Goal: Transaction & Acquisition: Purchase product/service

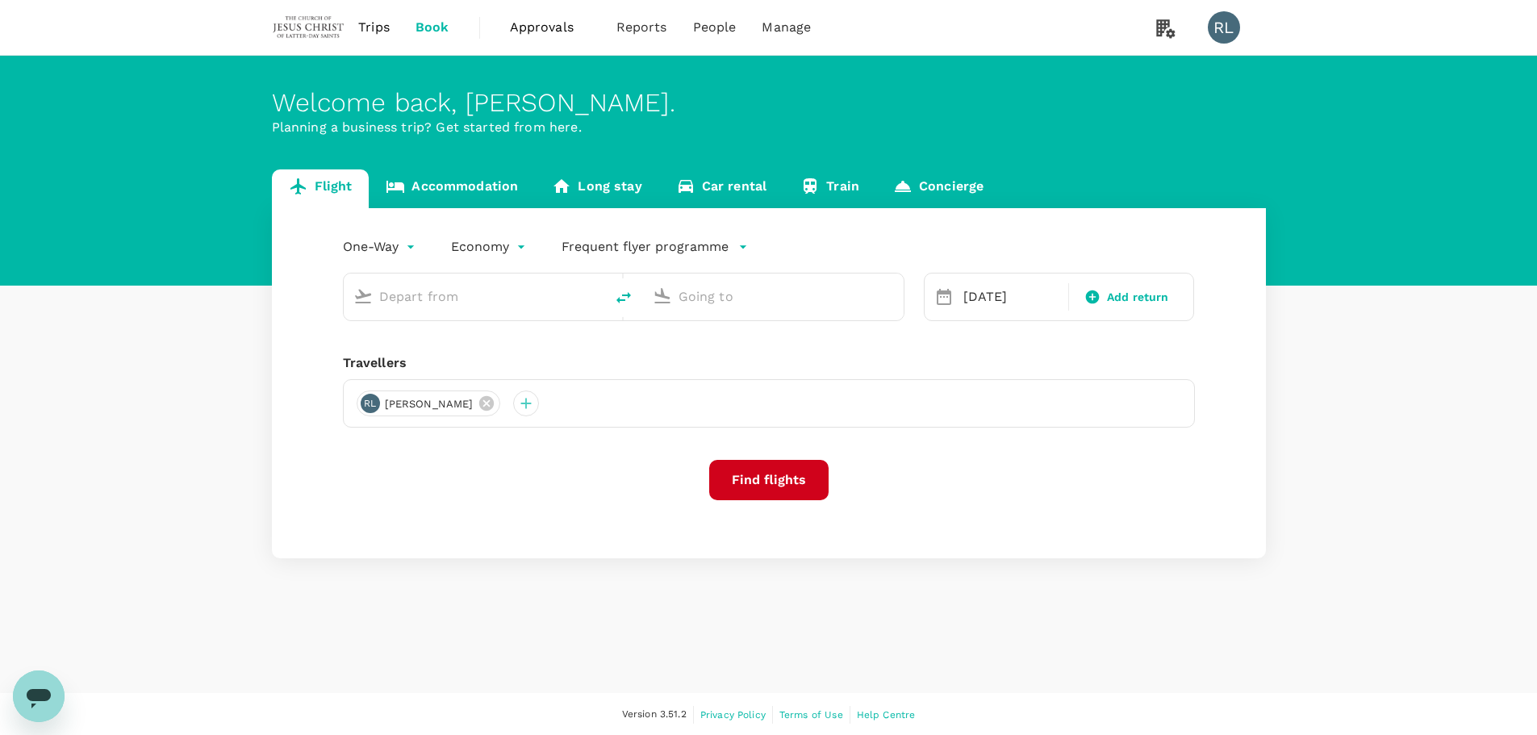
type input "Singapore Changi (SIN)"
type input "Kuala Lumpur Intl ([GEOGRAPHIC_DATA])"
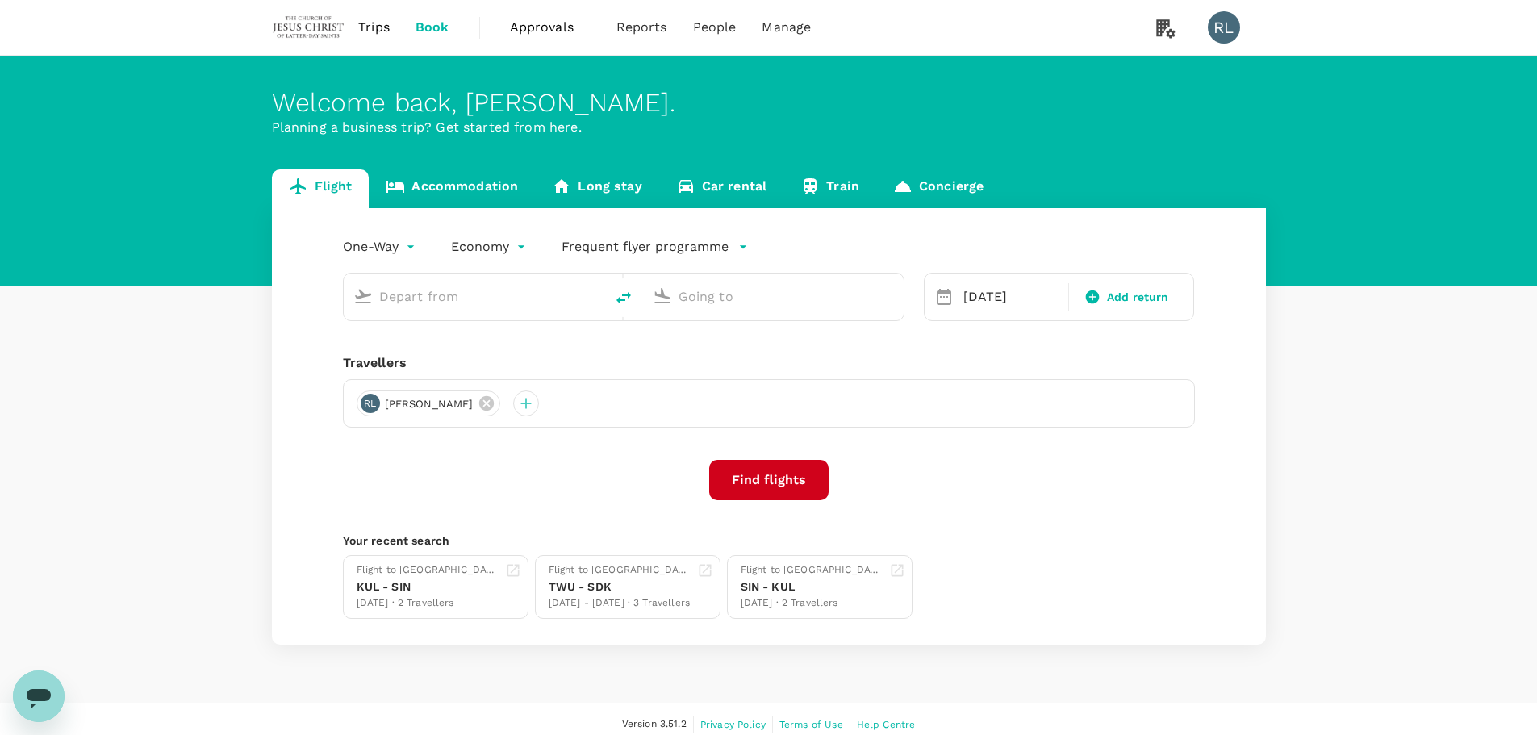
type input "Singapore Changi (SIN)"
type input "Kuala Lumpur Intl ([GEOGRAPHIC_DATA])"
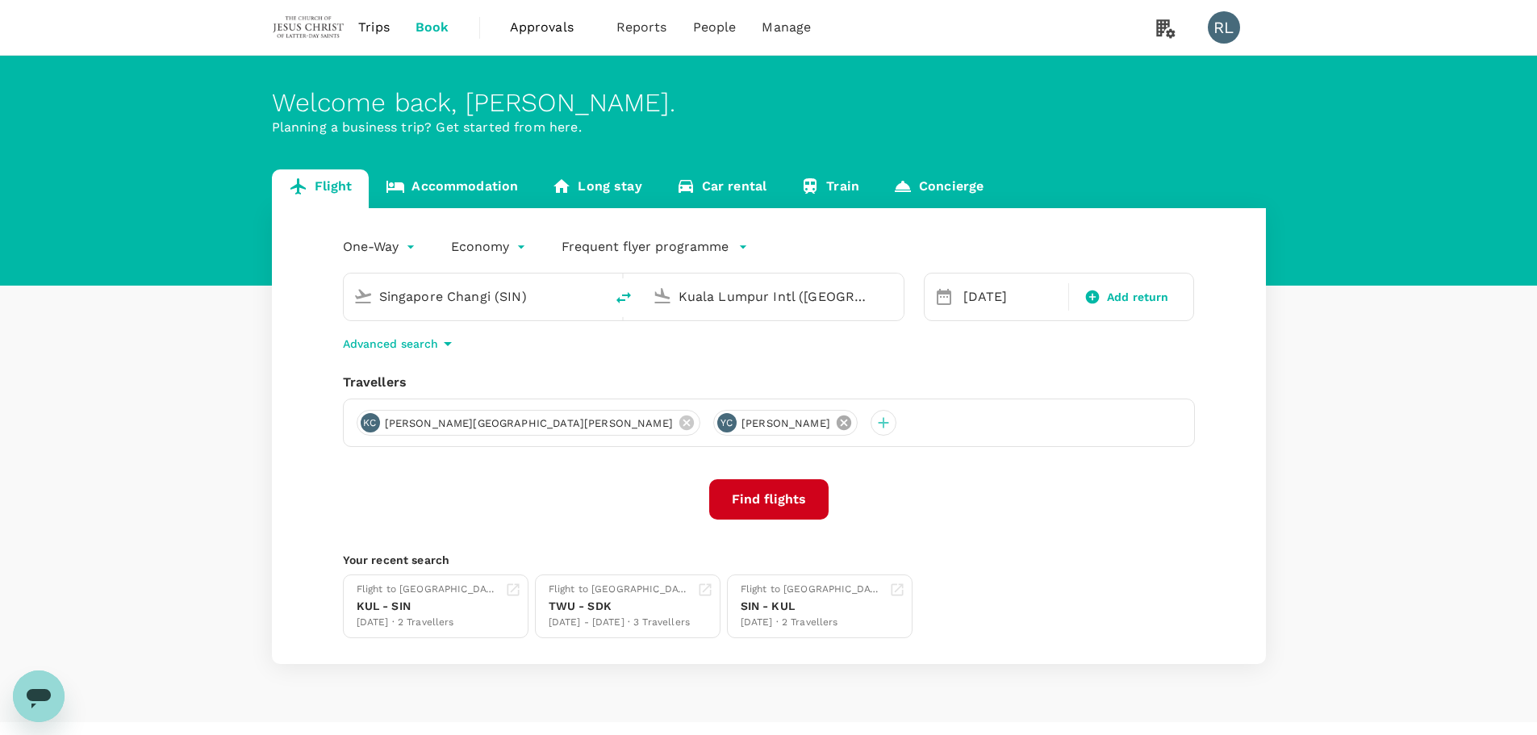
click at [836, 424] on icon at bounding box center [843, 422] width 15 height 15
click at [678, 422] on icon at bounding box center [687, 423] width 18 height 18
click at [374, 423] on div at bounding box center [370, 423] width 26 height 26
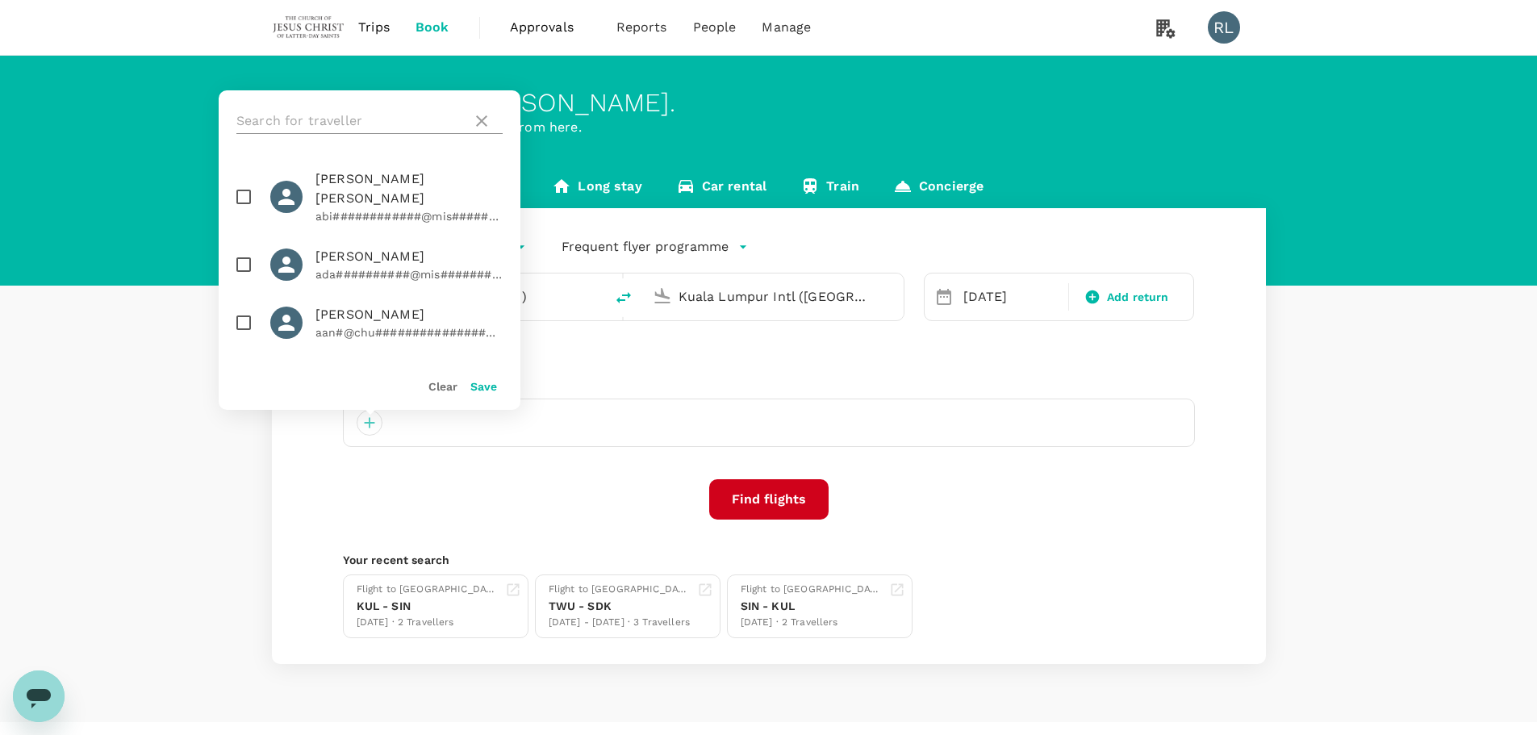
click at [348, 114] on input "text" at bounding box center [350, 121] width 229 height 26
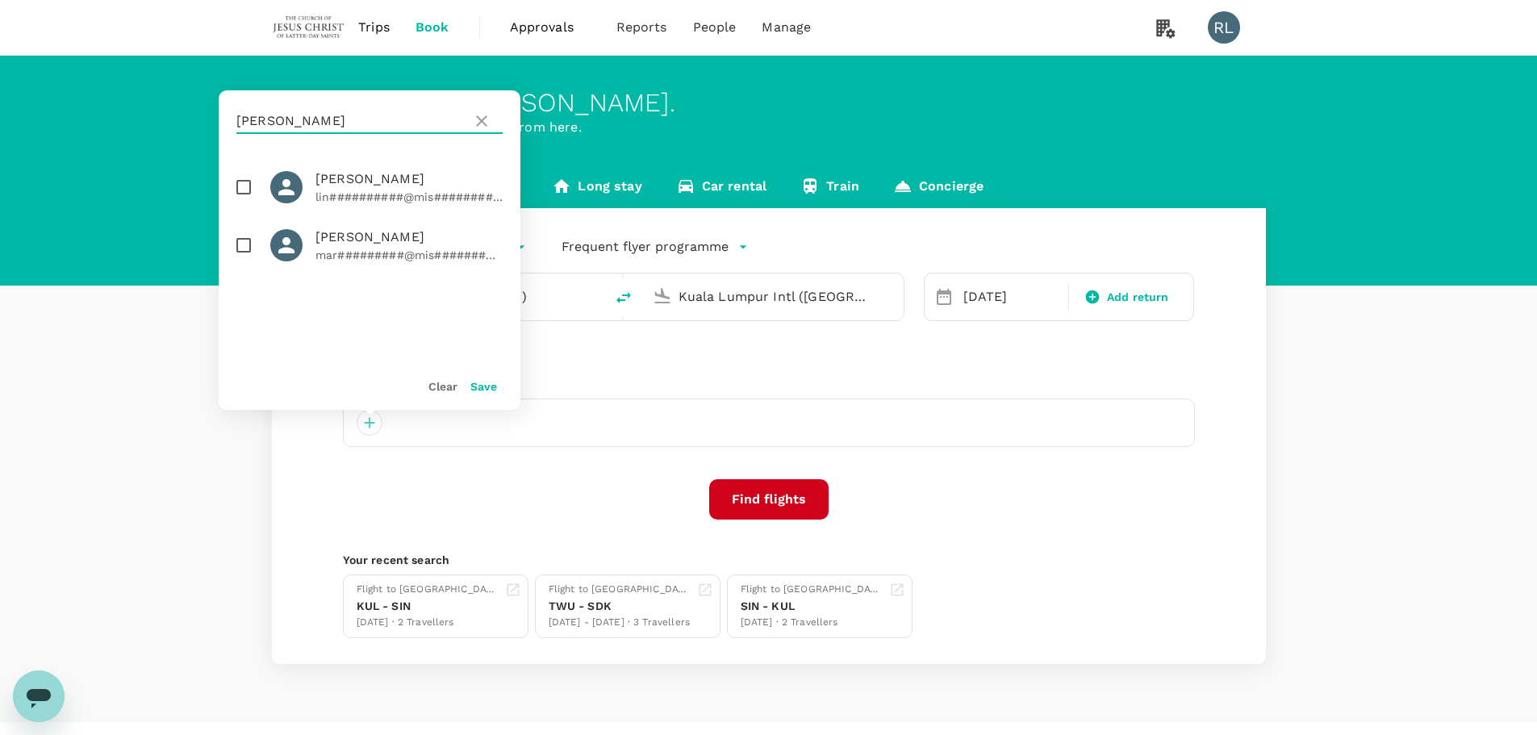
type input "barrand"
click at [242, 186] on input "checkbox" at bounding box center [244, 187] width 34 height 34
checkbox input "true"
click at [246, 242] on input "checkbox" at bounding box center [244, 245] width 34 height 34
checkbox input "true"
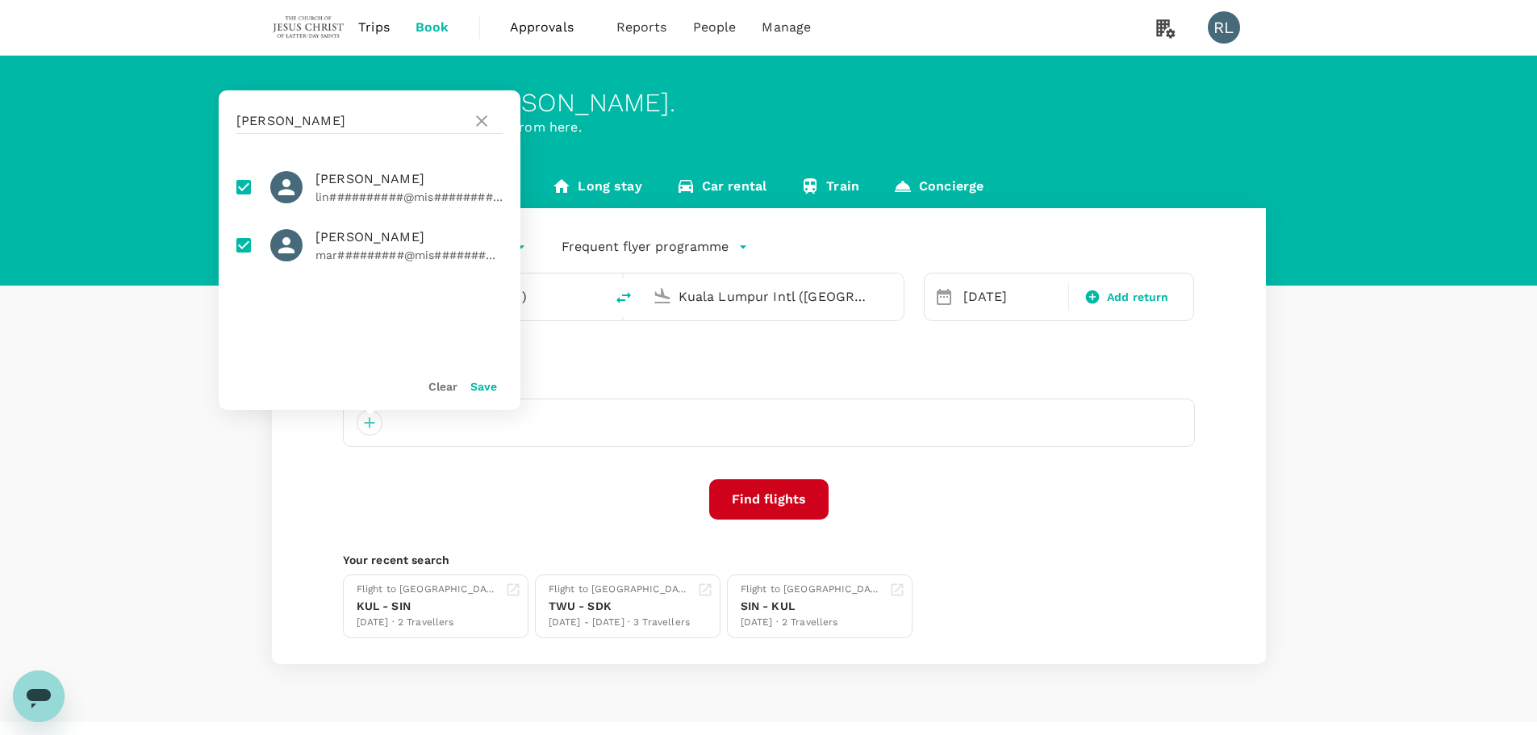
click at [476, 386] on button "Save" at bounding box center [483, 386] width 27 height 13
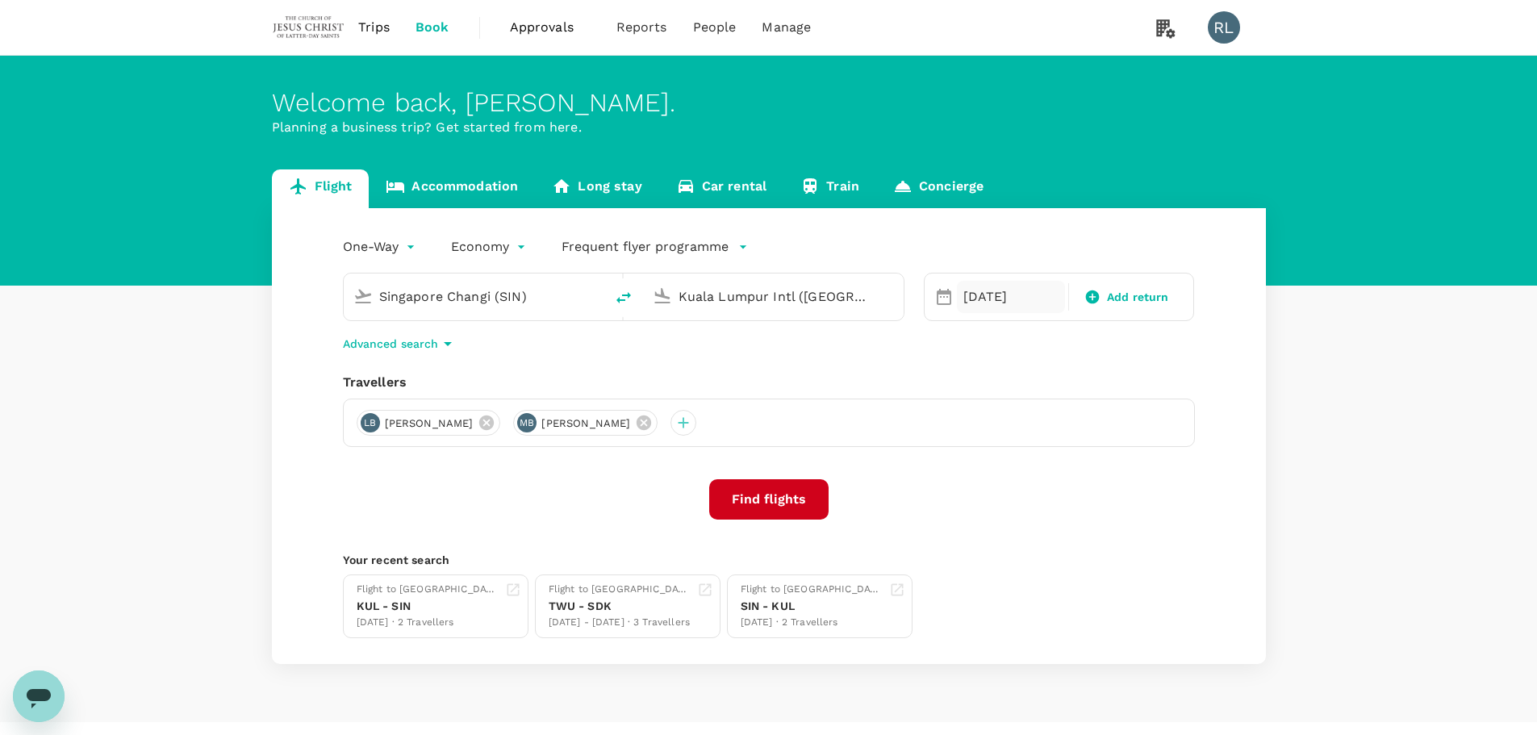
click at [981, 298] on div "[DATE]" at bounding box center [1011, 297] width 108 height 32
click at [1107, 499] on div "26" at bounding box center [1110, 497] width 31 height 31
click at [768, 499] on button "Find flights" at bounding box center [768, 499] width 119 height 40
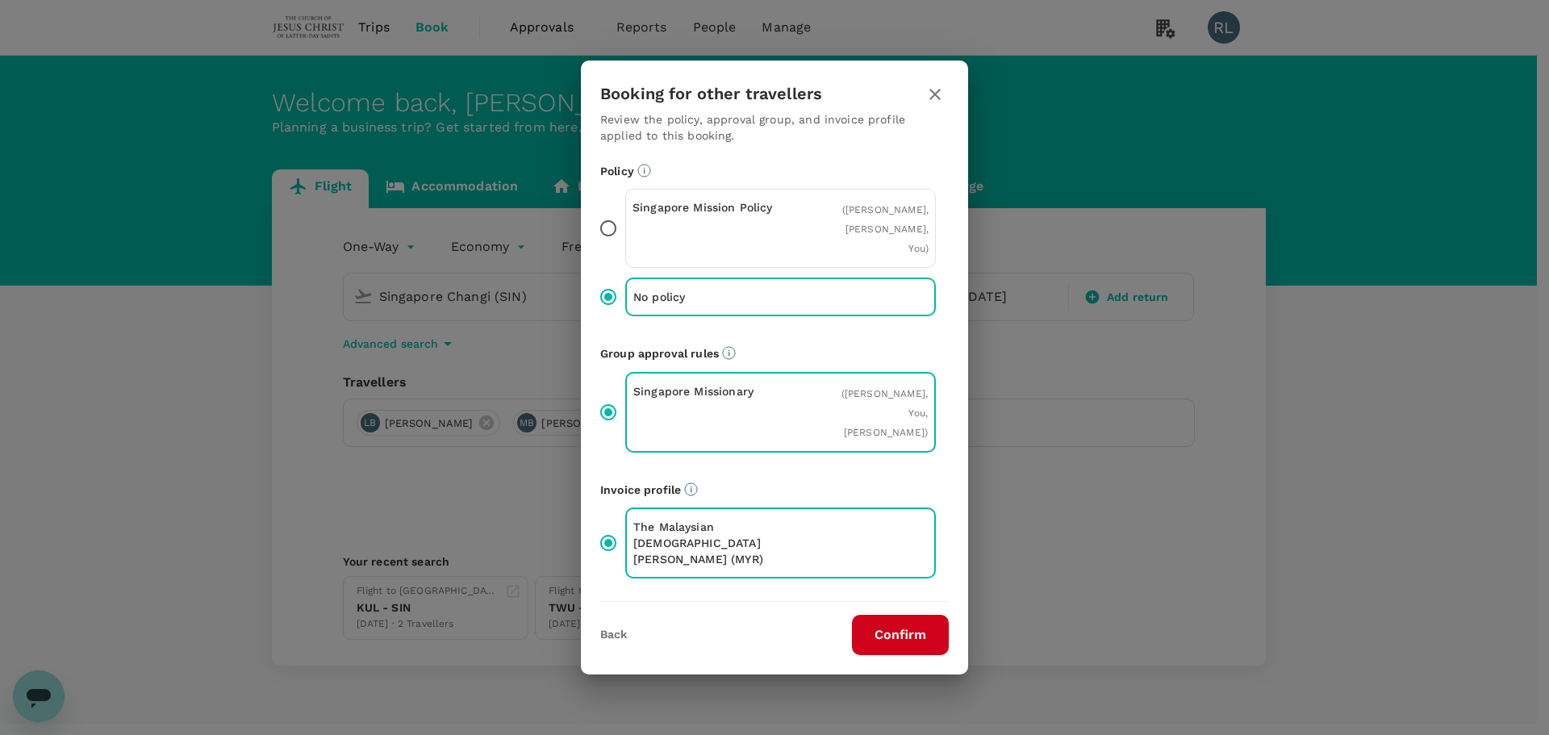
click at [890, 632] on button "Confirm" at bounding box center [900, 635] width 97 height 40
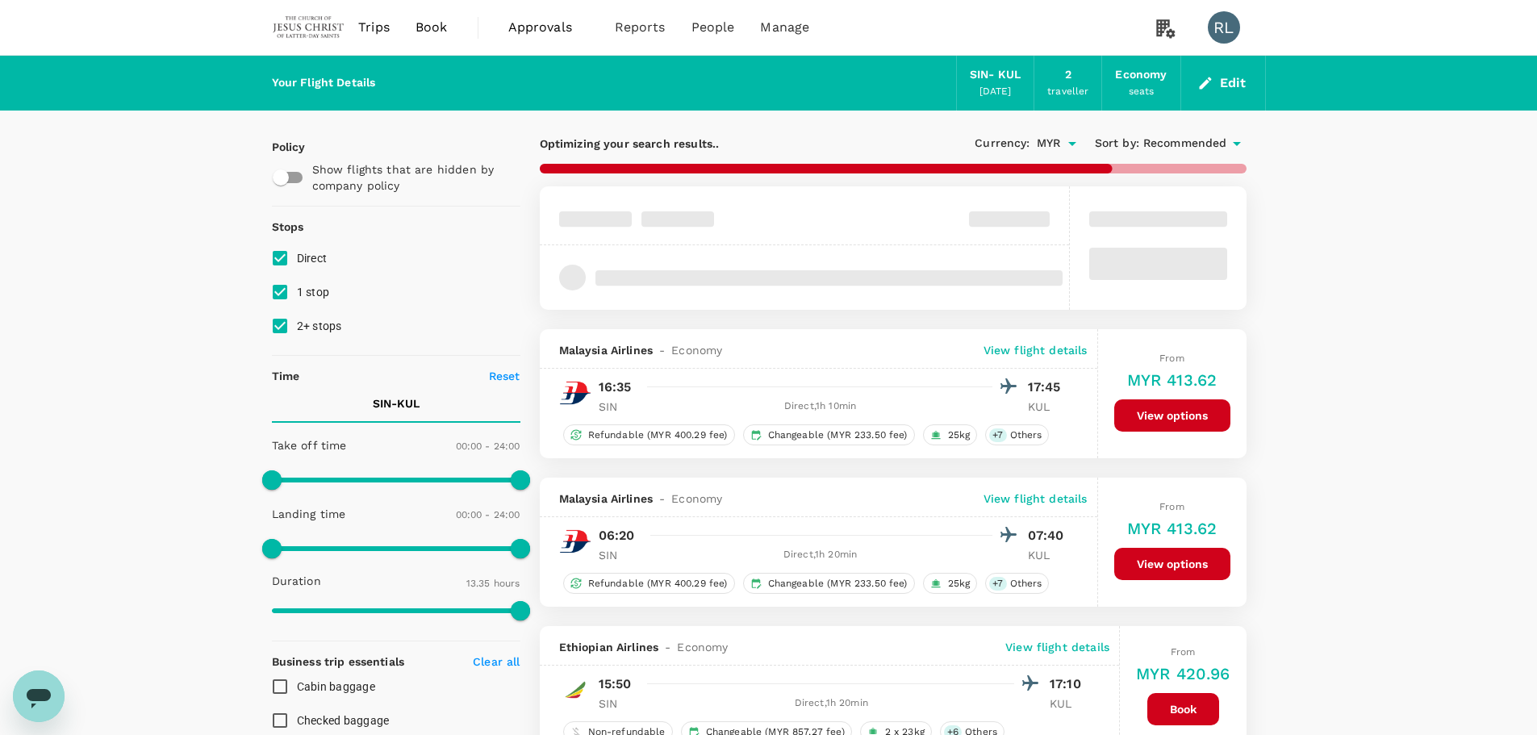
click at [282, 325] on input "2+ stops" at bounding box center [280, 326] width 34 height 34
checkbox input "false"
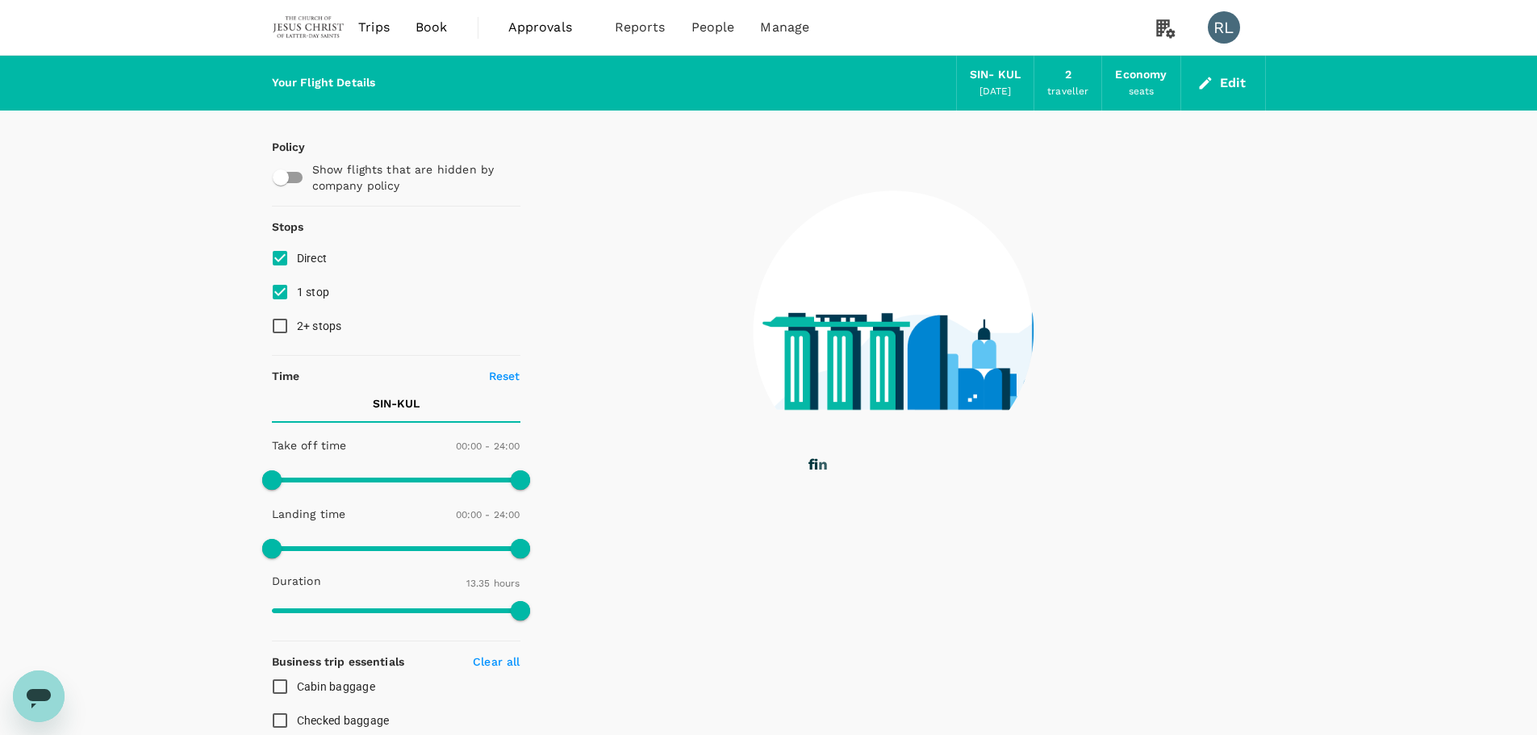
click at [282, 292] on input "1 stop" at bounding box center [280, 292] width 34 height 34
checkbox input "false"
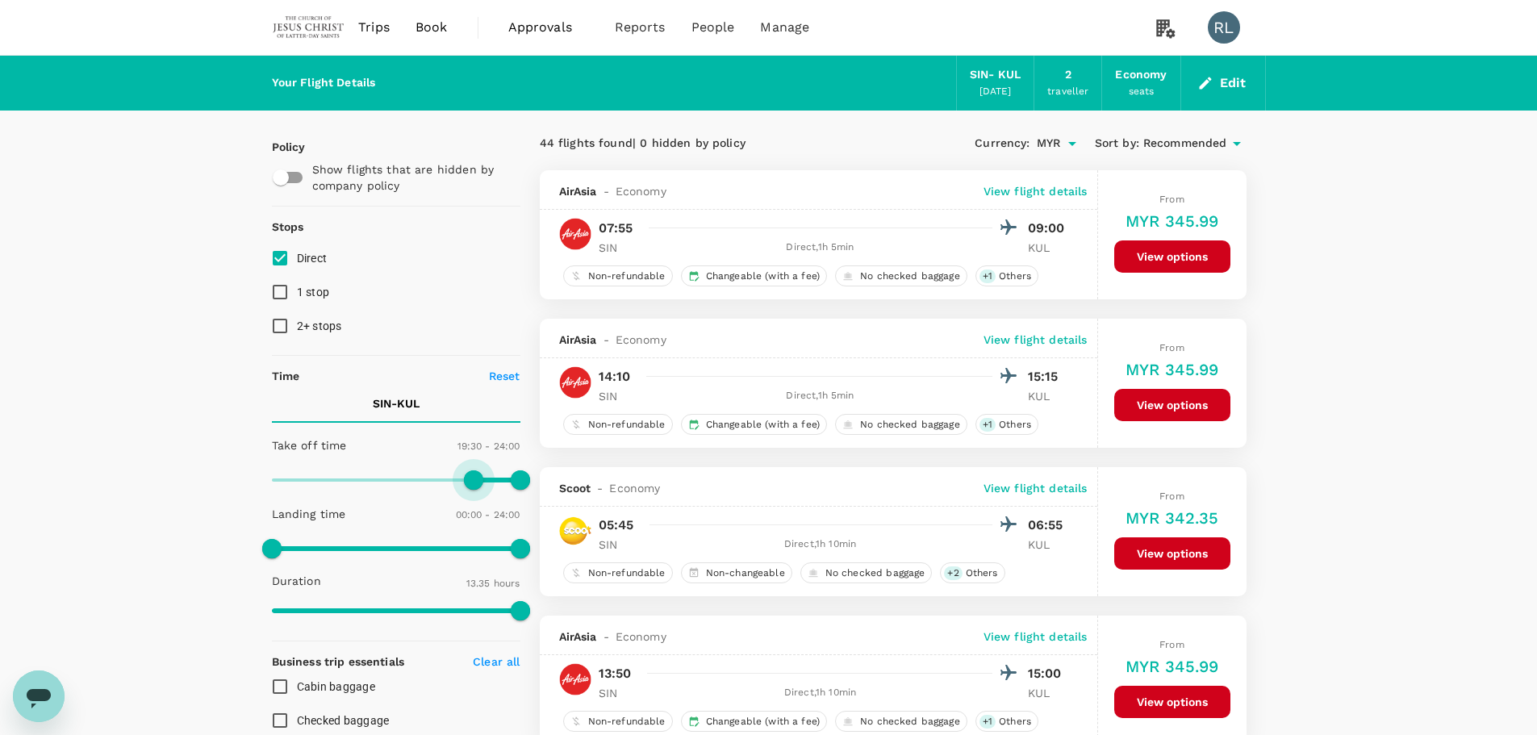
drag, startPoint x: 272, startPoint y: 476, endPoint x: 471, endPoint y: 484, distance: 199.4
click at [471, 484] on span at bounding box center [473, 479] width 19 height 19
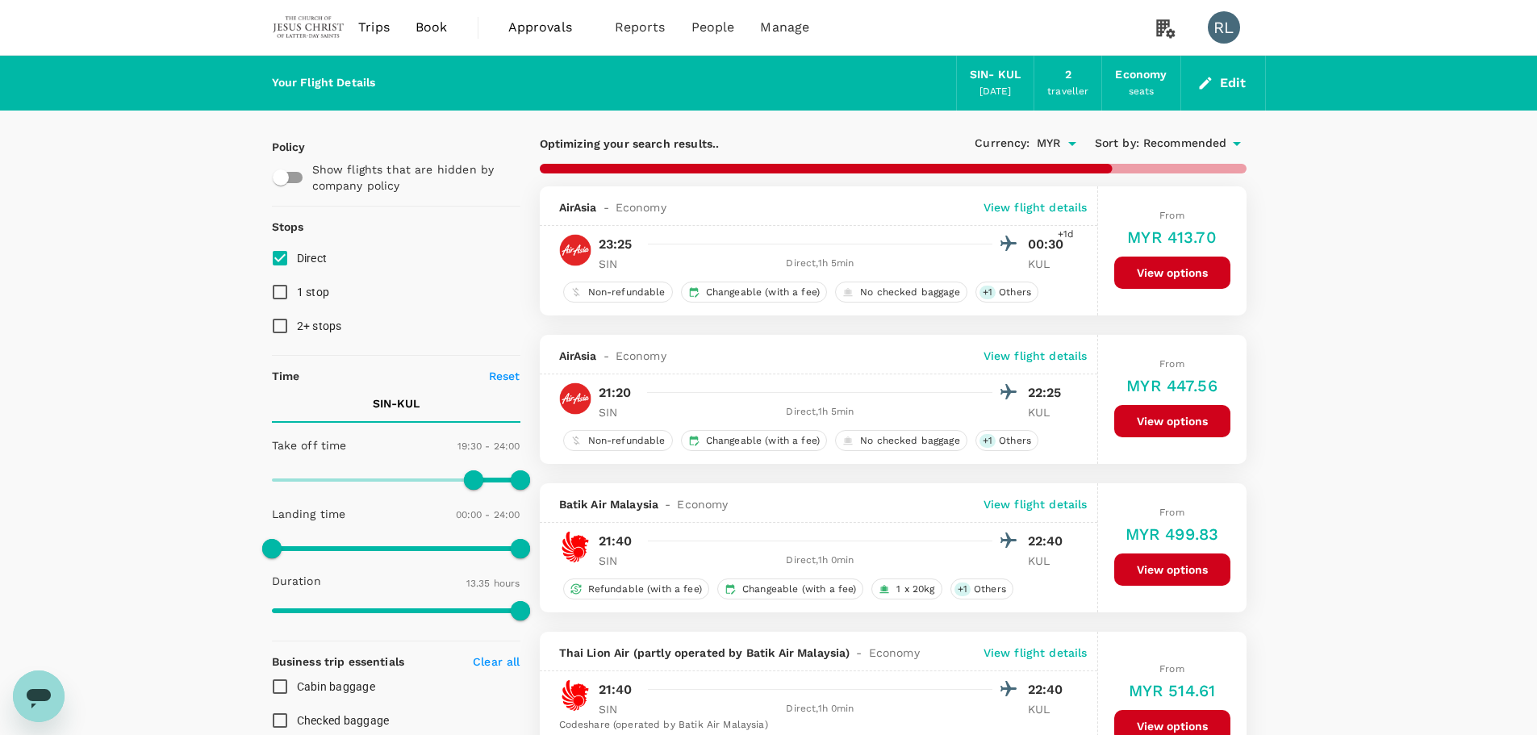
click at [1189, 141] on span "Recommended" at bounding box center [1185, 144] width 84 height 18
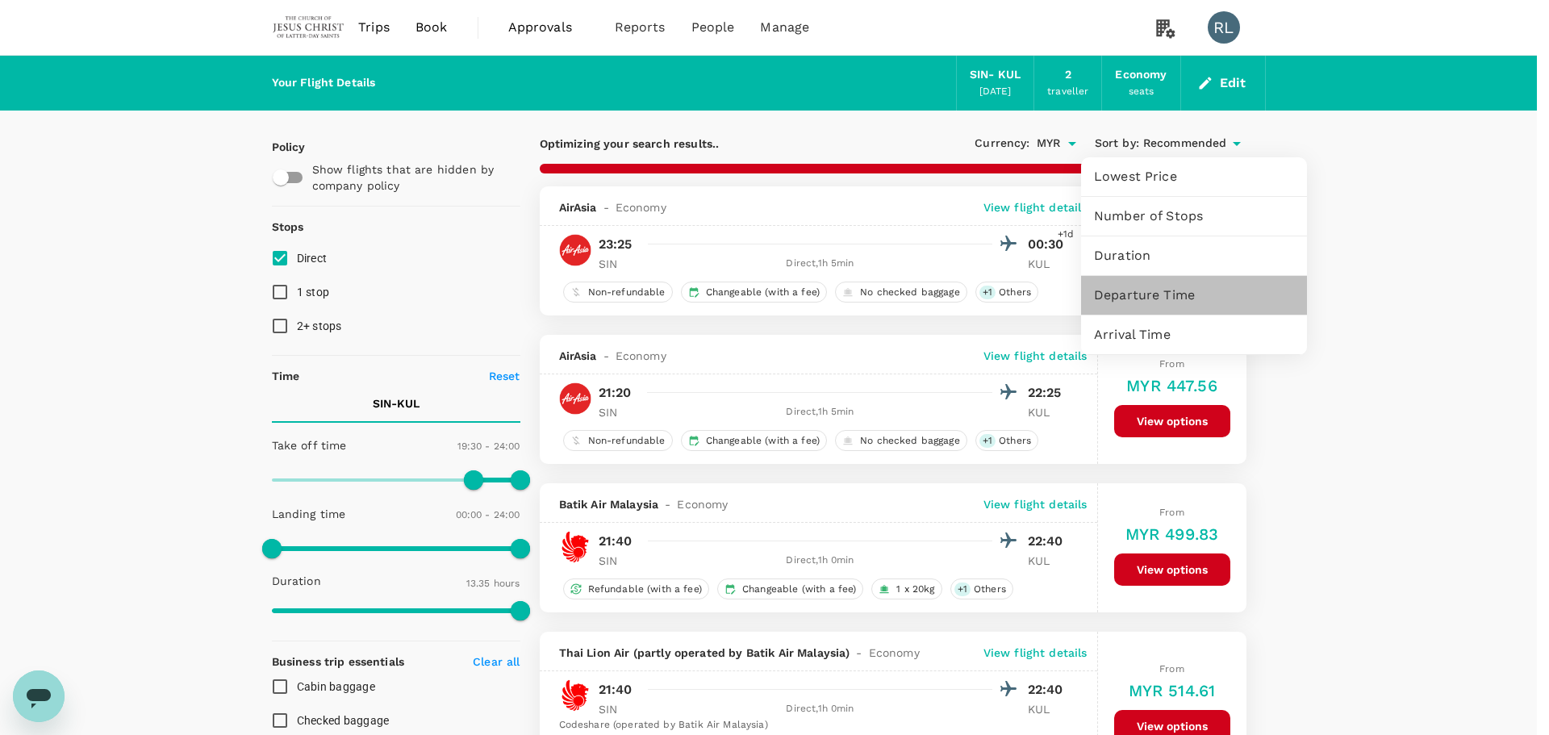
click at [1130, 295] on span "Departure Time" at bounding box center [1194, 295] width 200 height 19
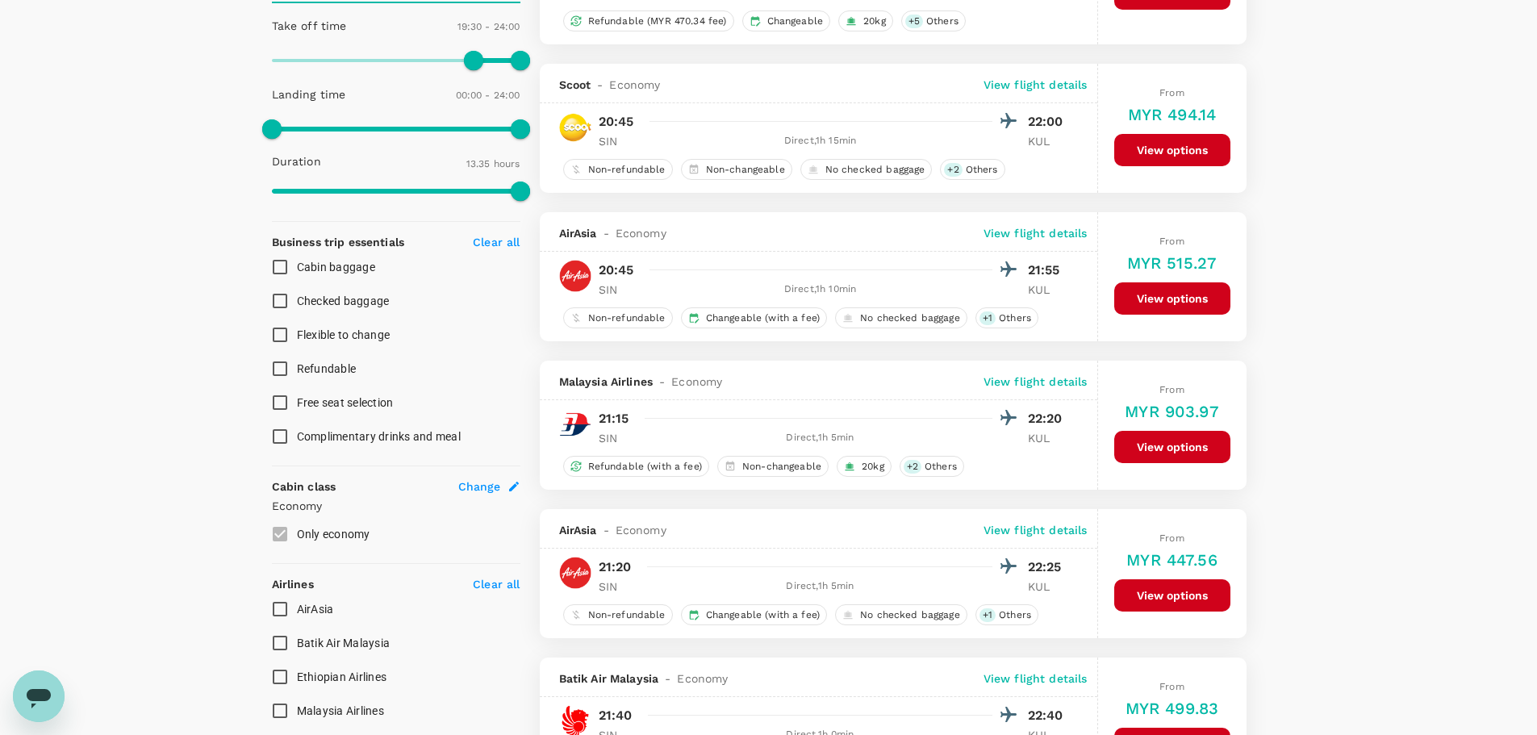
scroll to position [387, 0]
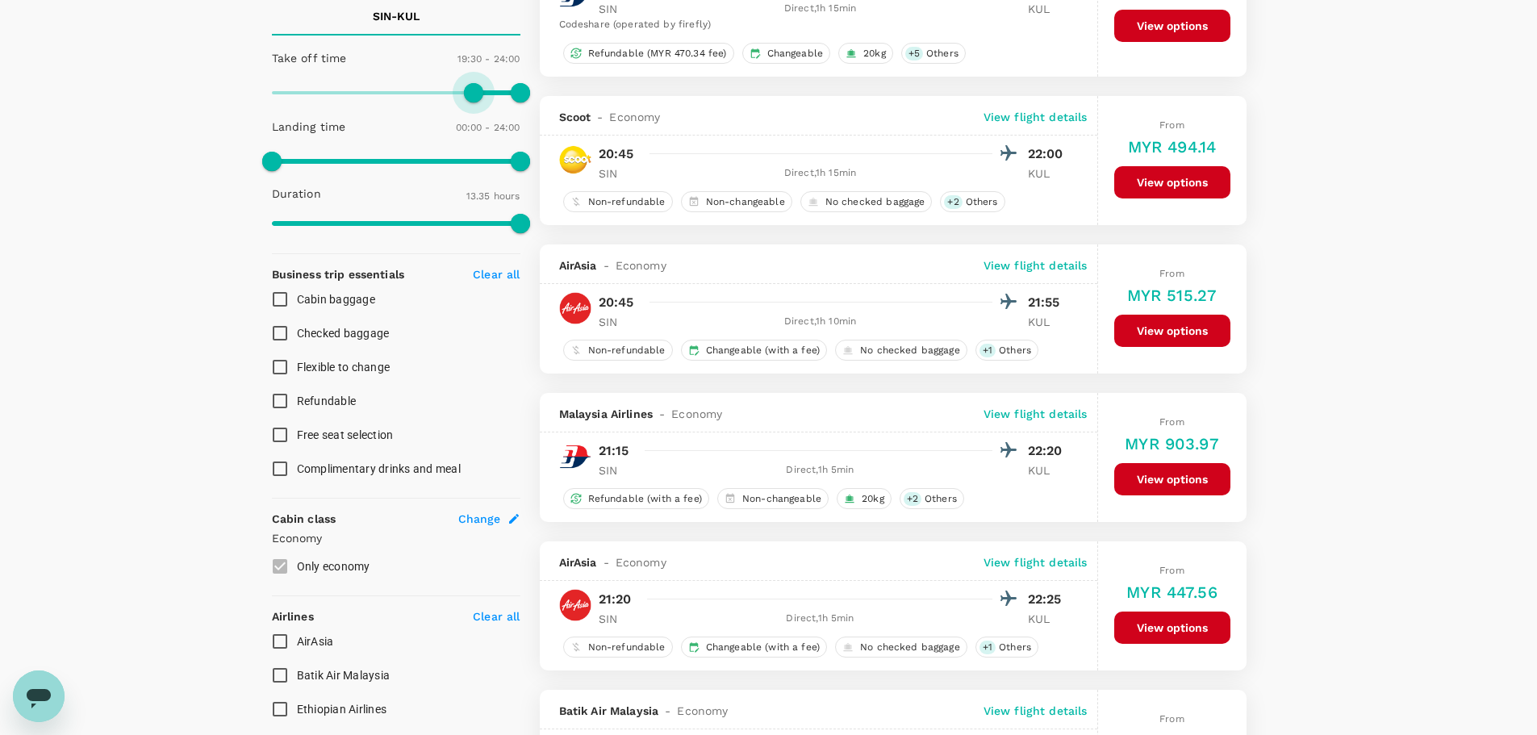
type input "1050"
drag, startPoint x: 474, startPoint y: 94, endPoint x: 450, endPoint y: 102, distance: 25.3
click at [450, 102] on span at bounding box center [452, 92] width 19 height 19
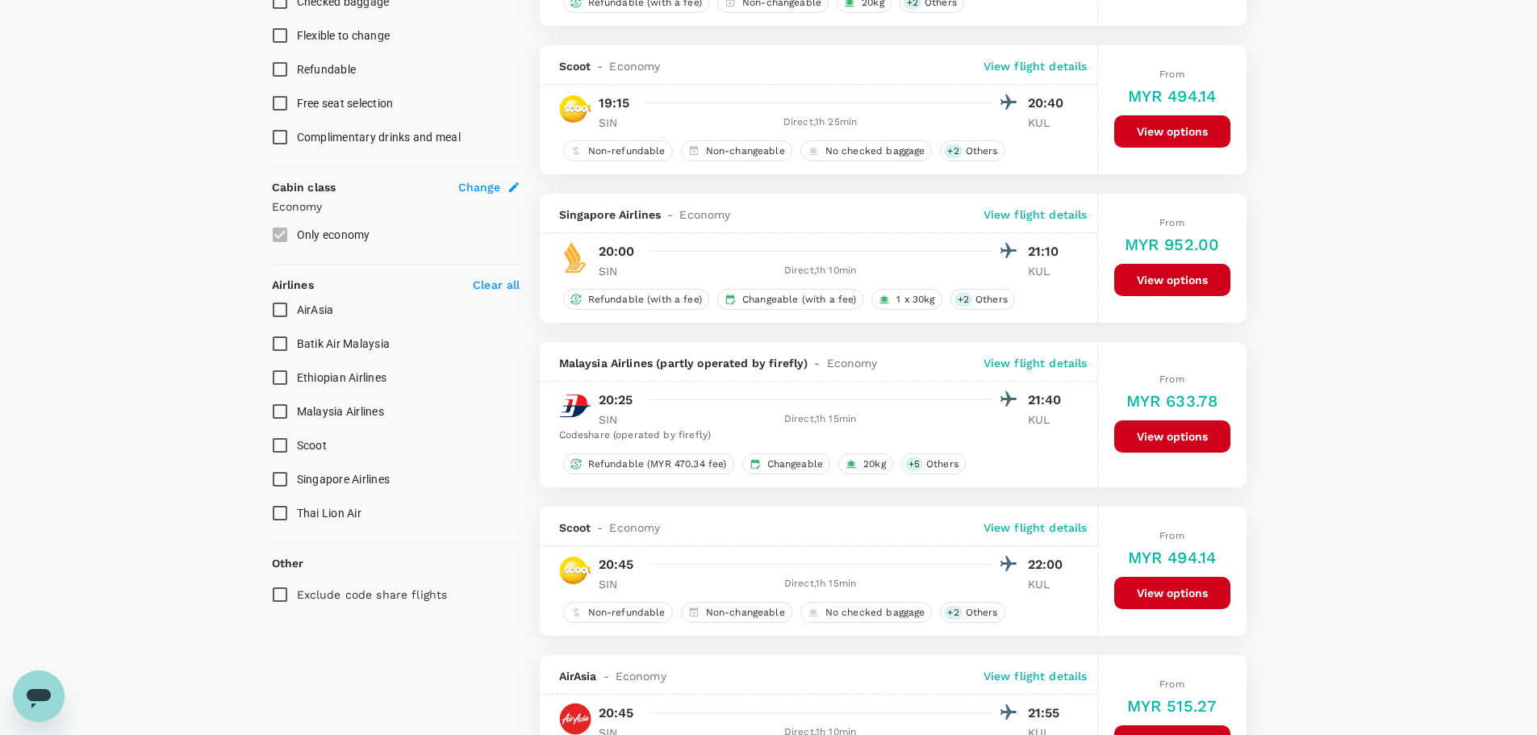
scroll to position [790, 0]
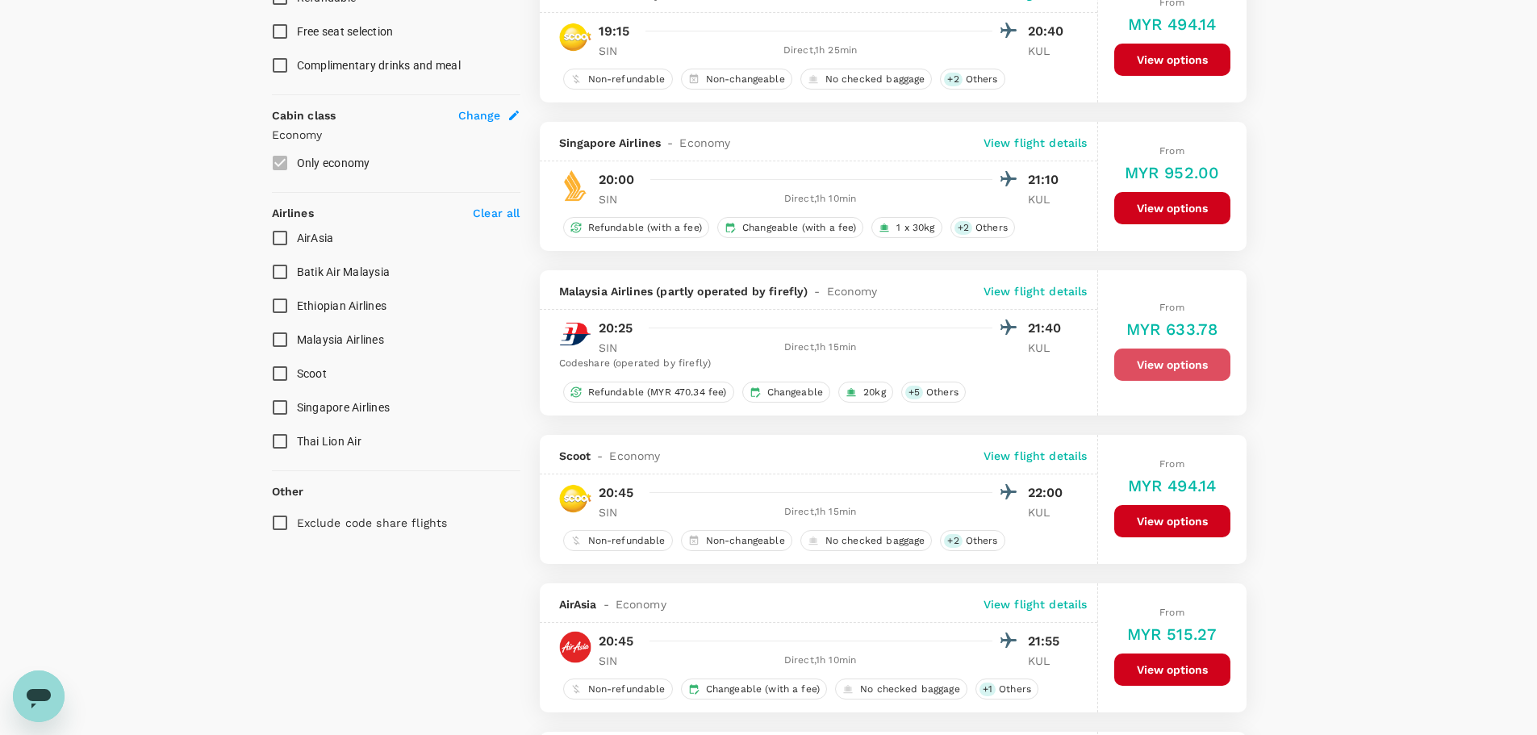
click at [1160, 365] on button "View options" at bounding box center [1172, 364] width 116 height 32
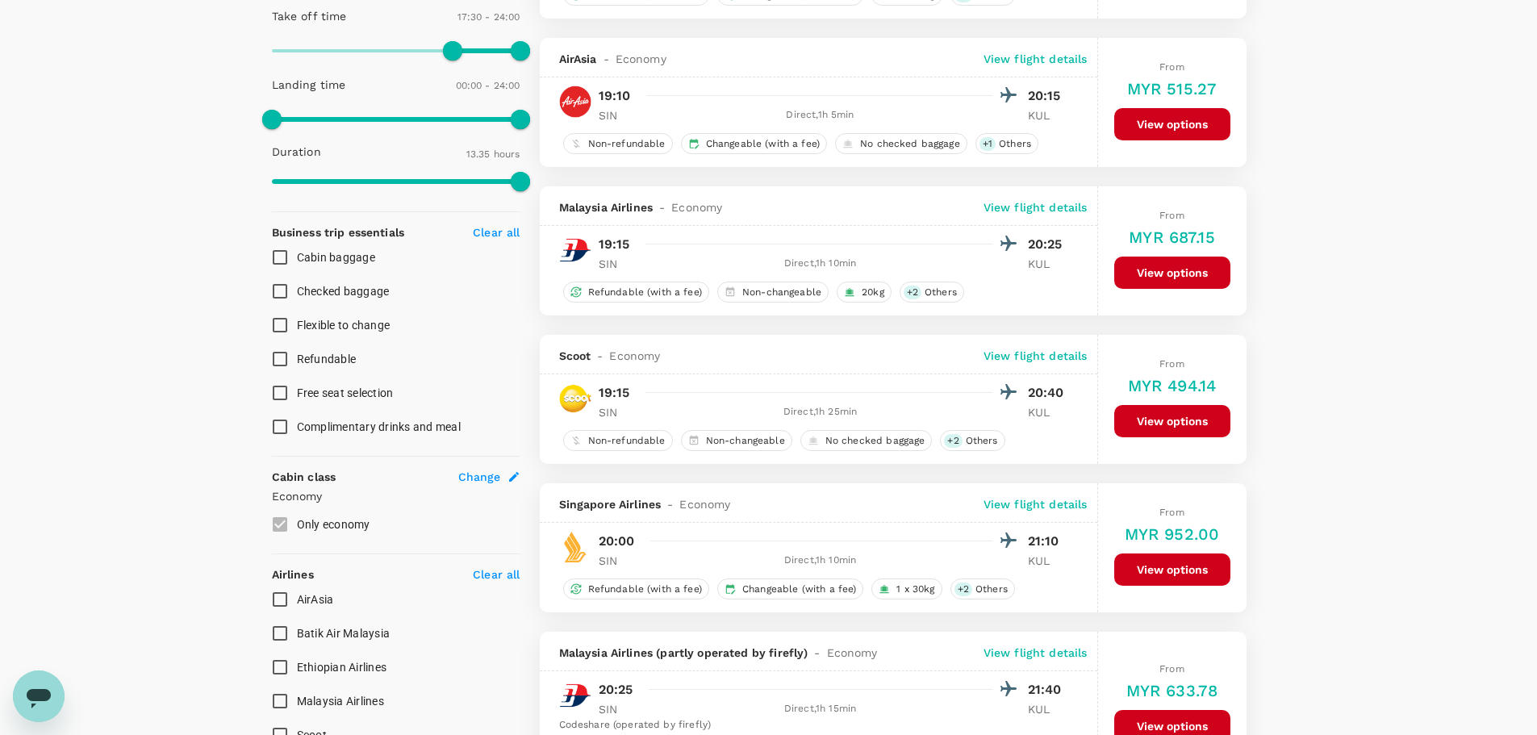
scroll to position [415, 0]
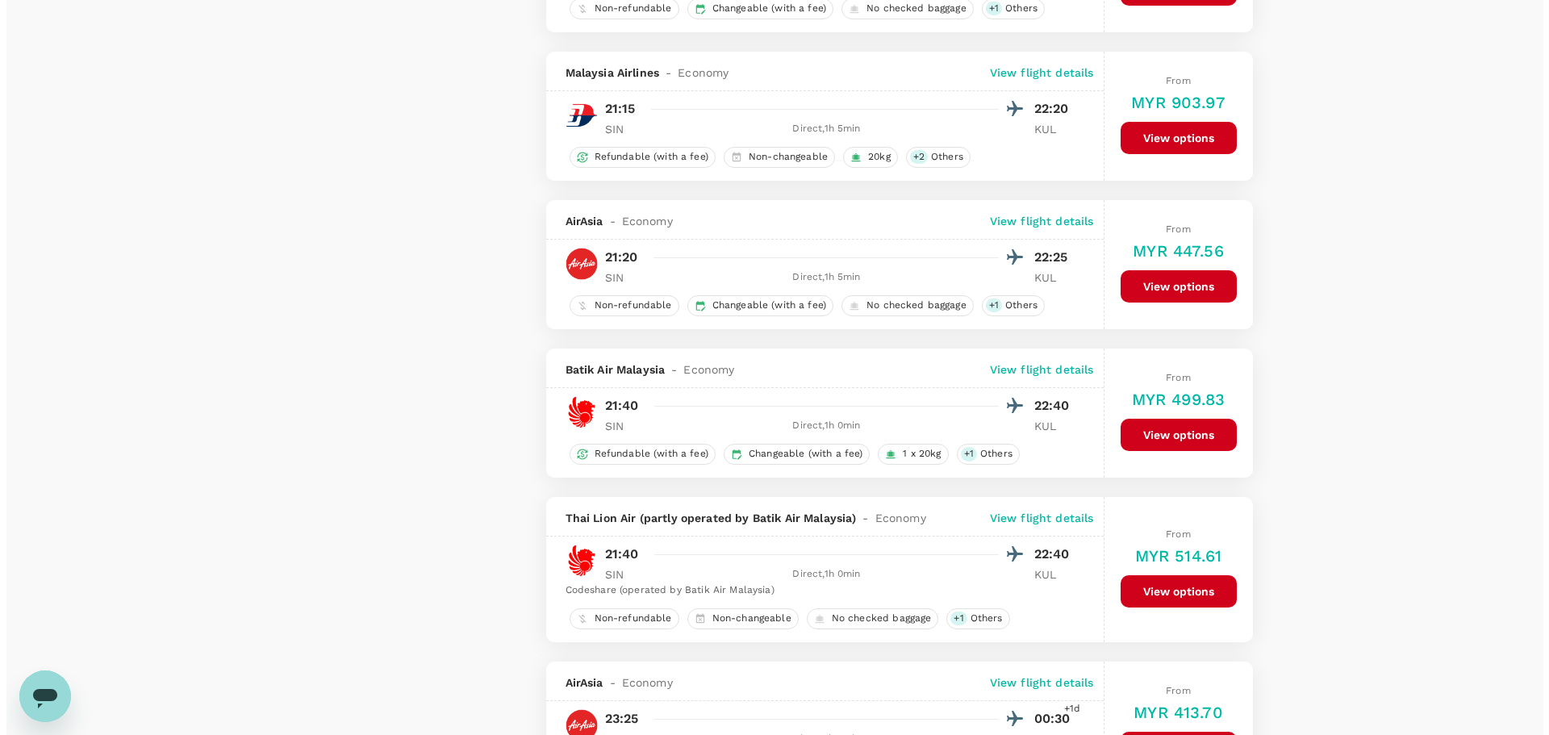
scroll to position [1948, 0]
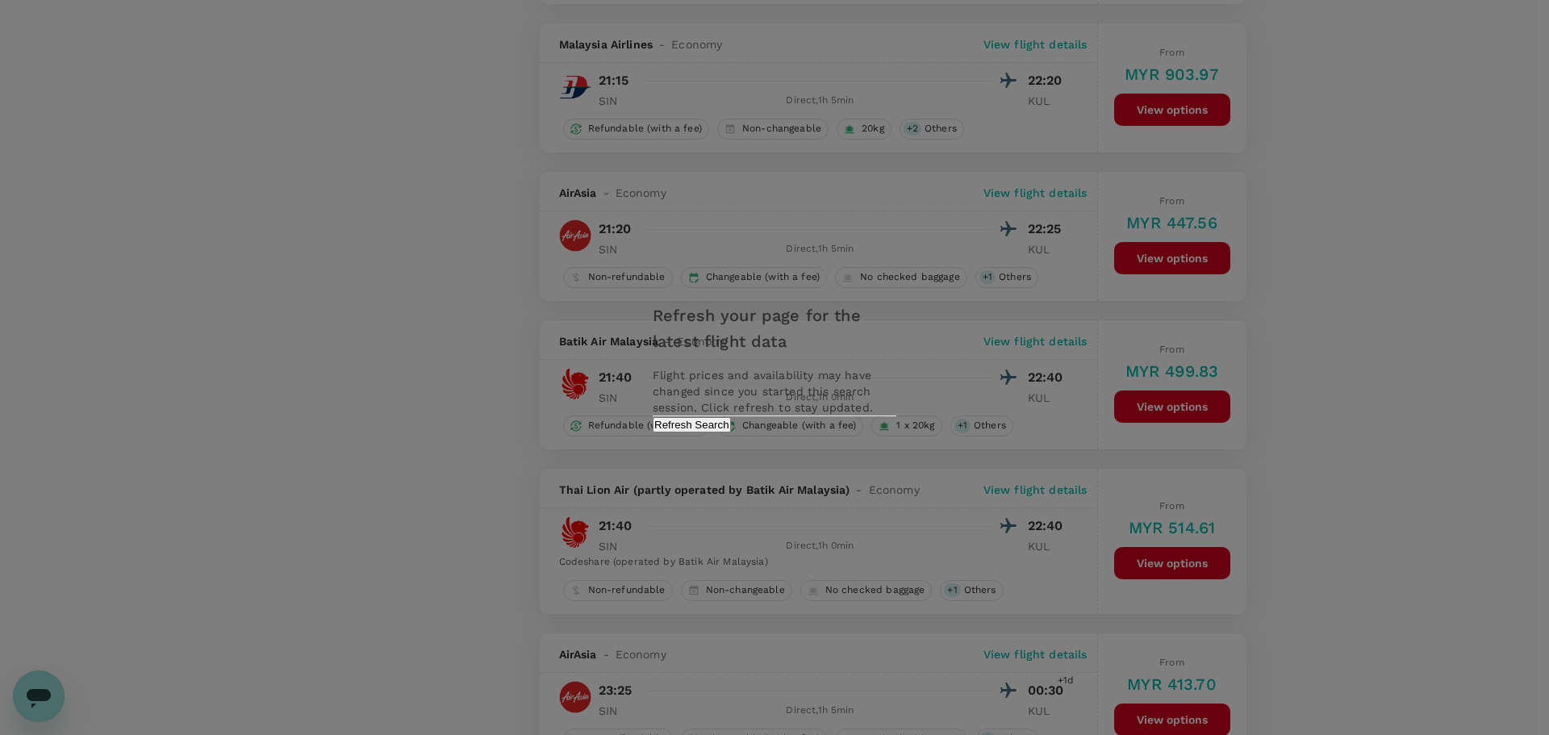
click at [731, 432] on button "Refresh Search" at bounding box center [692, 424] width 78 height 15
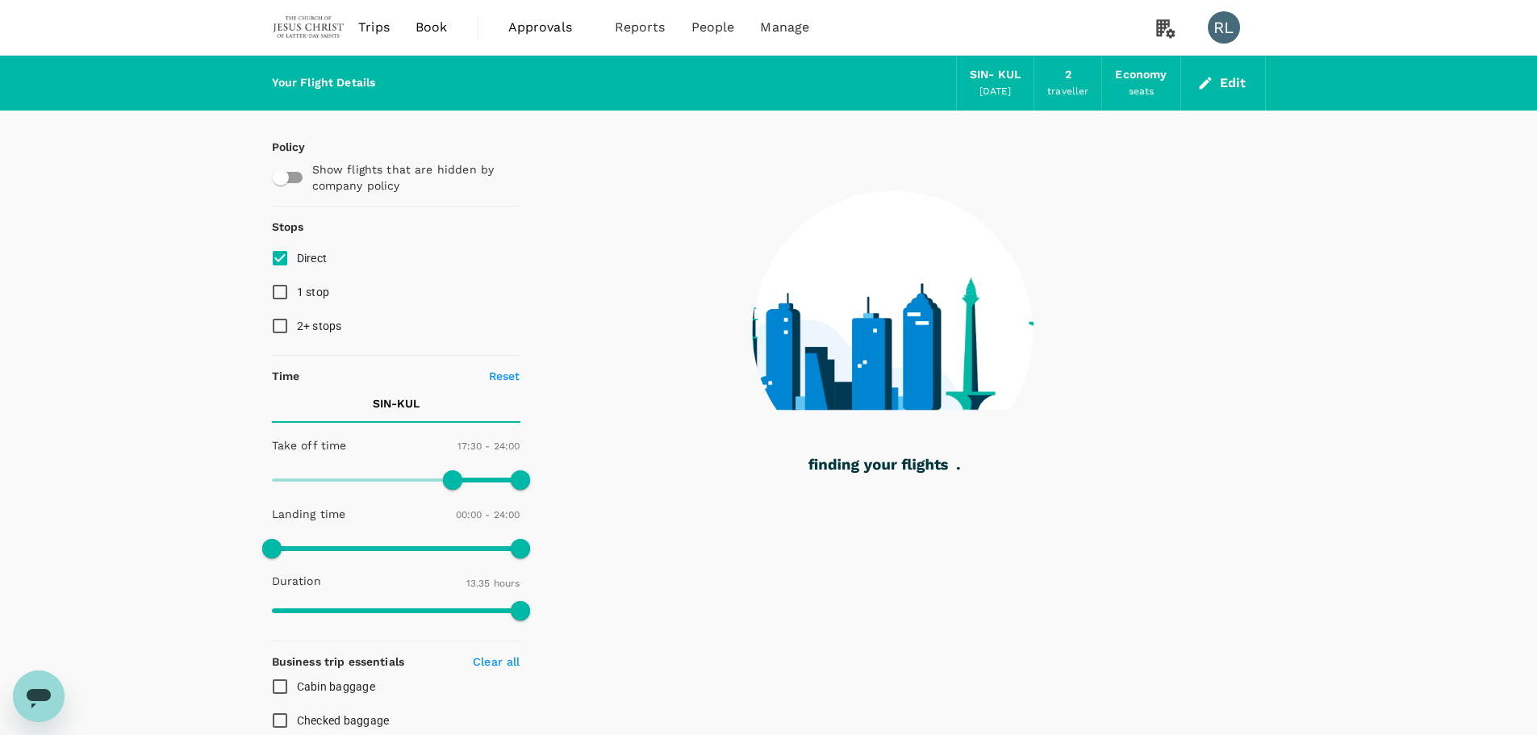
type input "815"
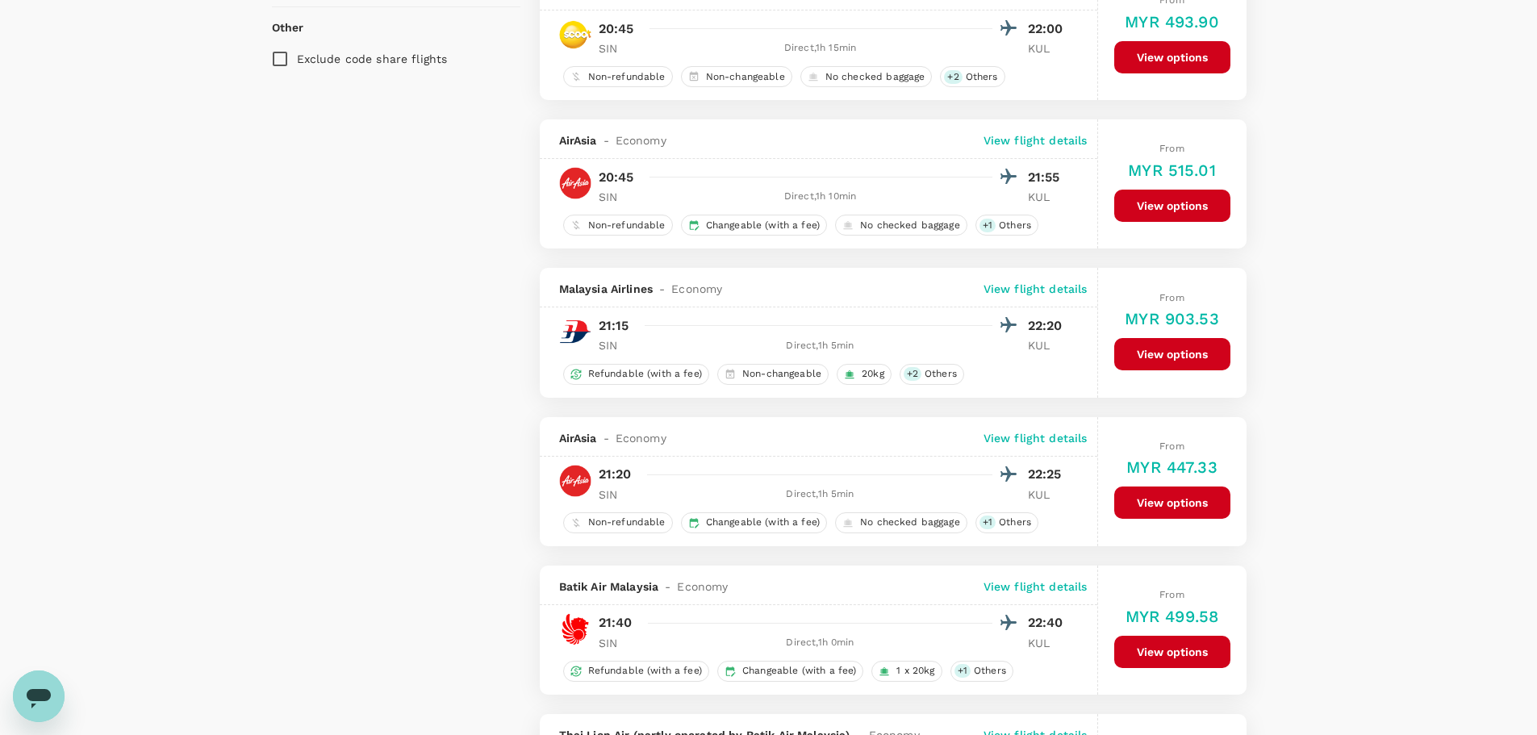
scroll to position [1291, 0]
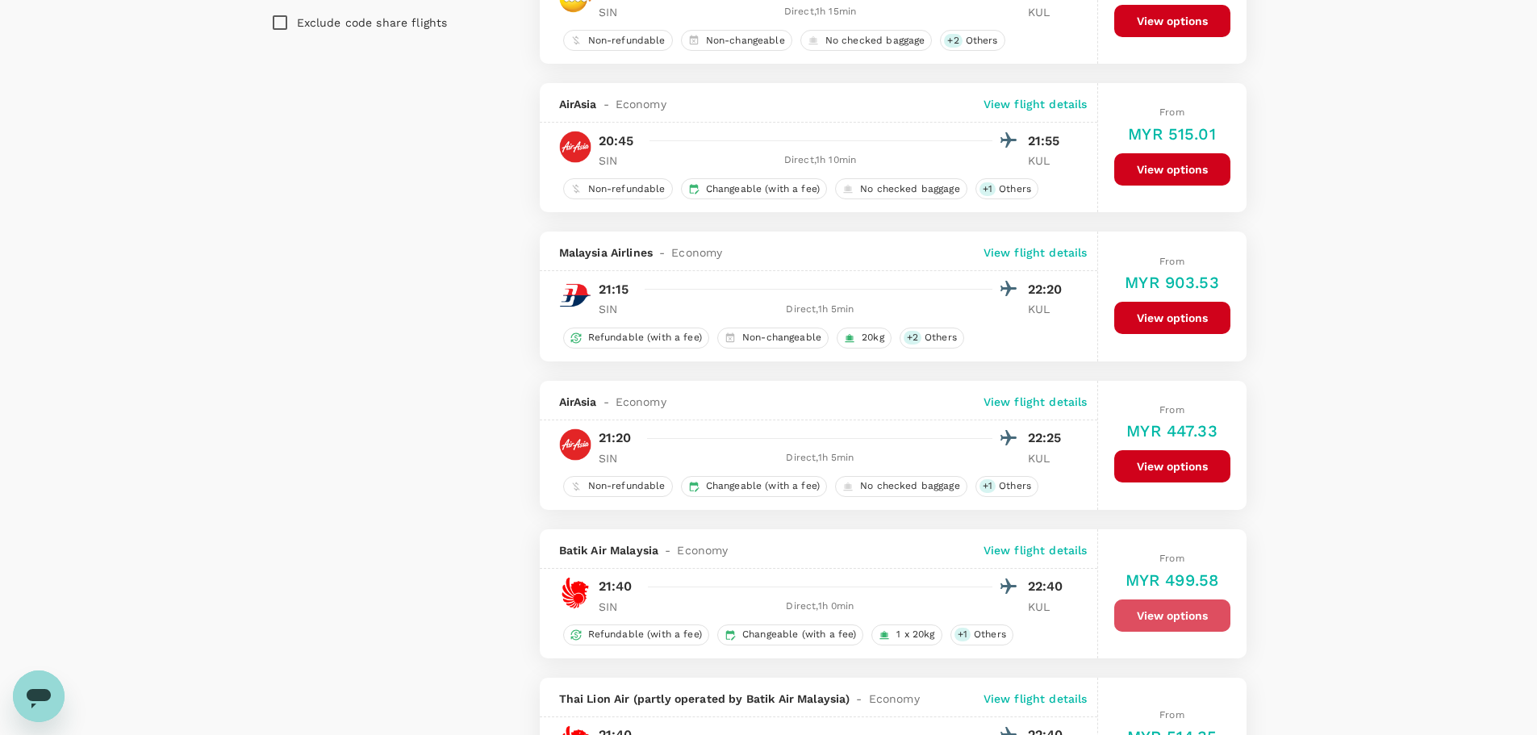
click at [1136, 613] on button "View options" at bounding box center [1172, 615] width 116 height 32
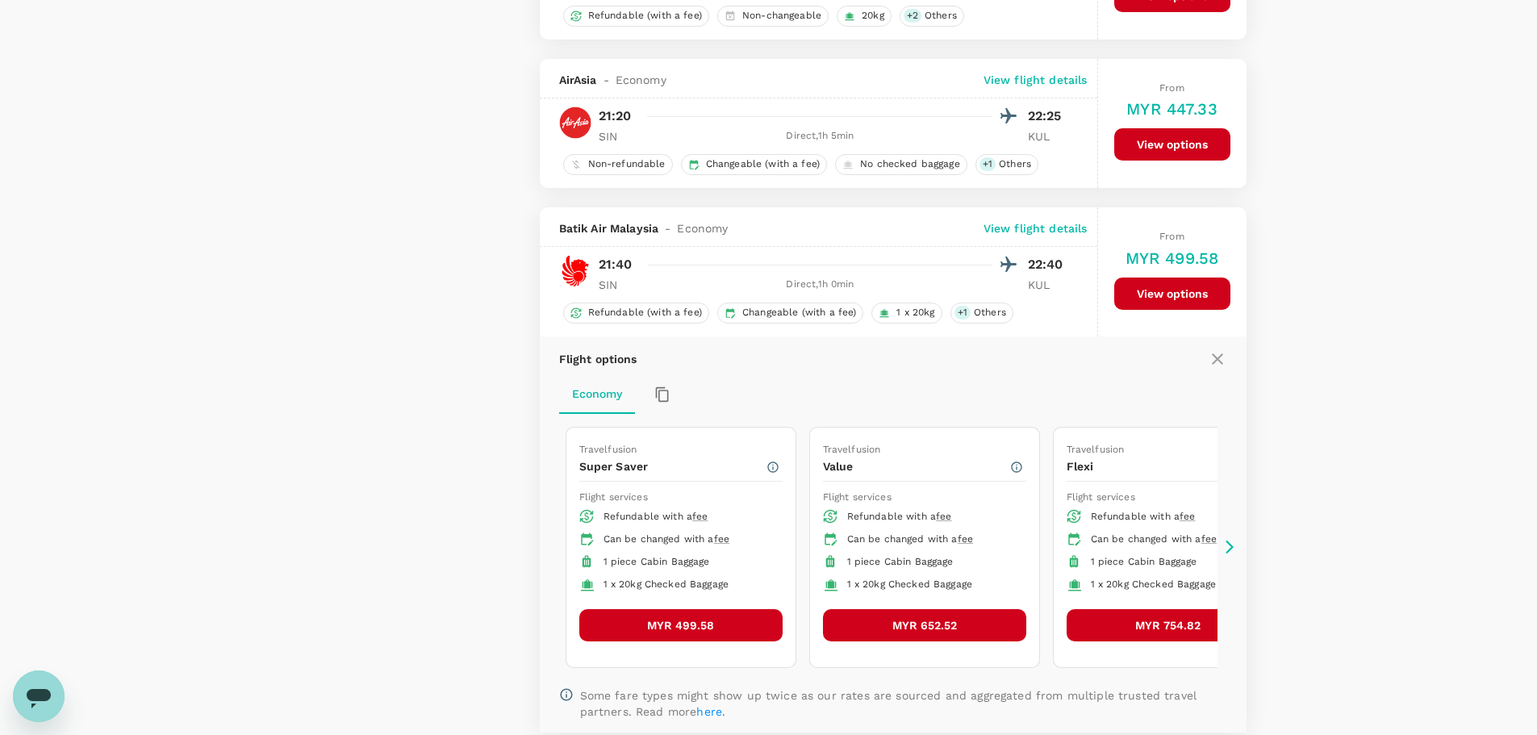
scroll to position [1658, 0]
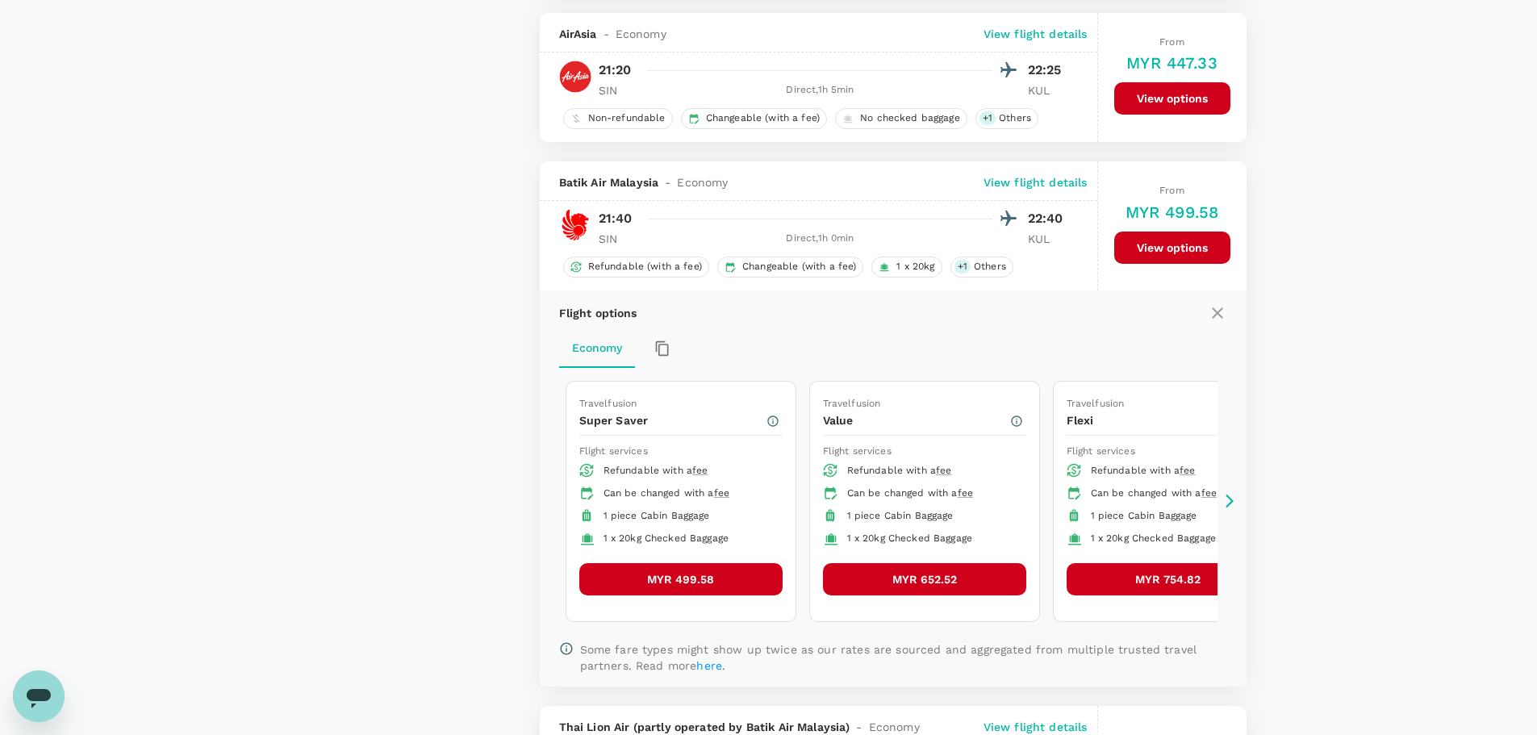
click at [685, 577] on button "MYR 499.58" at bounding box center [680, 579] width 203 height 32
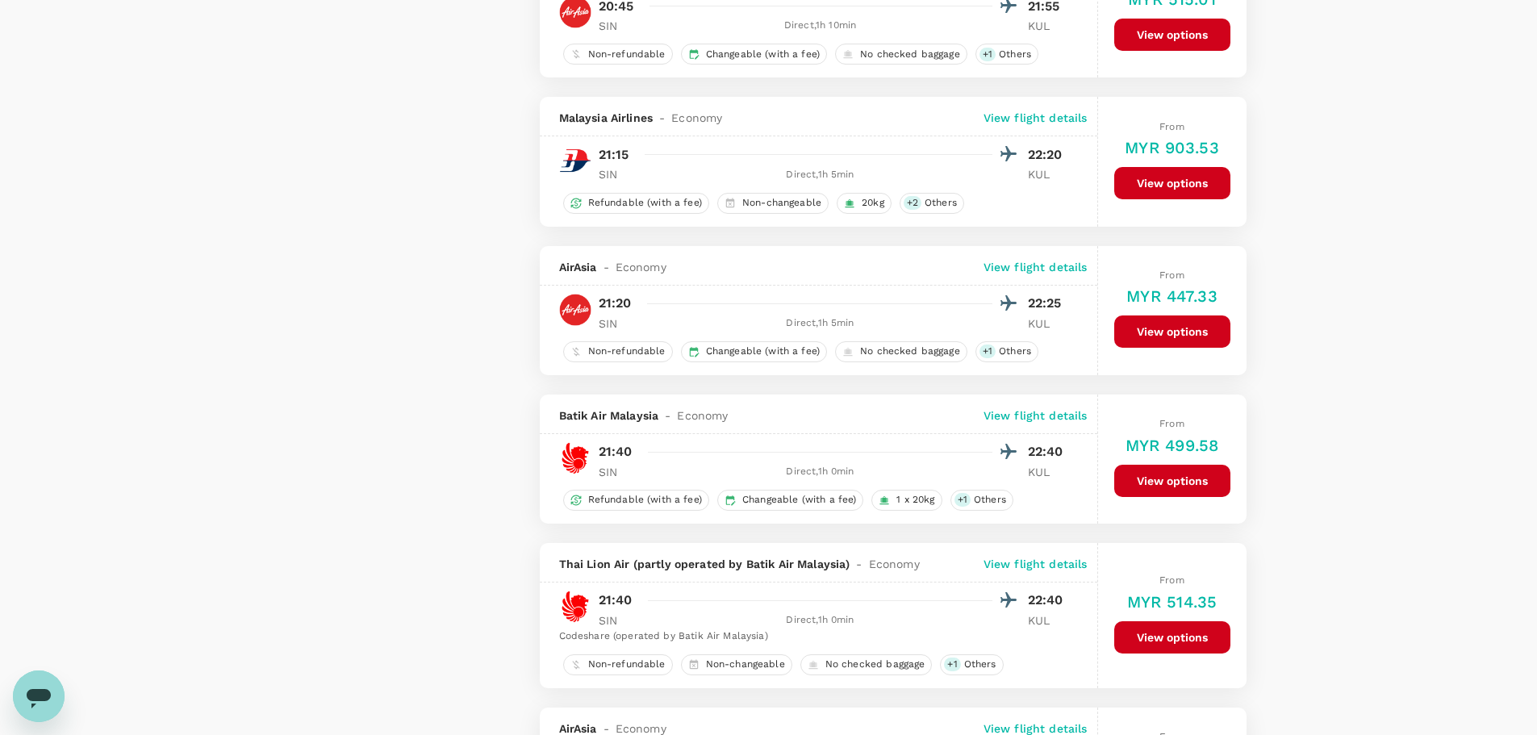
scroll to position [1453, 0]
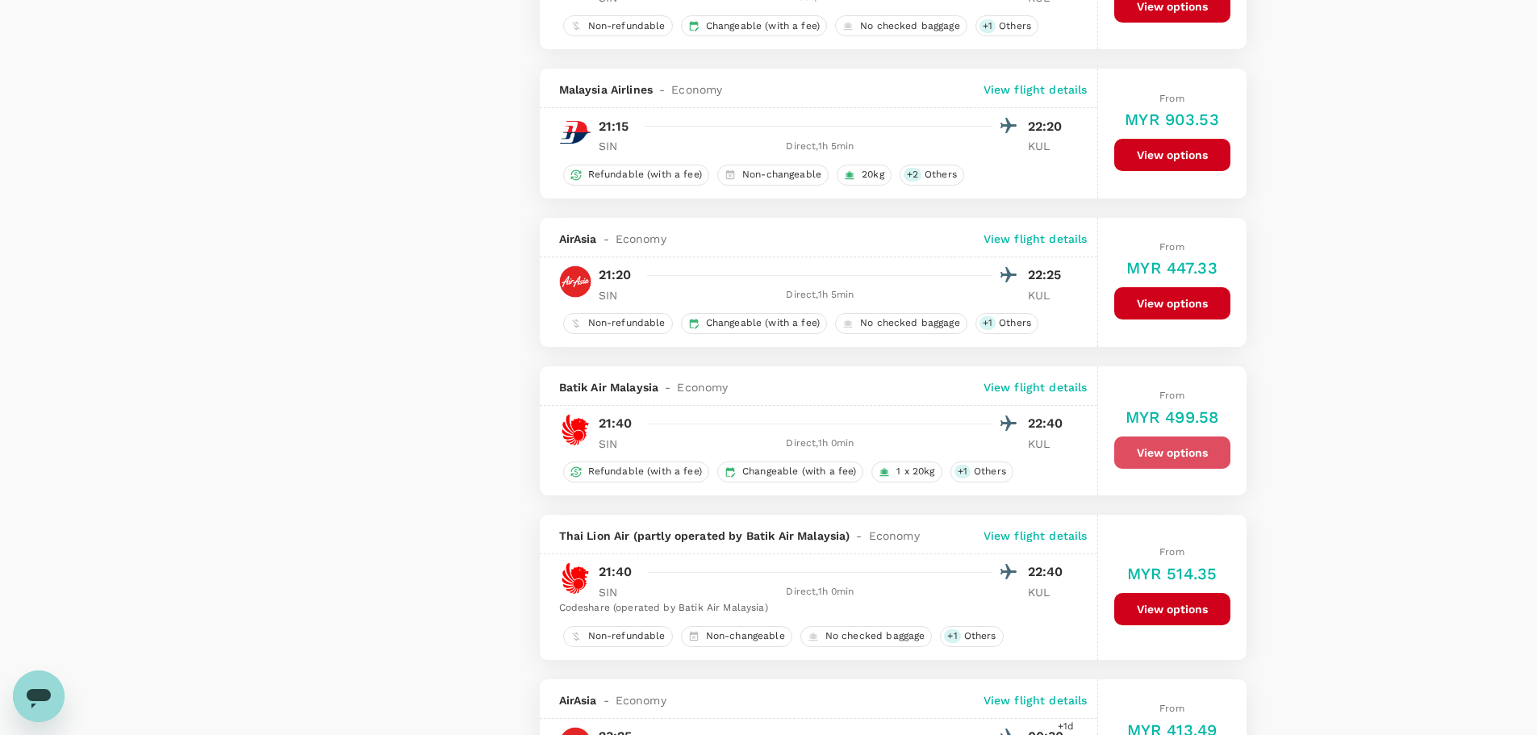
click at [1148, 451] on button "View options" at bounding box center [1172, 452] width 116 height 32
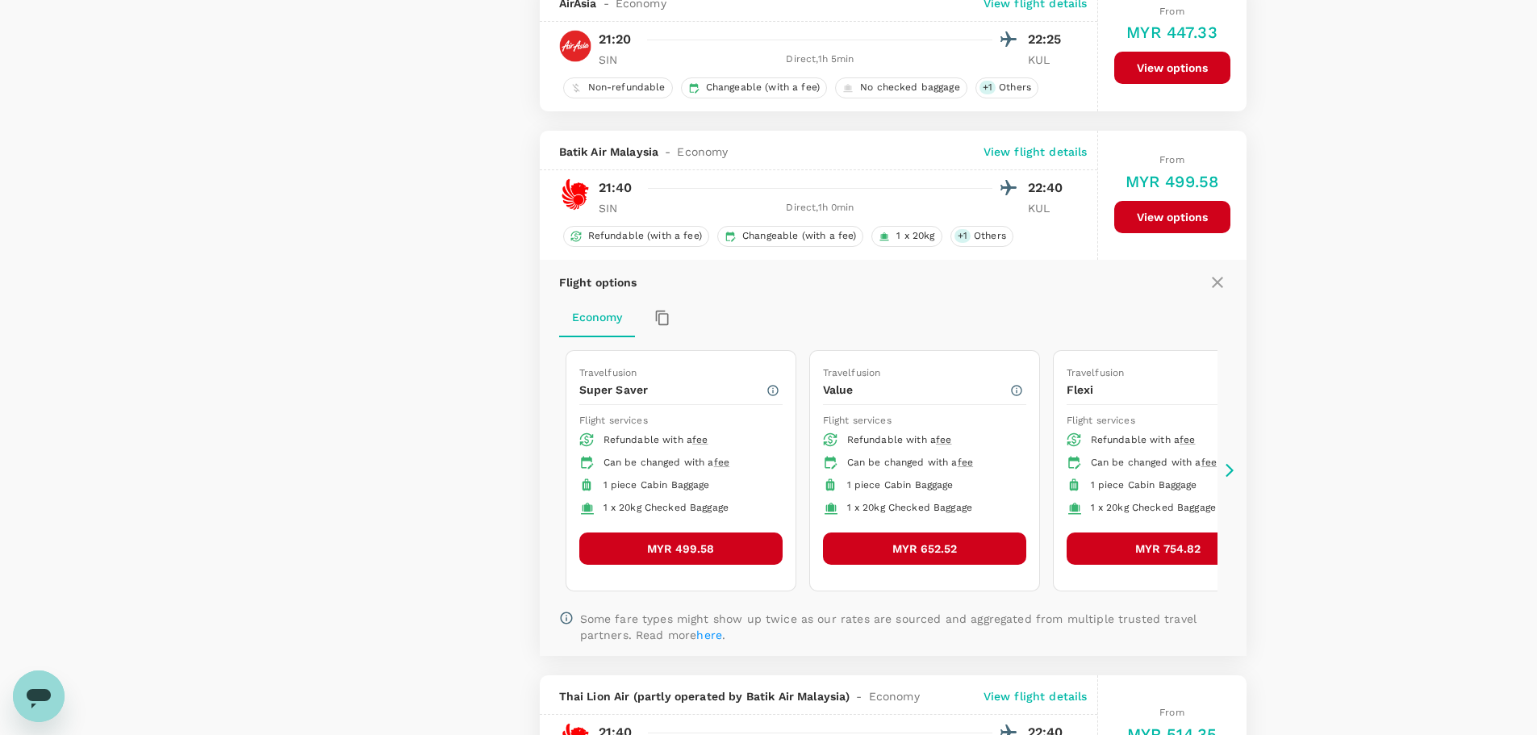
scroll to position [1820, 0]
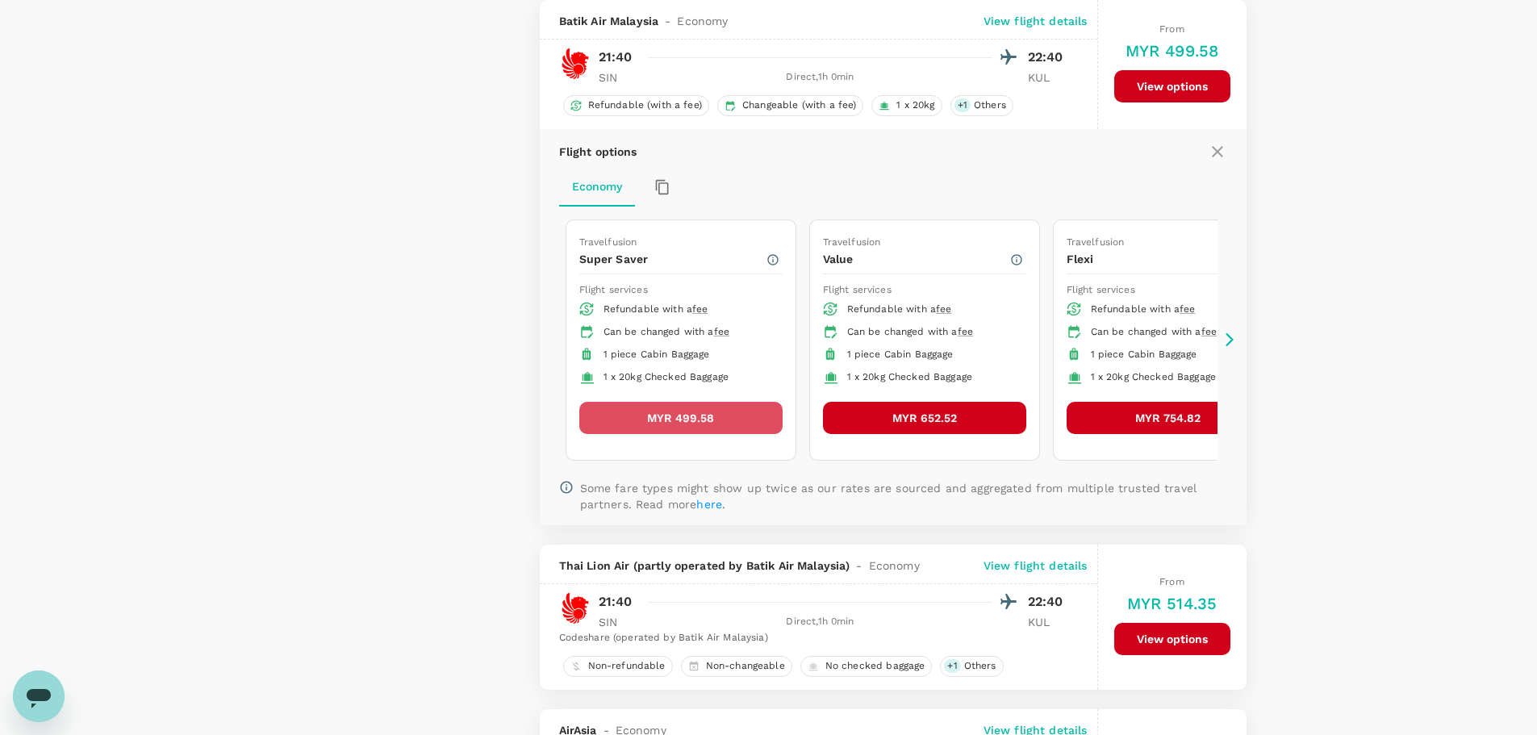
click at [692, 415] on button "MYR 499.58" at bounding box center [680, 418] width 203 height 32
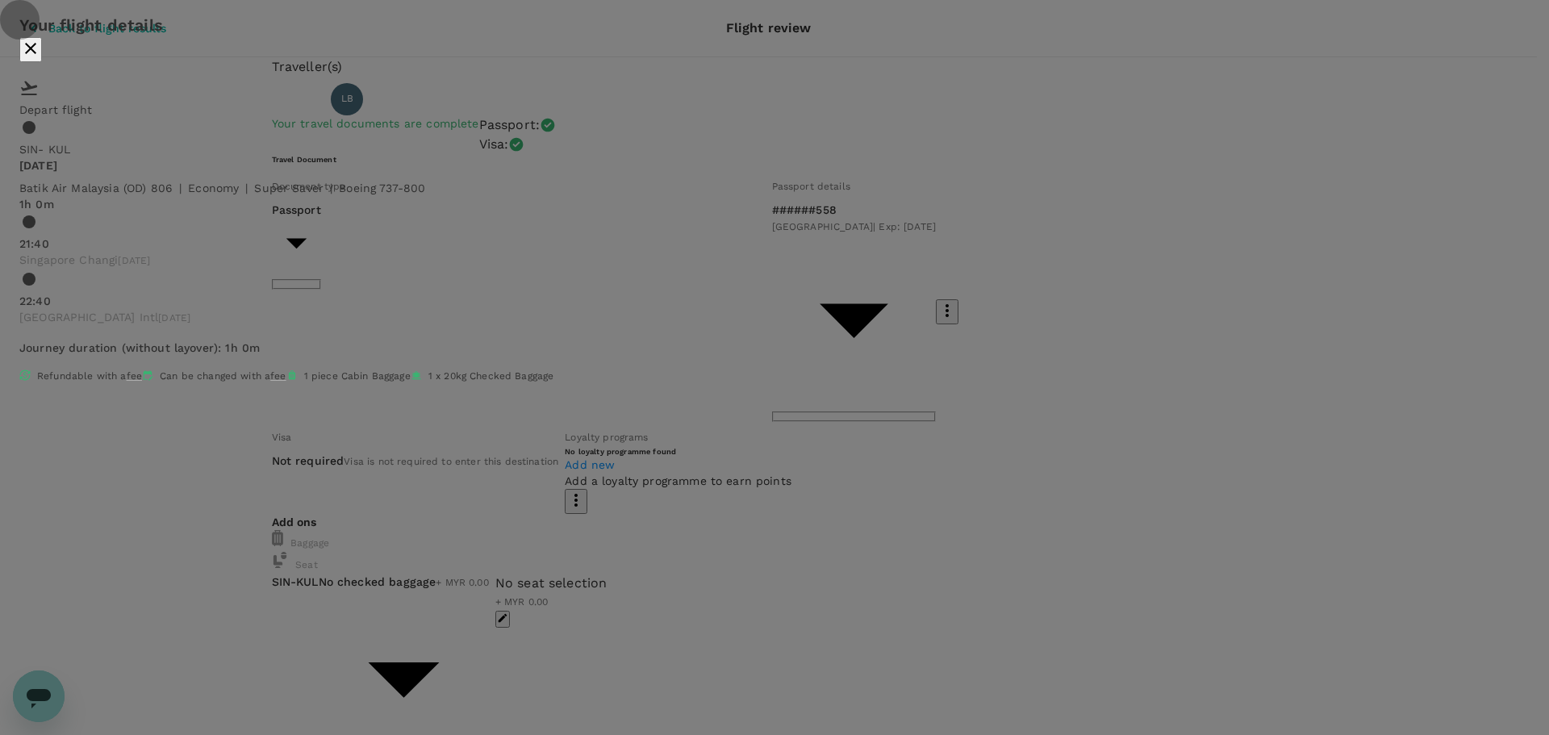
click at [40, 58] on icon "close" at bounding box center [30, 48] width 19 height 19
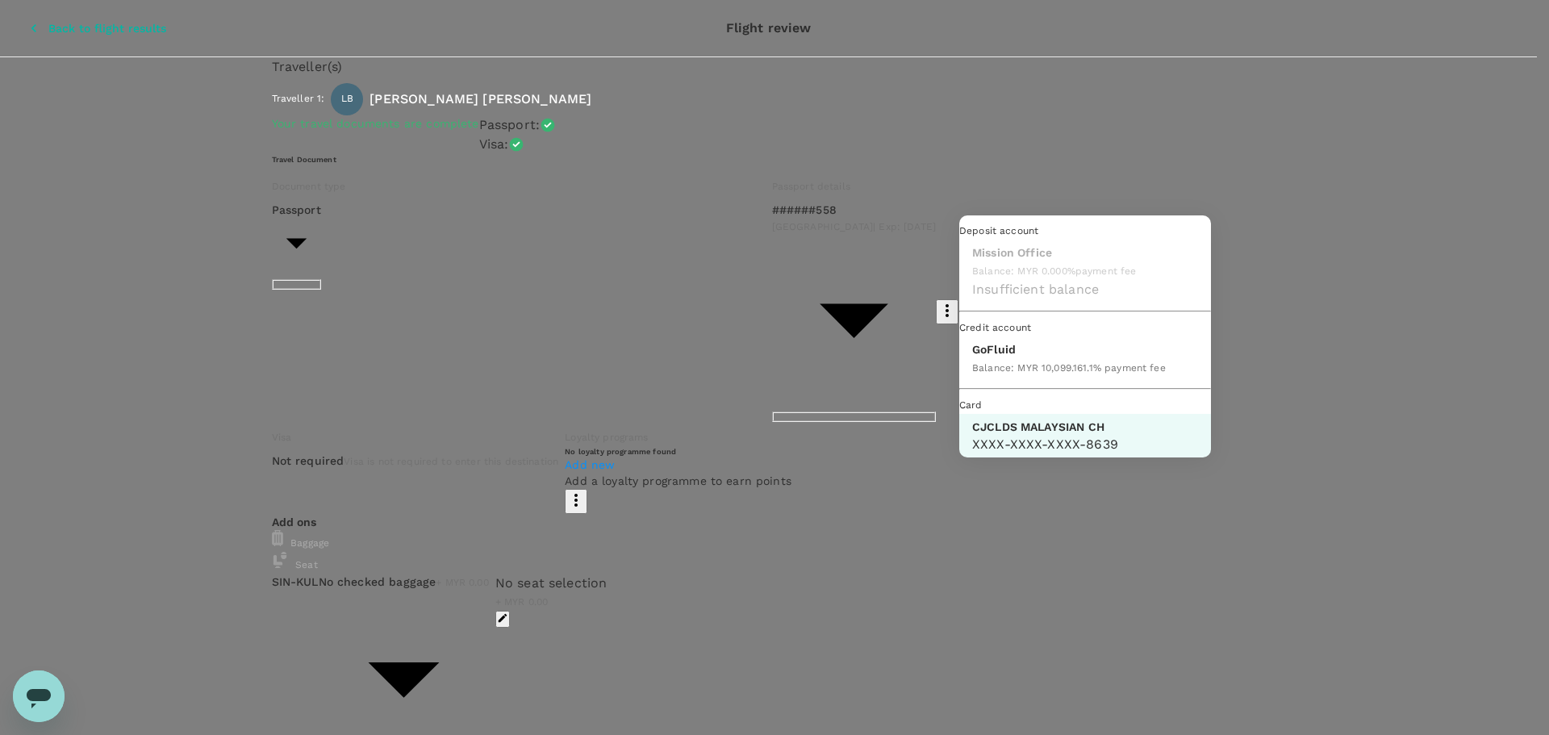
scroll to position [45, 0]
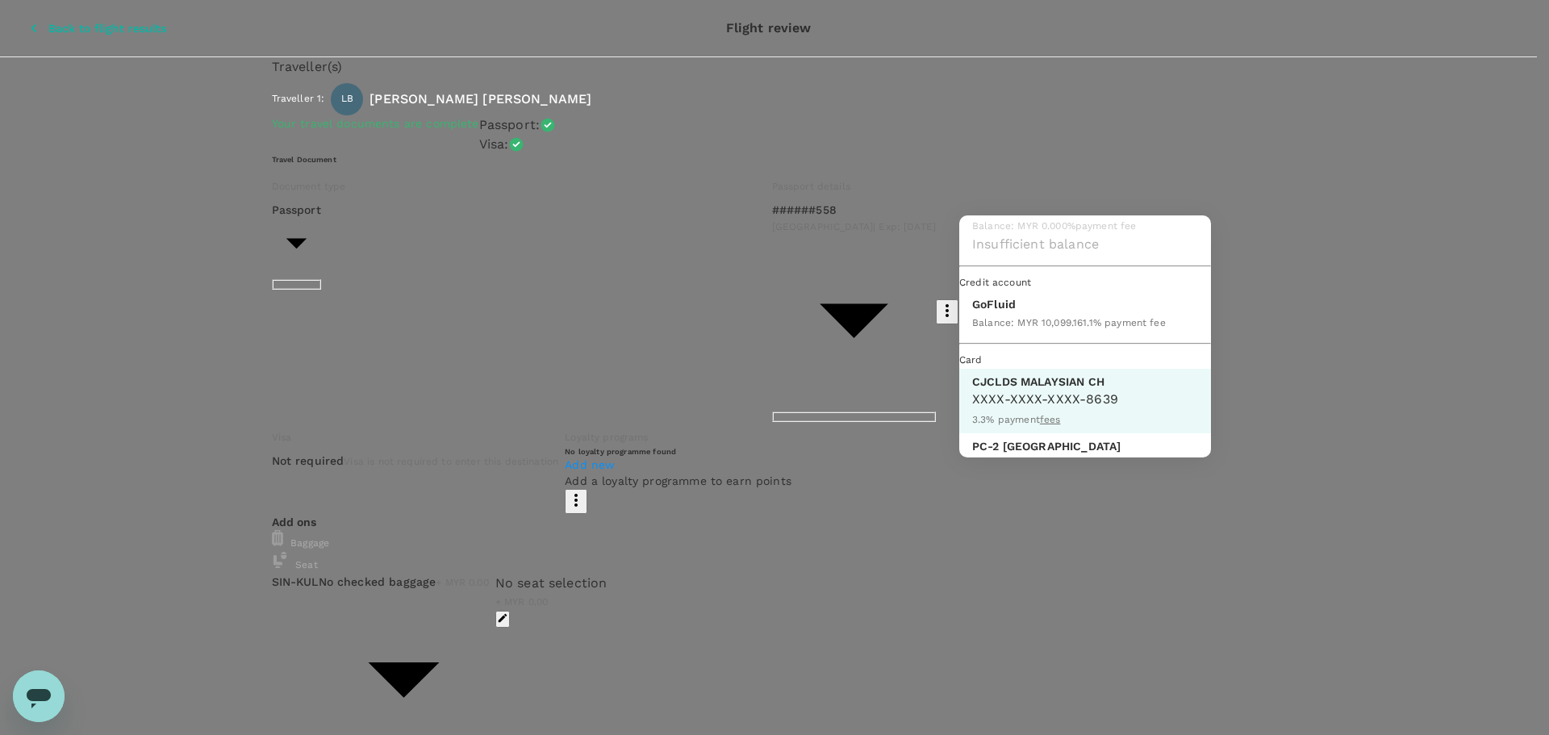
click at [1003, 312] on p "GoFluid" at bounding box center [1069, 304] width 194 height 16
type input "9b357727-6904-47bd-a44e-9a56bf7dfc7a"
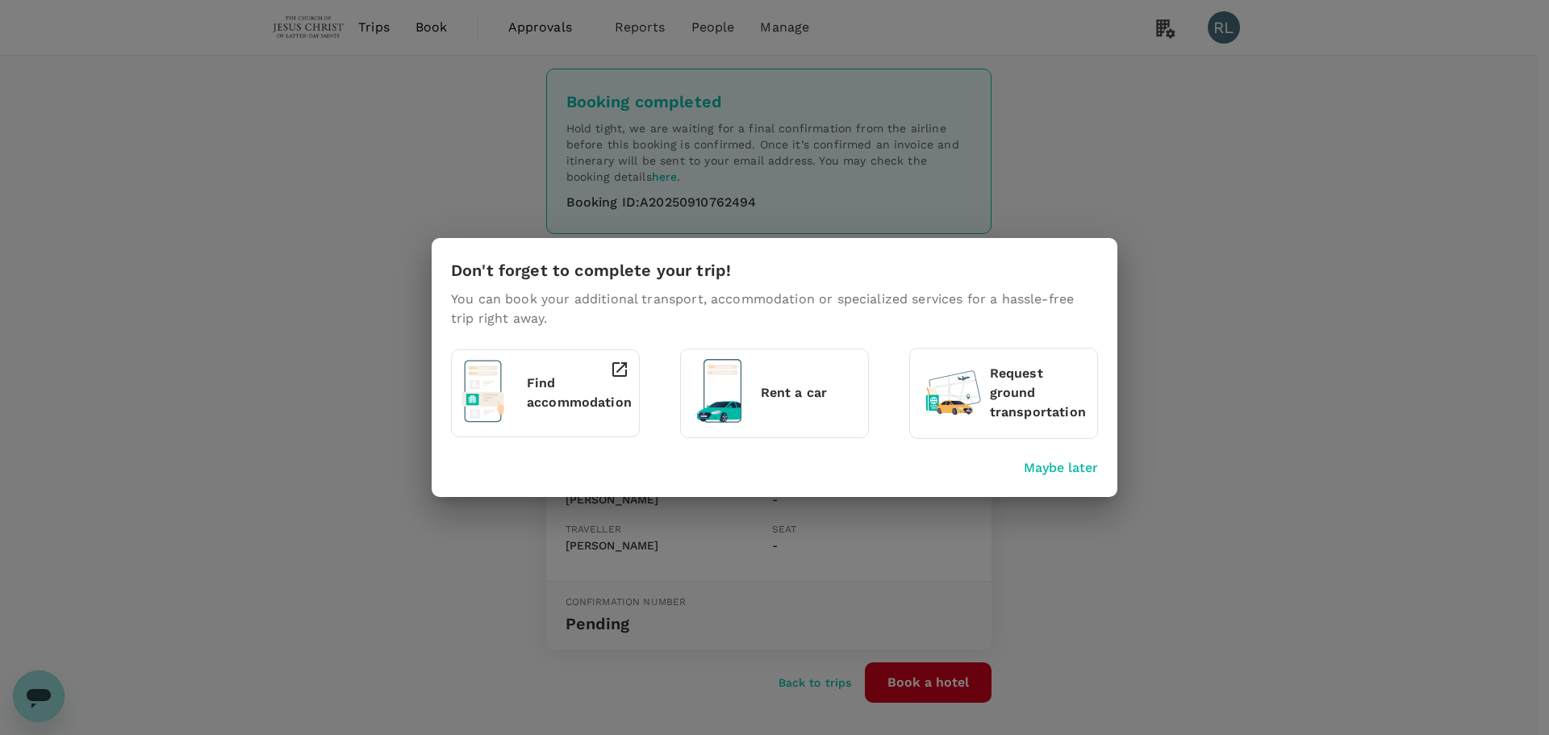
click at [305, 158] on div "Don't forget to complete your trip! You can book your additional transport, acc…" at bounding box center [774, 367] width 1549 height 735
click at [1046, 469] on p "Maybe later" at bounding box center [1061, 467] width 74 height 19
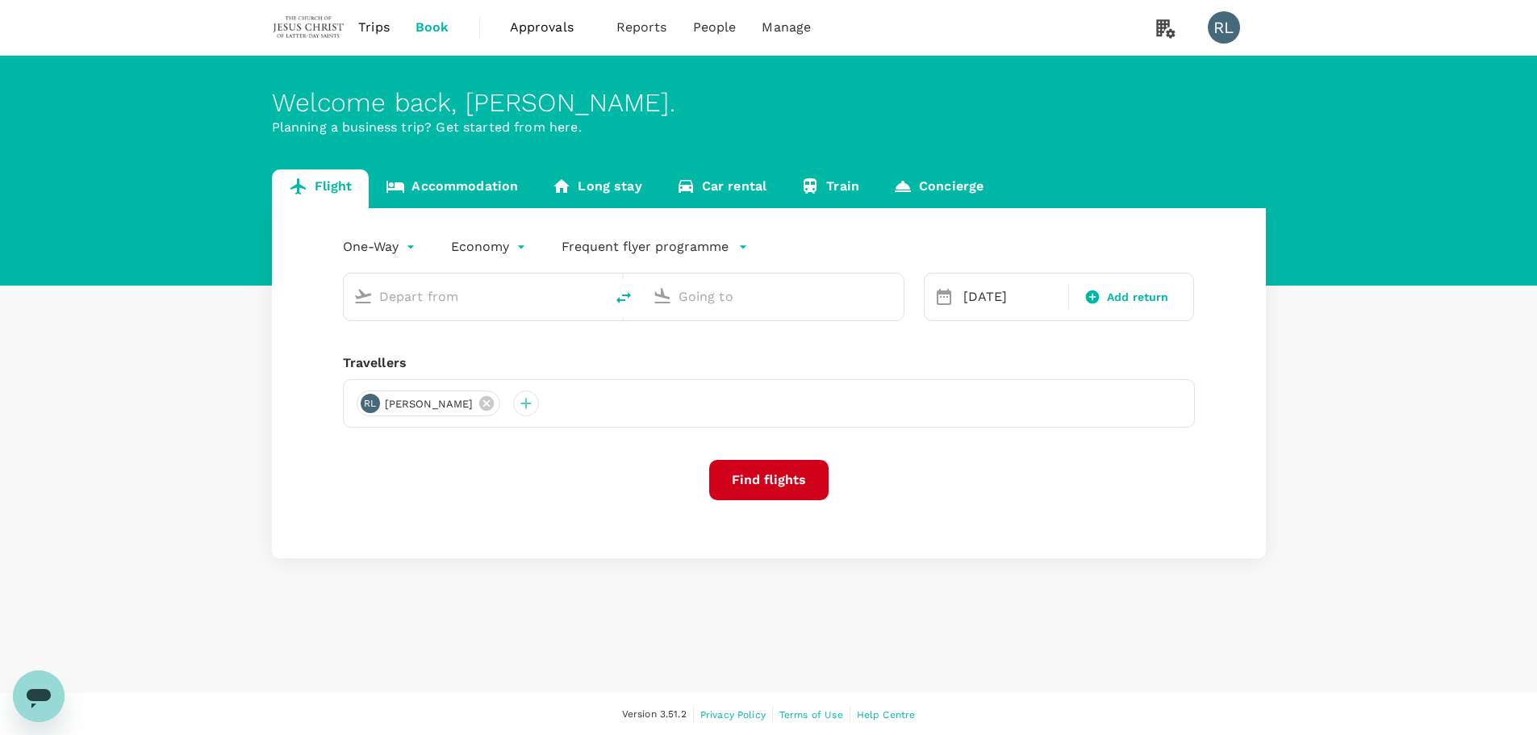
type input "Singapore Changi (SIN)"
type input "Kuala Lumpur Intl ([GEOGRAPHIC_DATA])"
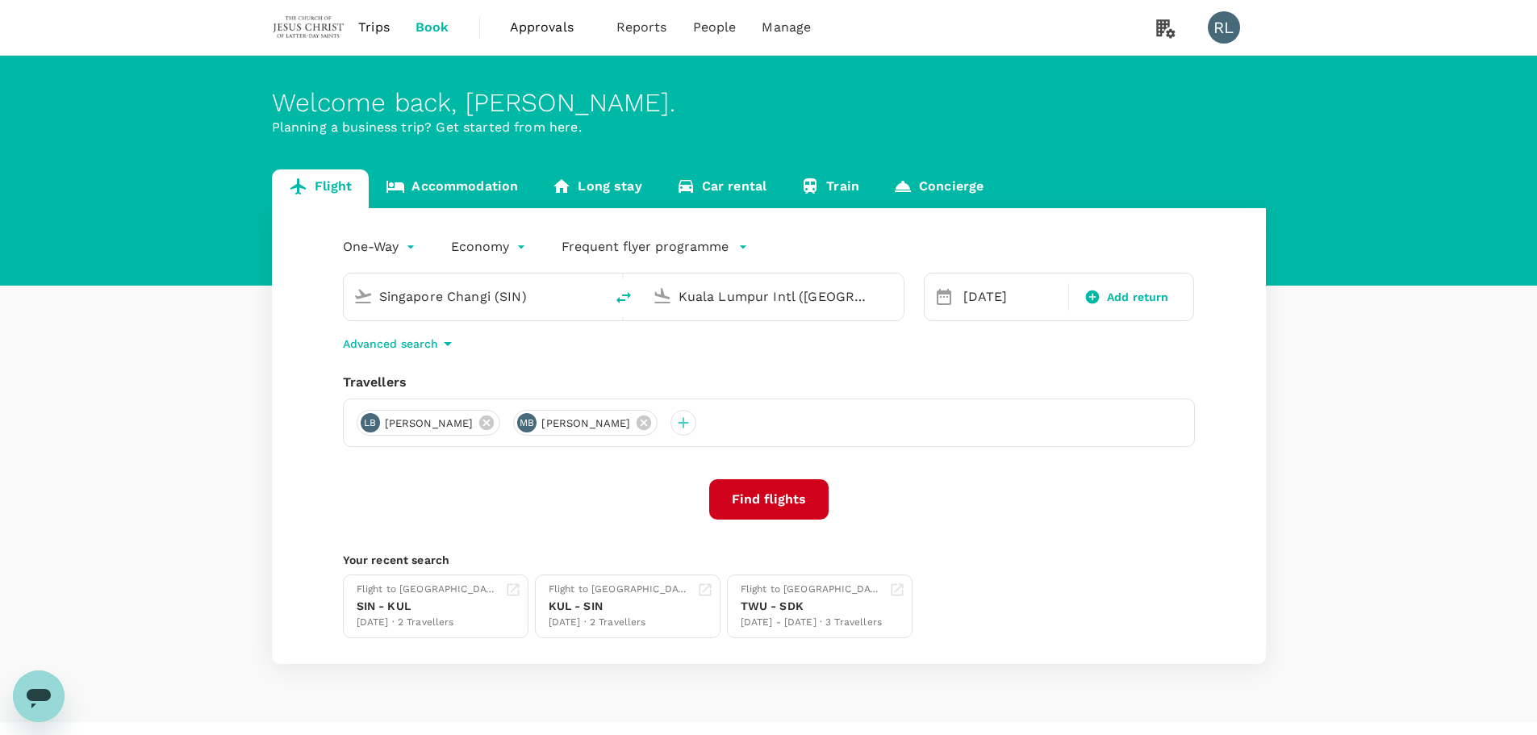
drag, startPoint x: 479, startPoint y: 300, endPoint x: 355, endPoint y: 307, distance: 124.4
click at [355, 307] on div "Singapore Changi (SIN)" at bounding box center [471, 293] width 248 height 35
click at [382, 356] on p "Sibu" at bounding box center [497, 360] width 281 height 16
type input "Sibu (SBW)"
drag, startPoint x: 841, startPoint y: 302, endPoint x: 589, endPoint y: 291, distance: 252.7
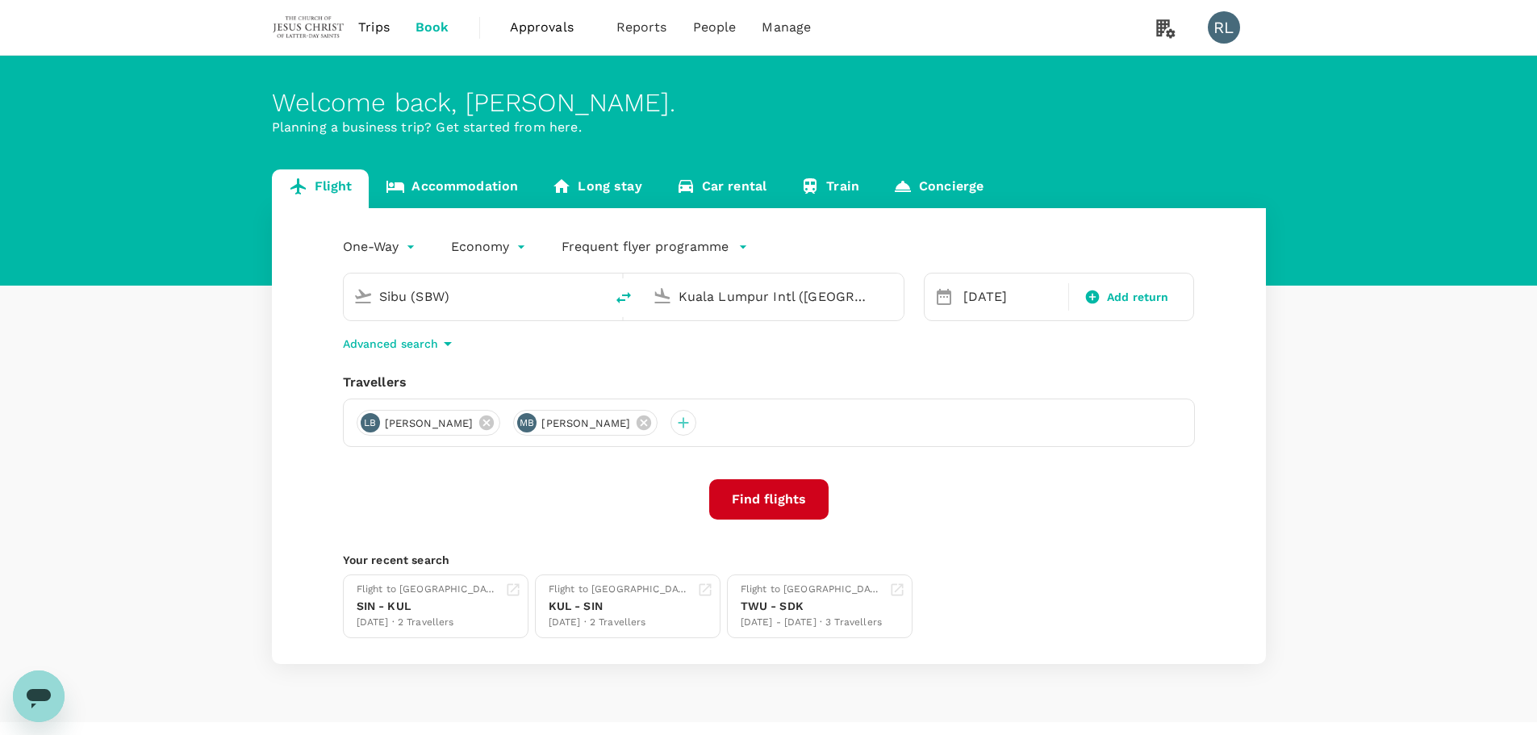
click at [589, 291] on div "Sibu (SBW) Kuala Lumpur Intl (KUL)" at bounding box center [623, 297] width 561 height 48
click at [691, 363] on p "Singapore Changi" at bounding box center [799, 360] width 286 height 16
type input "Singapore Changi (SIN)"
click at [1050, 492] on div "24" at bounding box center [1048, 497] width 31 height 31
click at [637, 423] on icon at bounding box center [643, 422] width 15 height 15
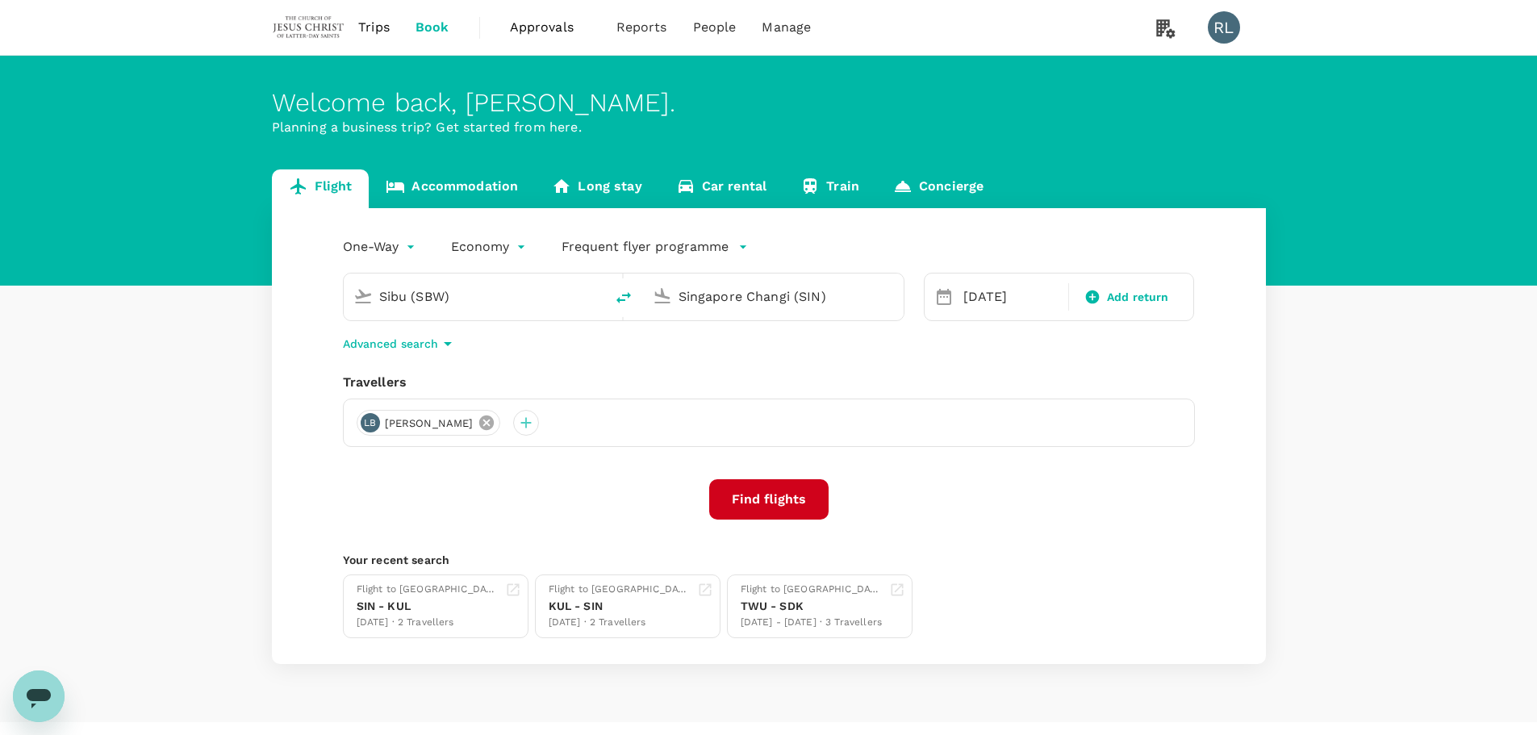
click at [495, 421] on icon at bounding box center [486, 423] width 18 height 18
click at [371, 423] on div at bounding box center [370, 423] width 26 height 26
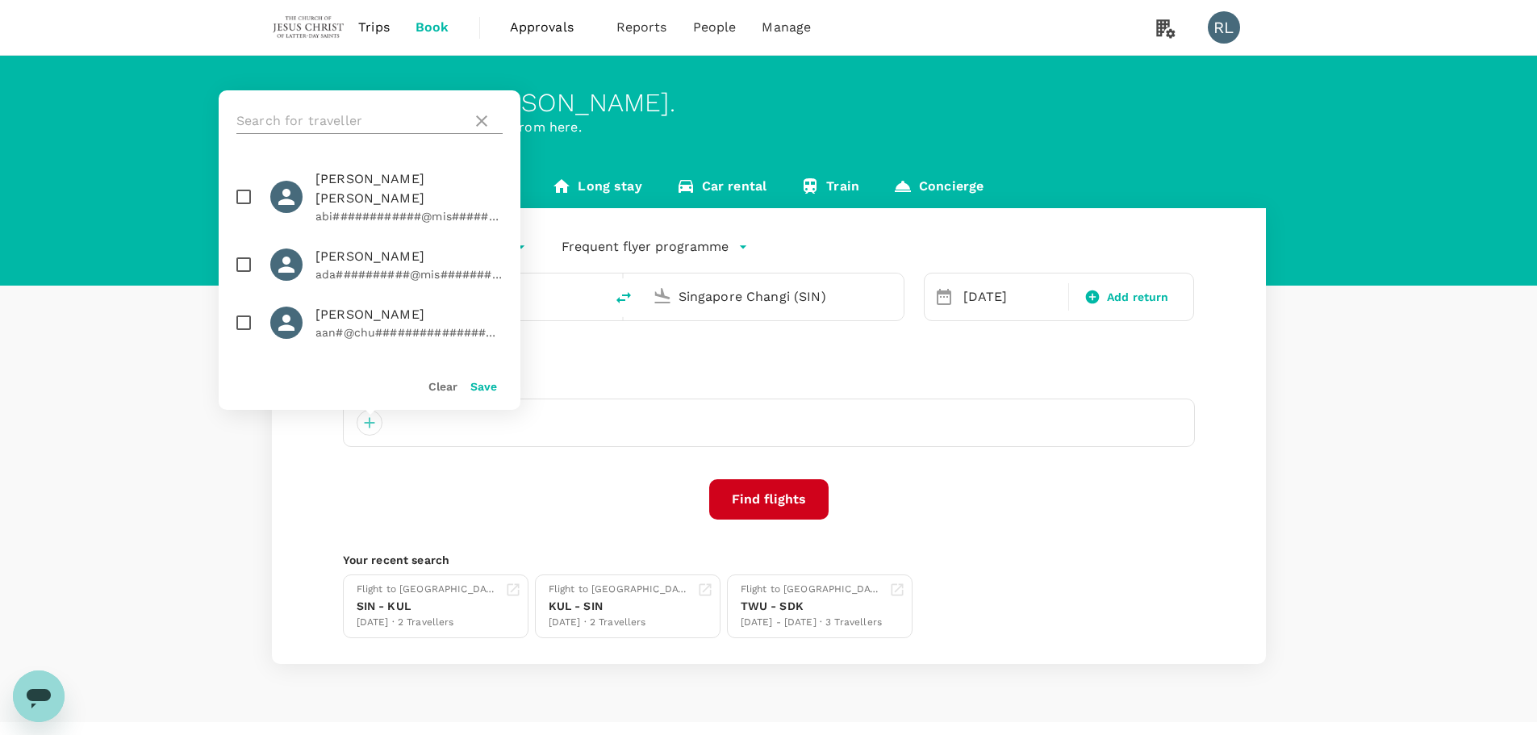
click at [352, 123] on input "text" at bounding box center [350, 121] width 229 height 26
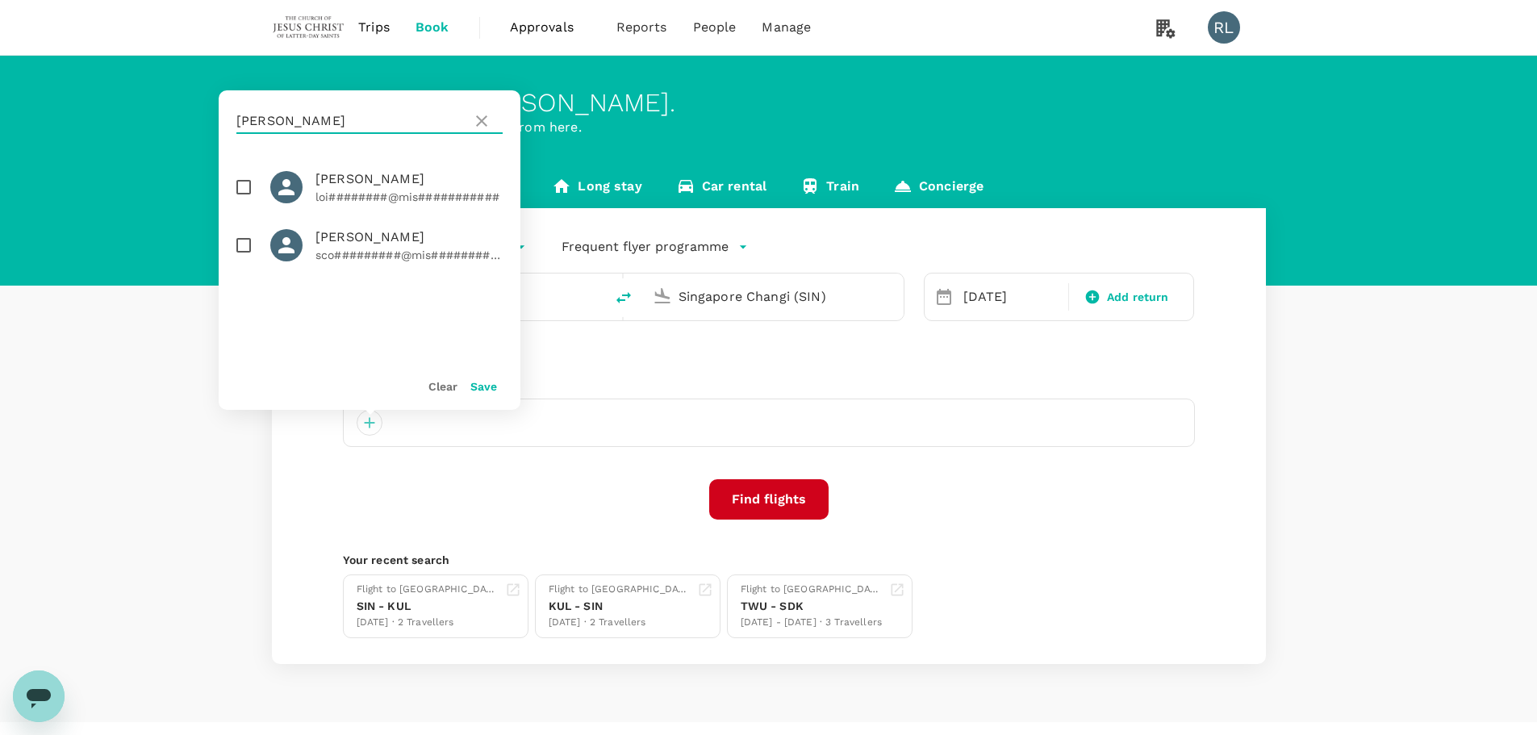
type input "sucher"
click at [244, 186] on input "checkbox" at bounding box center [244, 187] width 34 height 34
checkbox input "true"
click at [243, 244] on input "checkbox" at bounding box center [244, 245] width 34 height 34
checkbox input "true"
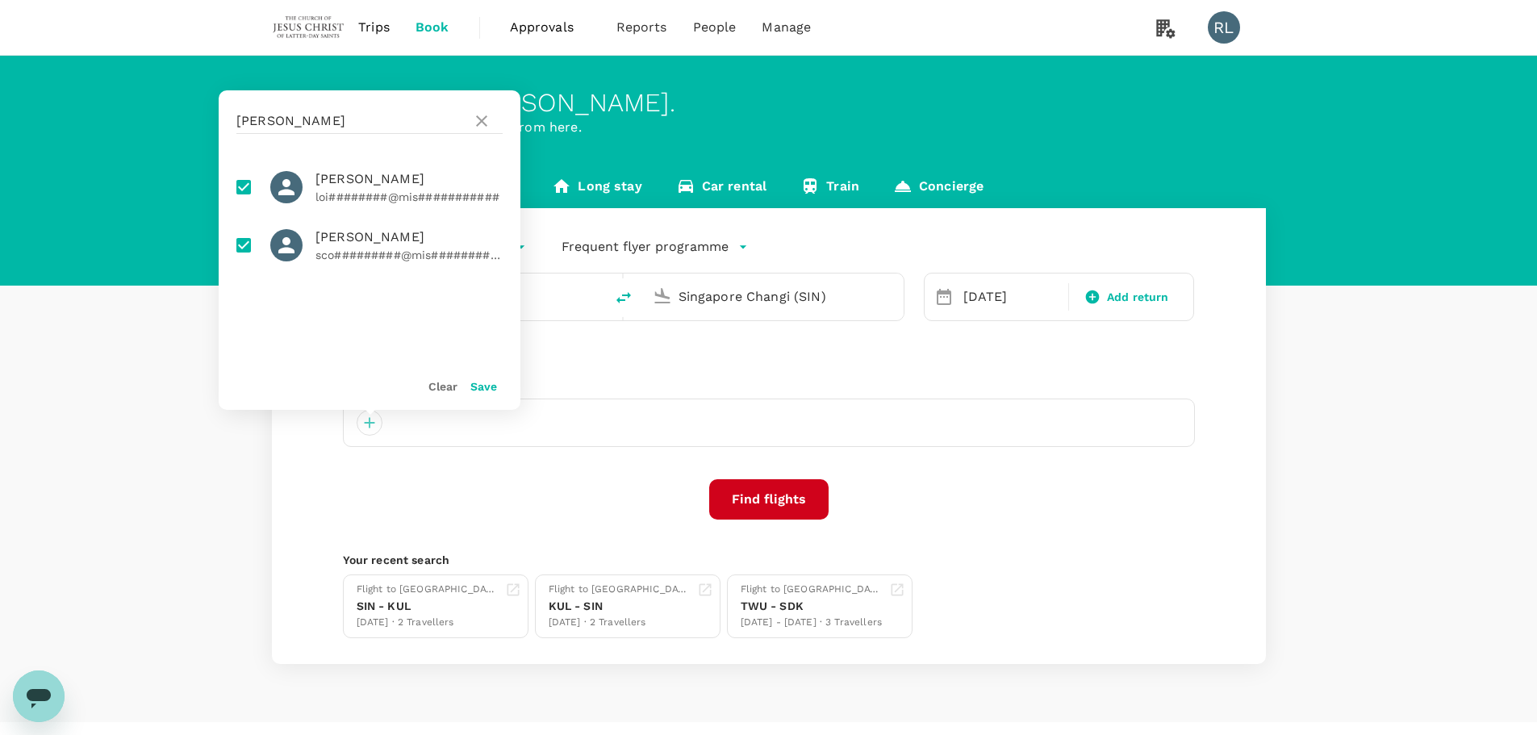
click at [482, 385] on button "Save" at bounding box center [483, 386] width 27 height 13
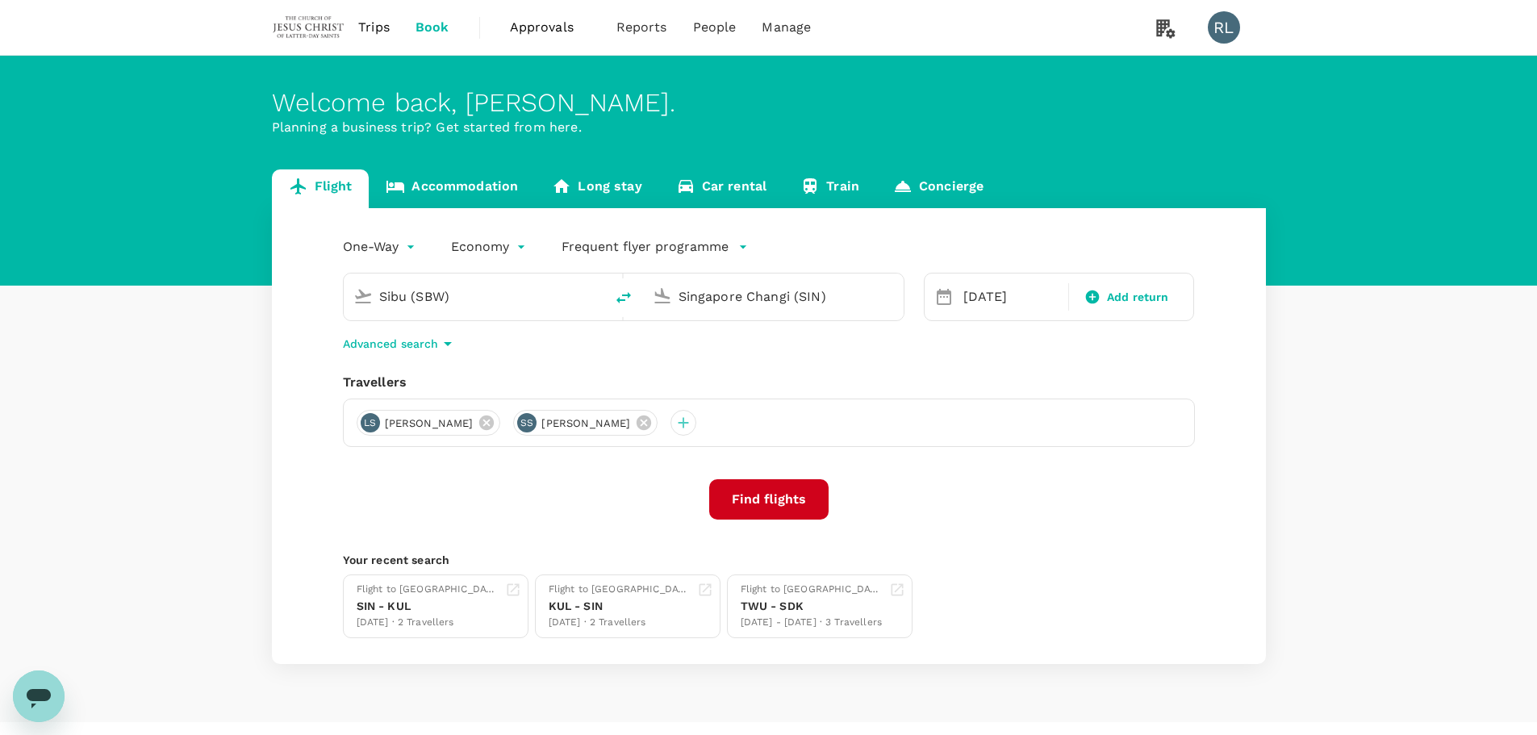
click at [465, 498] on div "Find flights" at bounding box center [769, 499] width 852 height 40
click at [753, 500] on button "Find flights" at bounding box center [768, 499] width 119 height 40
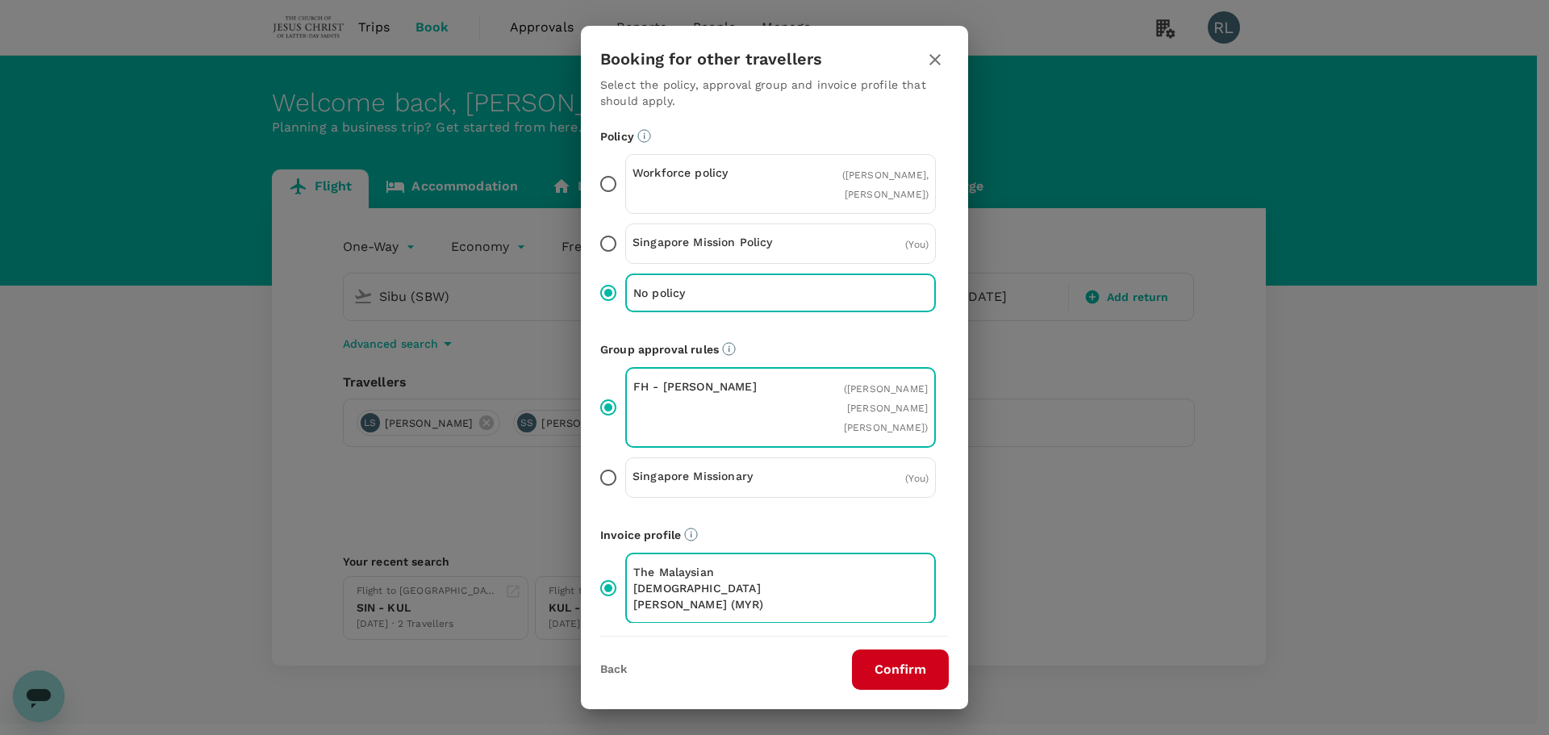
click at [888, 669] on button "Confirm" at bounding box center [900, 669] width 97 height 40
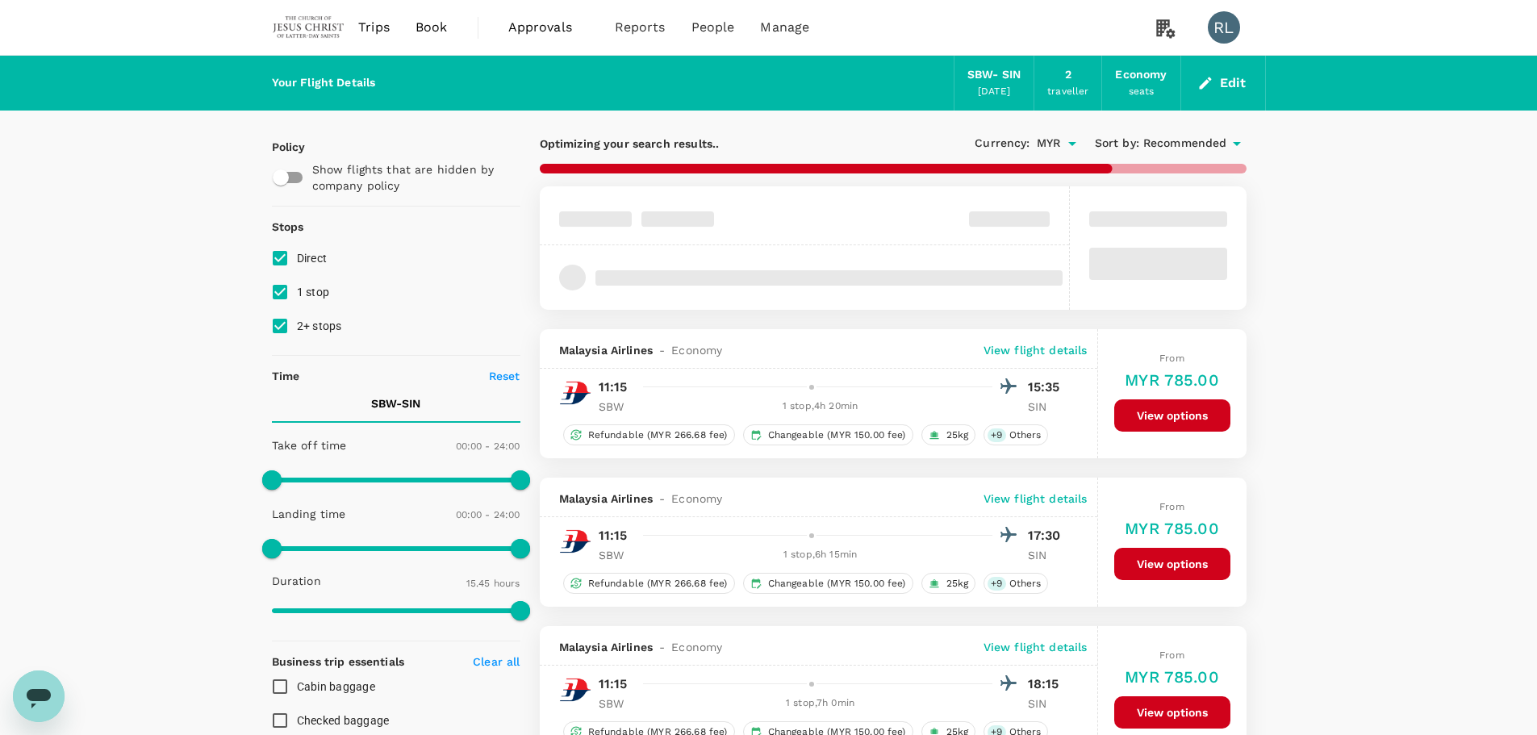
click at [1177, 139] on span "Recommended" at bounding box center [1185, 144] width 84 height 18
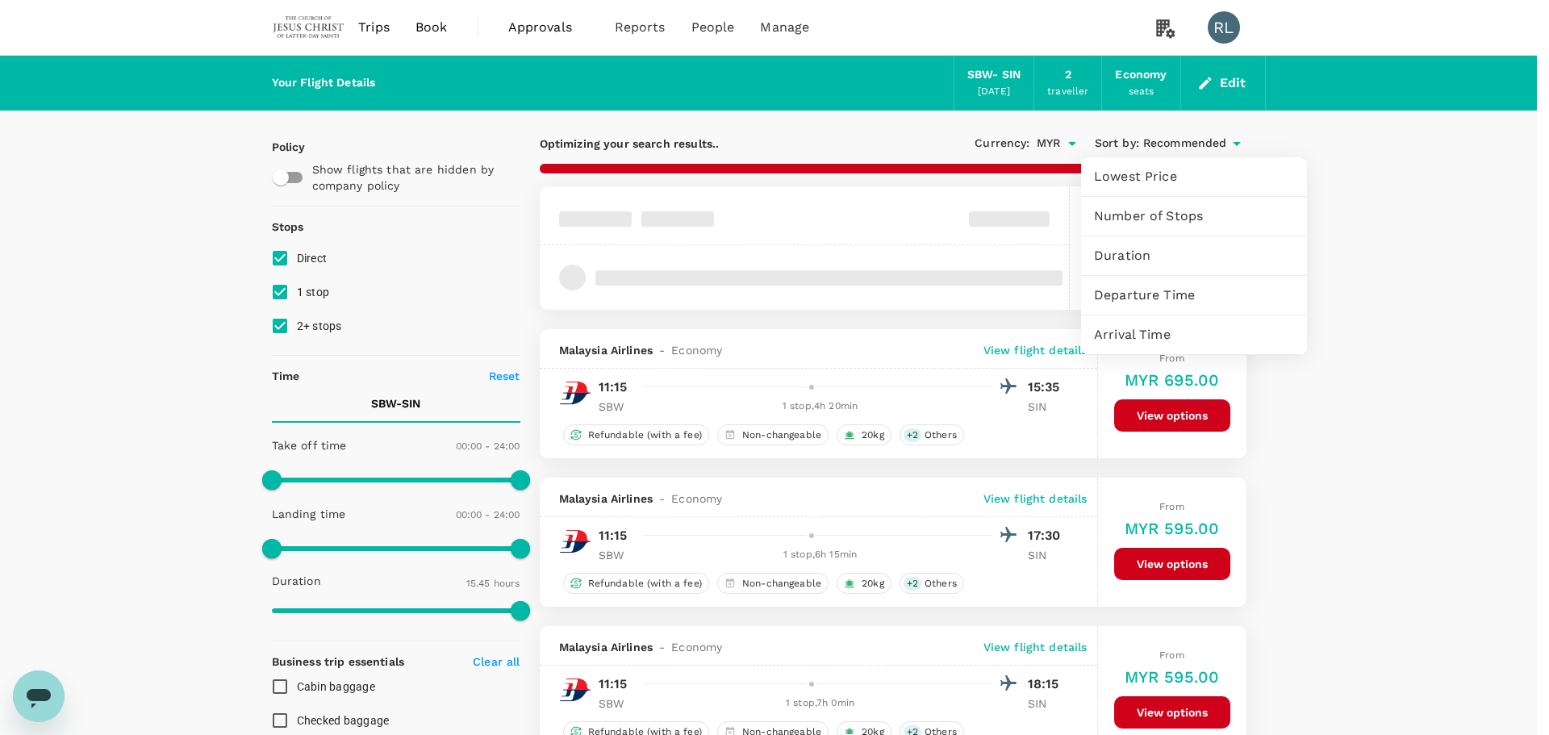
click at [1144, 304] on span "Departure Time" at bounding box center [1194, 295] width 200 height 19
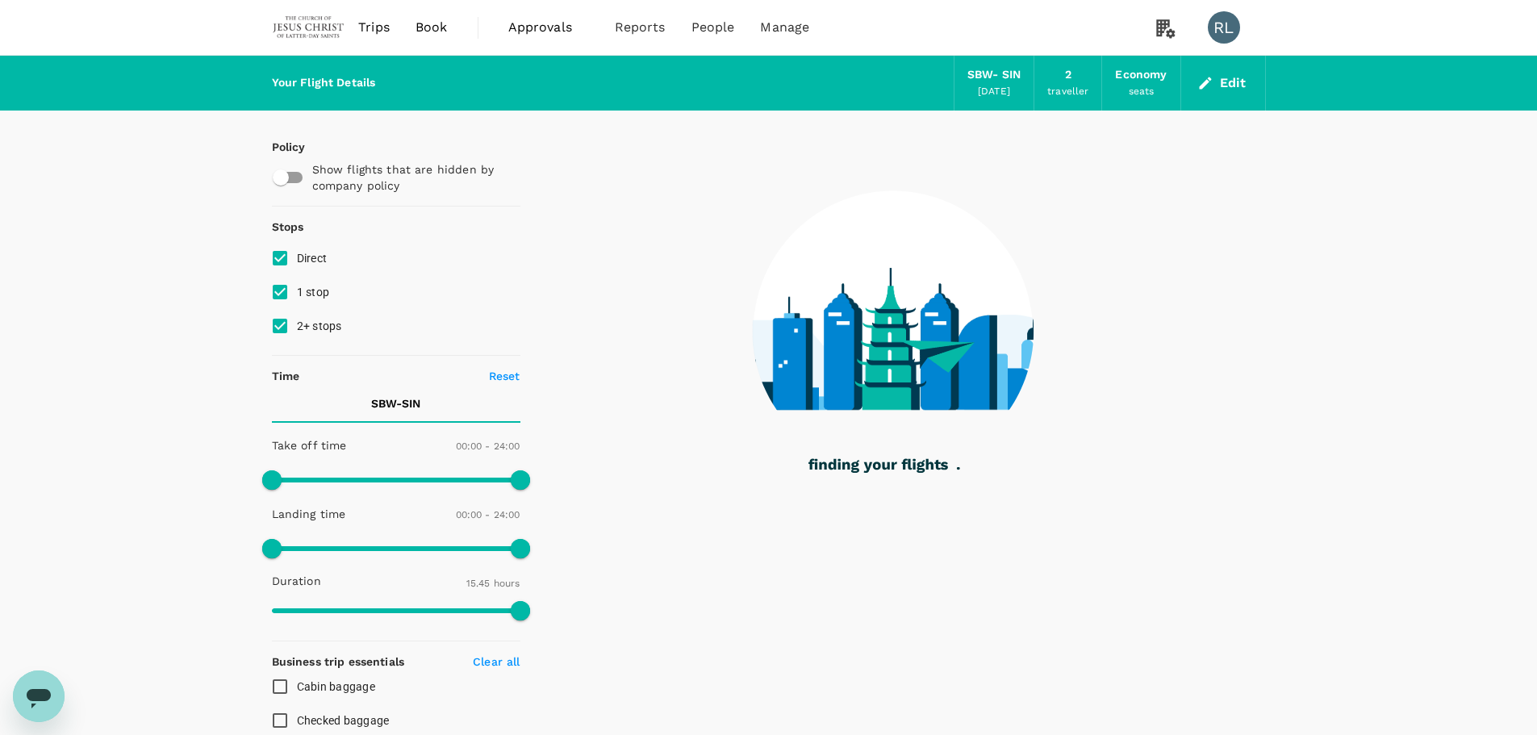
type input "1150"
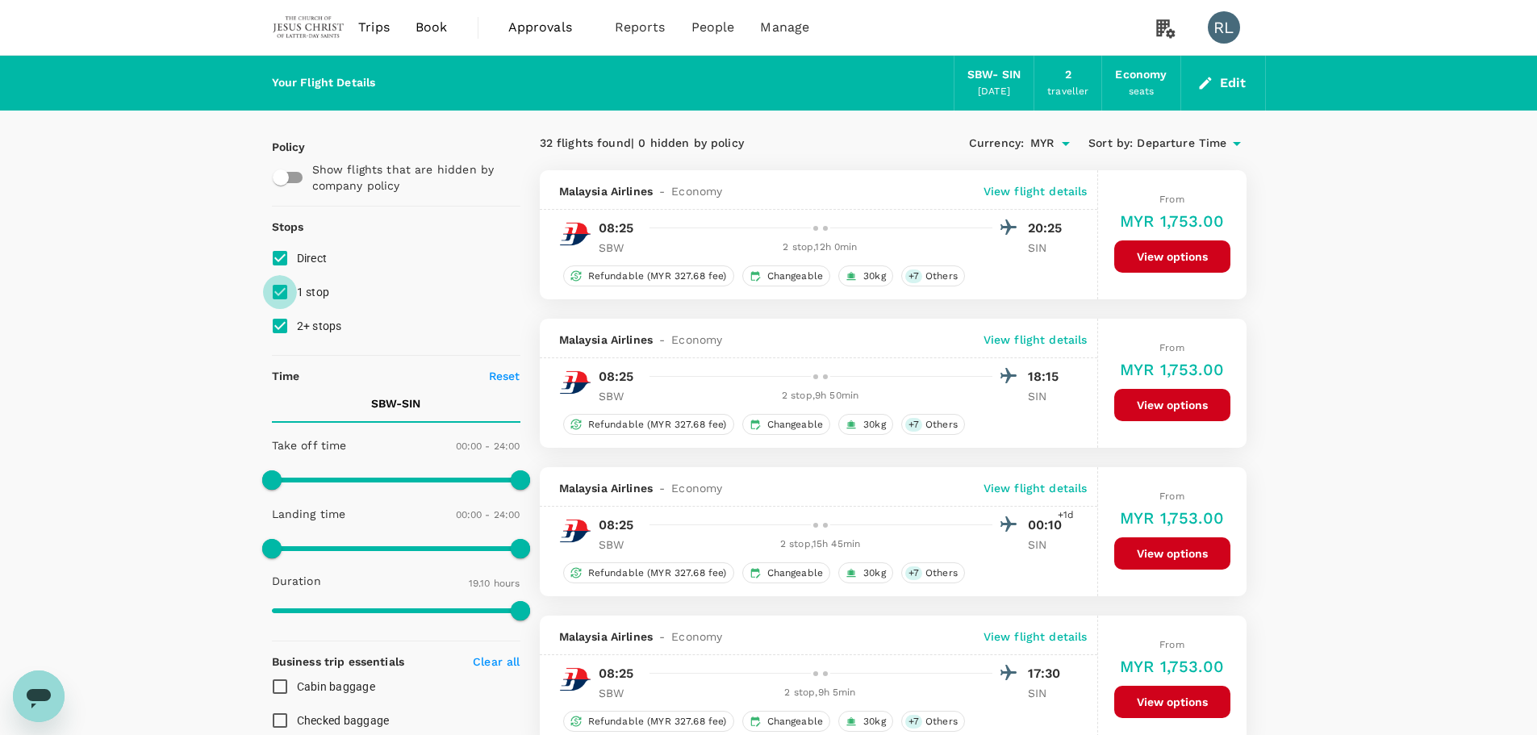
click at [281, 290] on input "1 stop" at bounding box center [280, 292] width 34 height 34
checkbox input "false"
click at [281, 321] on input "2+ stops" at bounding box center [280, 326] width 34 height 34
checkbox input "false"
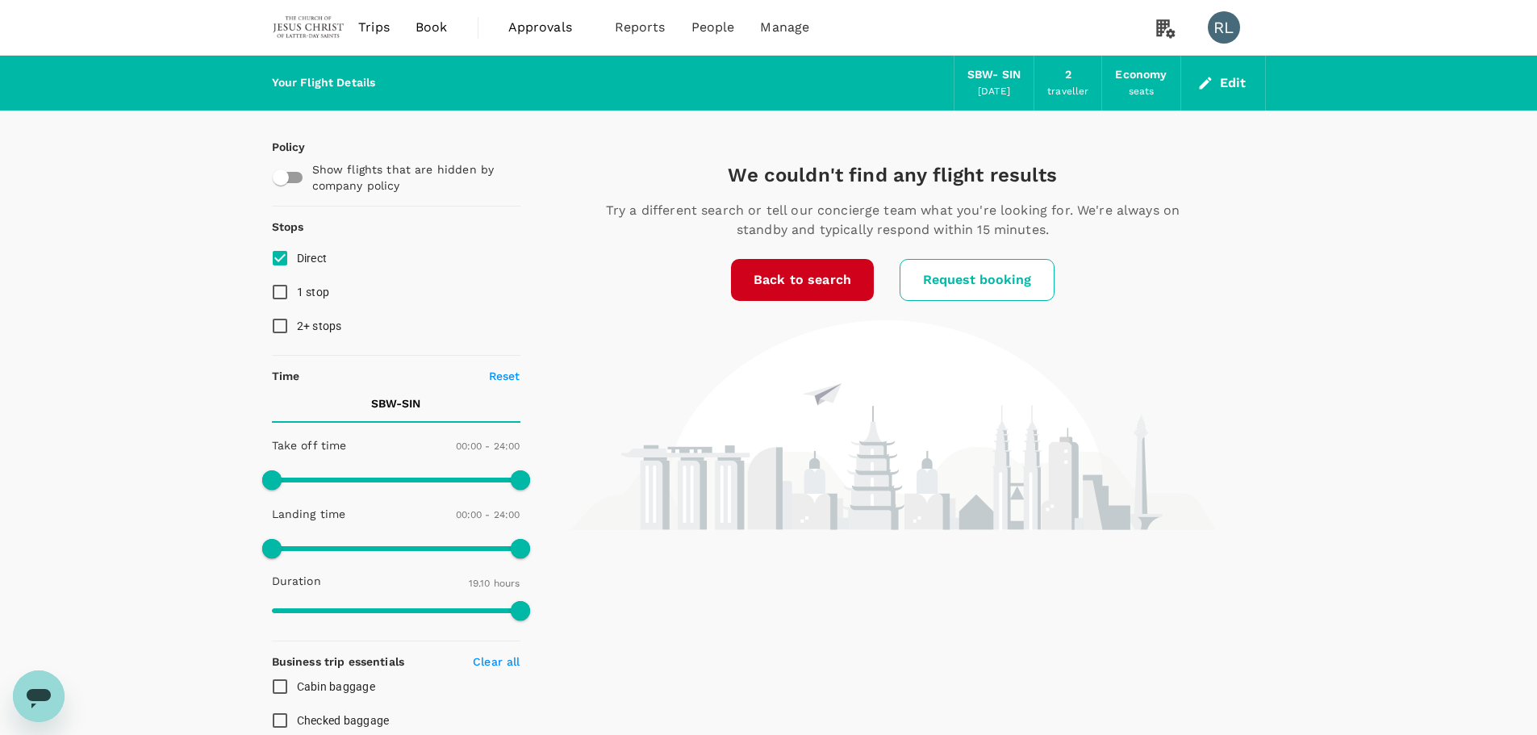
click at [278, 291] on input "1 stop" at bounding box center [280, 292] width 34 height 34
checkbox input "true"
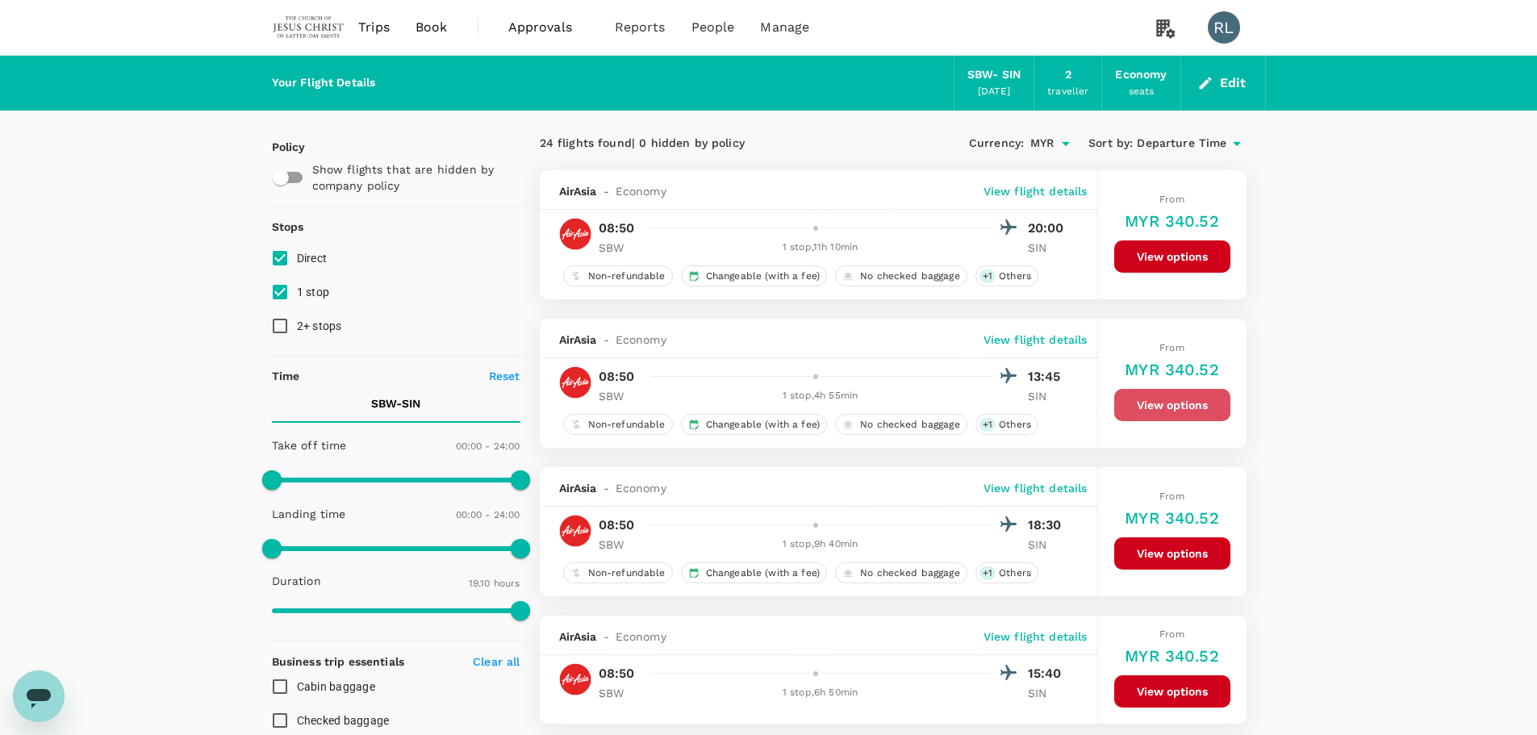
click at [1163, 402] on button "View options" at bounding box center [1172, 405] width 116 height 32
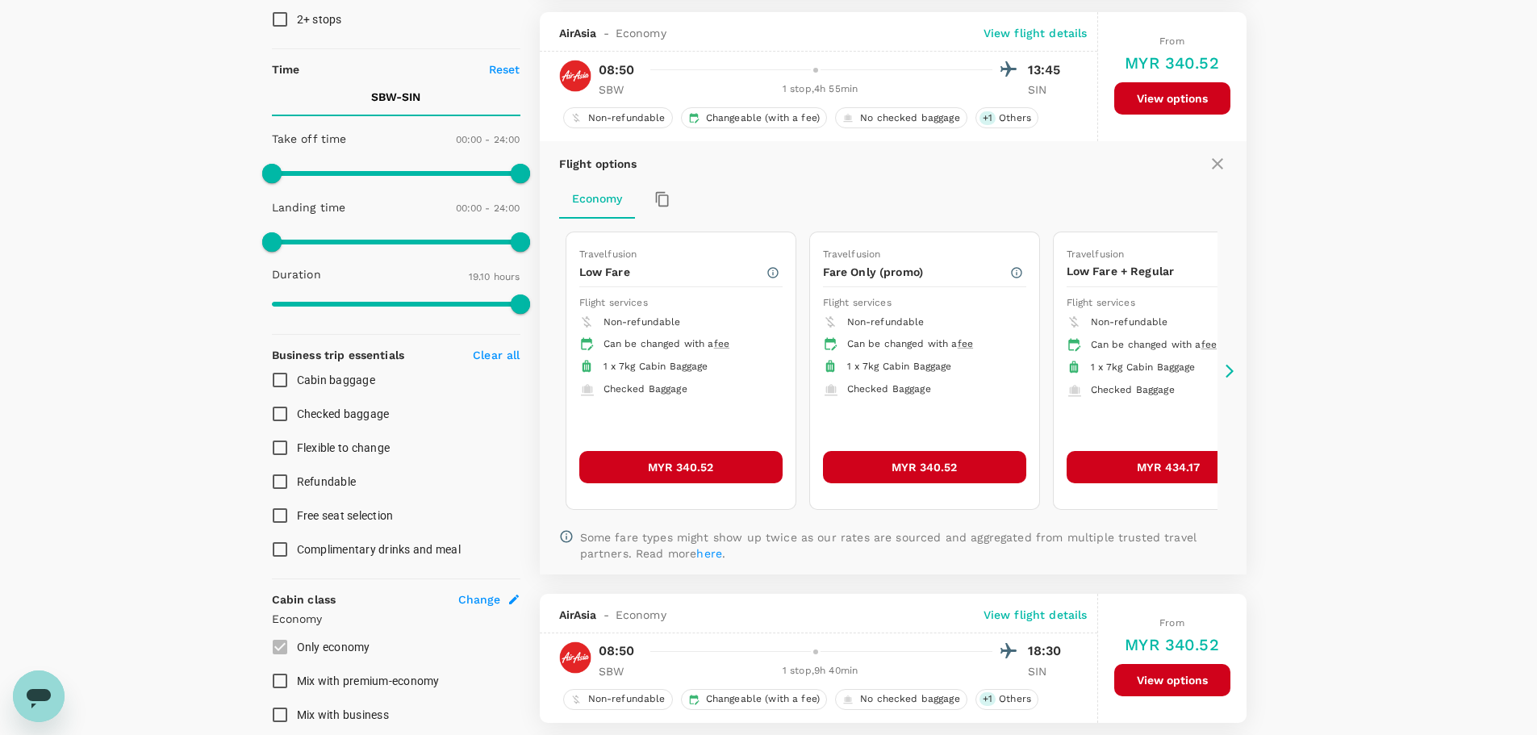
scroll to position [319, 0]
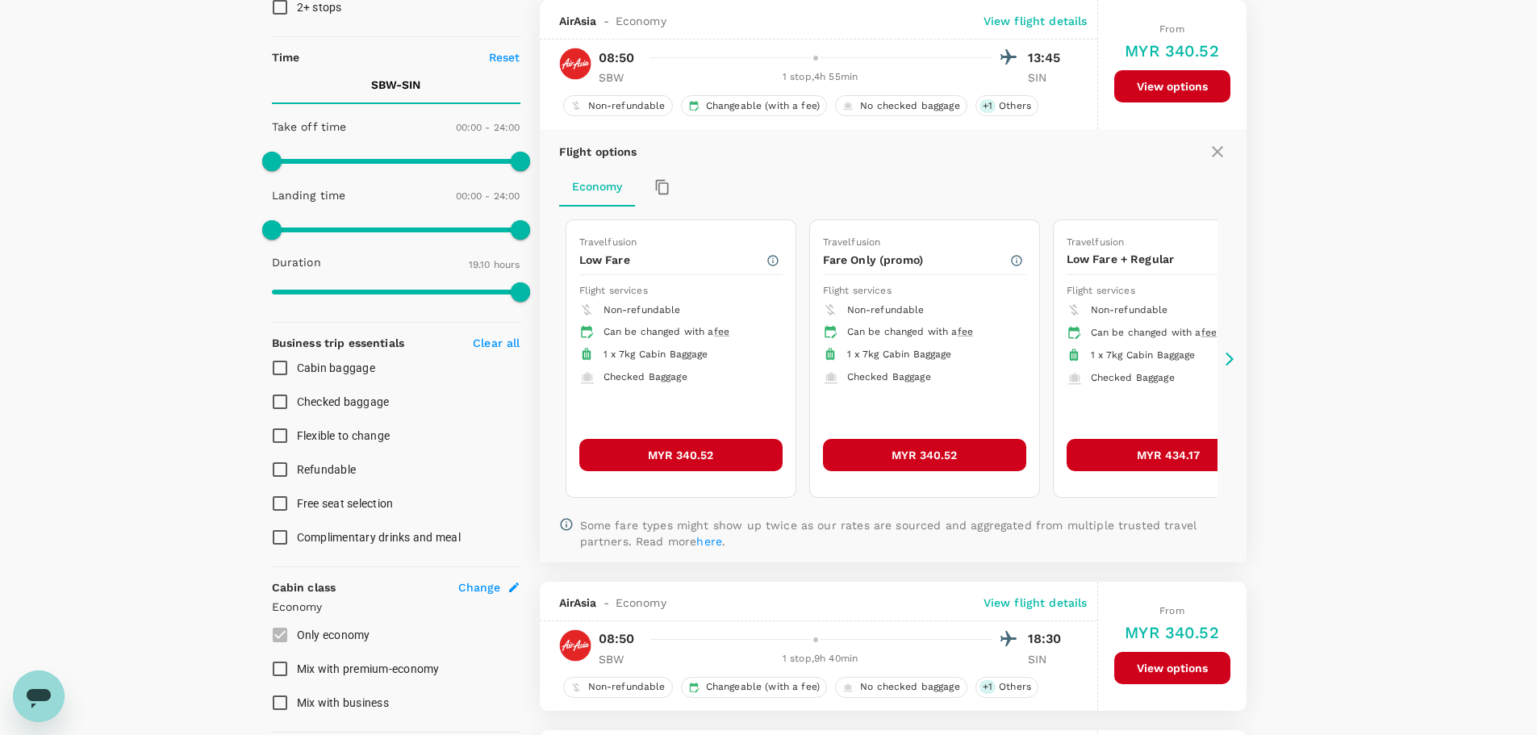
click at [696, 454] on button "MYR 340.52" at bounding box center [680, 455] width 203 height 32
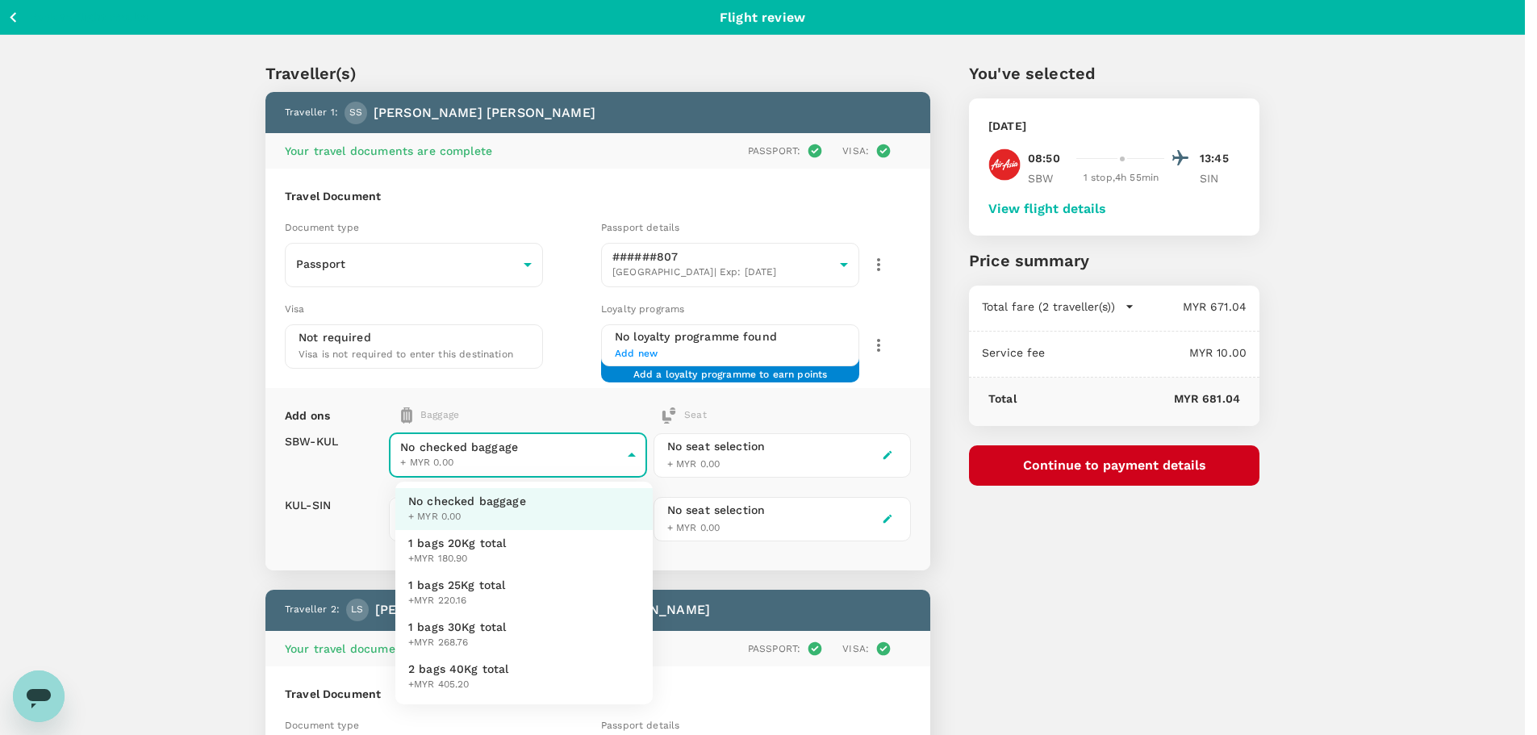
click at [599, 461] on body "Back to flight results Flight review Traveller(s) Traveller 1 : SS Scott Thomas…" at bounding box center [768, 637] width 1537 height 1274
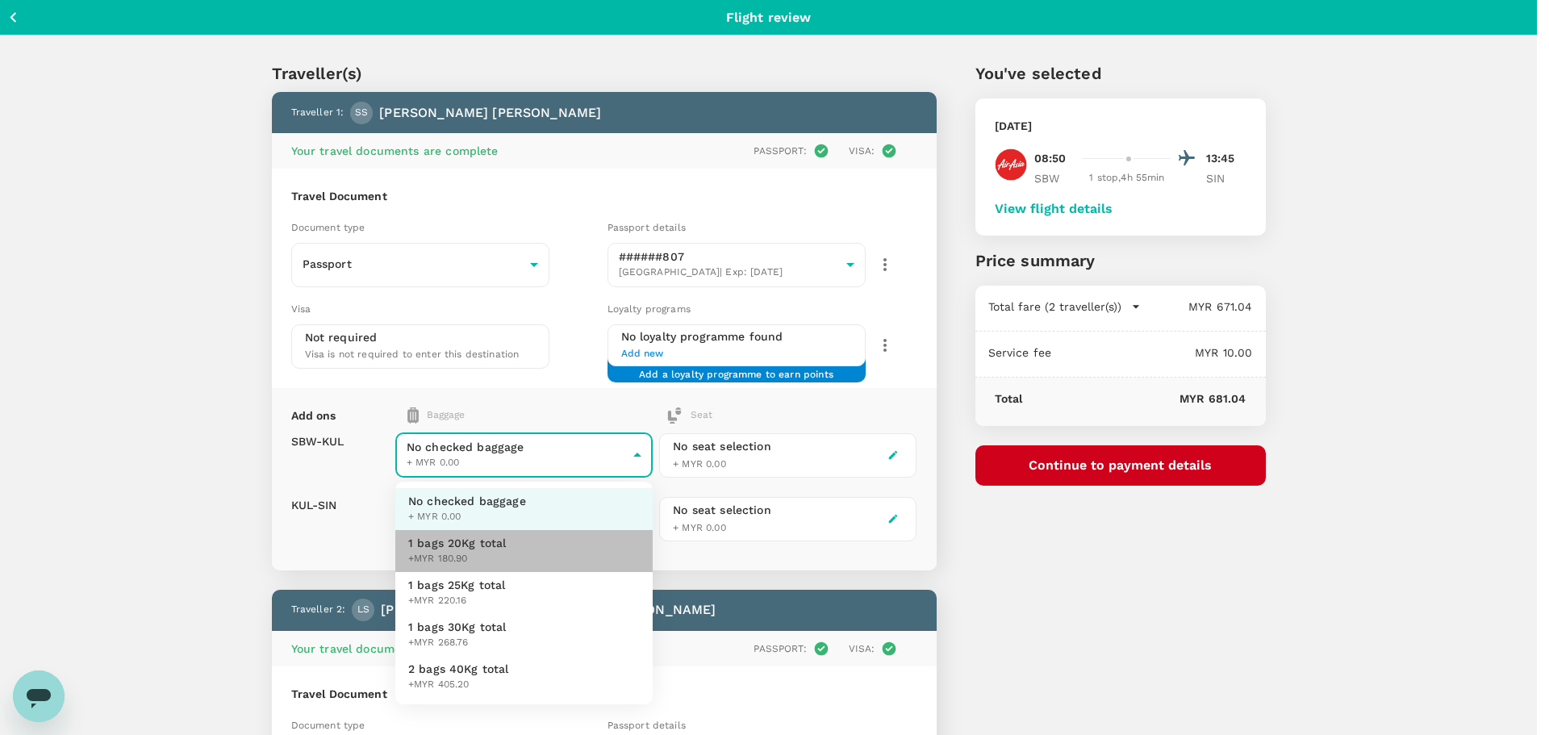
click at [458, 551] on span "+MYR 180.90" at bounding box center [457, 559] width 98 height 16
type input "1 - 180.9"
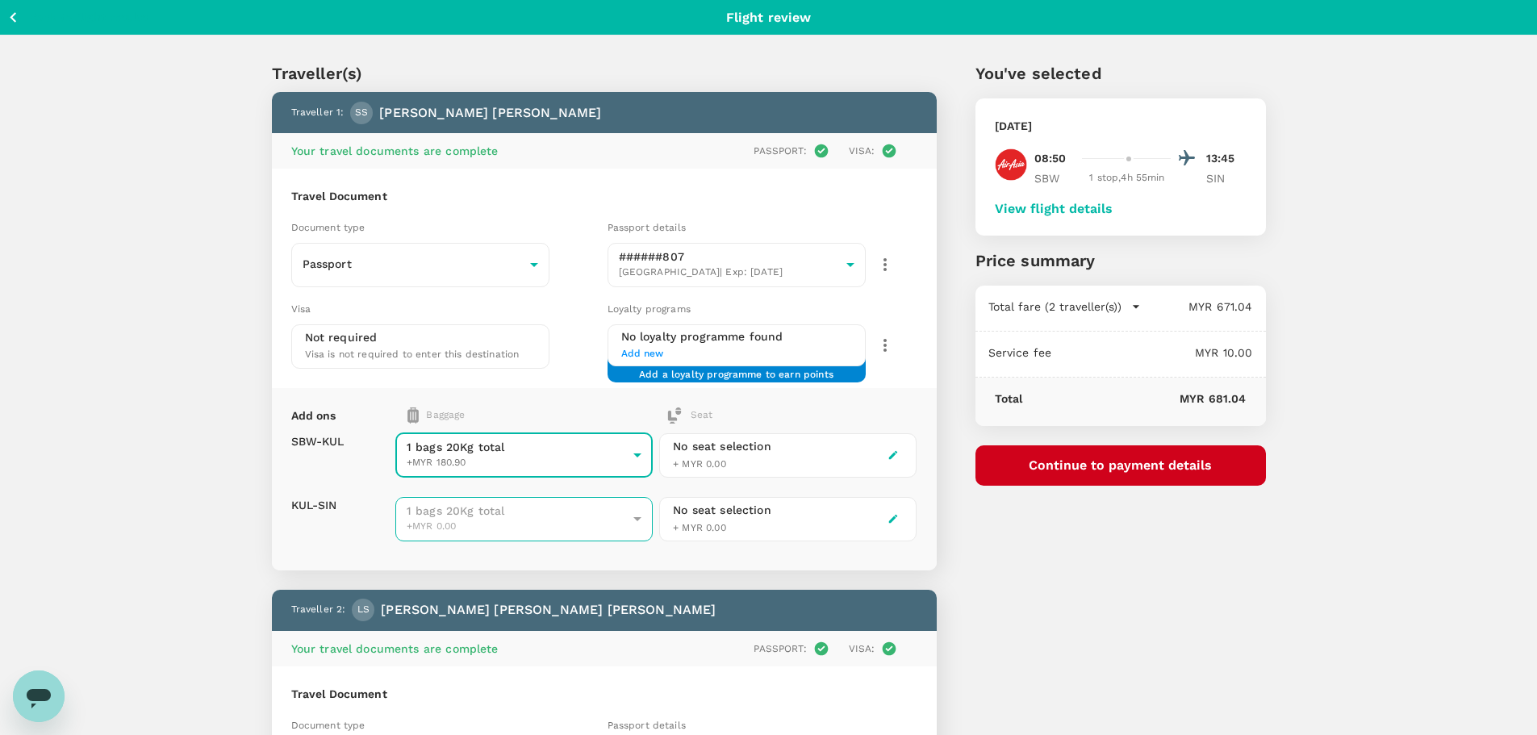
click at [567, 518] on div "1 bags 20Kg total +MYR 0.00" at bounding box center [517, 518] width 220 height 32
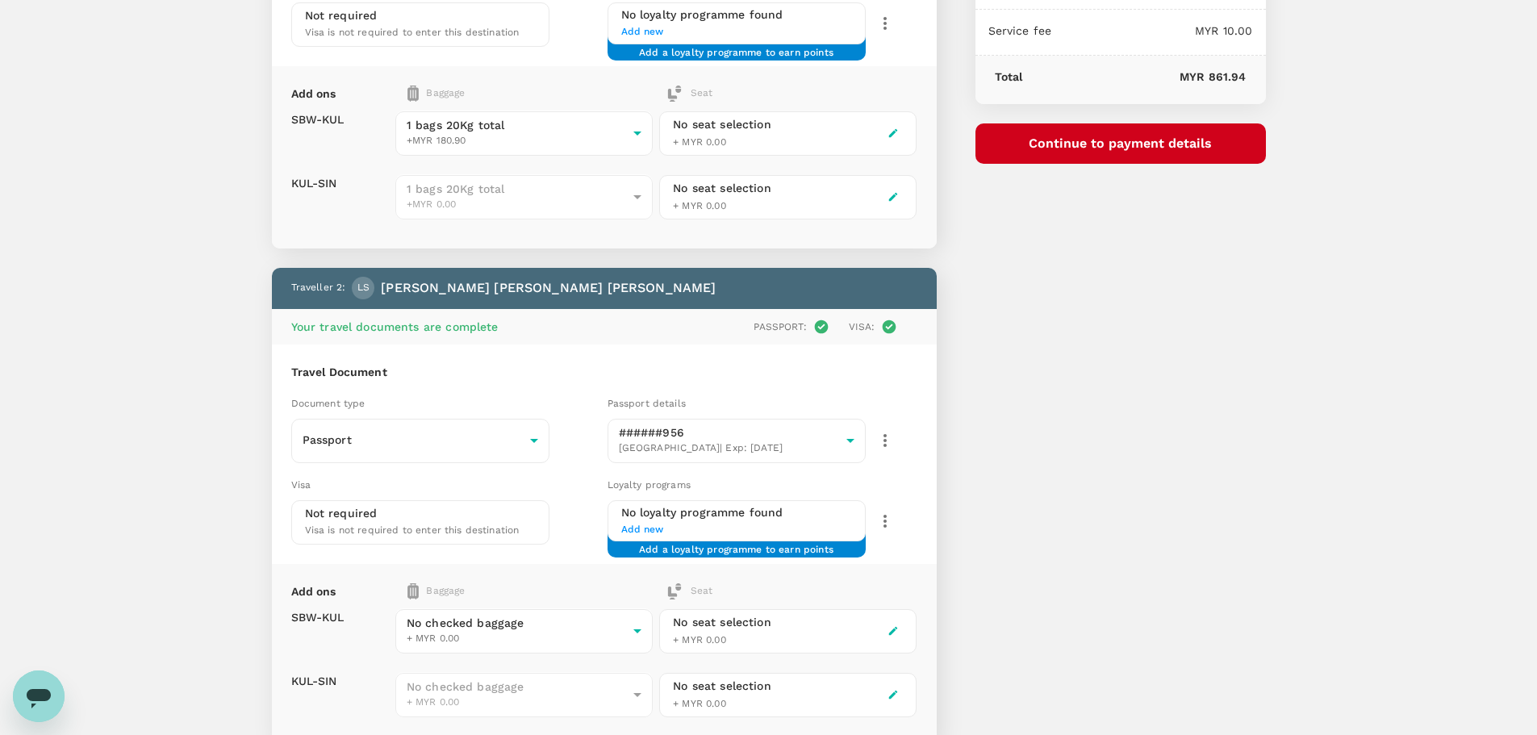
scroll to position [323, 0]
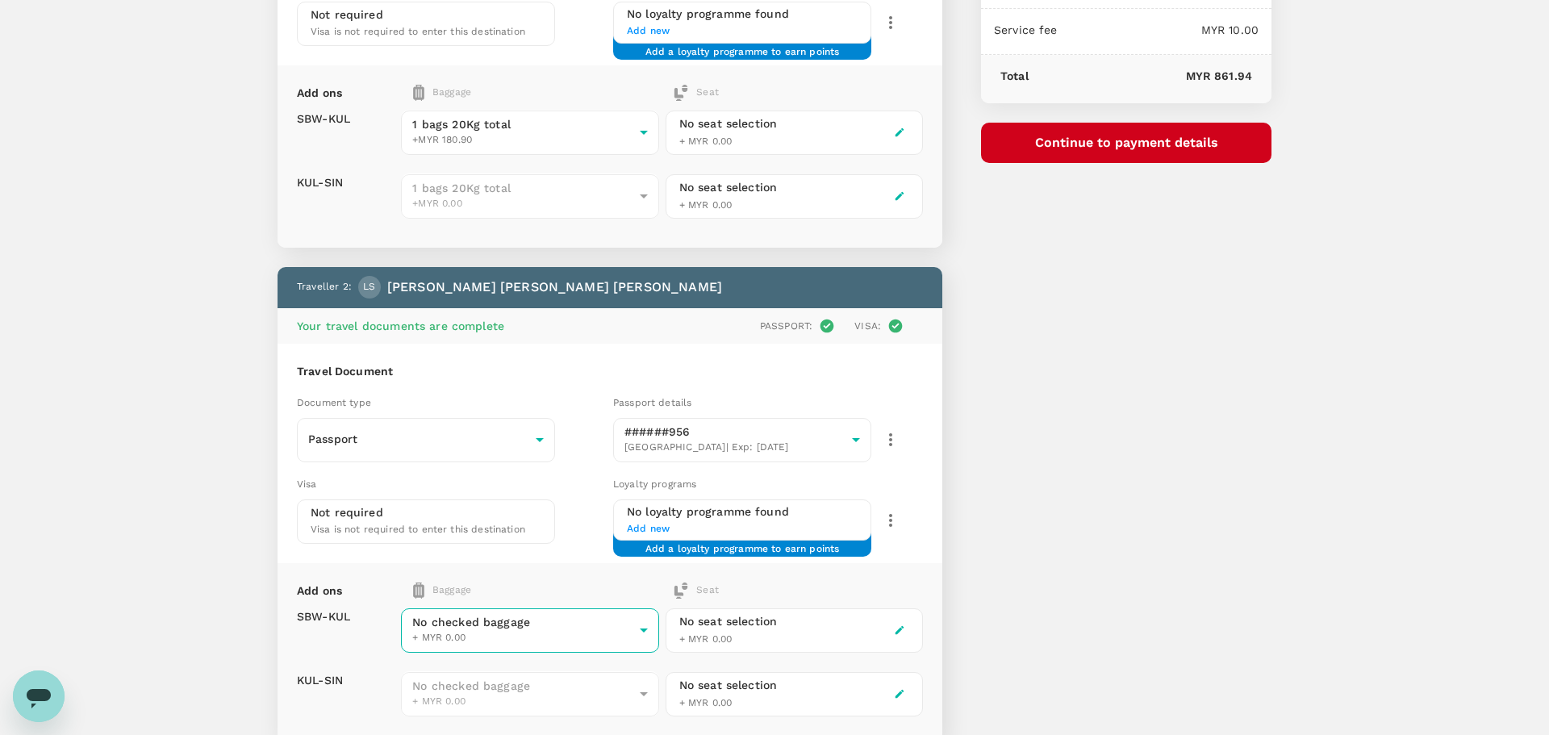
click at [559, 623] on body "Back to flight results Flight review Traveller(s) Traveller 1 : SS Scott Thomas…" at bounding box center [774, 314] width 1549 height 1274
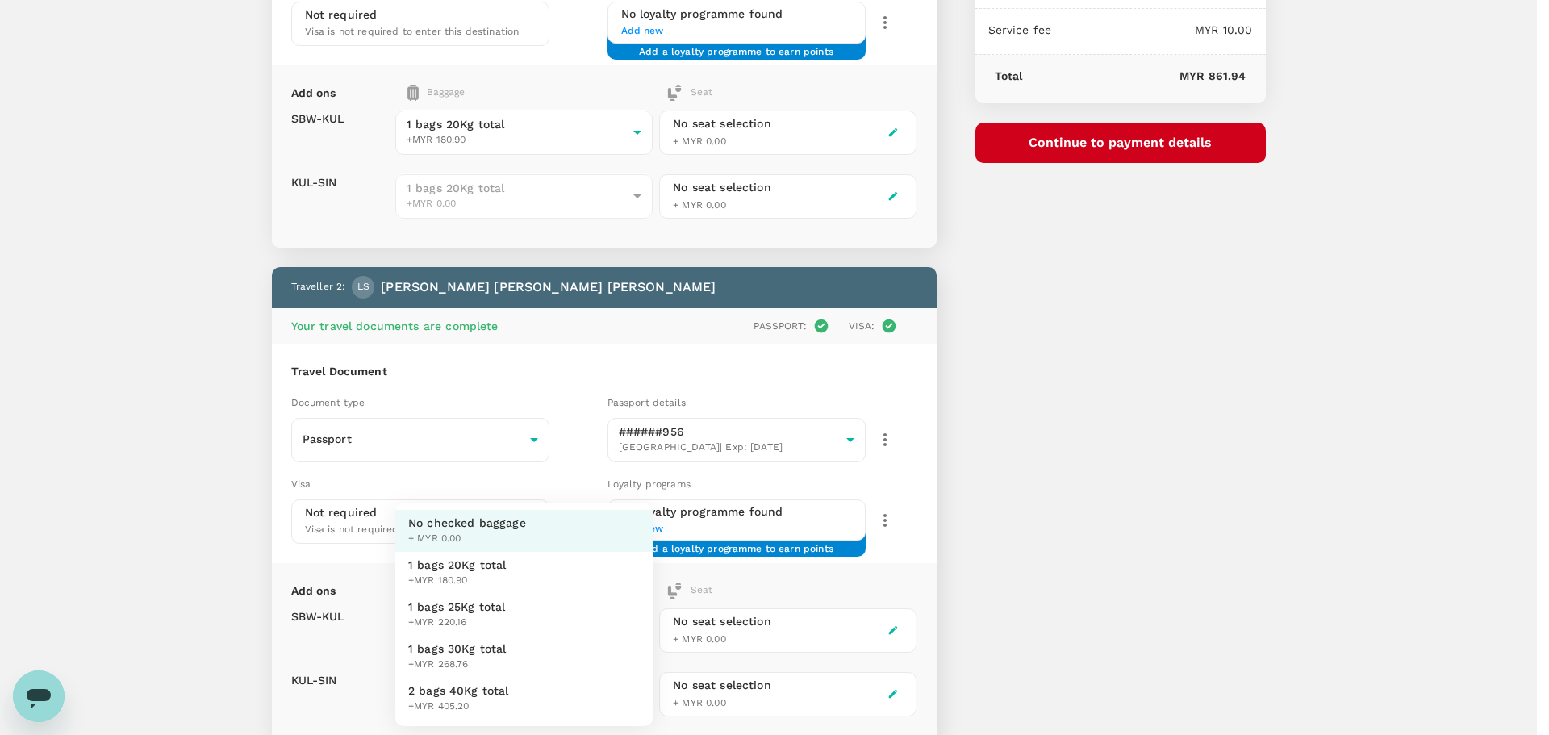
click at [483, 573] on span "+MYR 180.90" at bounding box center [457, 581] width 98 height 16
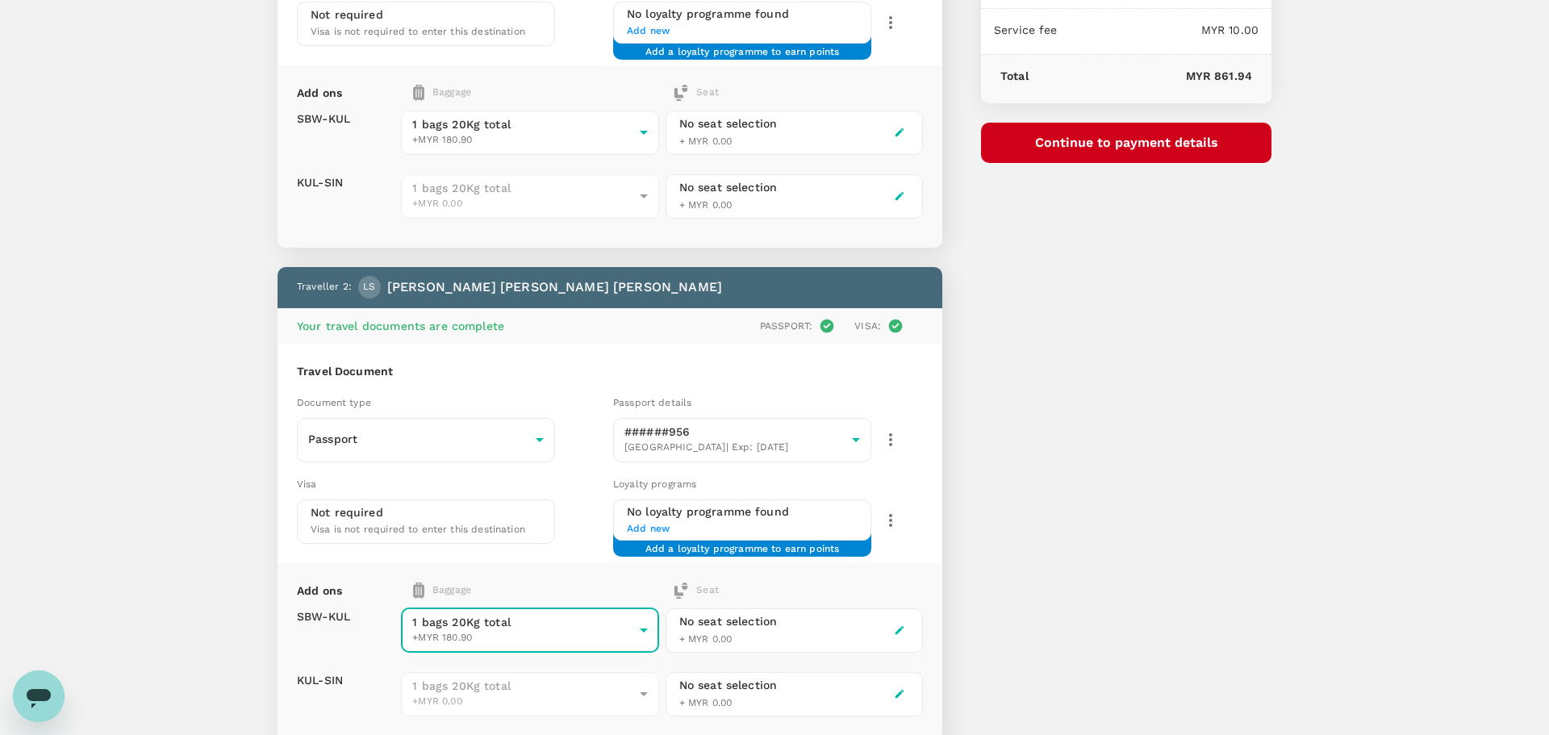
type input "1 - 180.9"
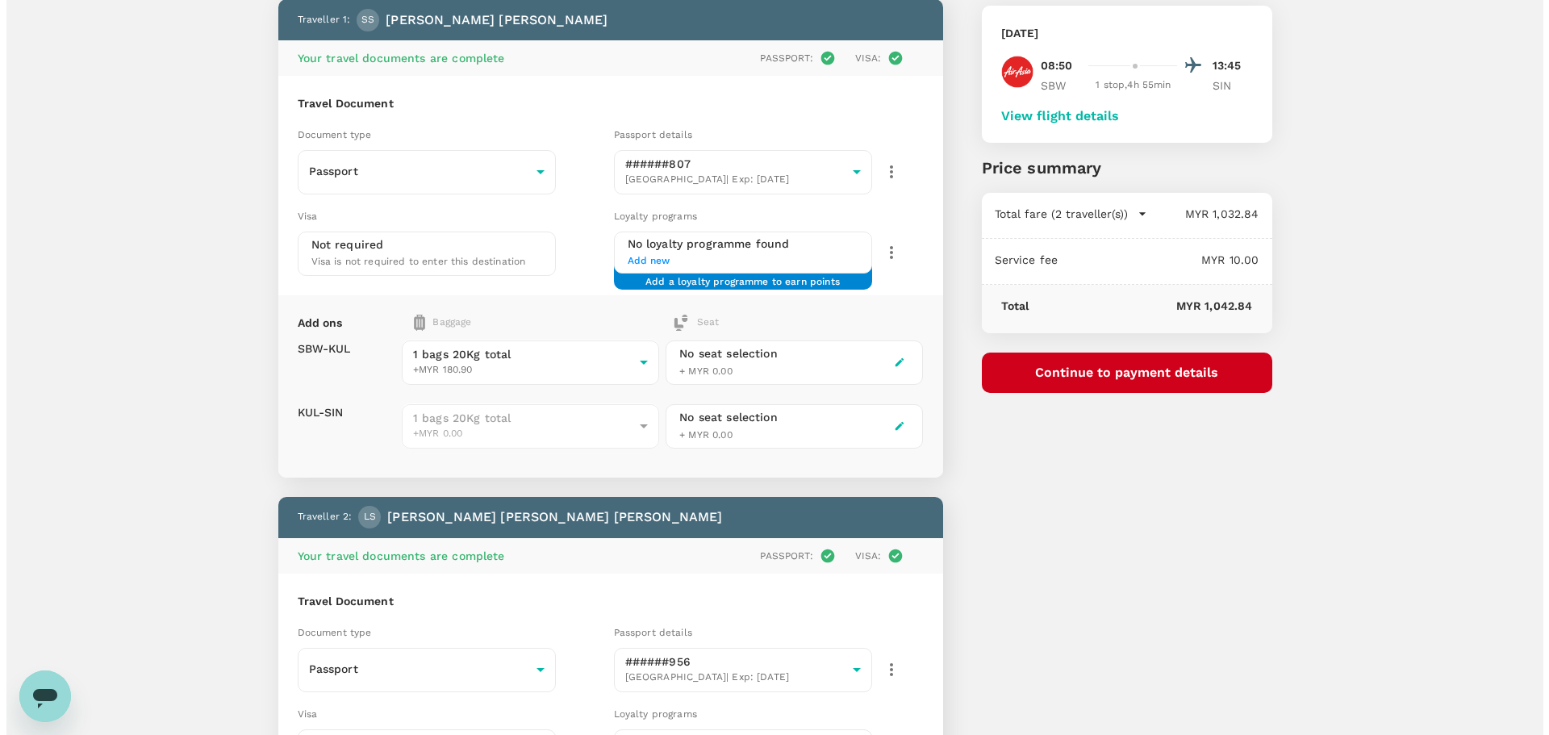
scroll to position [56, 0]
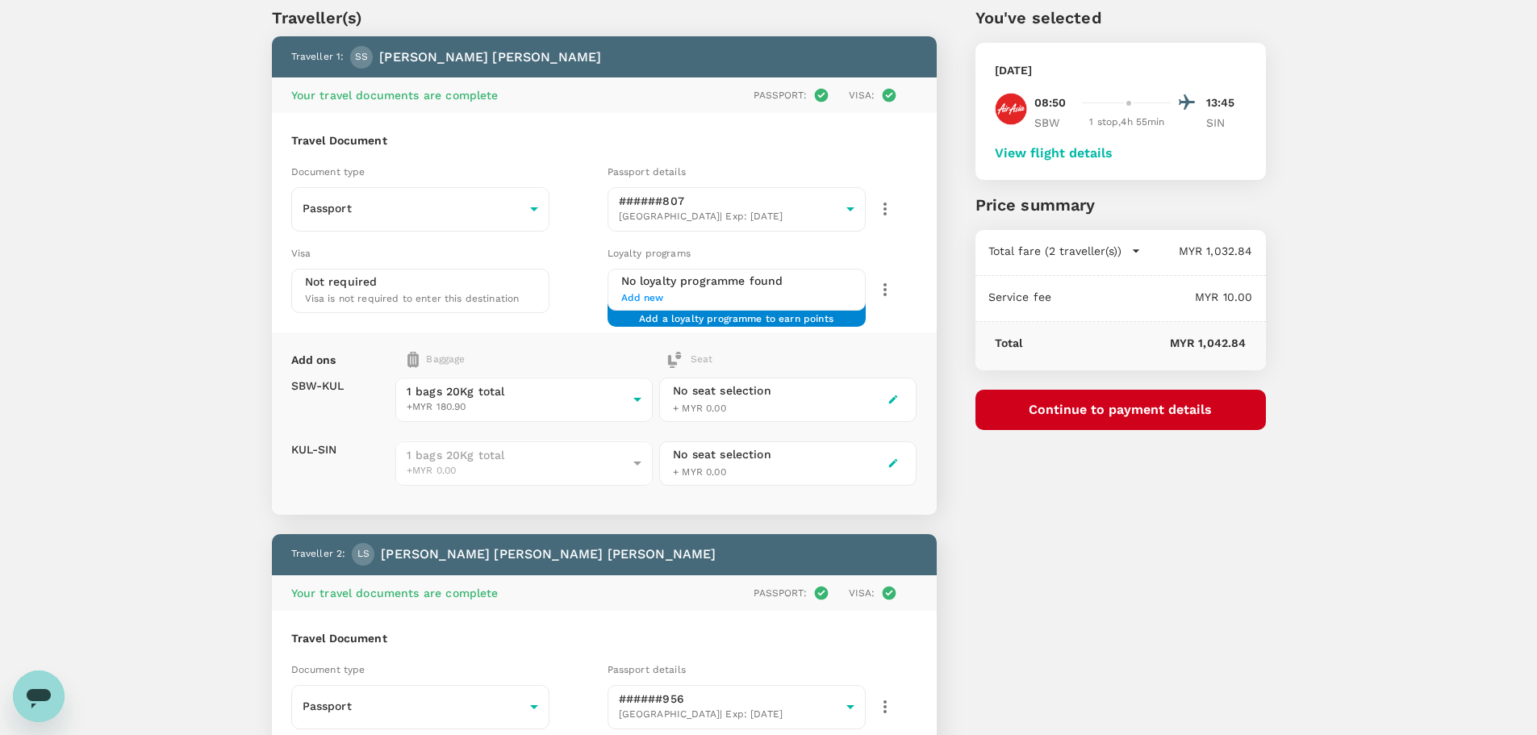
click at [1084, 411] on button "Continue to payment details" at bounding box center [1120, 410] width 290 height 40
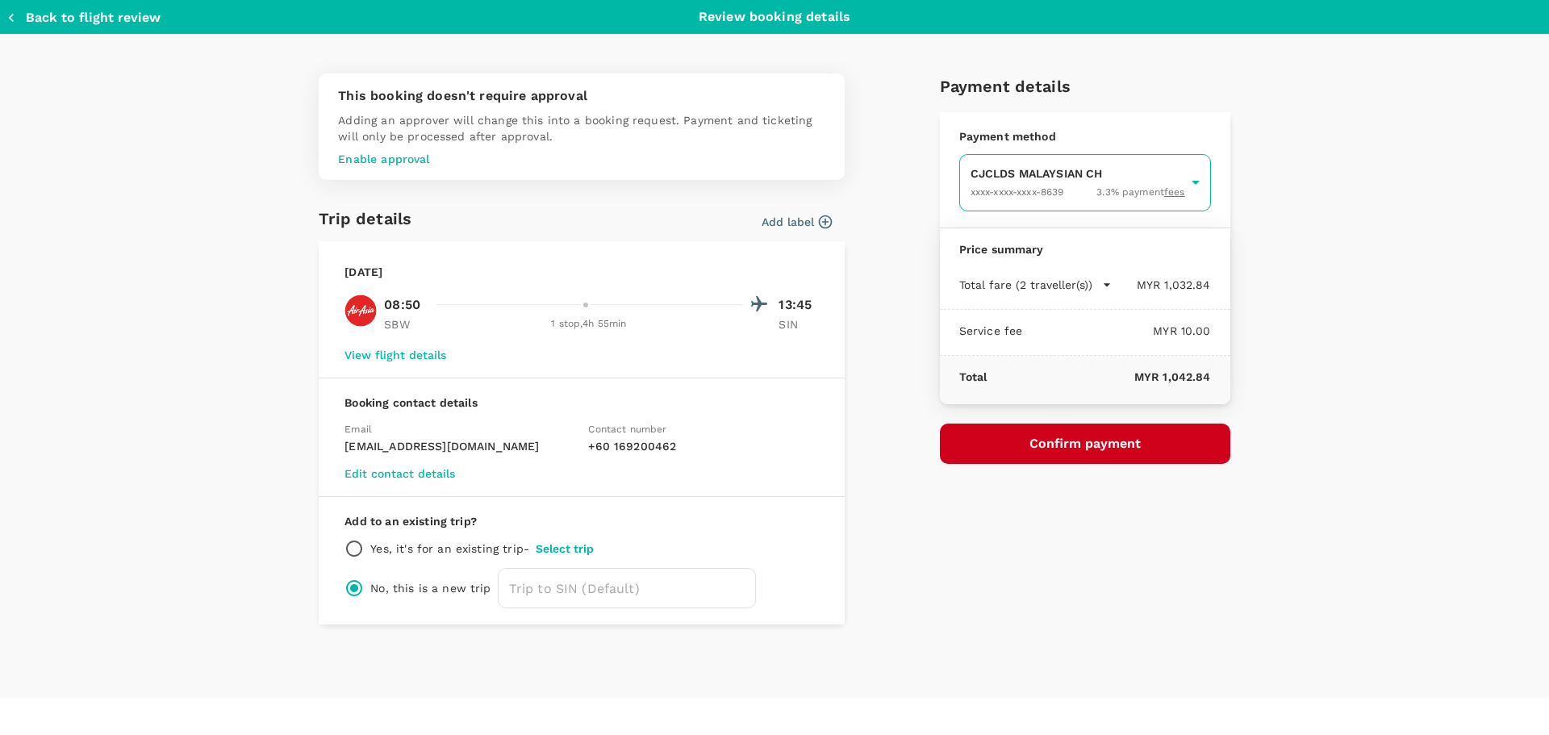
click at [1040, 192] on body "Back to flight results Flight review Traveller(s) Traveller 1 : SS Scott Thomas…" at bounding box center [774, 581] width 1549 height 1274
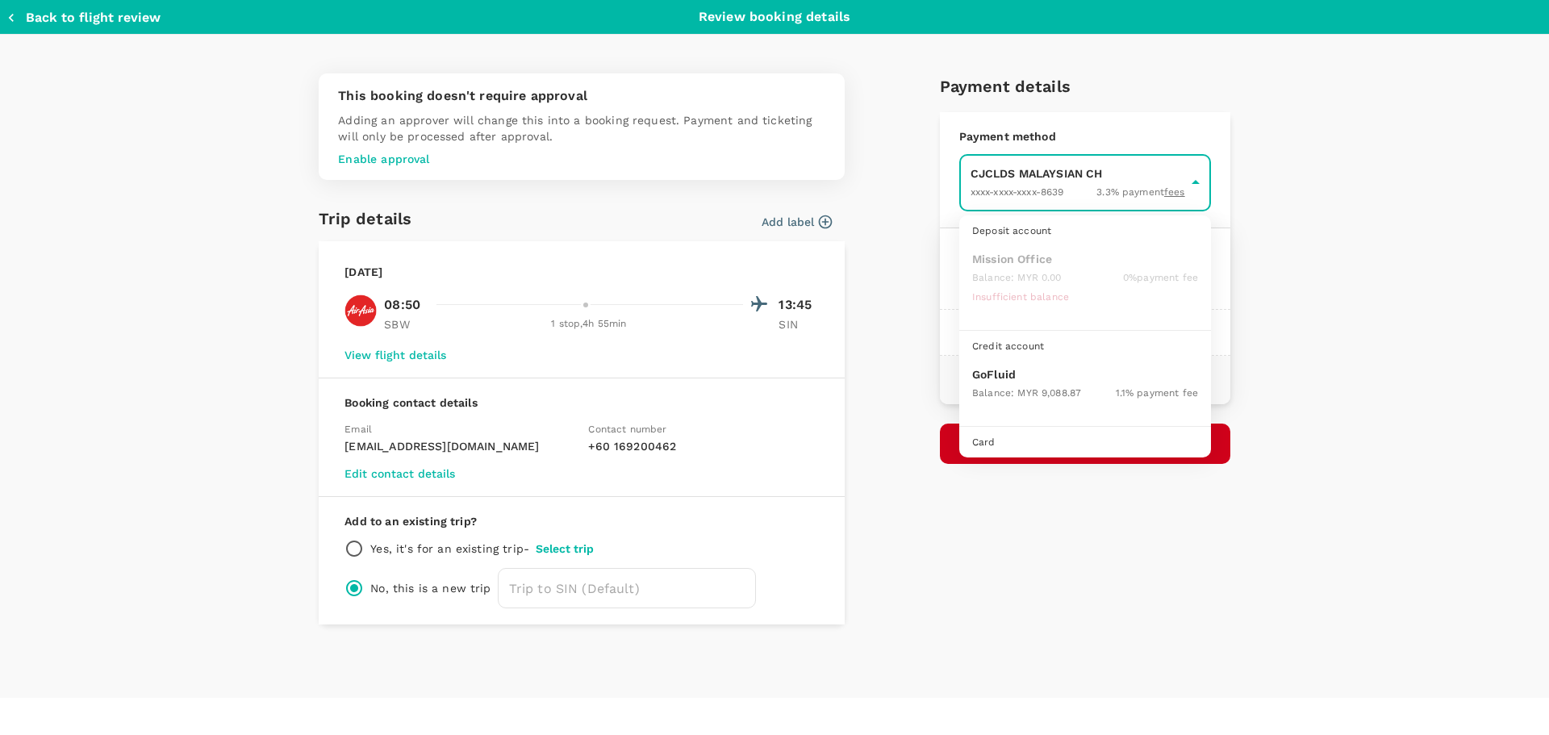
scroll to position [45, 0]
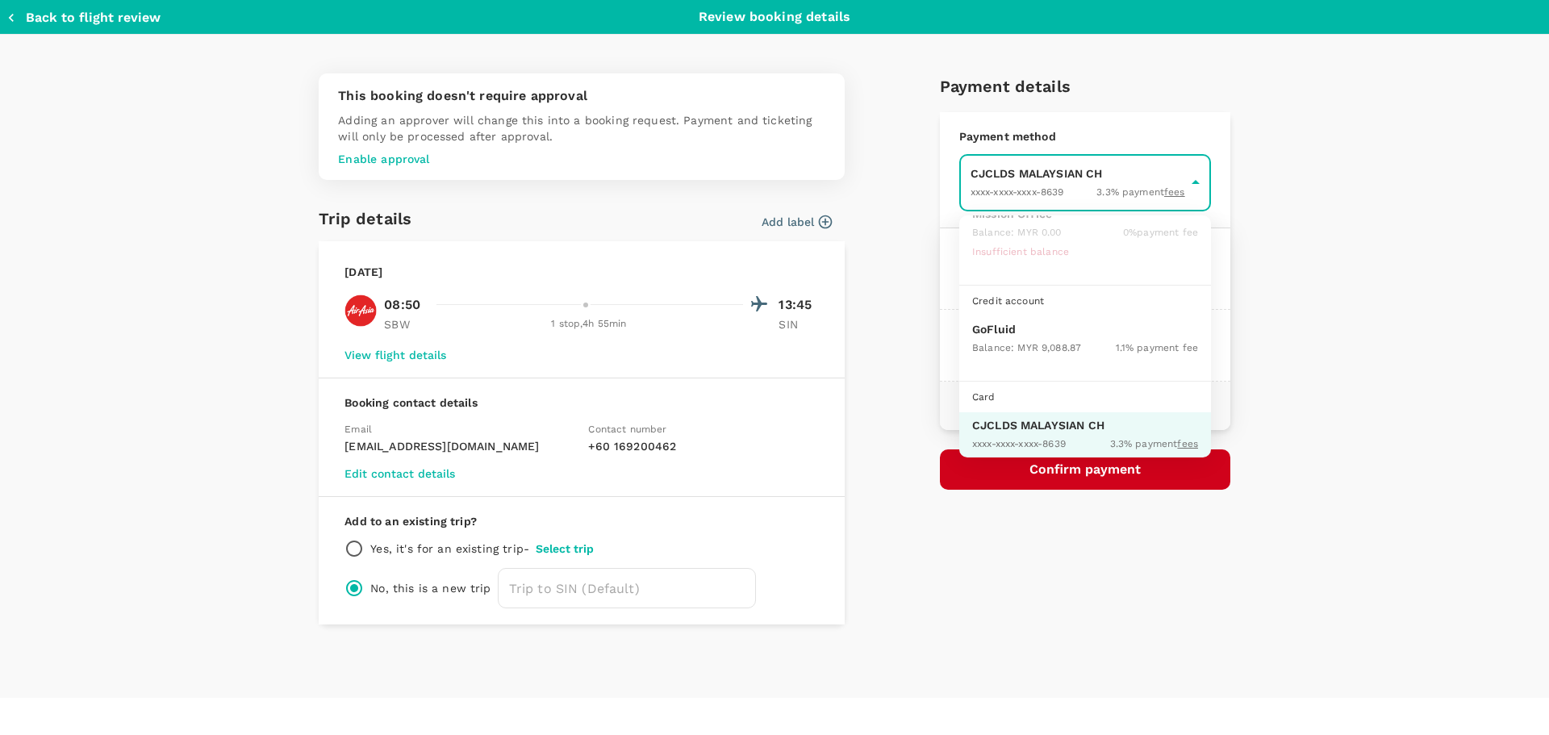
click at [1004, 333] on p "GoFluid" at bounding box center [1085, 329] width 226 height 16
type input "9b357727-6904-47bd-a44e-9a56bf7dfc7a"
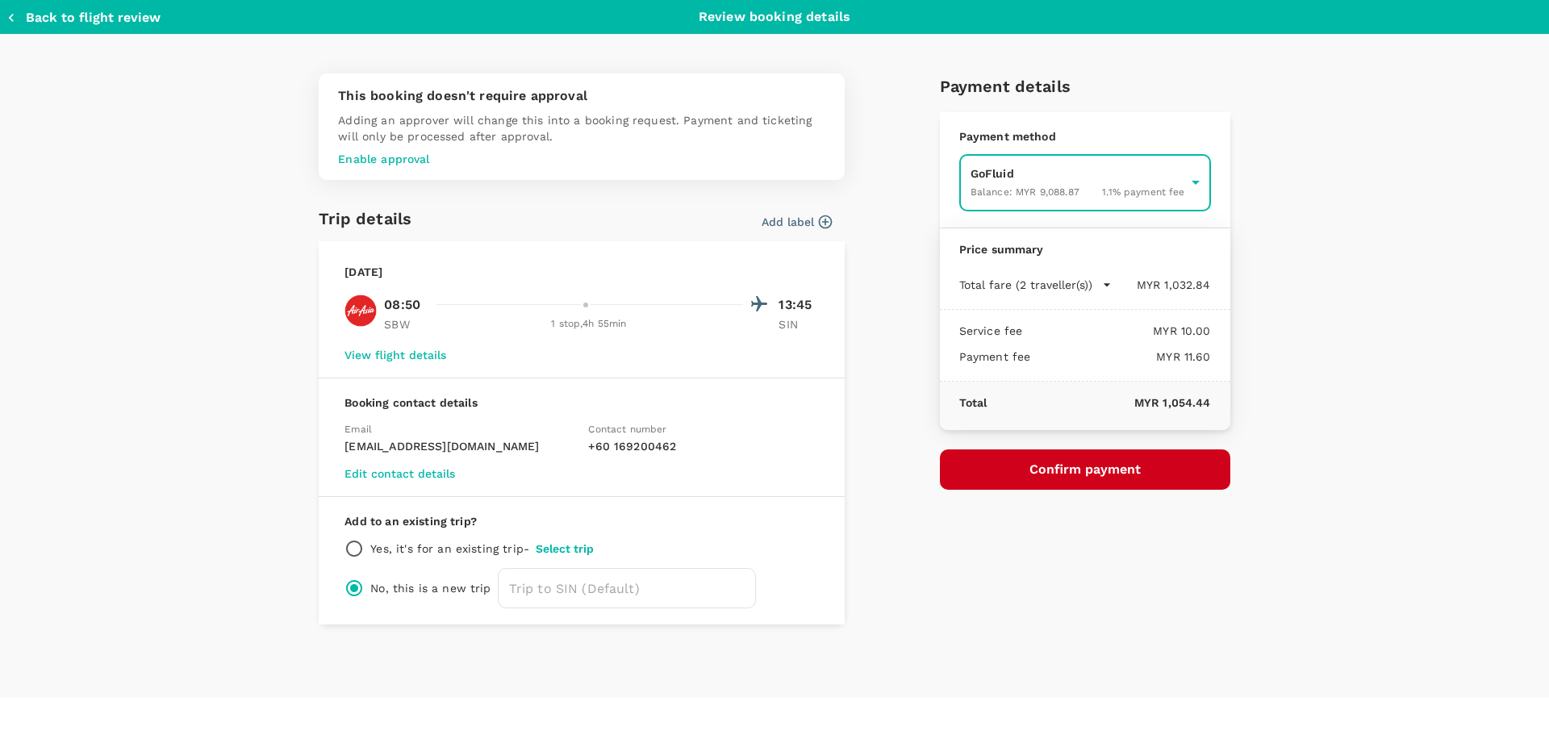
click at [1066, 471] on button "Confirm payment" at bounding box center [1085, 469] width 290 height 40
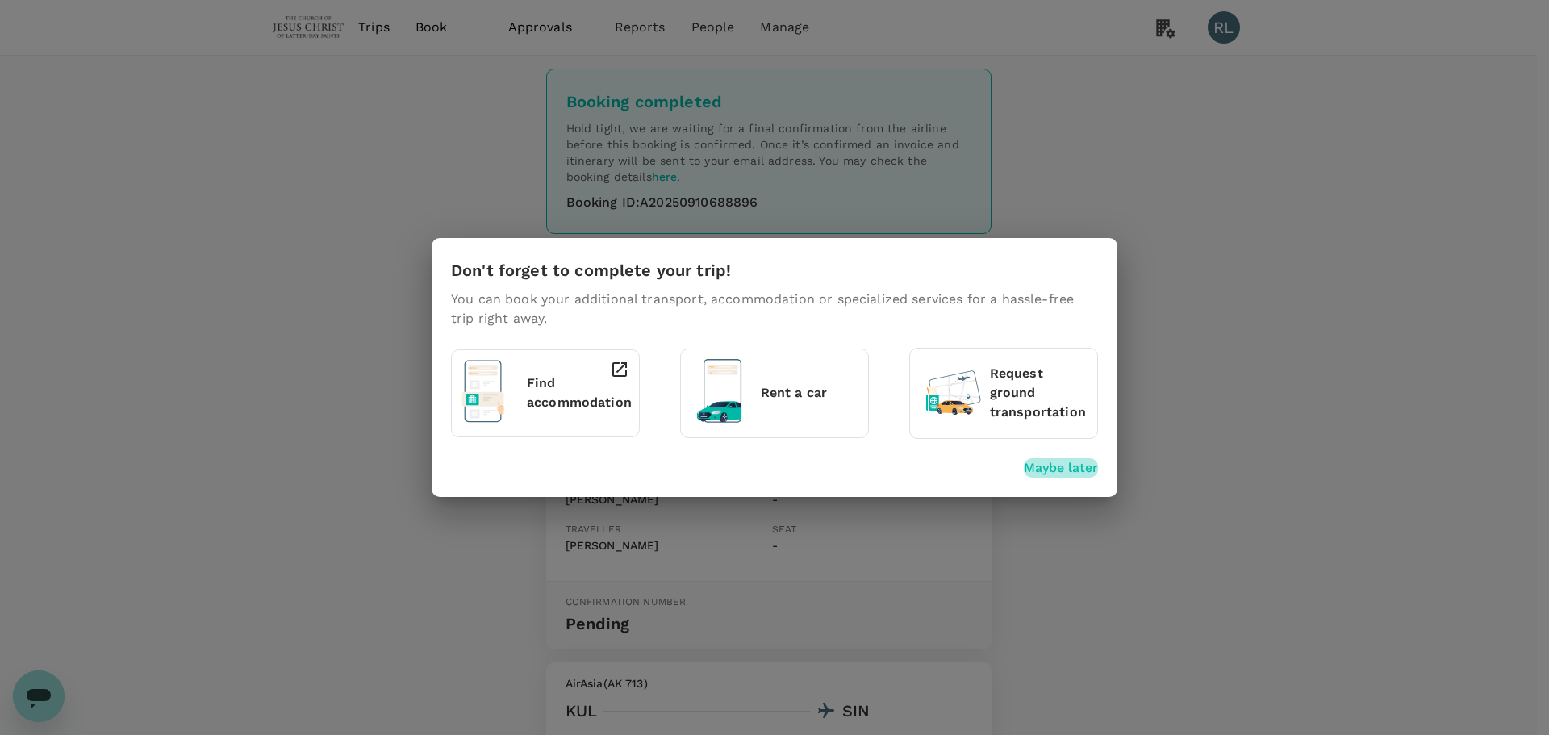
click at [1070, 465] on p "Maybe later" at bounding box center [1061, 467] width 74 height 19
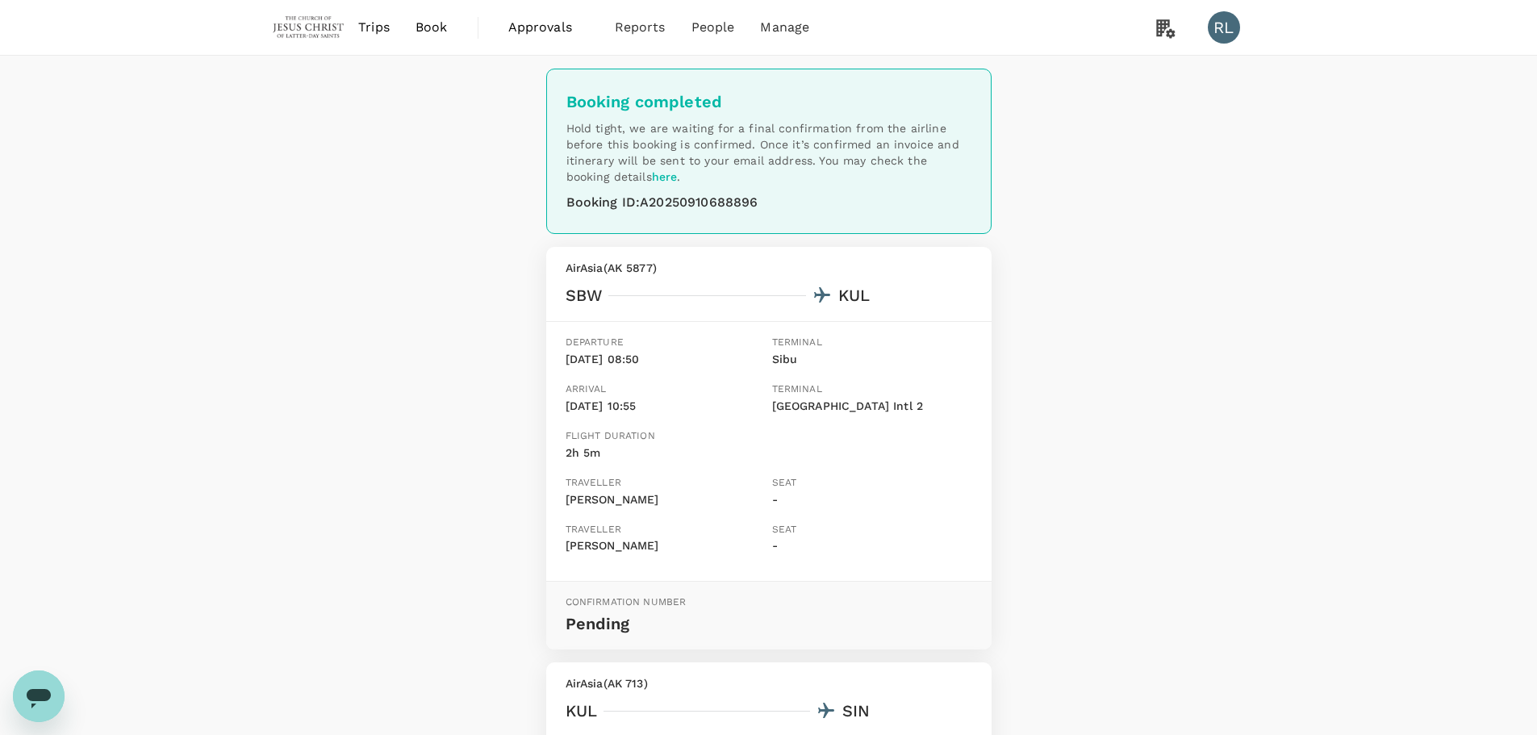
click at [427, 32] on span "Book" at bounding box center [431, 27] width 32 height 19
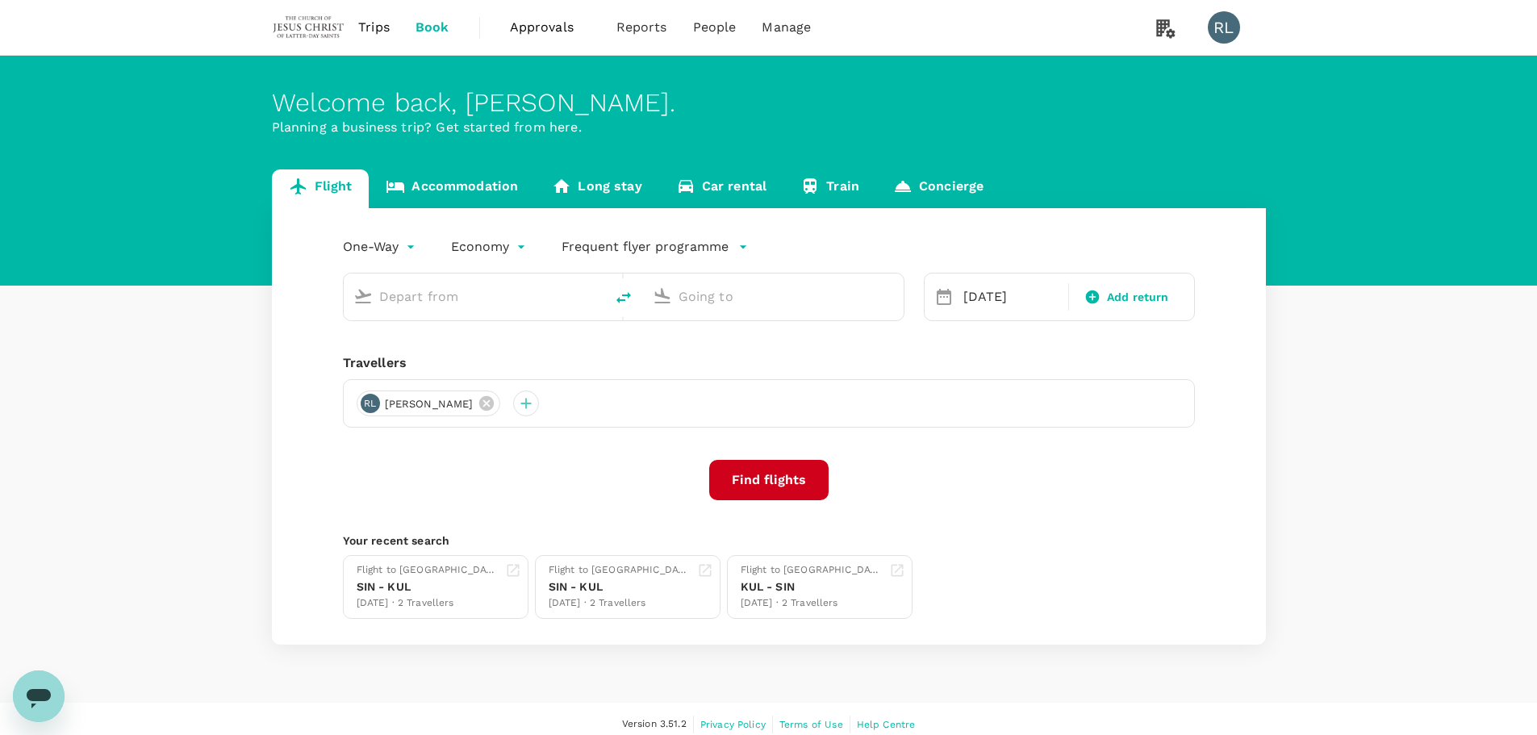
type input "Sibu (SBW)"
type input "Singapore Changi (SIN)"
type input "Sibu (SBW)"
type input "Singapore Changi (SIN)"
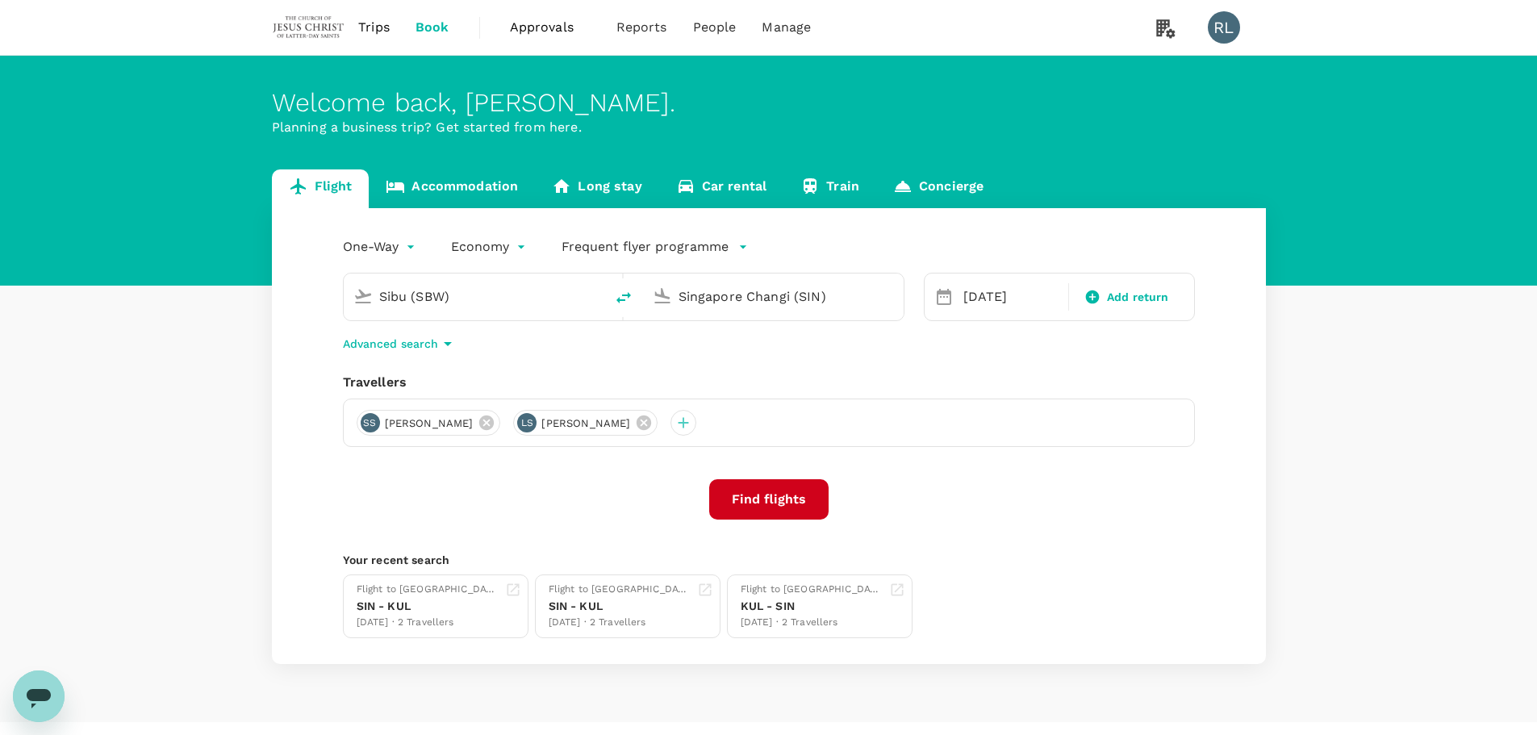
click at [622, 296] on icon "delete" at bounding box center [623, 297] width 15 height 11
type input "Singapore Changi (SIN)"
click at [794, 303] on input "Sibu (SBW)" at bounding box center [773, 296] width 191 height 25
click at [1007, 298] on div "[DATE]" at bounding box center [1011, 297] width 109 height 32
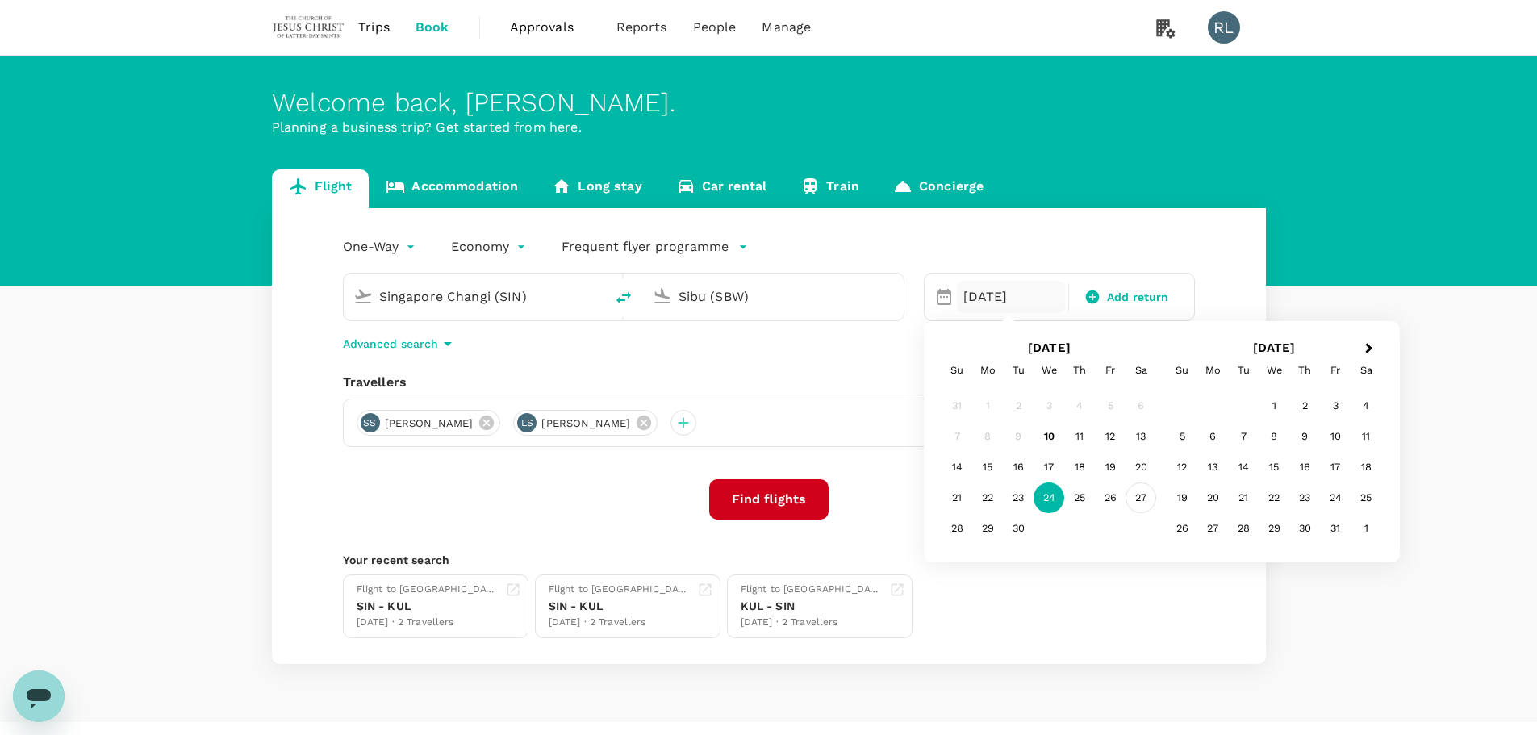
click at [1133, 498] on div "27" at bounding box center [1140, 497] width 31 height 31
click at [769, 299] on input "Sibu (SBW)" at bounding box center [773, 296] width 191 height 25
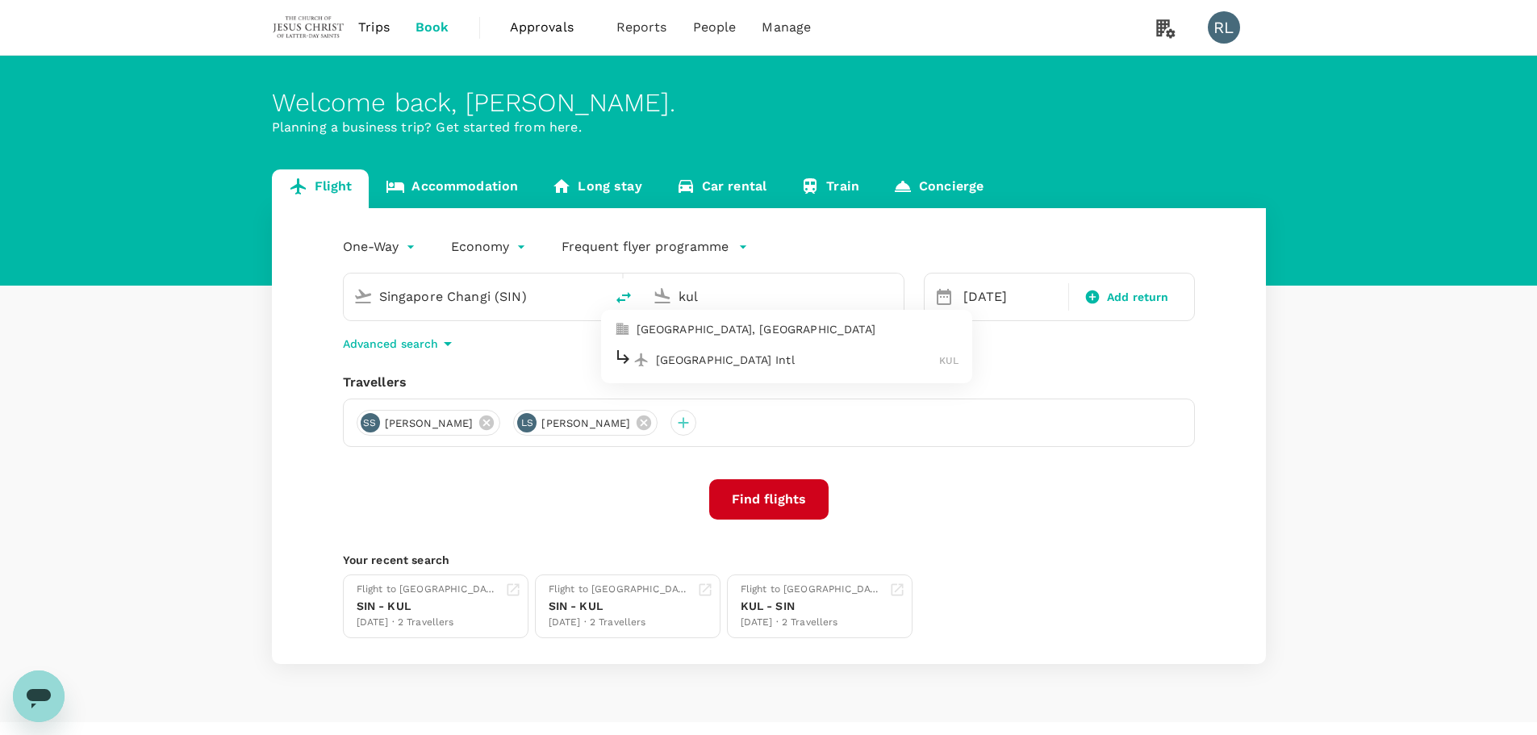
click at [739, 361] on p "[GEOGRAPHIC_DATA] Intl" at bounding box center [798, 360] width 284 height 16
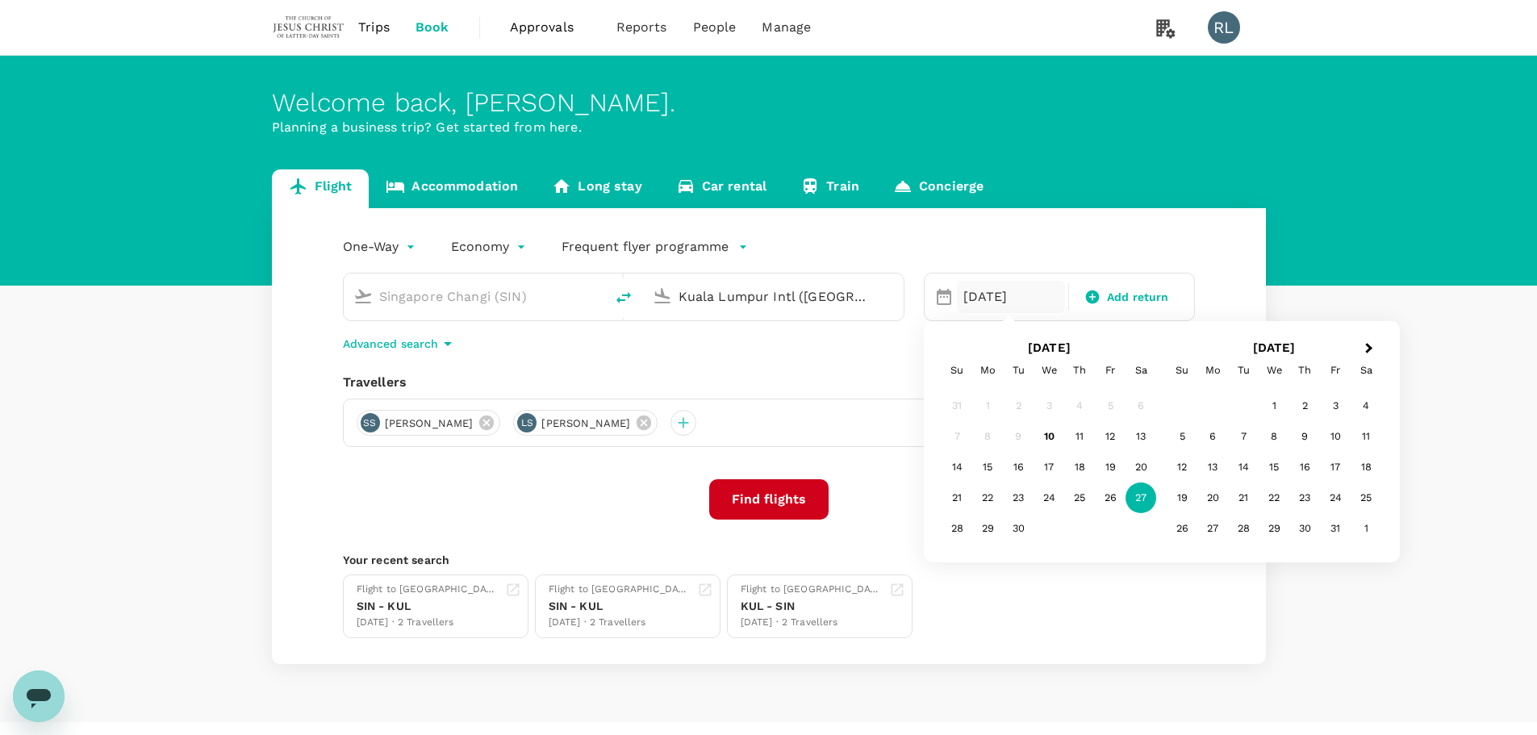
type input "Kuala Lumpur Intl ([GEOGRAPHIC_DATA])"
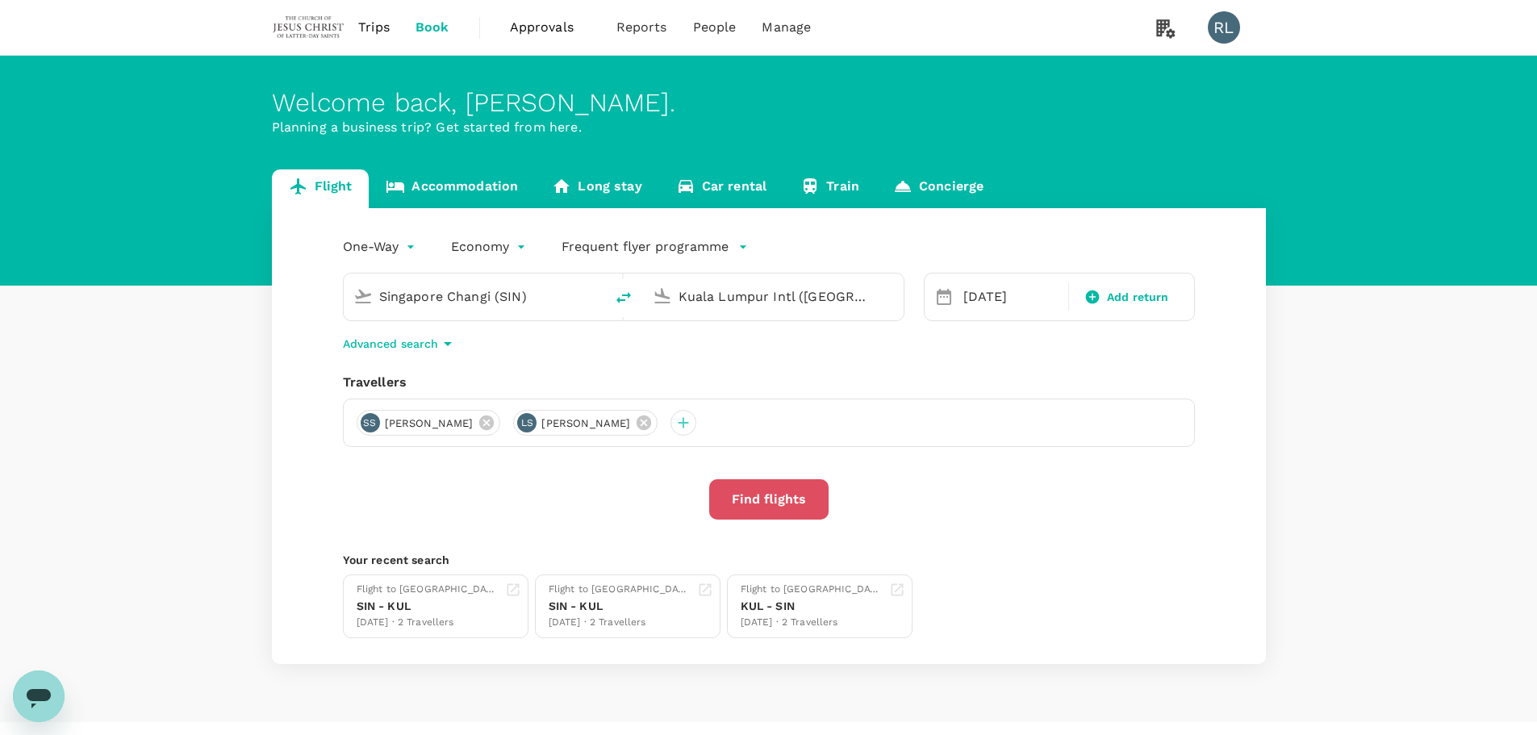
click at [773, 497] on button "Find flights" at bounding box center [768, 499] width 119 height 40
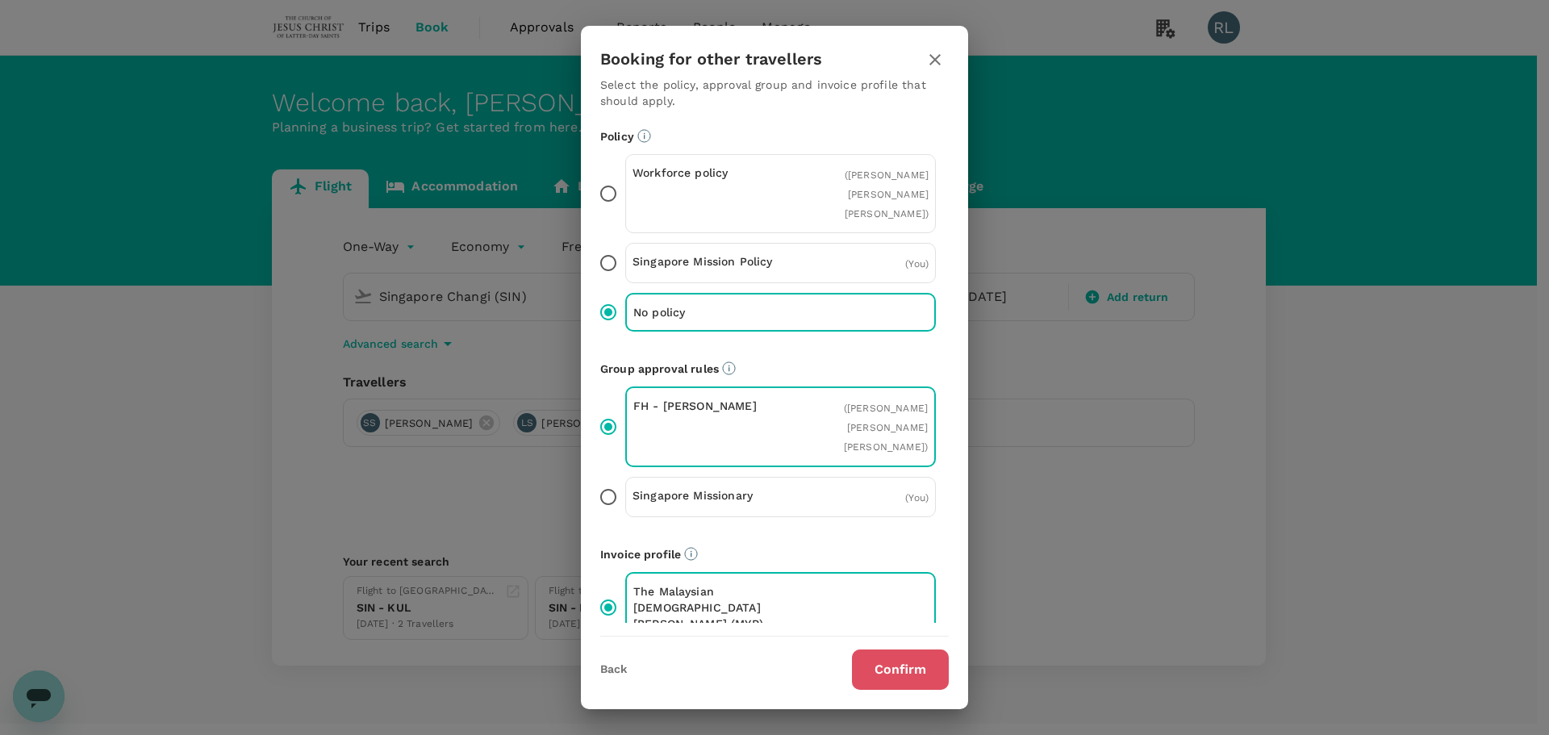
click at [901, 666] on button "Confirm" at bounding box center [900, 669] width 97 height 40
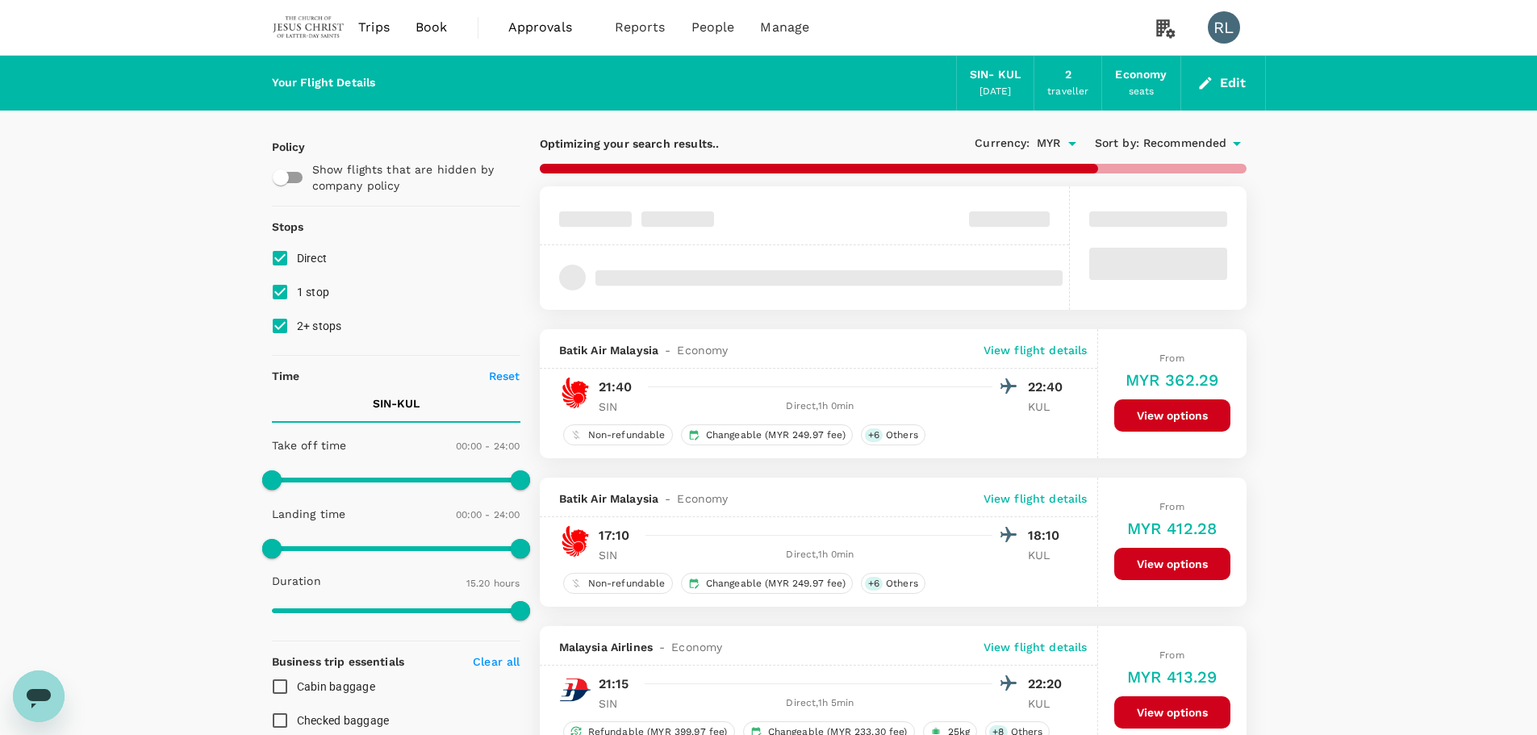
click at [1199, 143] on span "Recommended" at bounding box center [1185, 144] width 84 height 18
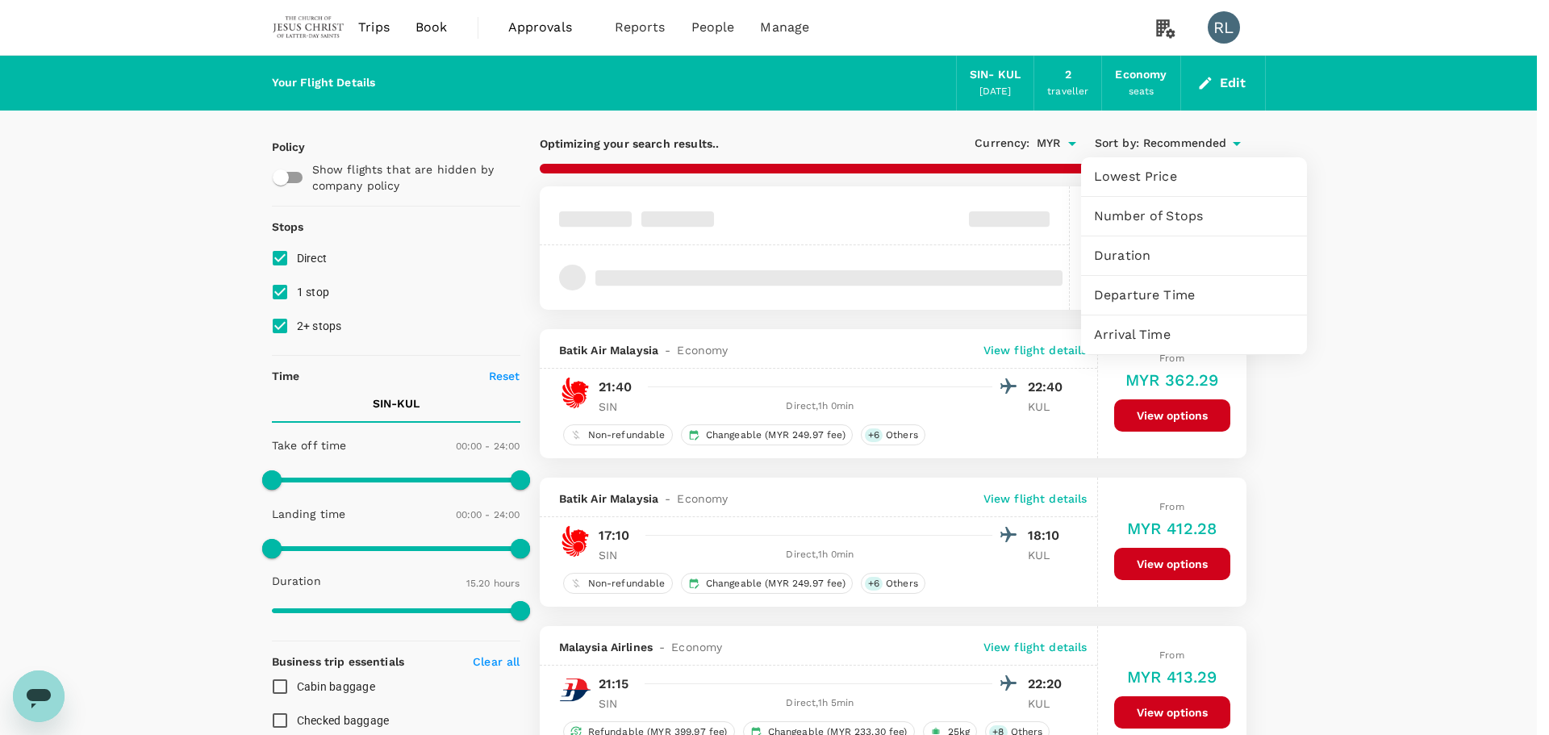
click at [1153, 292] on span "Departure Time" at bounding box center [1194, 295] width 200 height 19
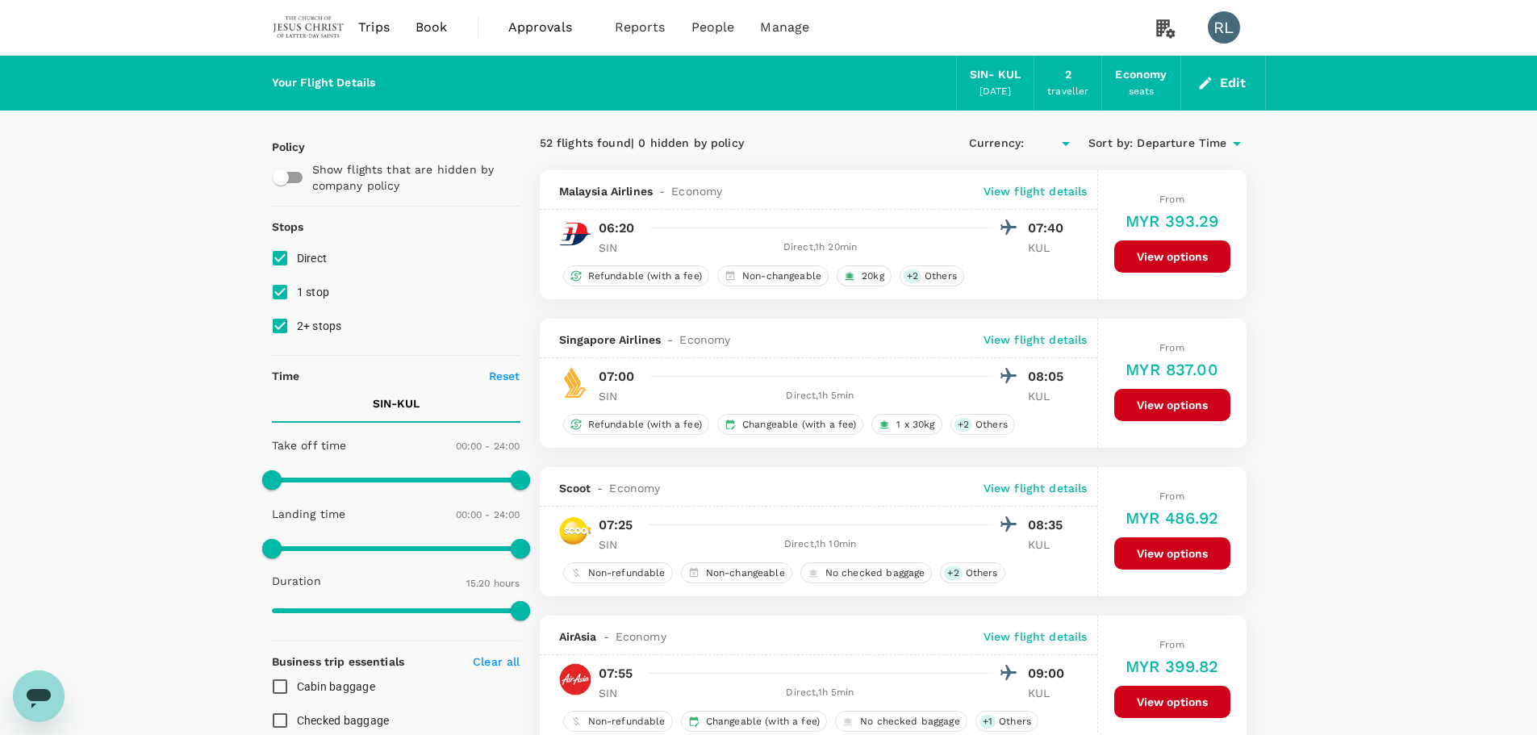
type input "MYR"
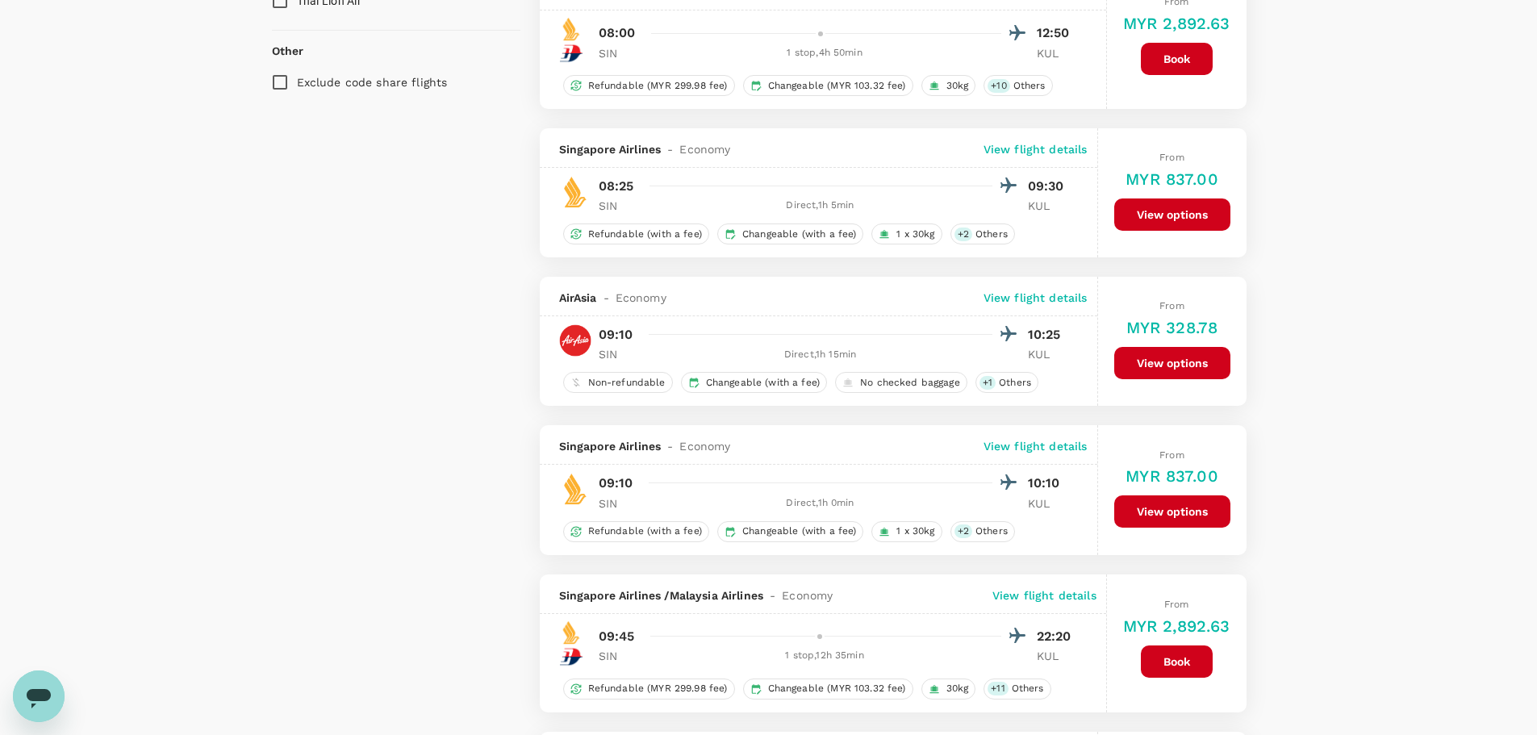
scroll to position [1291, 0]
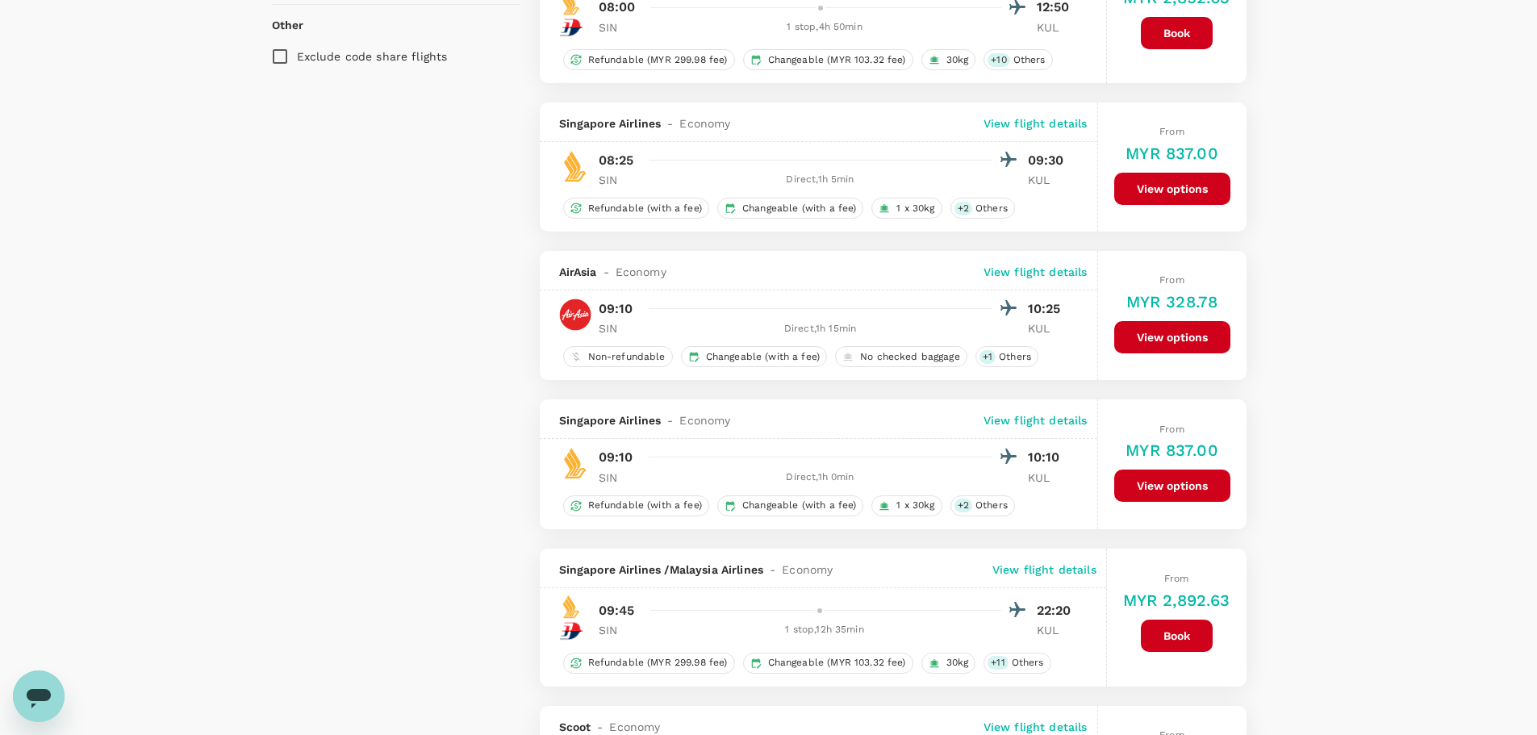
click at [1166, 335] on button "View options" at bounding box center [1172, 337] width 116 height 32
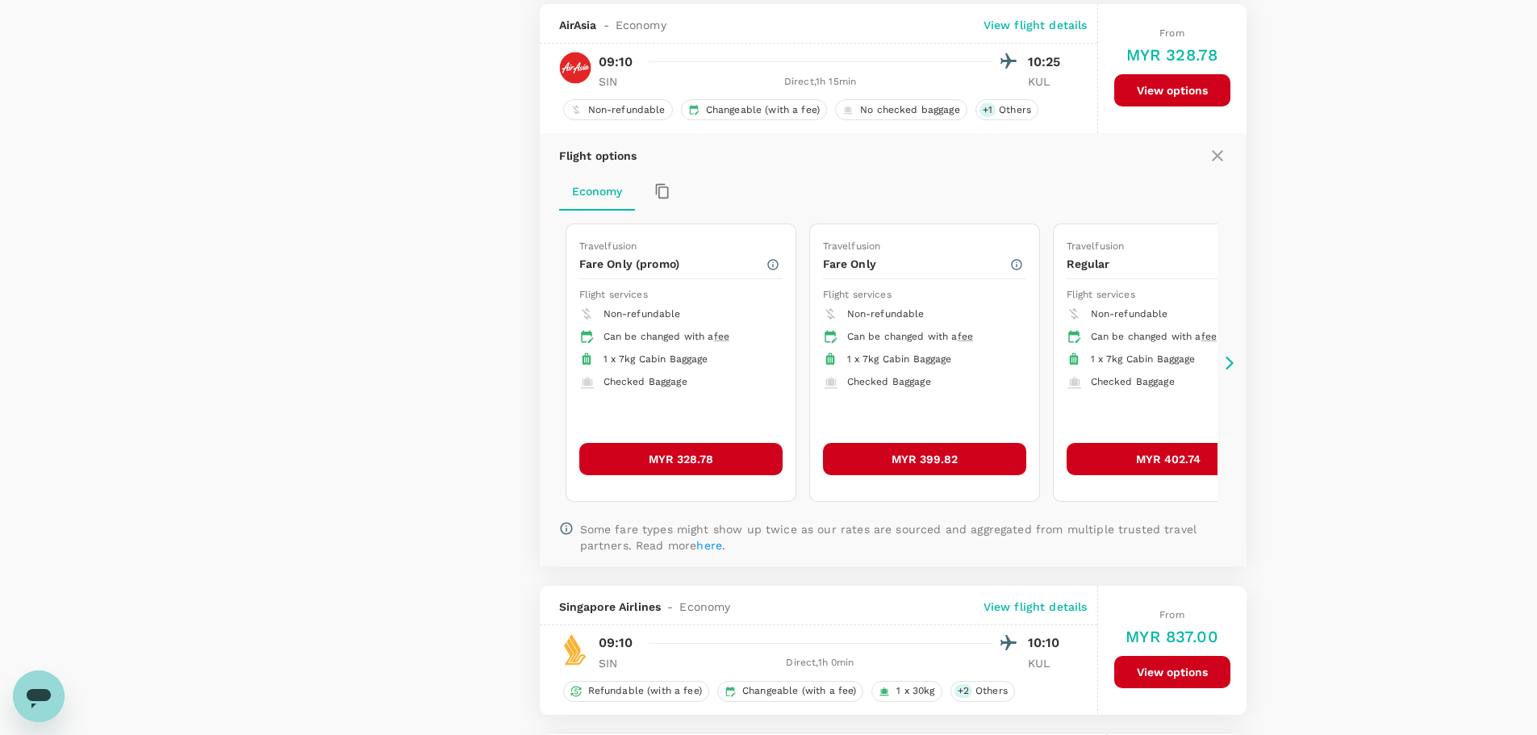
scroll to position [1541, 0]
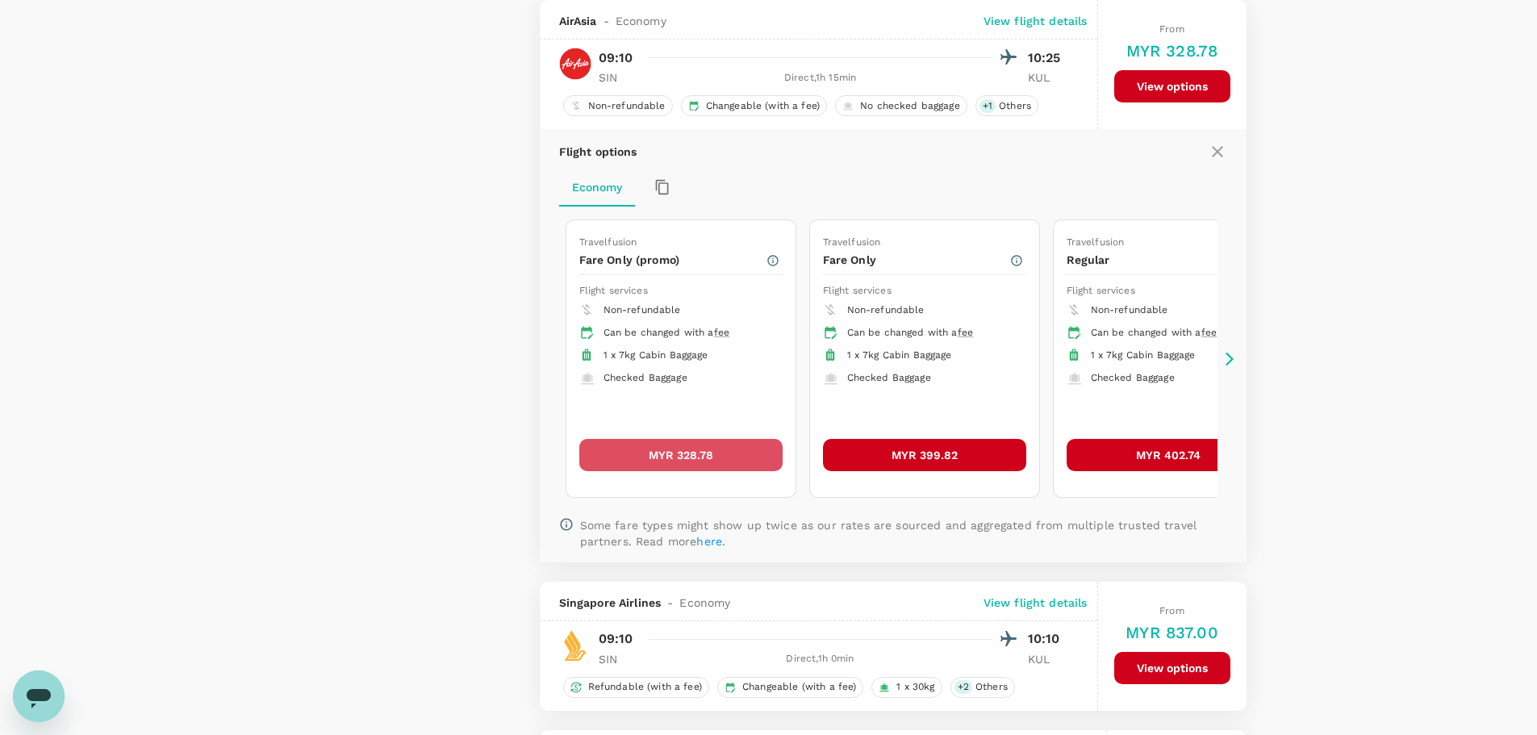
click at [700, 454] on button "MYR 328.78" at bounding box center [680, 455] width 203 height 32
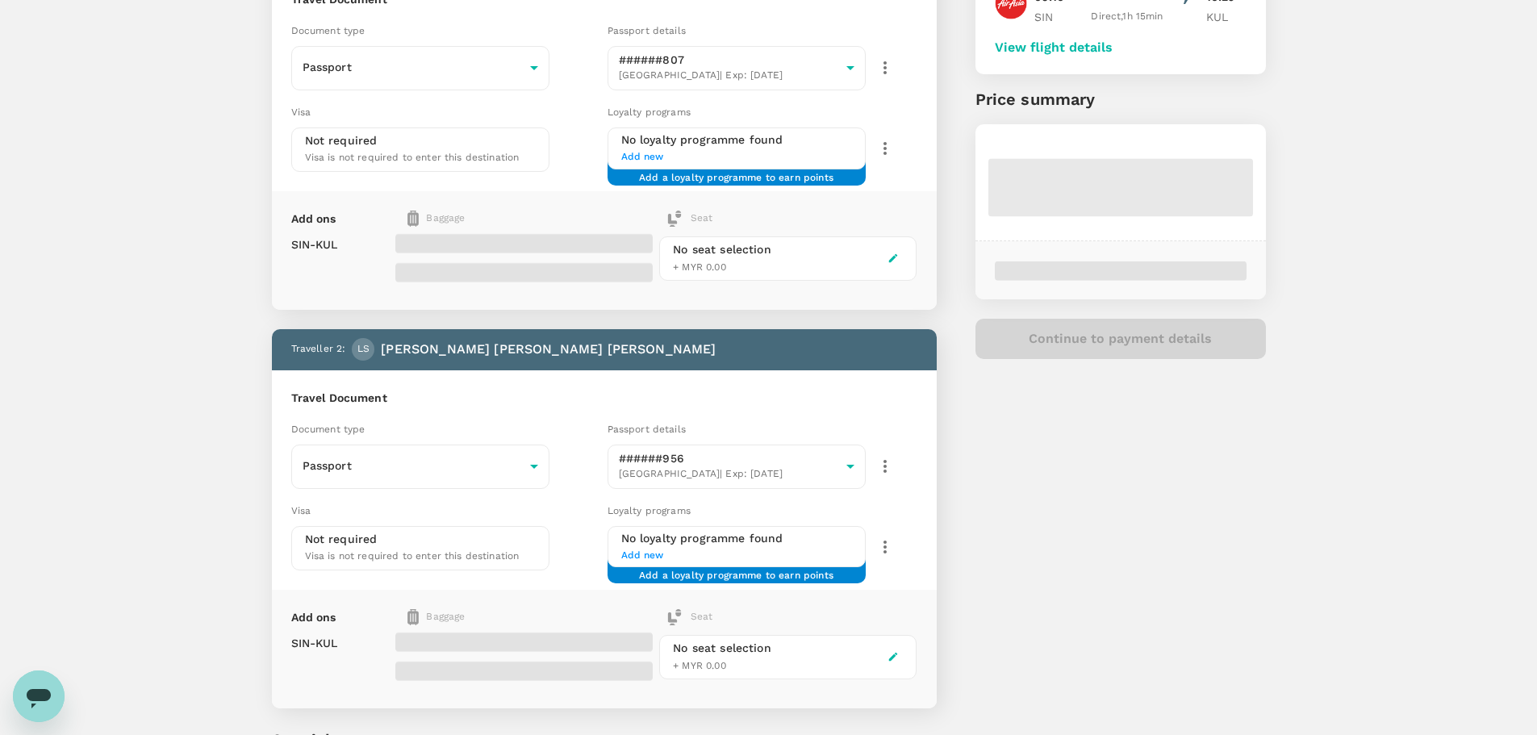
scroll to position [197, 0]
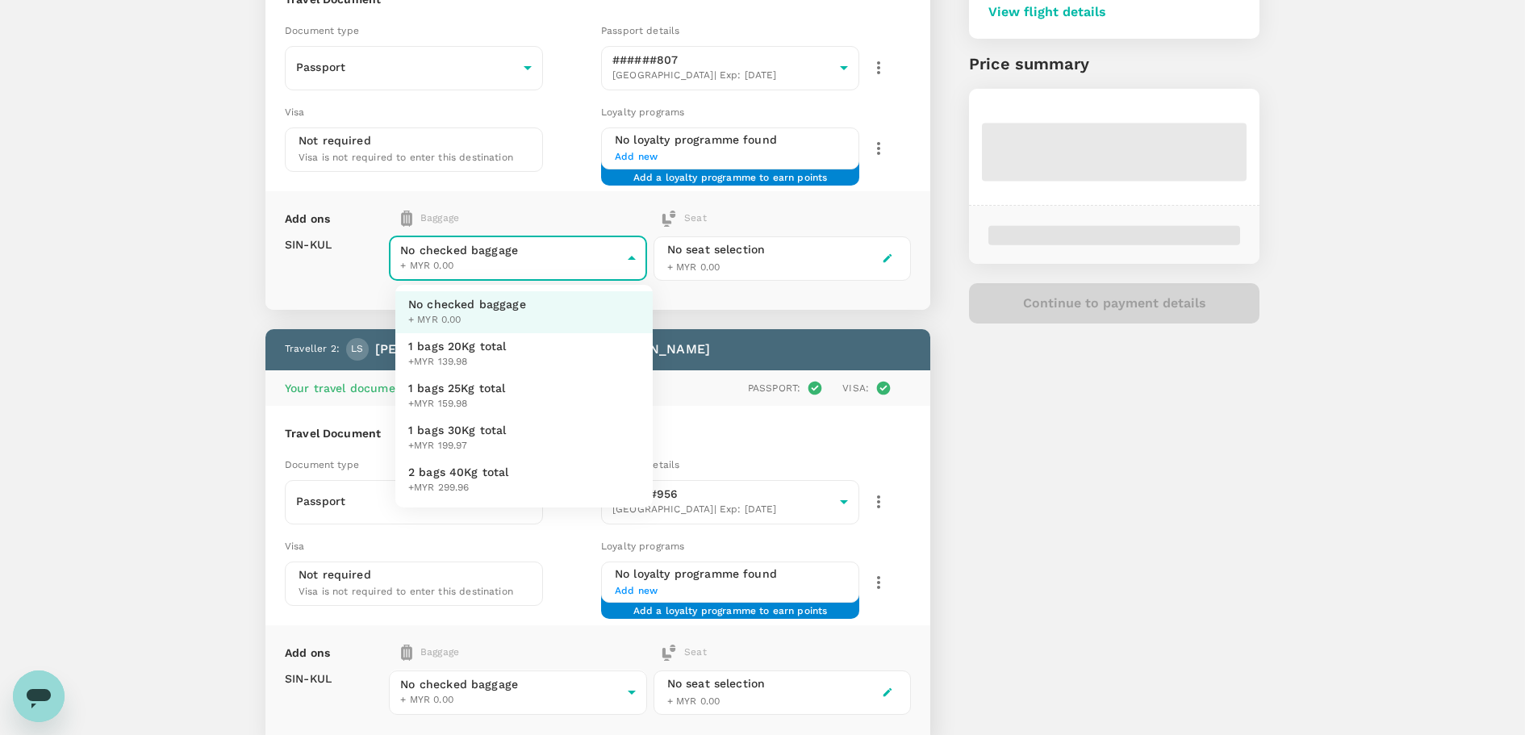
click at [539, 249] on body "Back to flight results Flight review Traveller(s) Traveller 1 : [PERSON_NAME] […" at bounding box center [768, 376] width 1537 height 1147
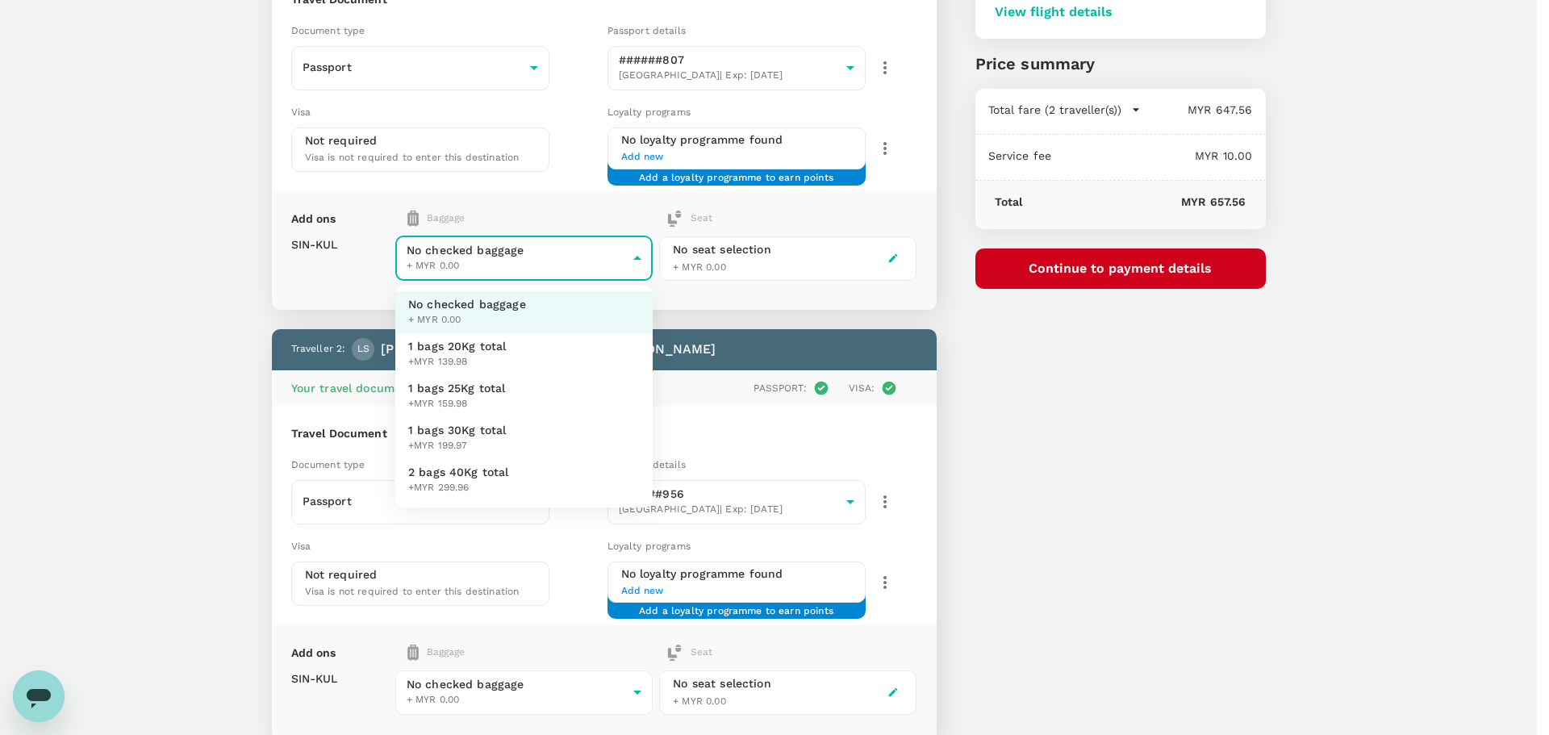
click at [483, 348] on span "1 bags 20Kg total" at bounding box center [457, 346] width 98 height 16
type input "1 - 139.98"
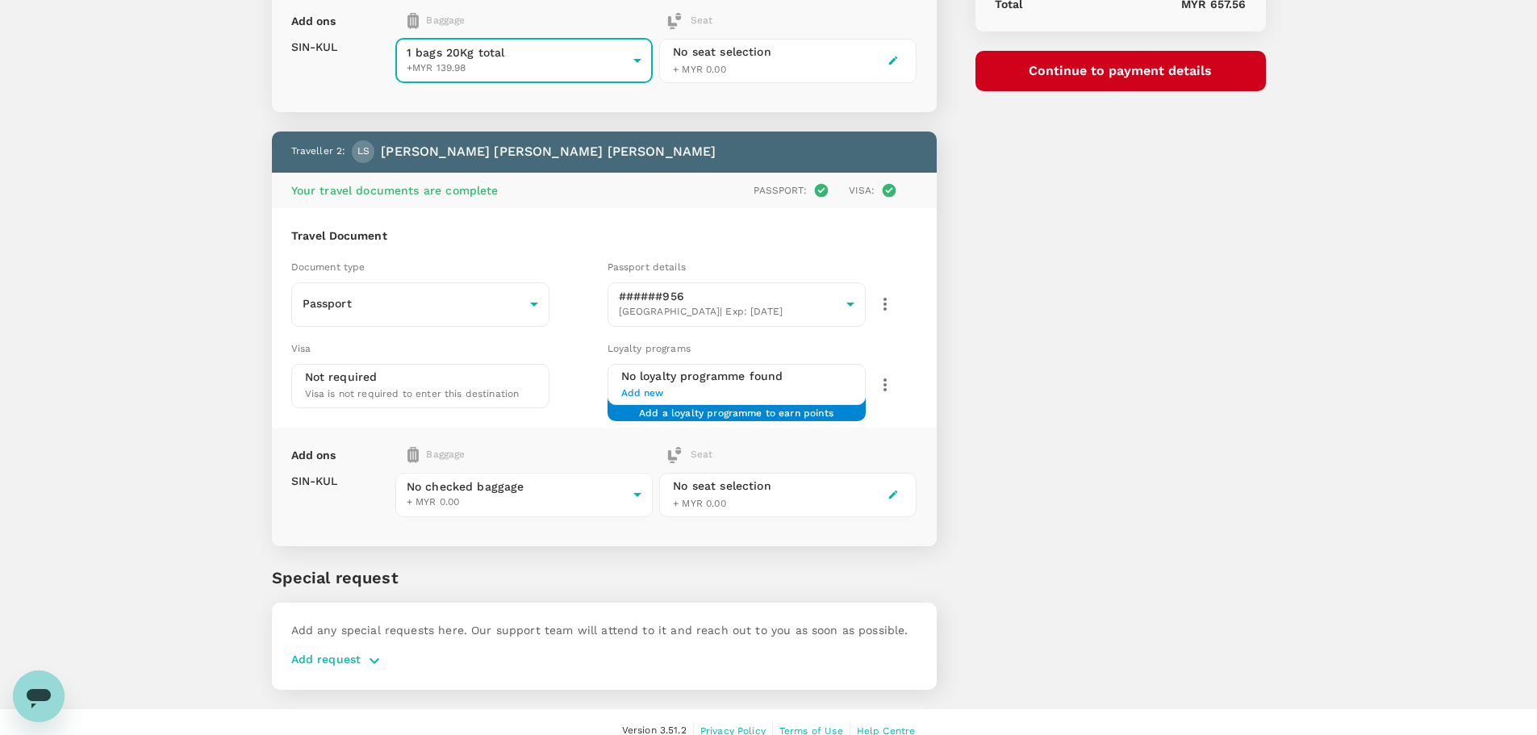
scroll to position [412, 0]
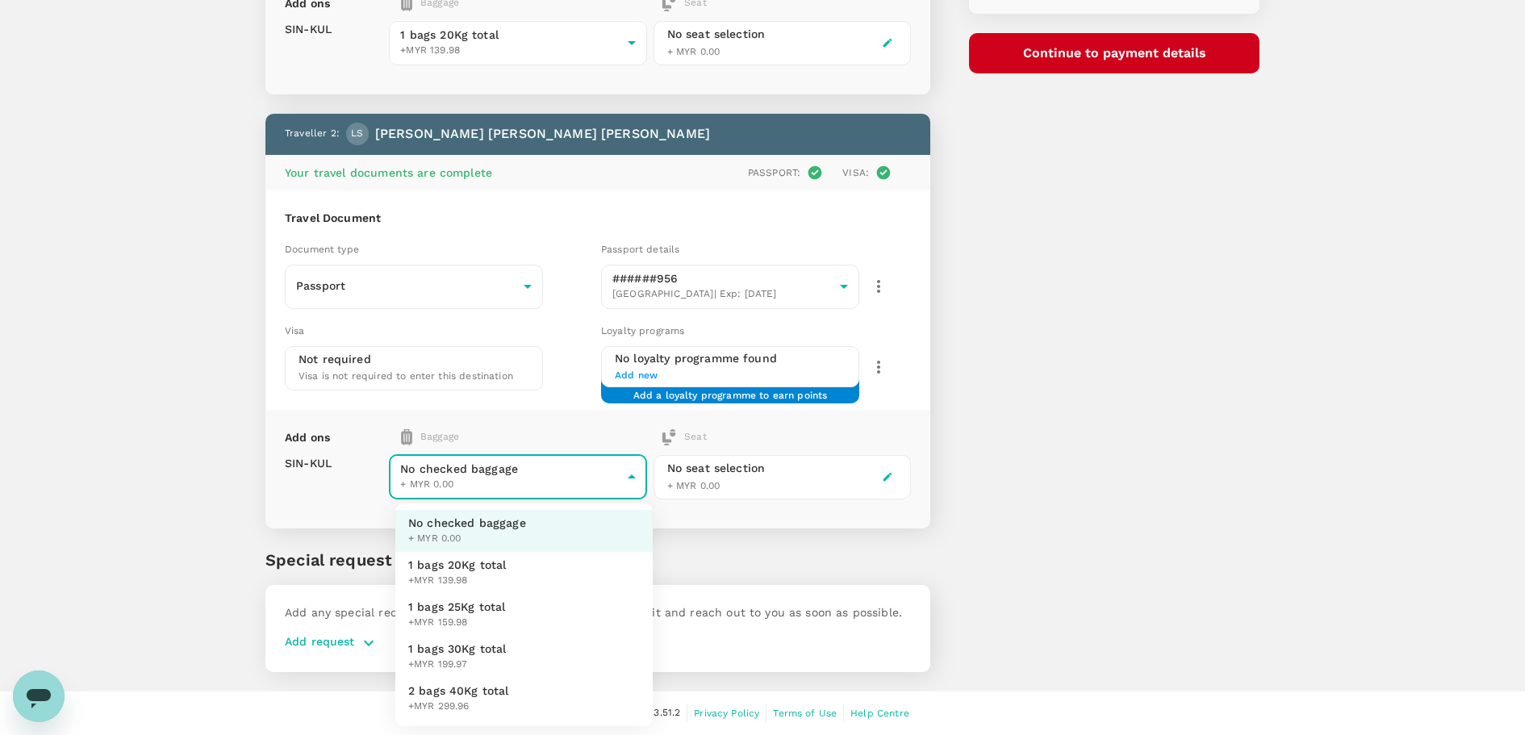
click at [515, 471] on body "Back to flight results Flight review Traveller(s) Traveller 1 : [PERSON_NAME] […" at bounding box center [768, 161] width 1537 height 1147
click at [437, 565] on span "1 bags 20Kg total" at bounding box center [457, 565] width 98 height 16
type input "1 - 139.98"
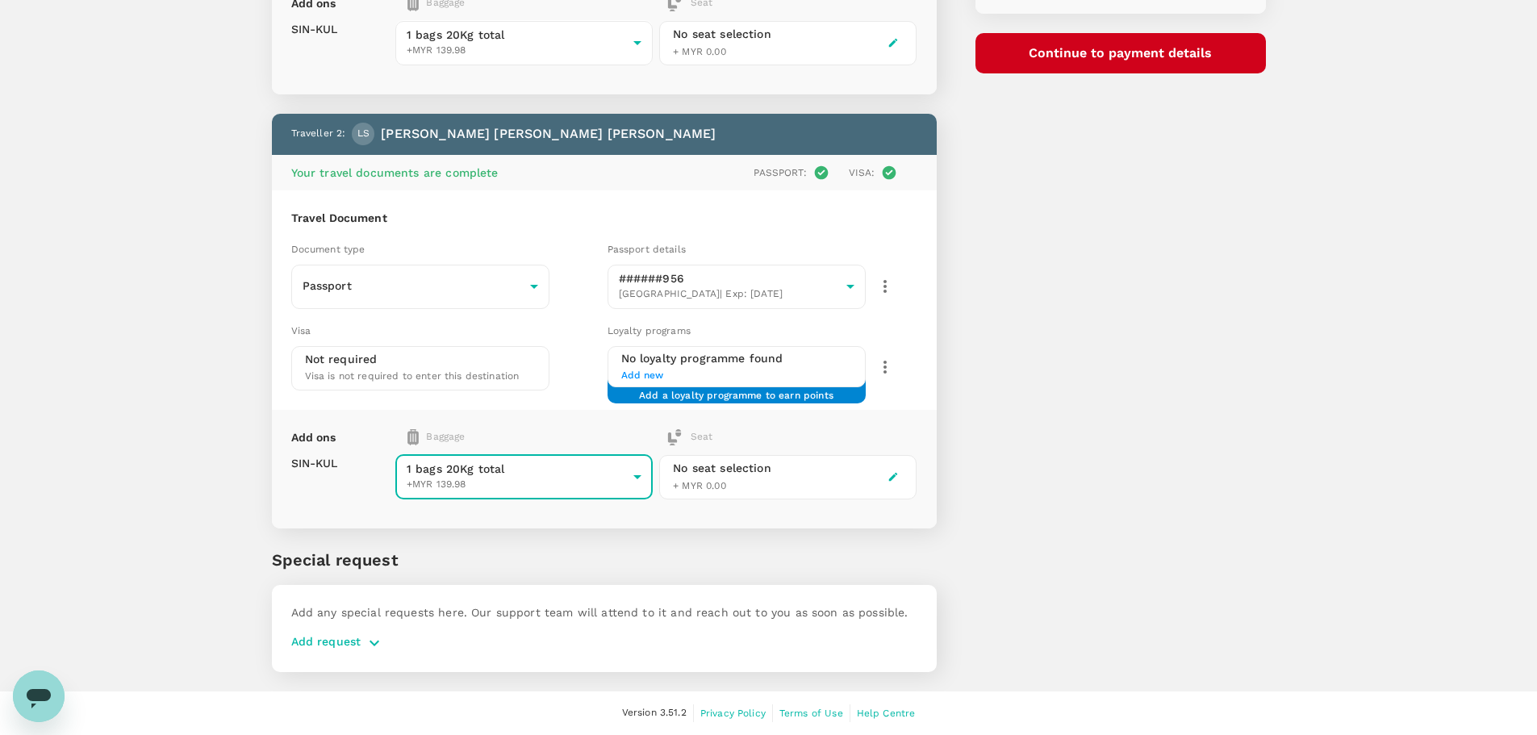
click at [1077, 374] on div "You've selected [DATE] 09:10 10:25 SIN Direct , 1h 15min KUL View flight detail…" at bounding box center [1100, 150] width 329 height 1081
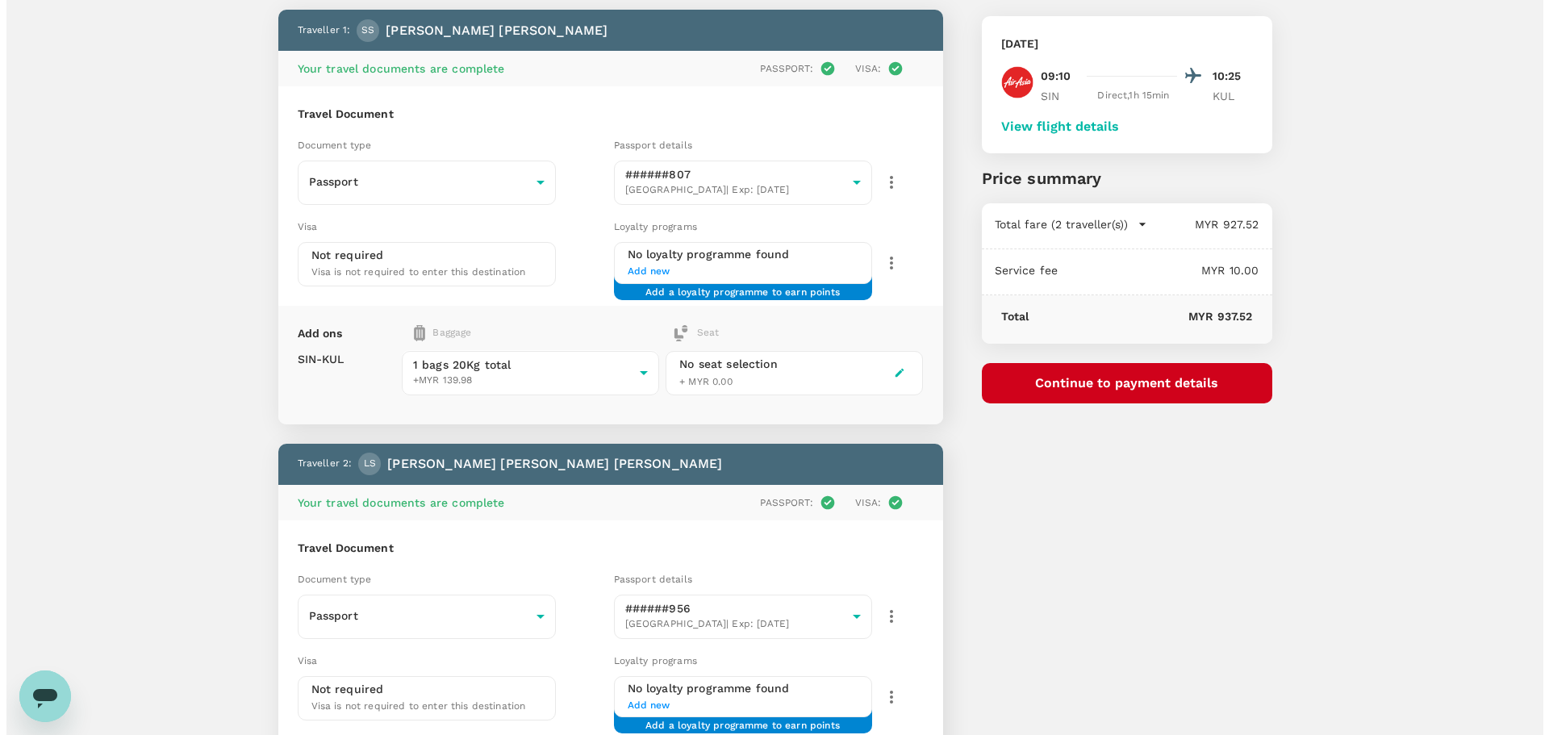
scroll to position [9, 0]
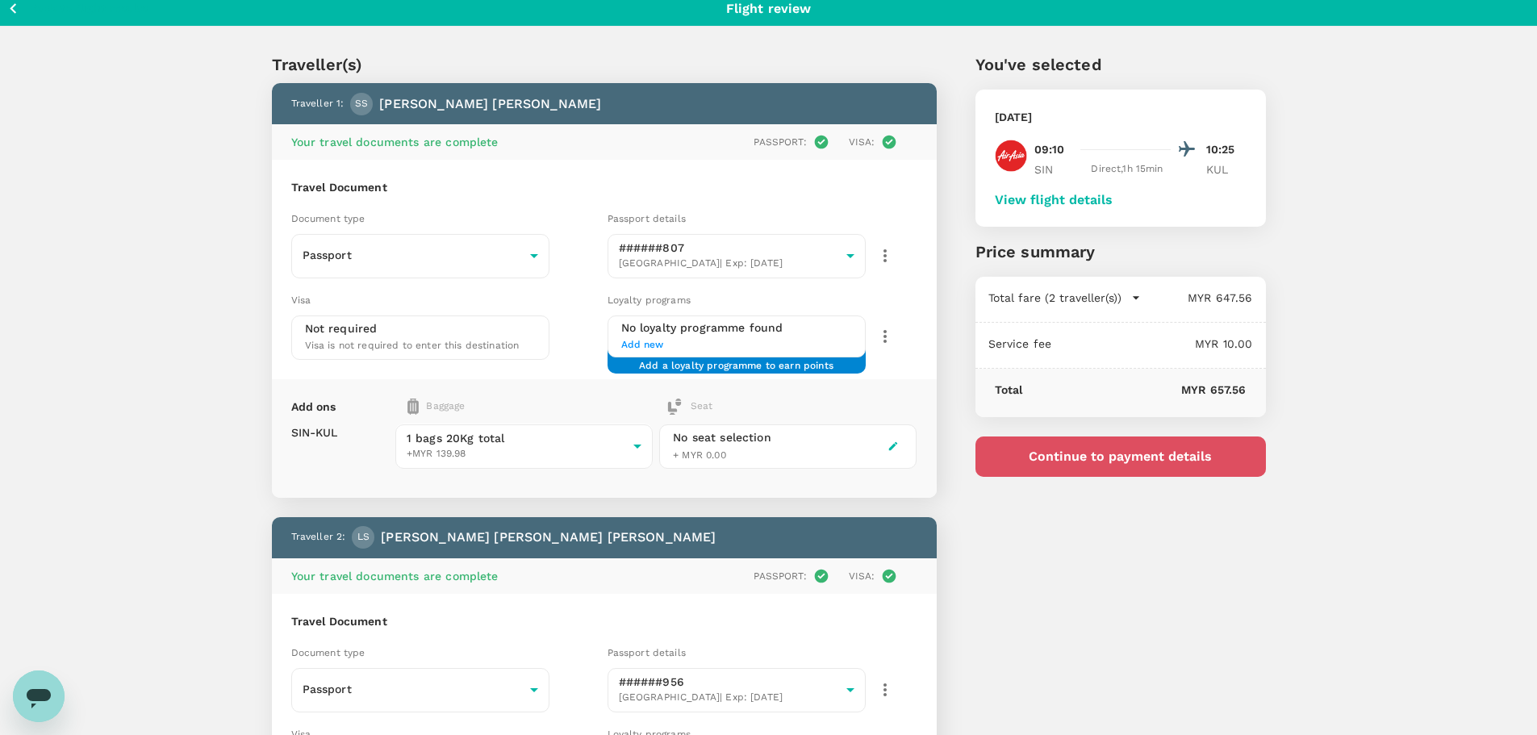
click at [1071, 455] on button "Continue to payment details" at bounding box center [1120, 456] width 290 height 40
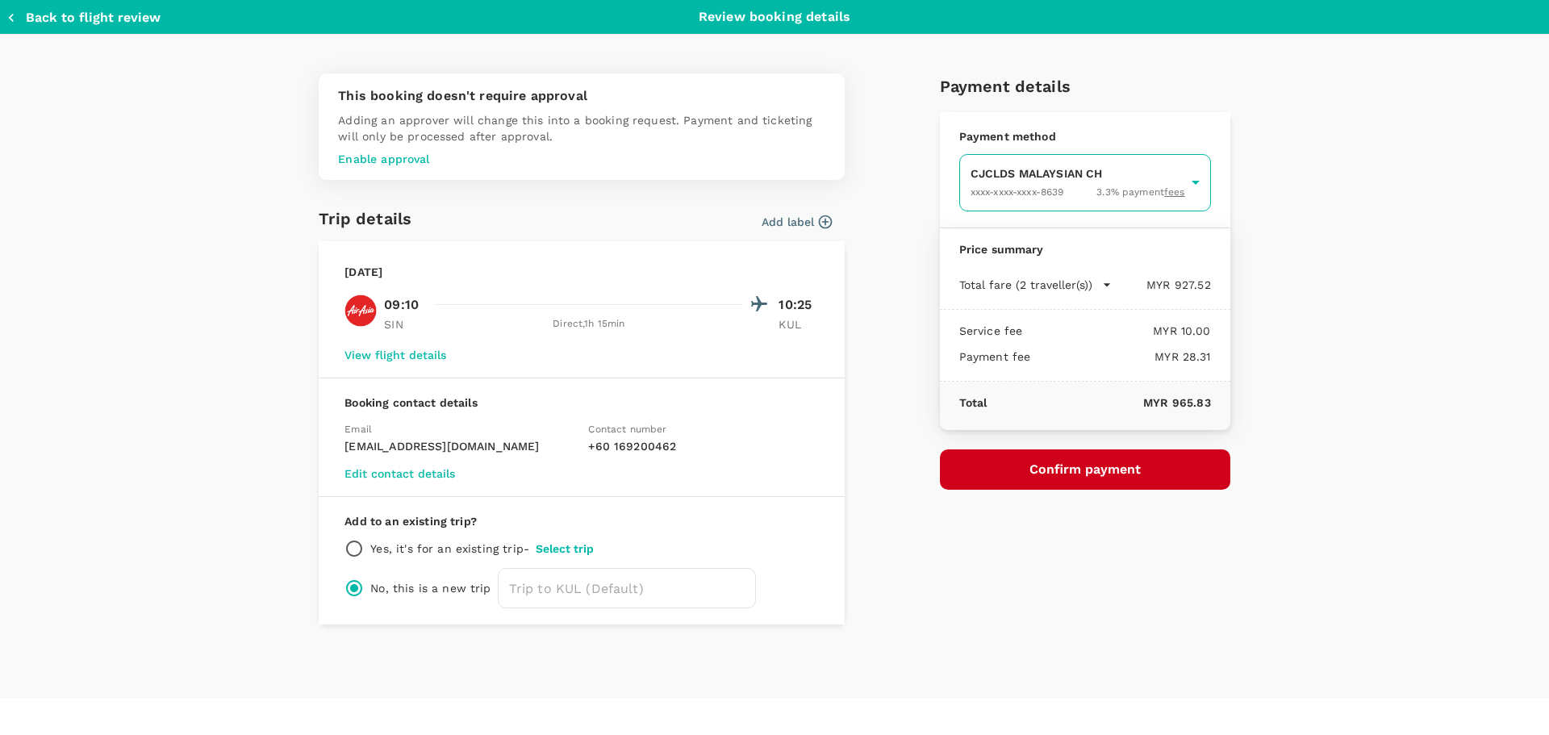
click at [1058, 189] on body "Back to flight results Flight review Traveller(s) Traveller 1 : [PERSON_NAME] […" at bounding box center [774, 564] width 1549 height 1147
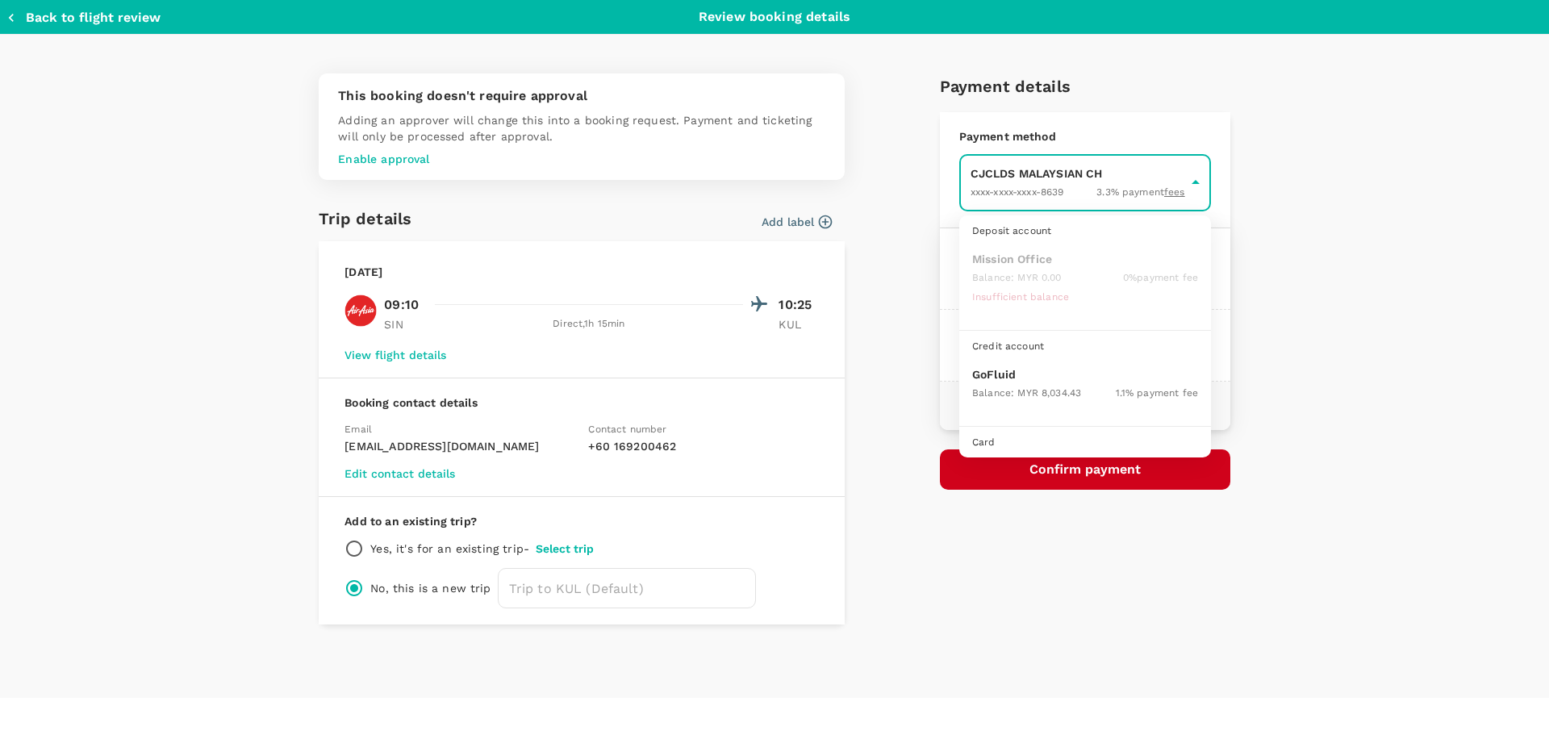
scroll to position [45, 0]
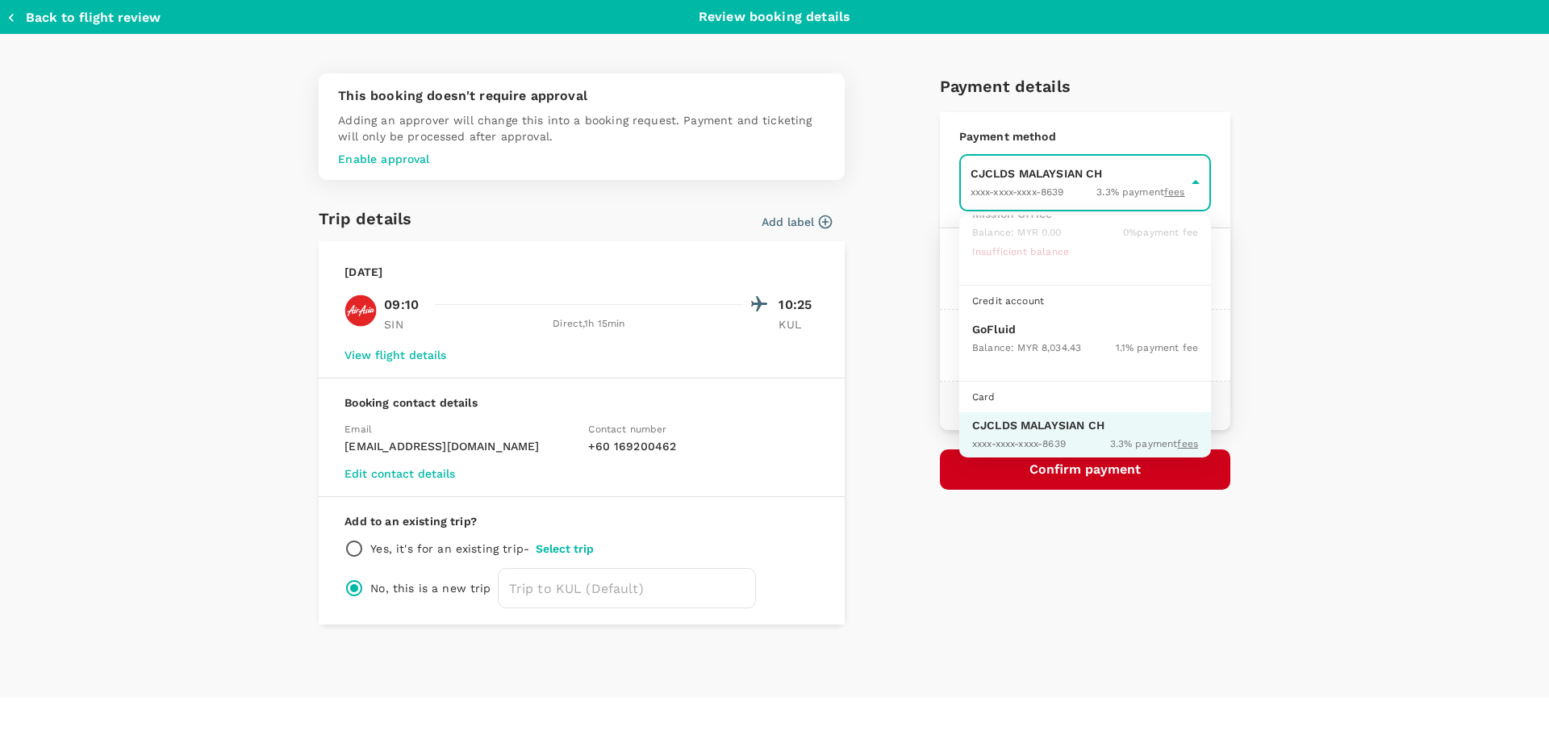
click at [1018, 334] on p "GoFluid" at bounding box center [1085, 329] width 226 height 16
type input "9b357727-6904-47bd-a44e-9a56bf7dfc7a"
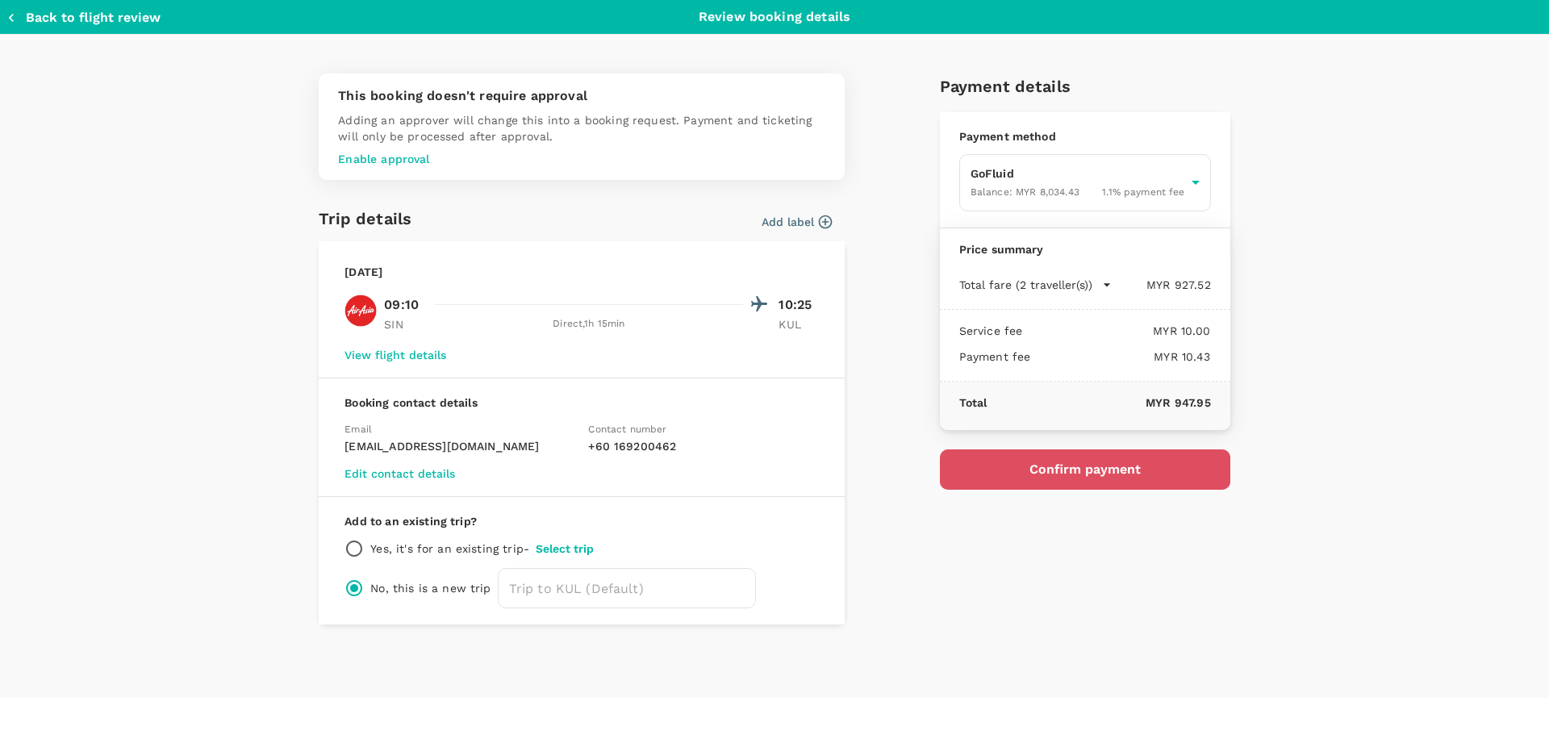
click at [1049, 468] on button "Confirm payment" at bounding box center [1085, 469] width 290 height 40
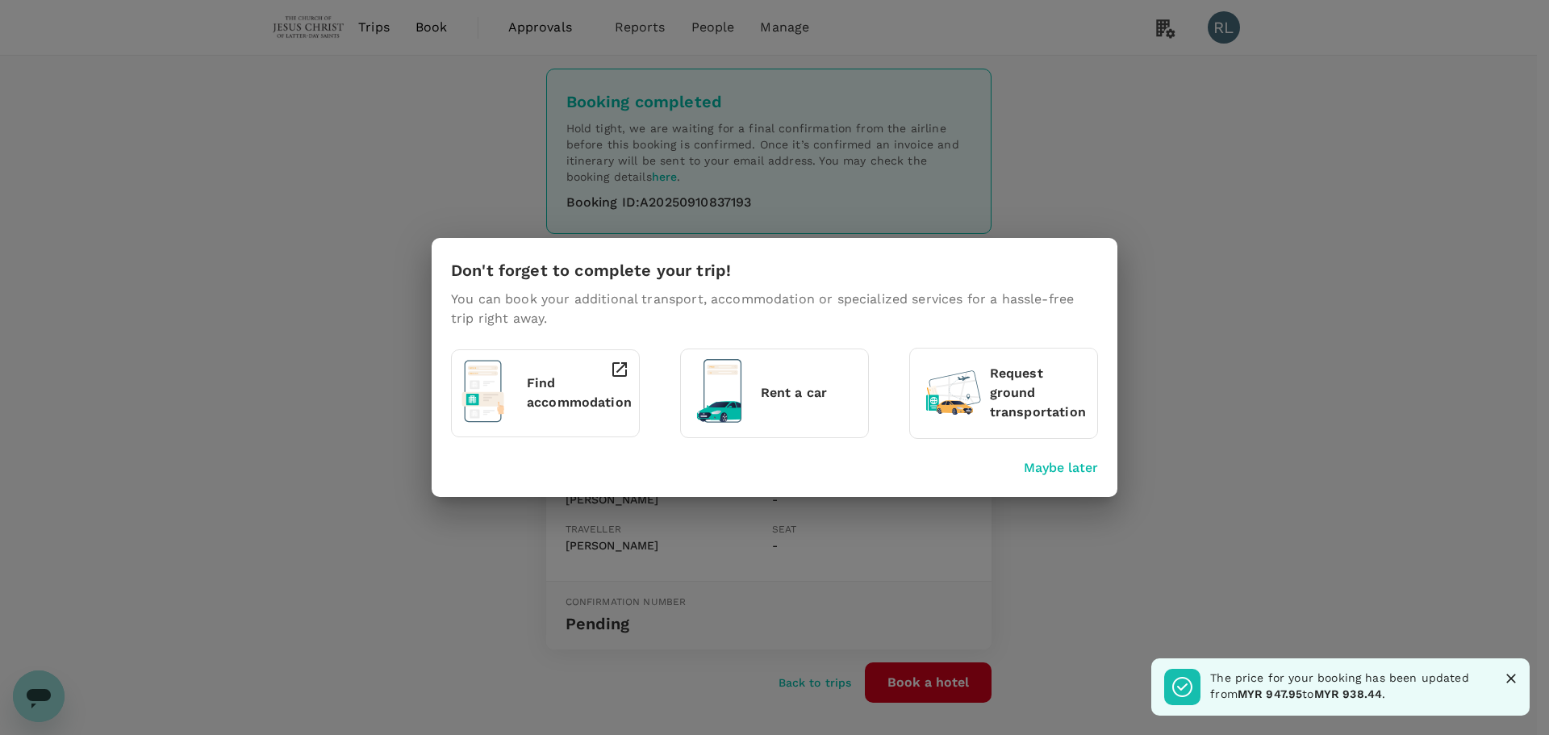
click at [1257, 432] on div "Don't forget to complete your trip! You can book your additional transport, acc…" at bounding box center [774, 367] width 1549 height 735
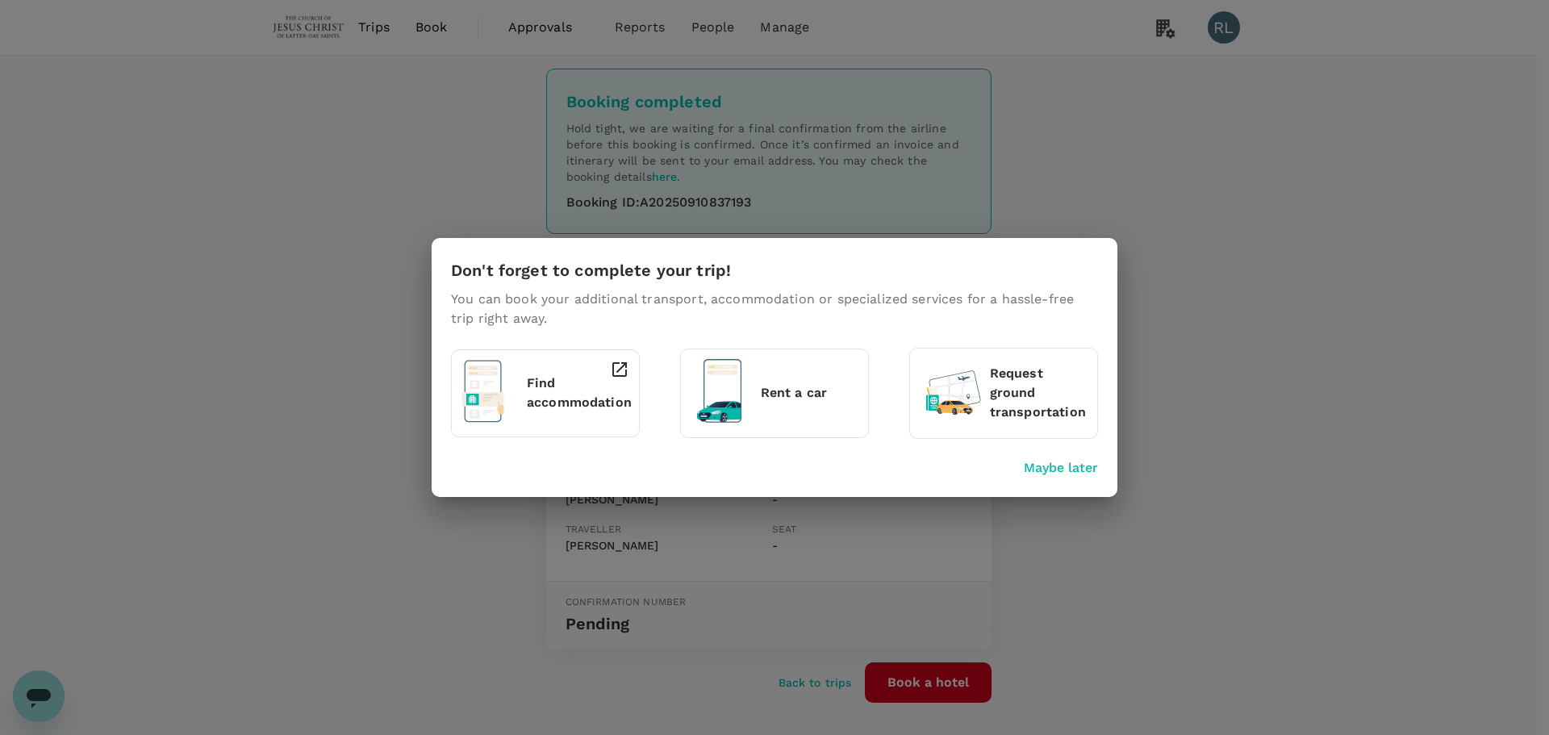
click at [1286, 474] on div "Don't forget to complete your trip! You can book your additional transport, acc…" at bounding box center [774, 367] width 1549 height 735
click at [1037, 465] on p "Maybe later" at bounding box center [1061, 467] width 74 height 19
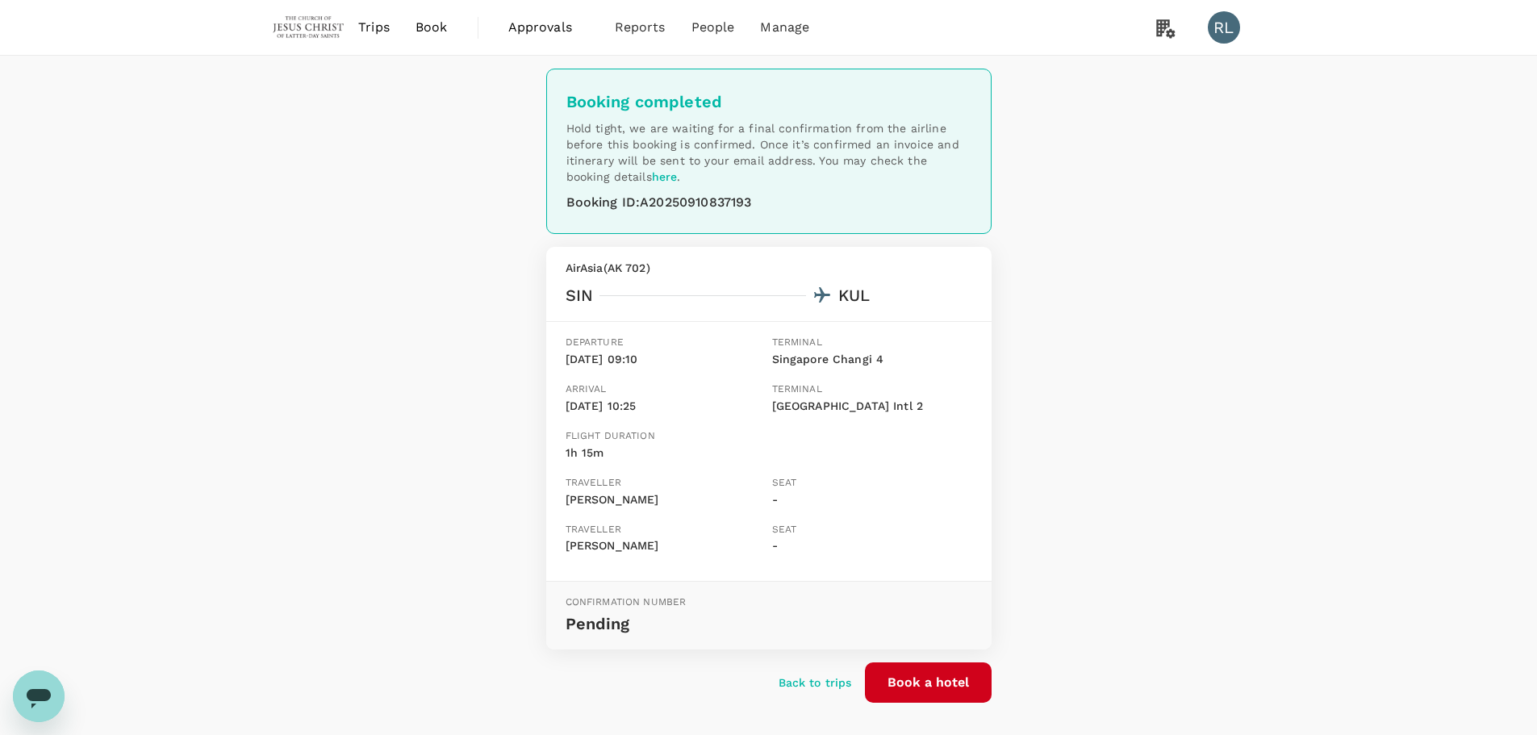
click at [441, 27] on span "Book" at bounding box center [431, 27] width 32 height 19
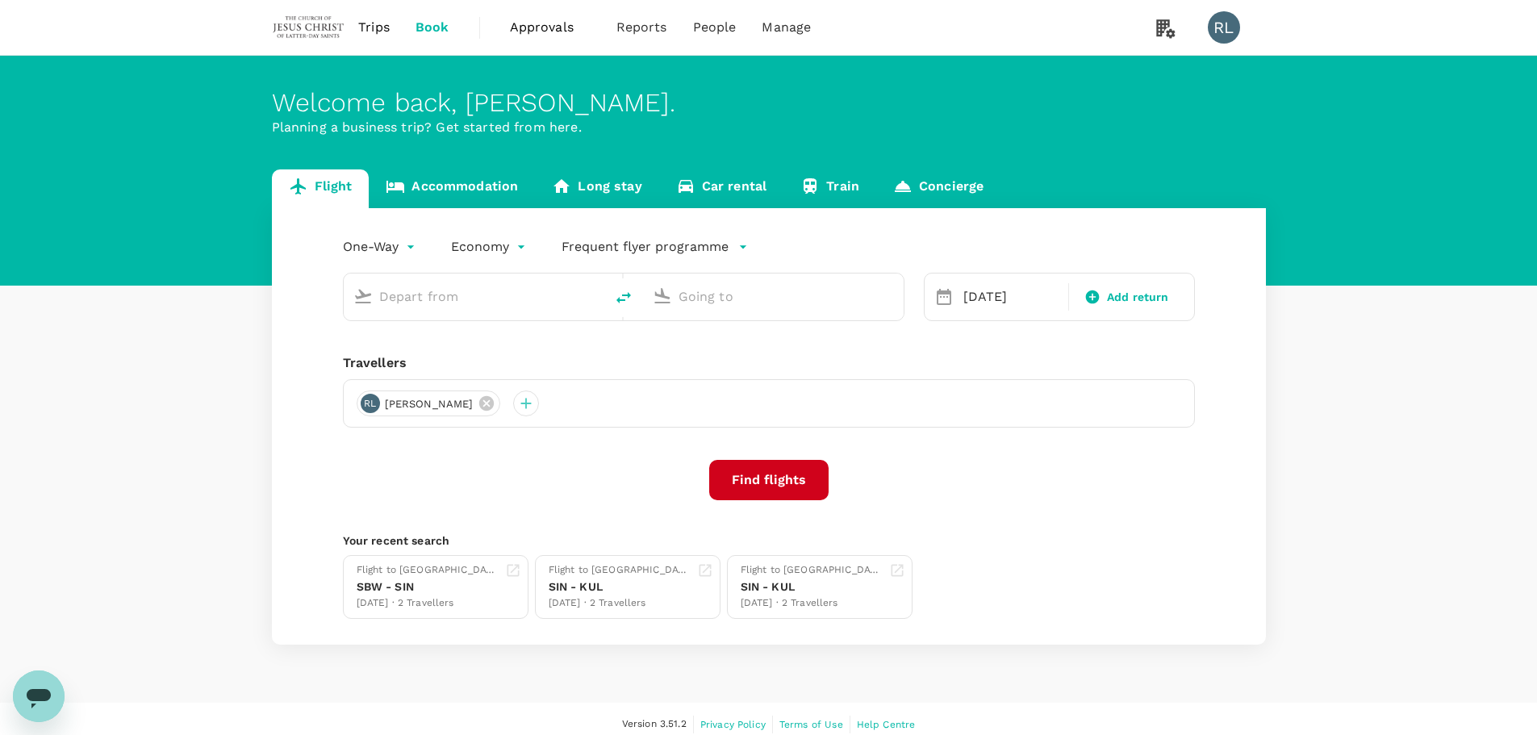
type input "Singapore Changi (SIN)"
type input "Kuala Lumpur Intl ([GEOGRAPHIC_DATA])"
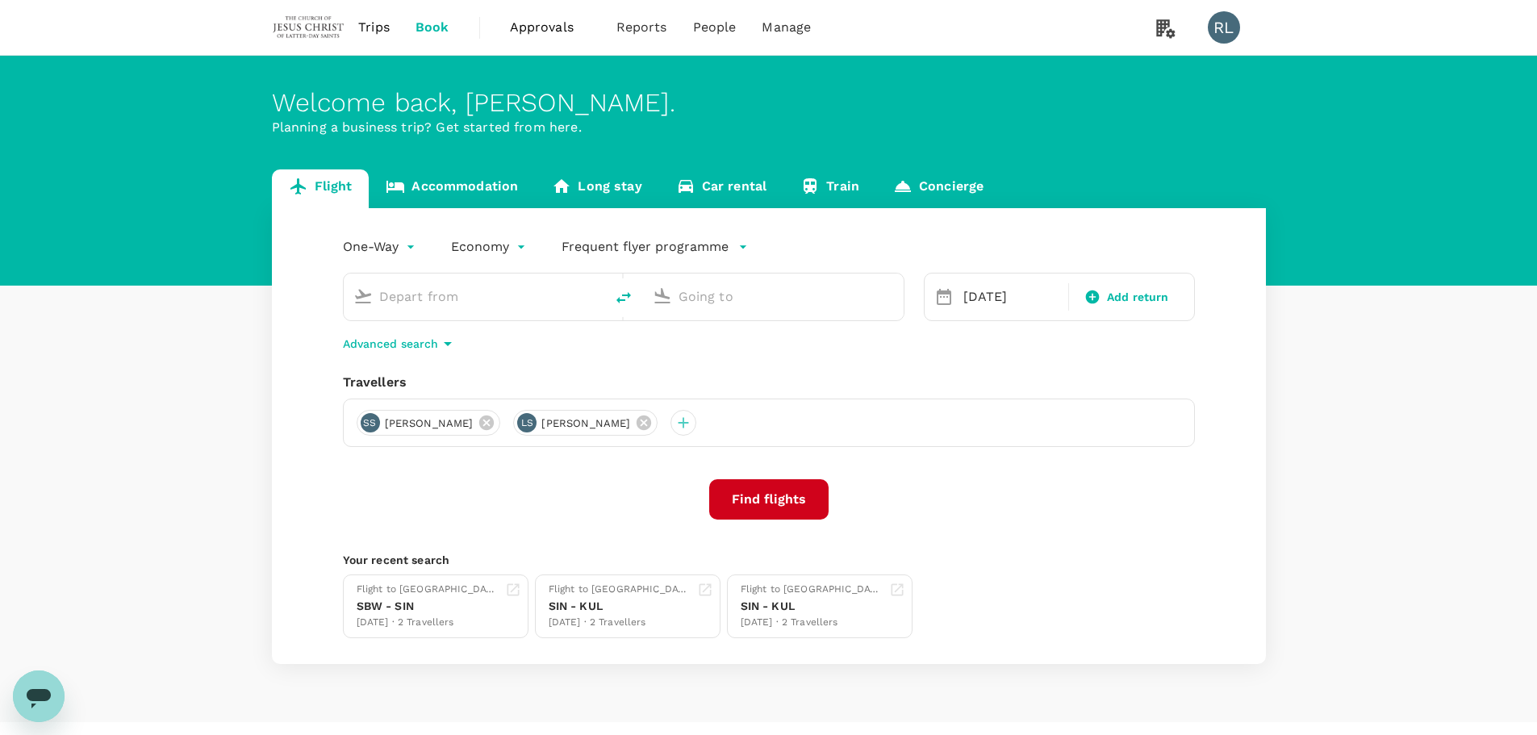
type input "Singapore Changi (SIN)"
type input "Kuala Lumpur Intl ([GEOGRAPHIC_DATA])"
click at [625, 298] on icon "delete" at bounding box center [623, 297] width 19 height 19
type input "Kuala Lumpur Intl ([GEOGRAPHIC_DATA])"
drag, startPoint x: 843, startPoint y: 292, endPoint x: 675, endPoint y: 287, distance: 167.8
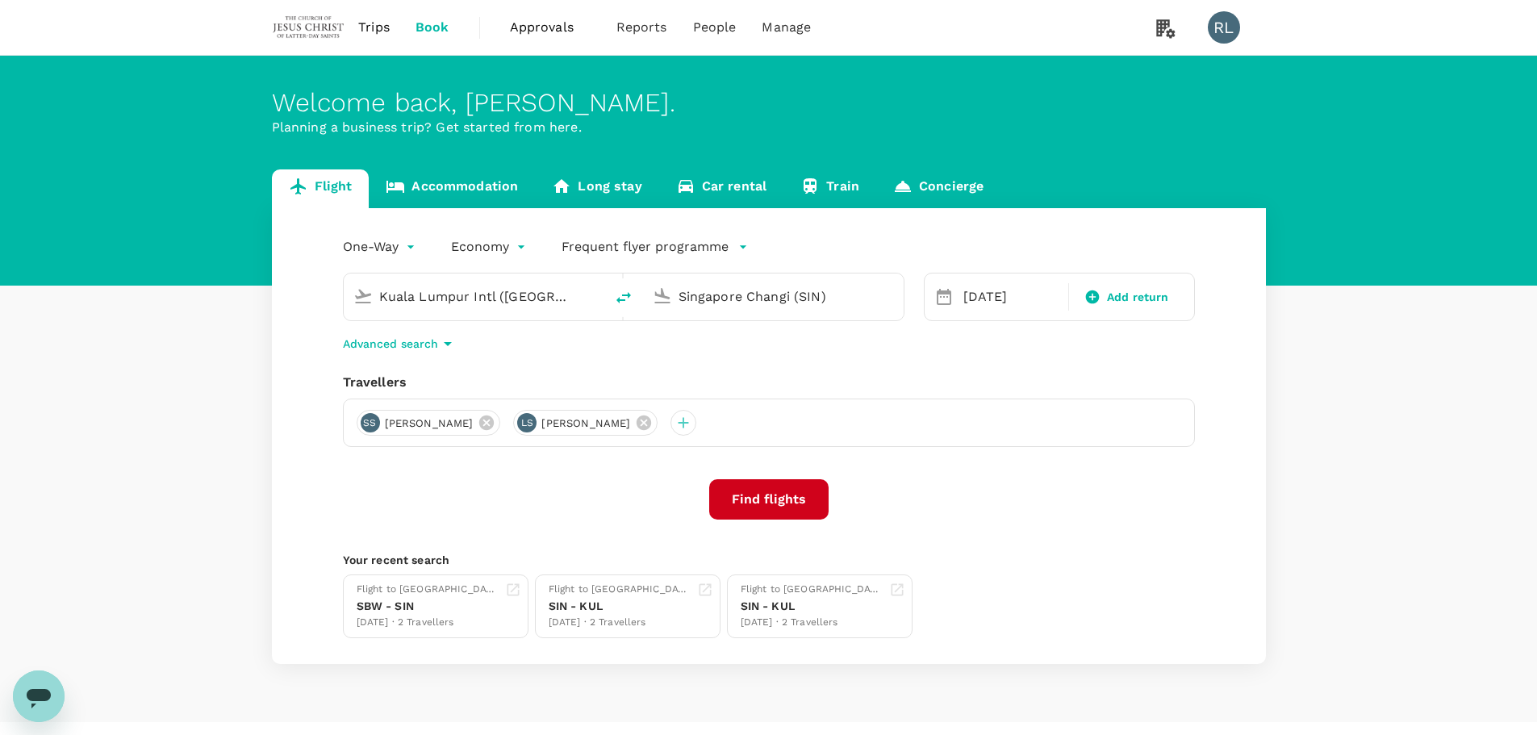
click at [675, 287] on div "Singapore Changi (SIN)" at bounding box center [783, 293] width 222 height 32
click at [669, 361] on p "Sibu" at bounding box center [796, 360] width 281 height 16
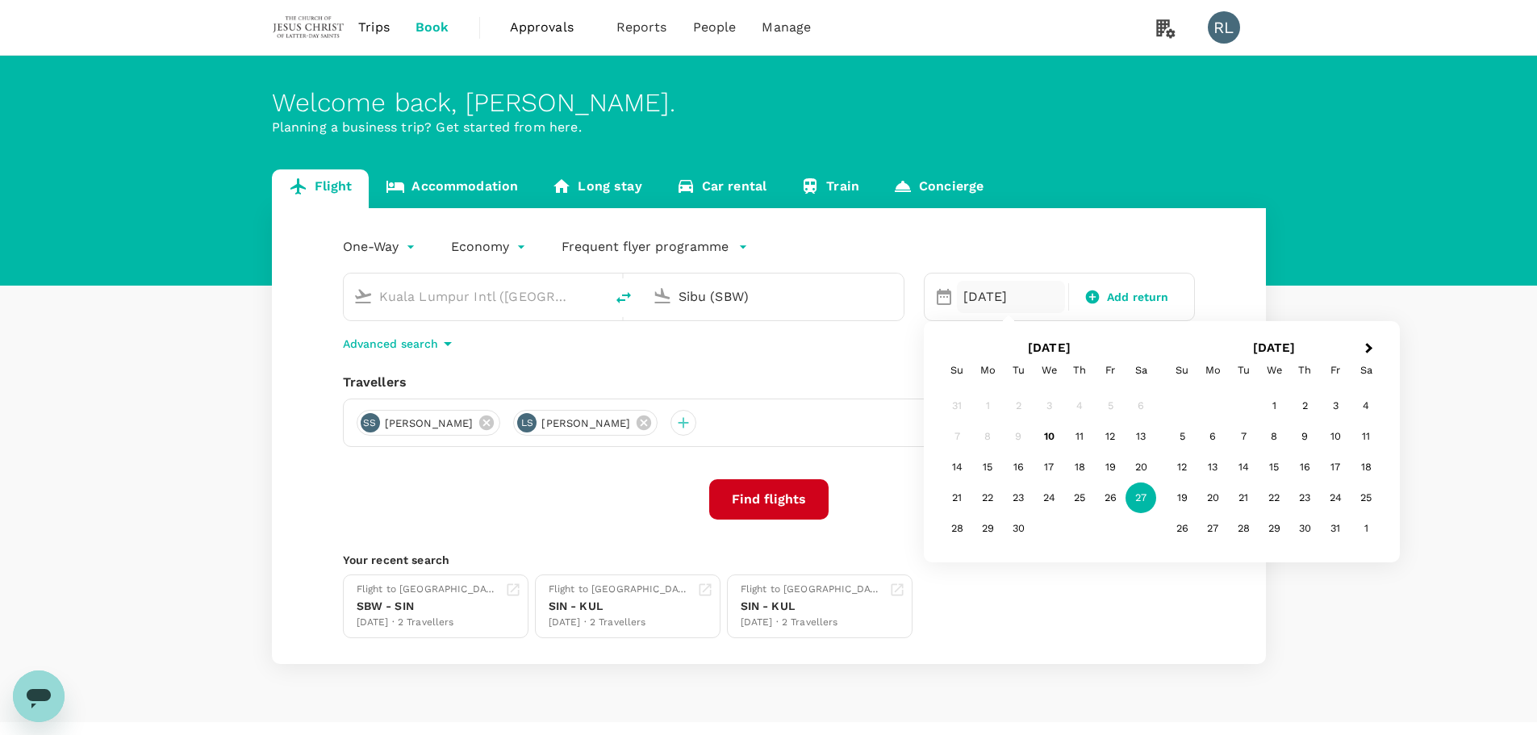
type input "Sibu (SBW)"
click at [1145, 495] on div "27" at bounding box center [1140, 497] width 31 height 31
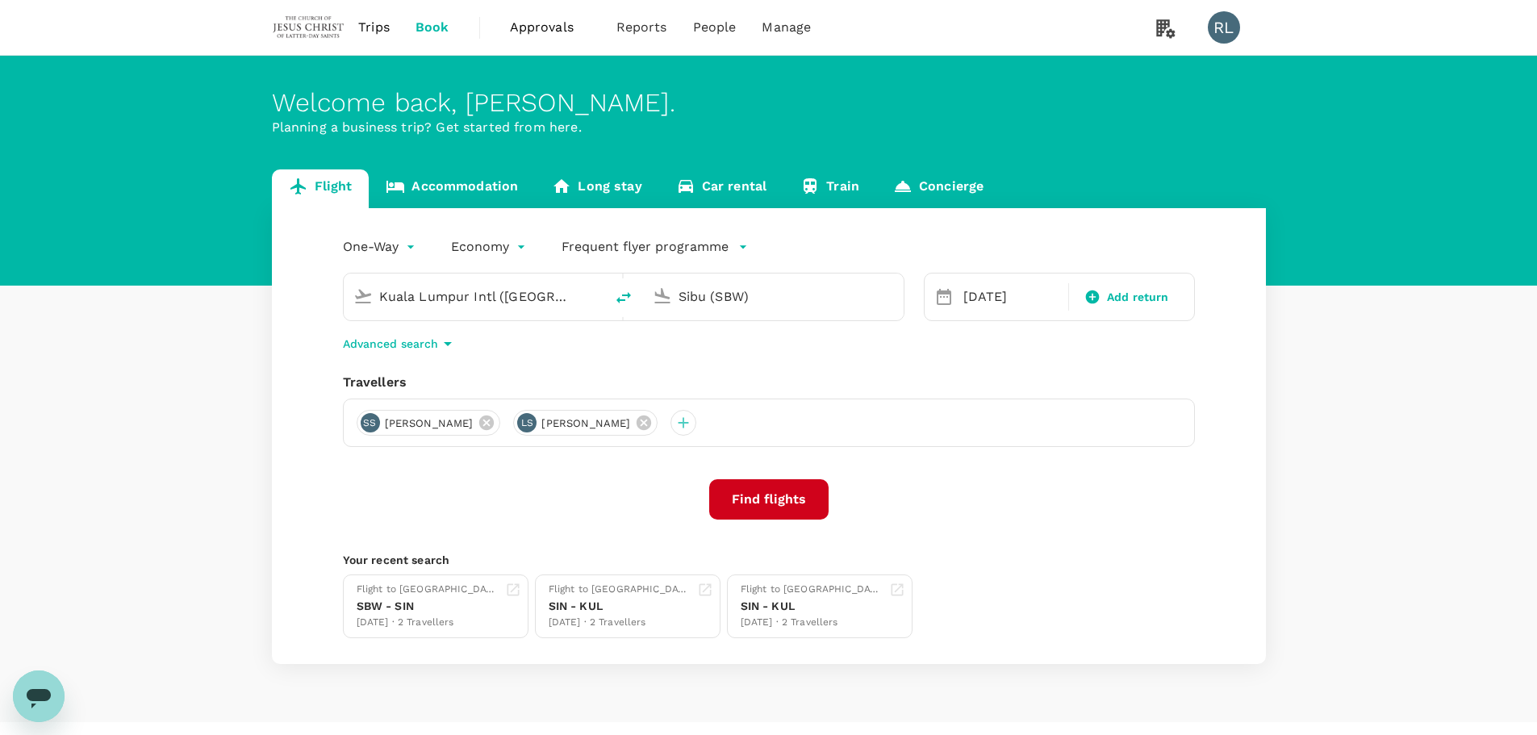
click at [1098, 485] on div "Find flights" at bounding box center [769, 499] width 852 height 40
click at [766, 497] on button "Find flights" at bounding box center [768, 499] width 119 height 40
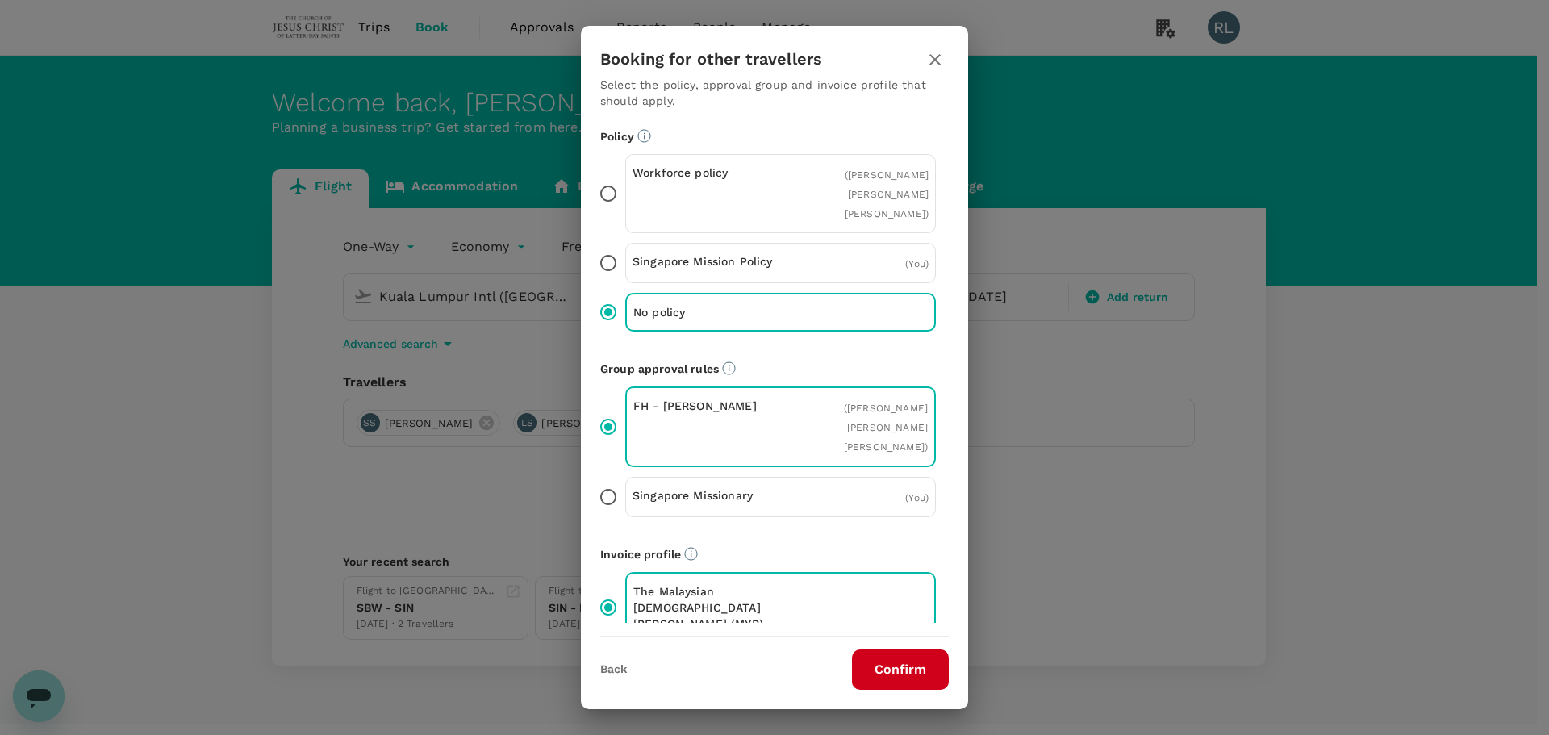
click at [869, 667] on button "Confirm" at bounding box center [900, 669] width 97 height 40
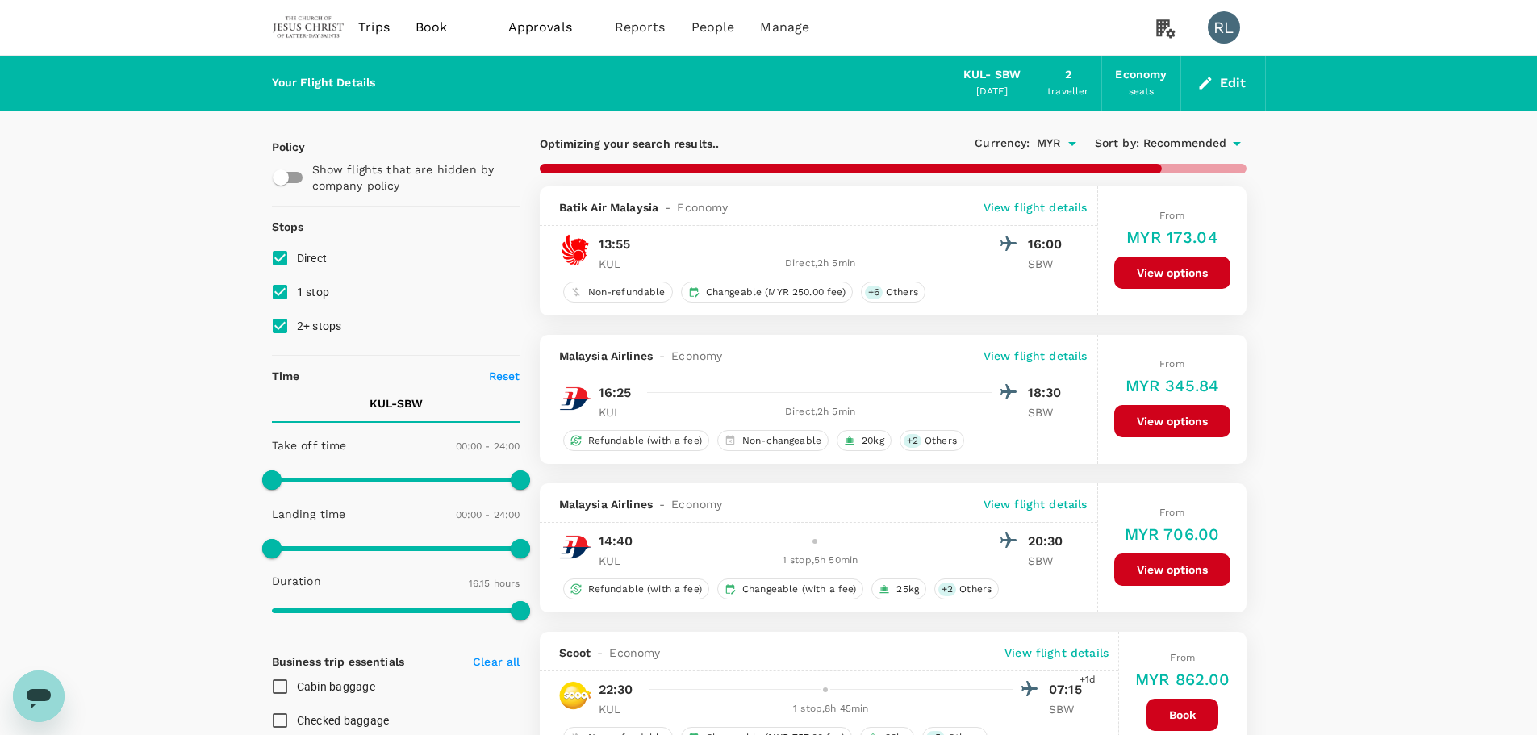
type input "1515"
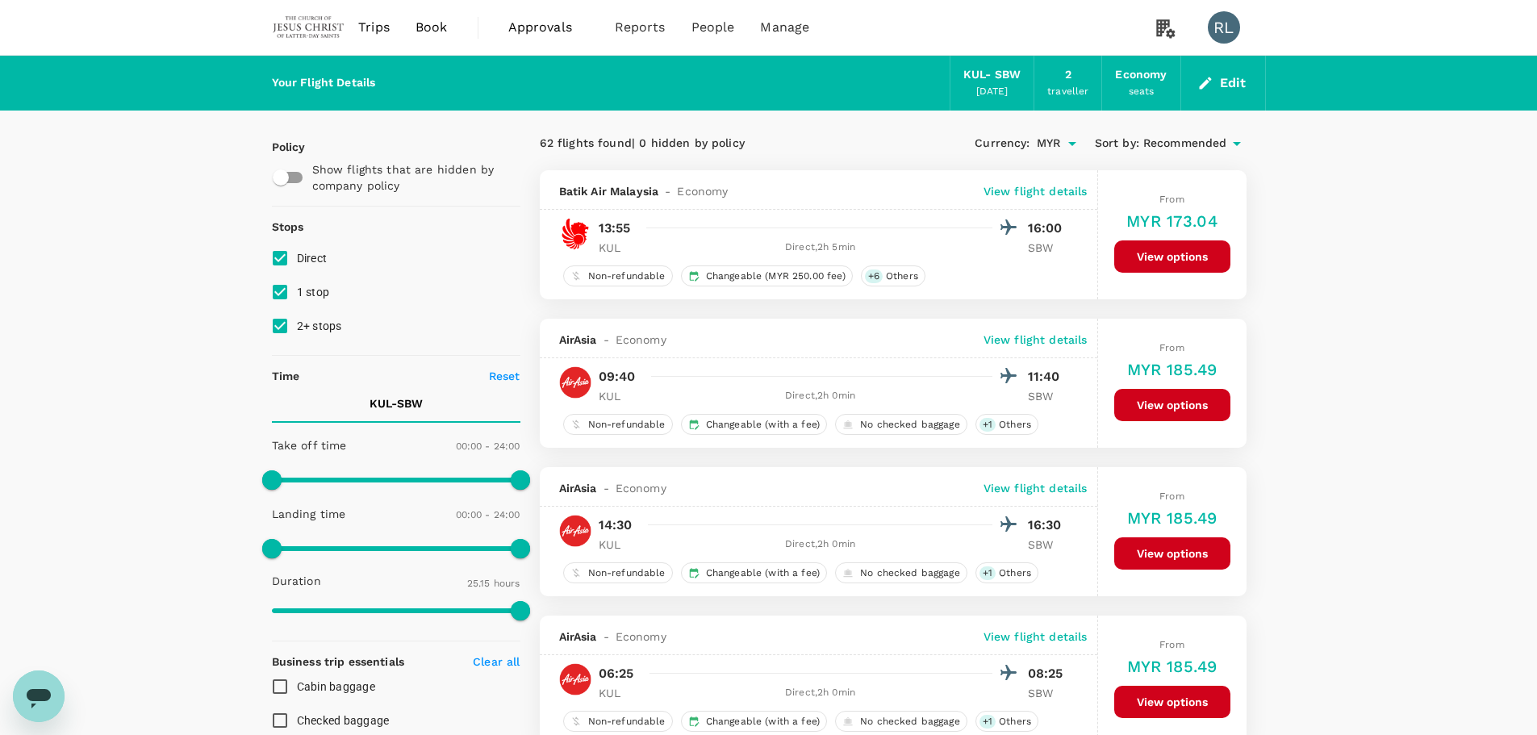
click at [283, 290] on input "1 stop" at bounding box center [280, 292] width 34 height 34
checkbox input "false"
click at [286, 320] on input "2+ stops" at bounding box center [280, 326] width 34 height 34
checkbox input "false"
click at [1192, 143] on span "Recommended" at bounding box center [1185, 144] width 84 height 18
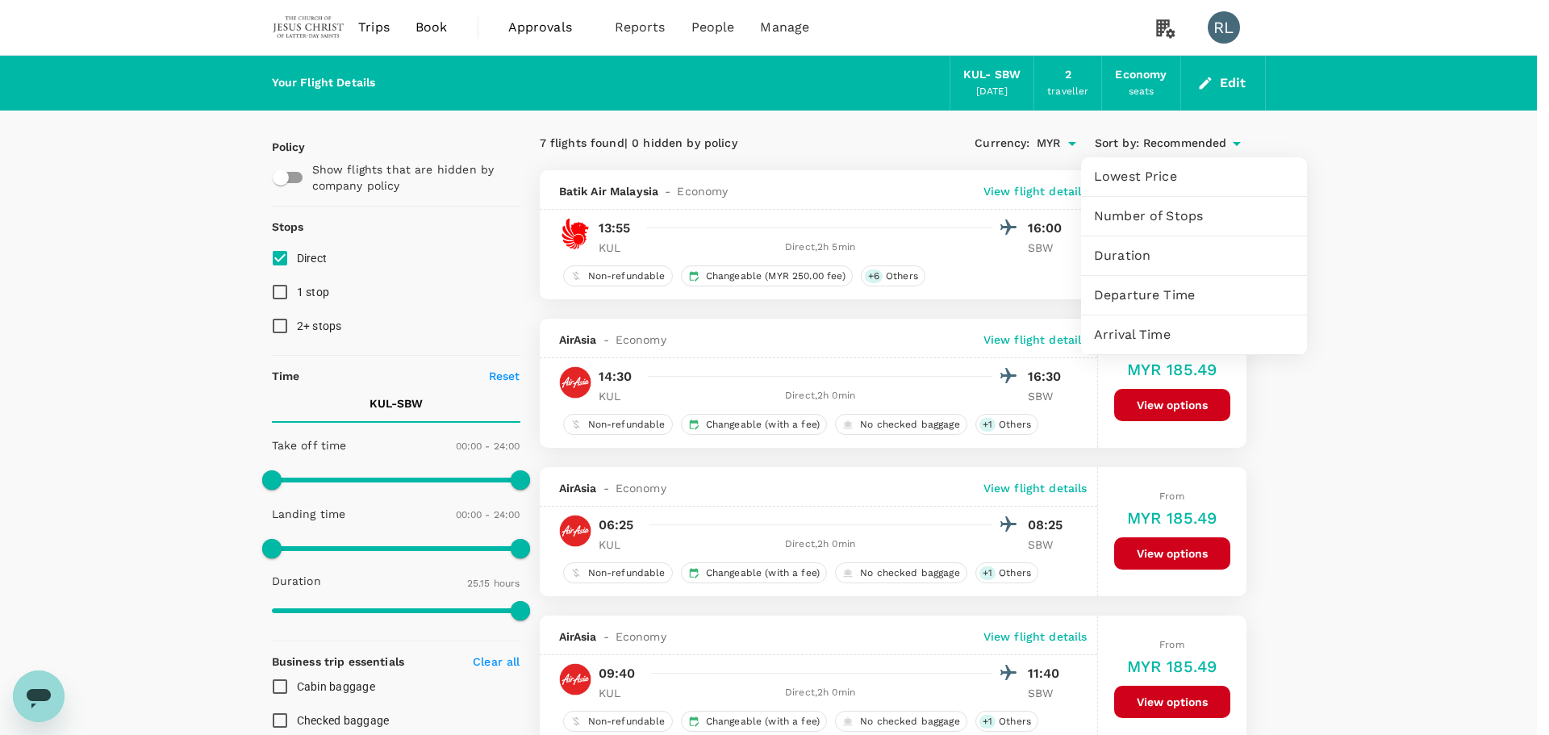
click at [1149, 292] on span "Departure Time" at bounding box center [1194, 295] width 200 height 19
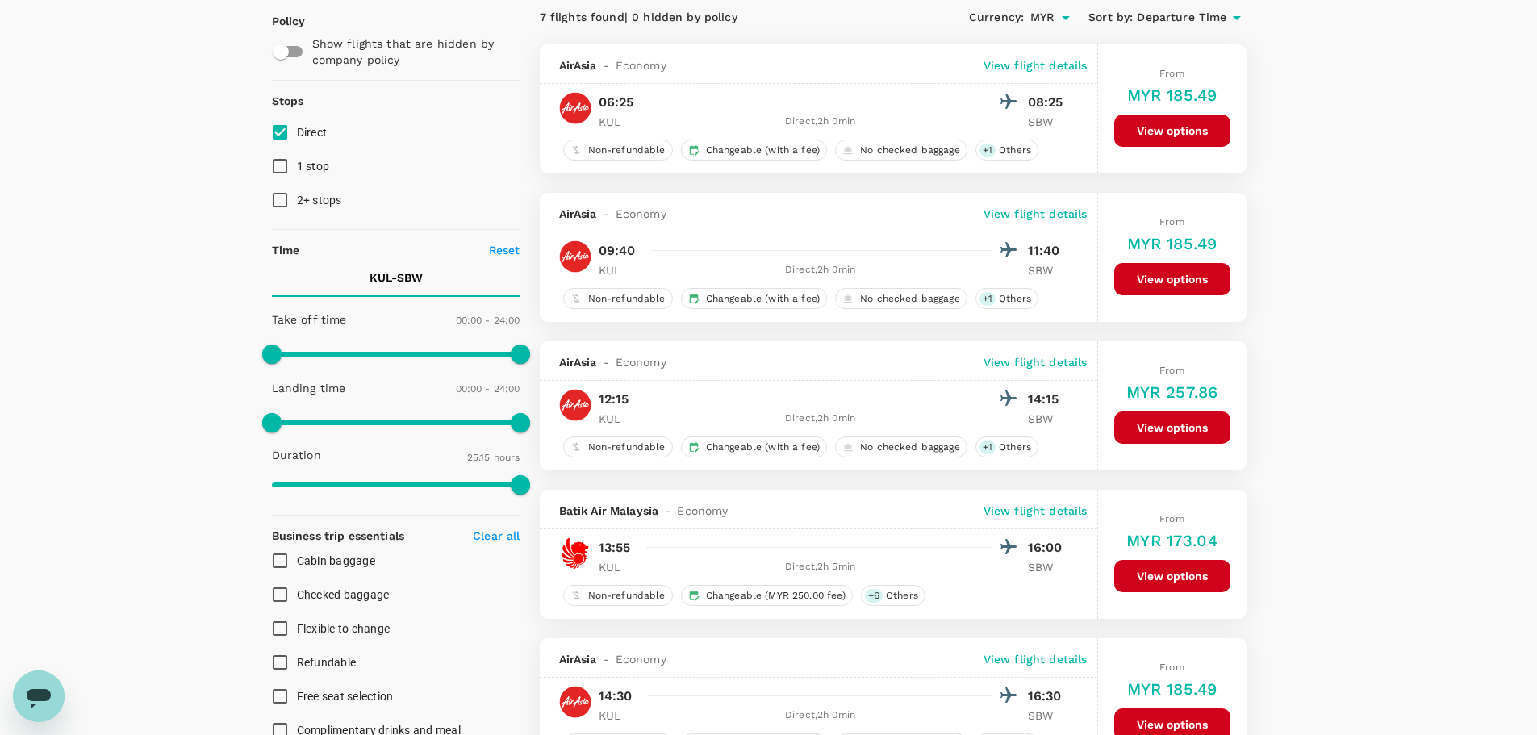
scroll to position [565, 0]
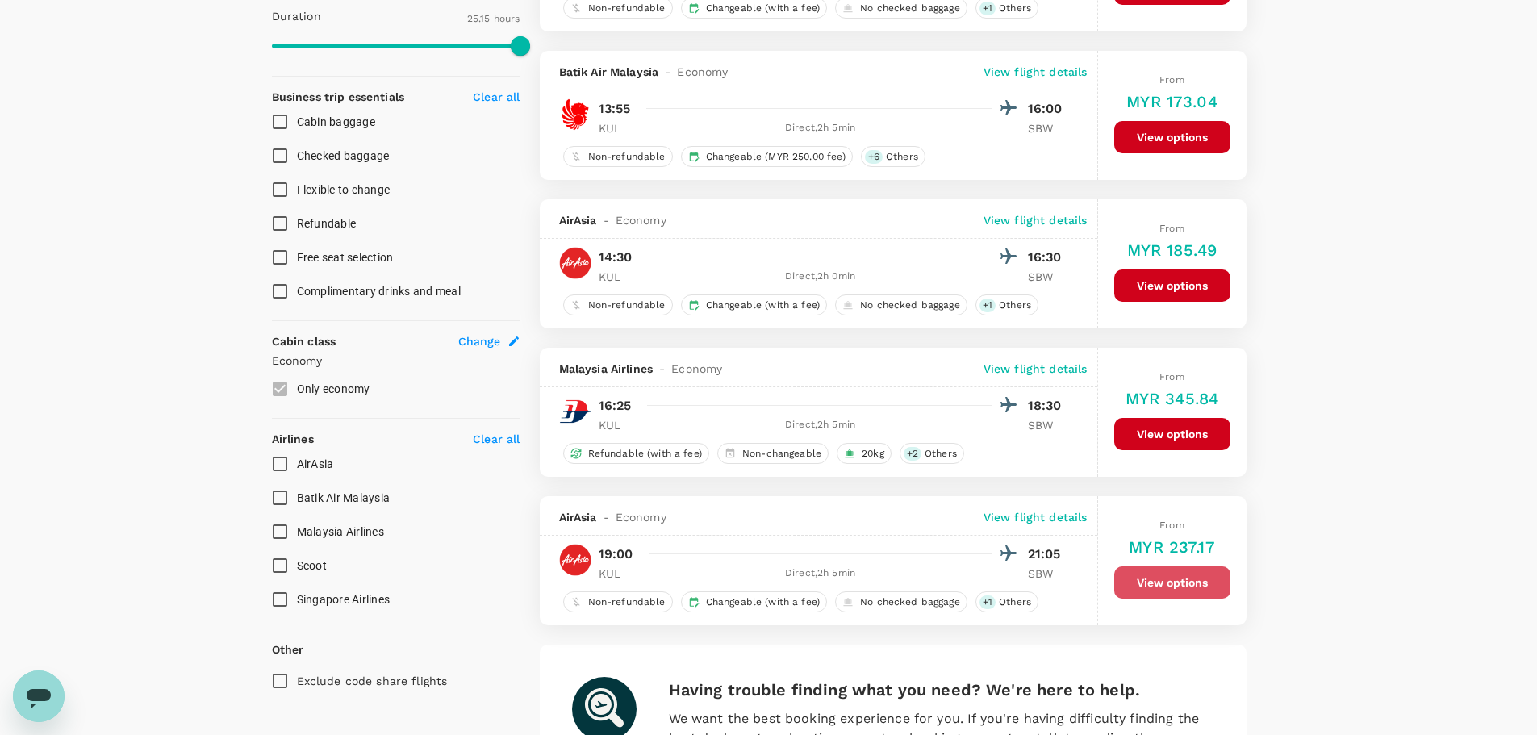
click at [1162, 582] on button "View options" at bounding box center [1172, 582] width 116 height 32
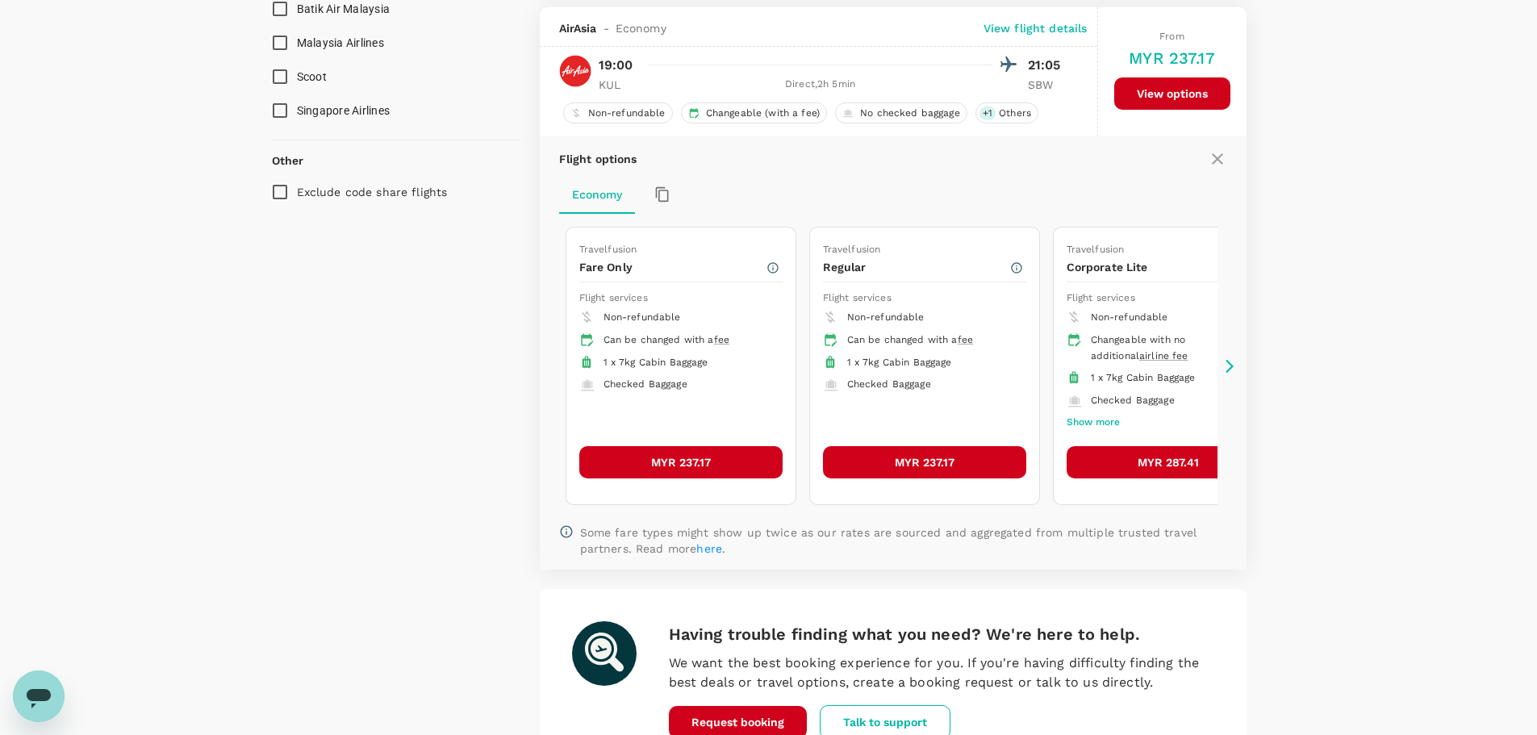
scroll to position [1061, 0]
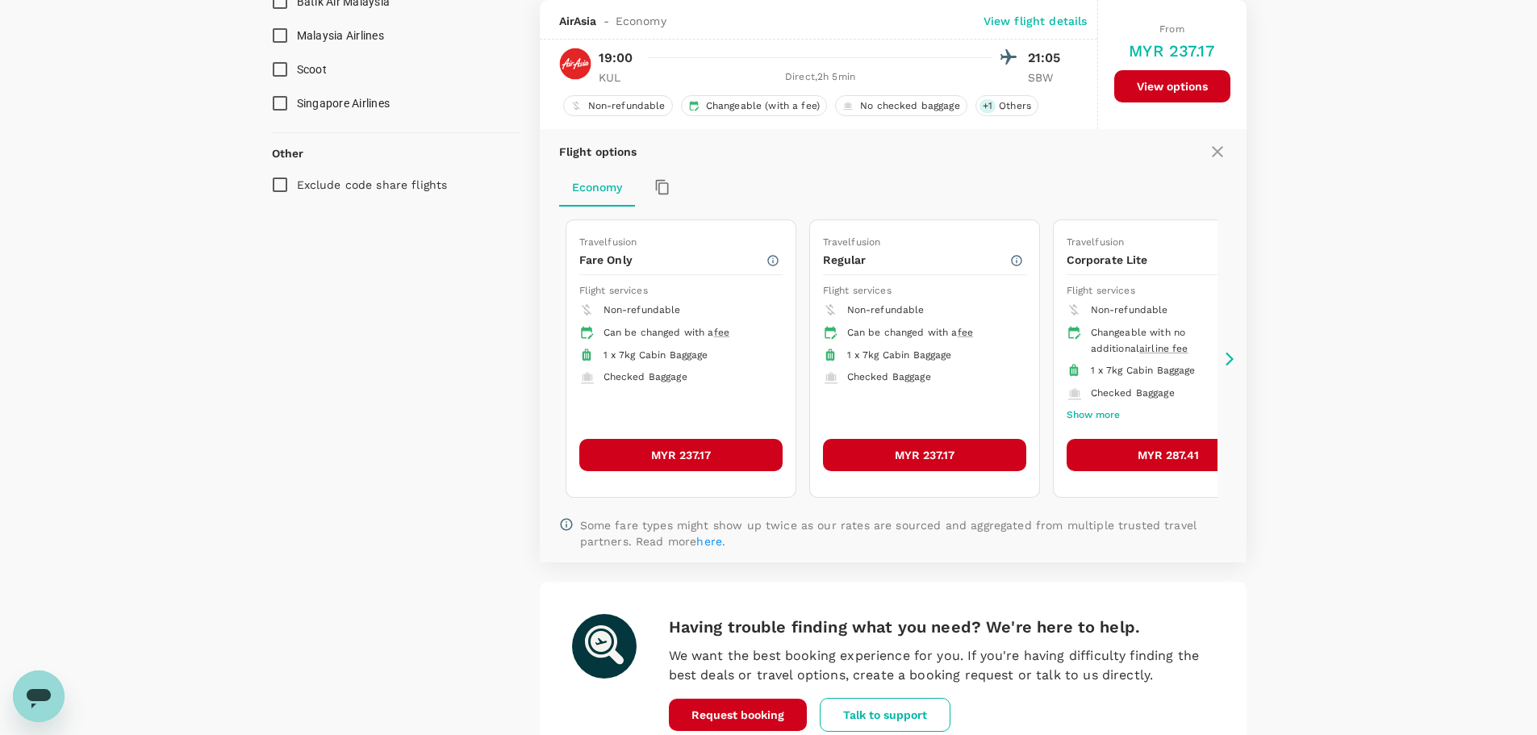
click at [693, 456] on button "MYR 237.17" at bounding box center [680, 455] width 203 height 32
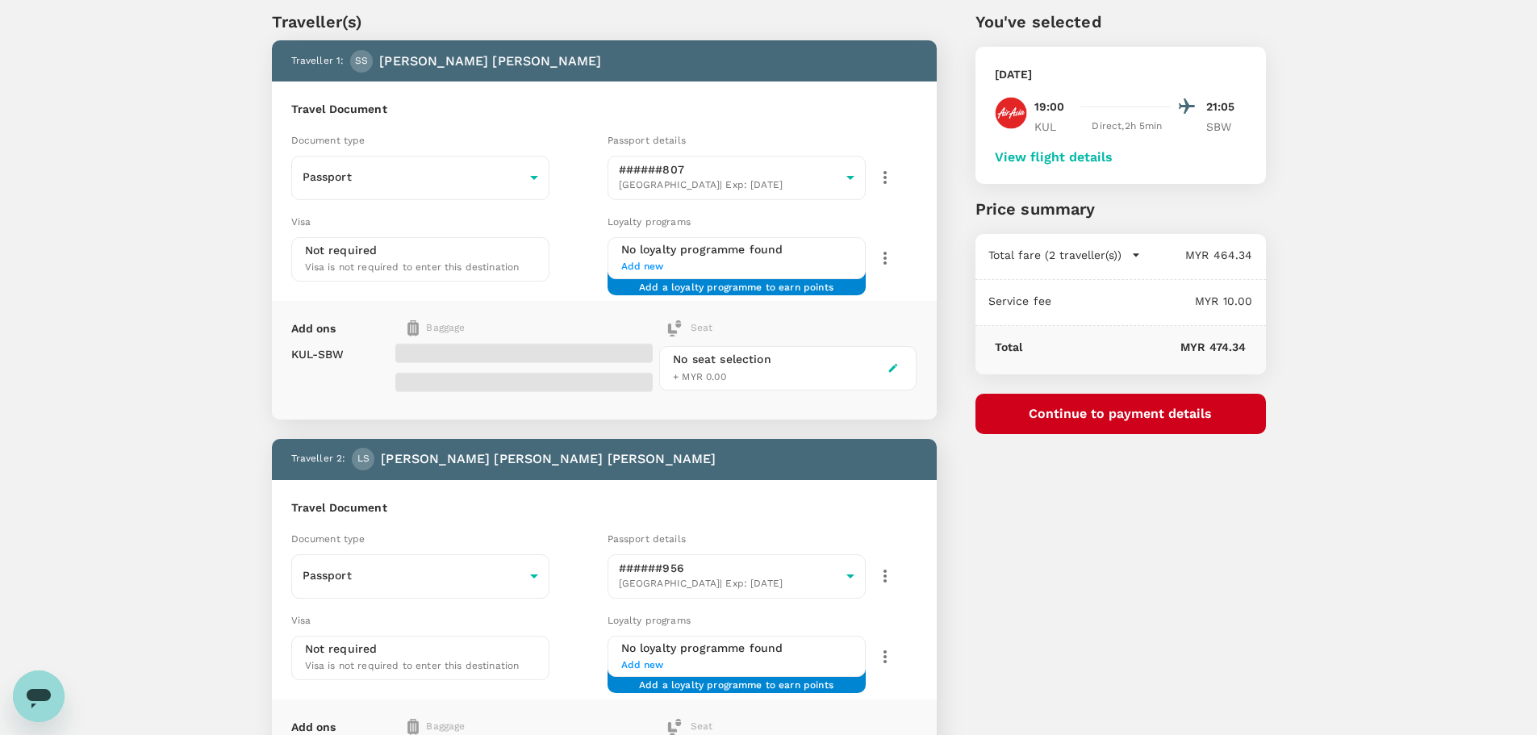
scroll to position [81, 0]
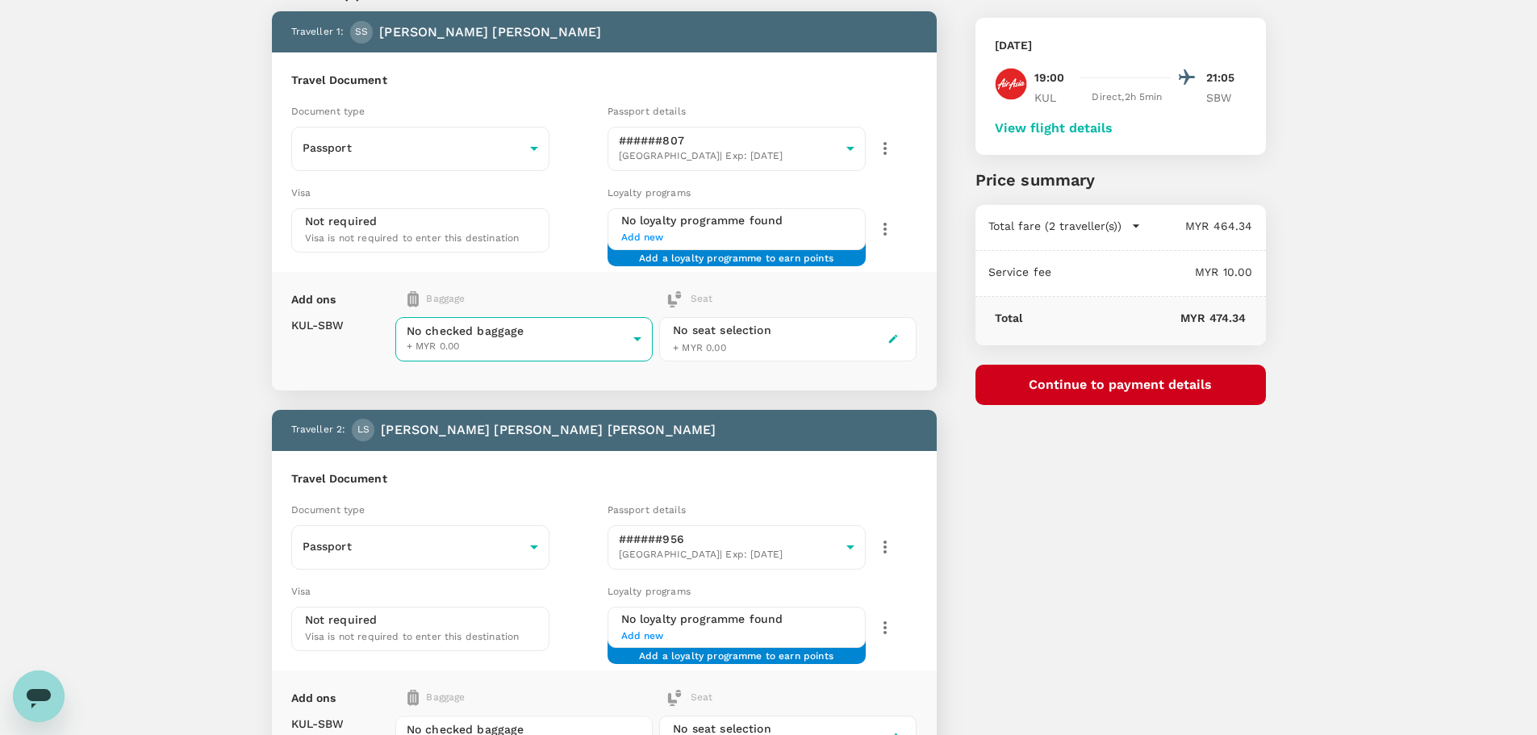
click at [532, 332] on body "Back to flight results Flight review Traveller(s) Traveller 1 : [PERSON_NAME] […" at bounding box center [768, 457] width 1537 height 1076
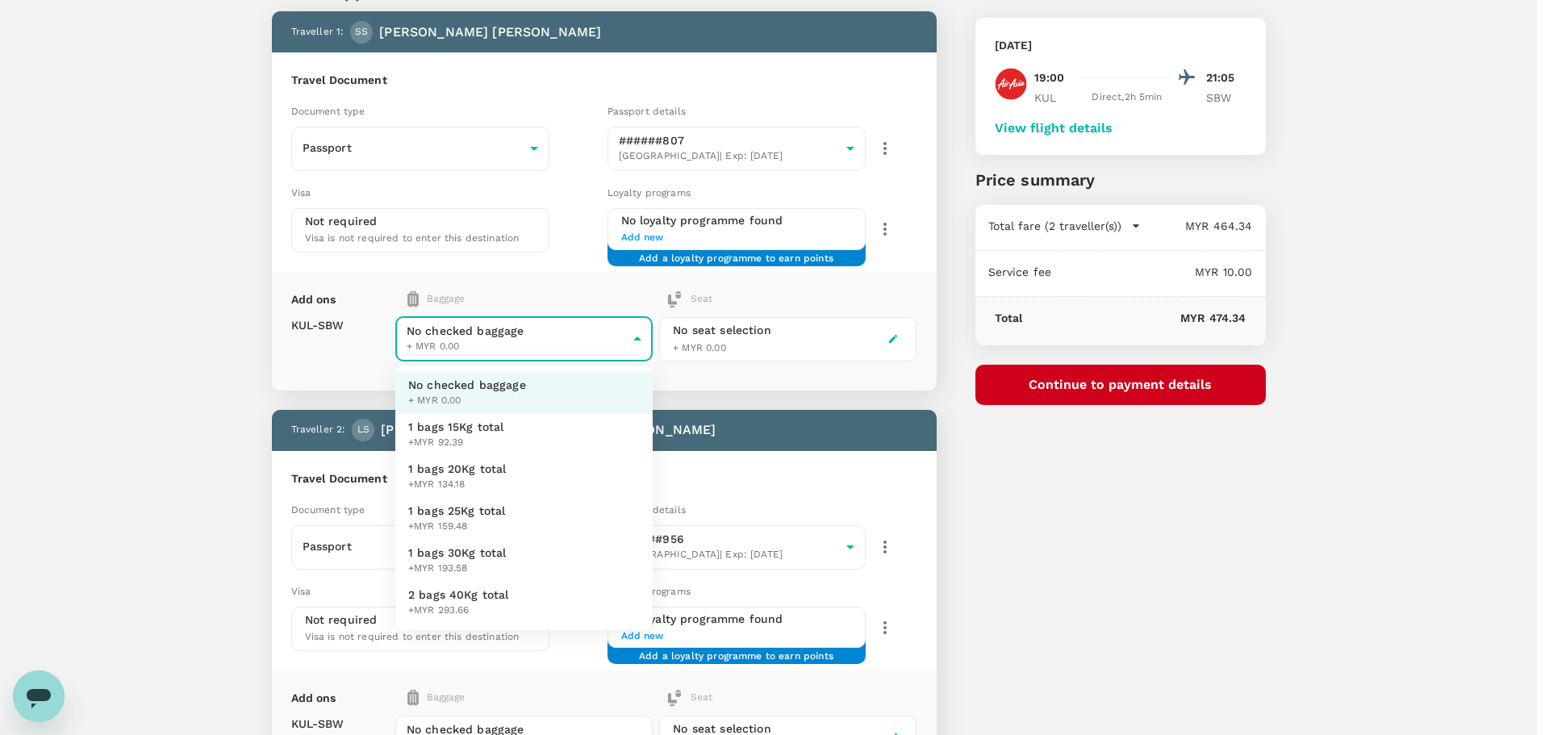
click at [486, 465] on span "1 bags 20Kg total" at bounding box center [457, 469] width 98 height 16
type input "2 - 134.18"
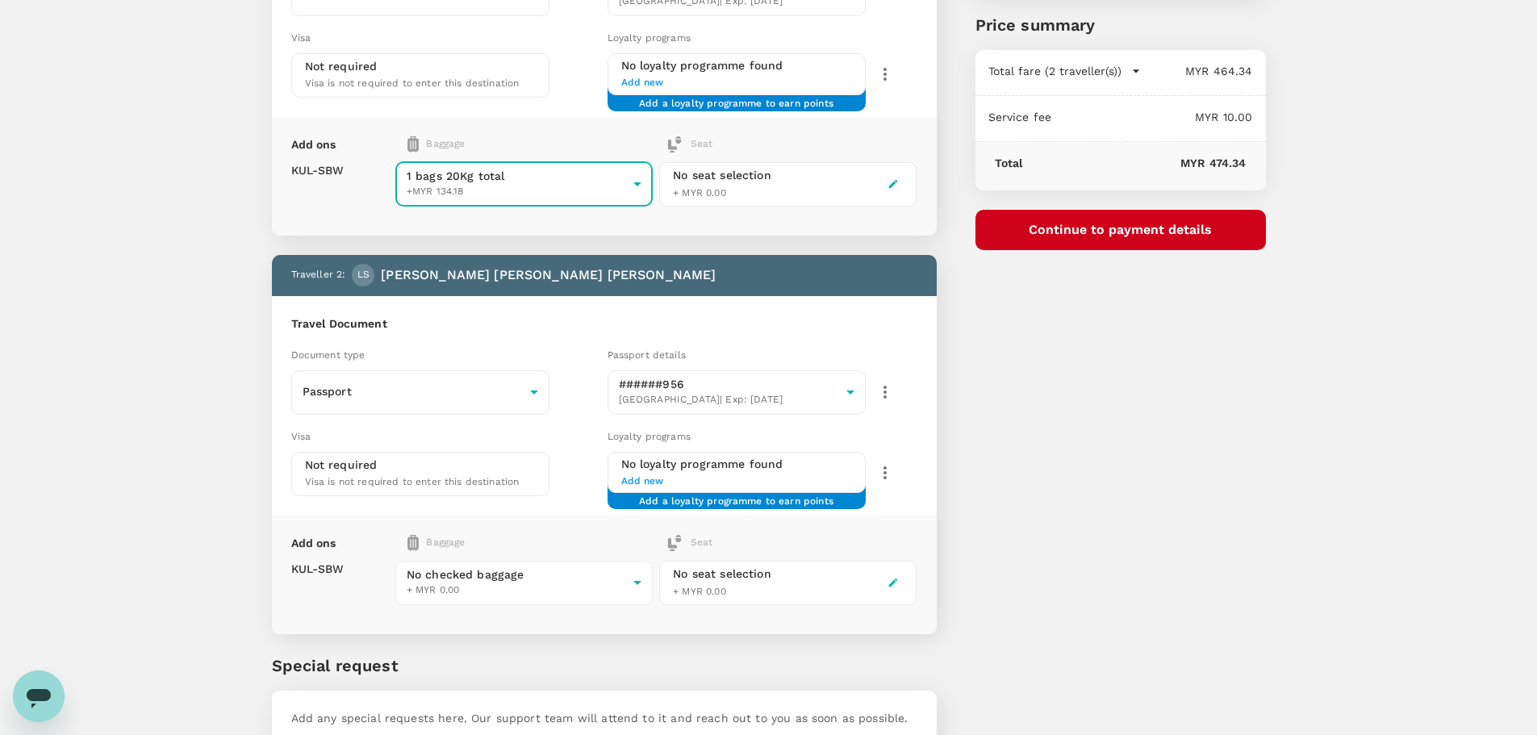
scroll to position [341, 0]
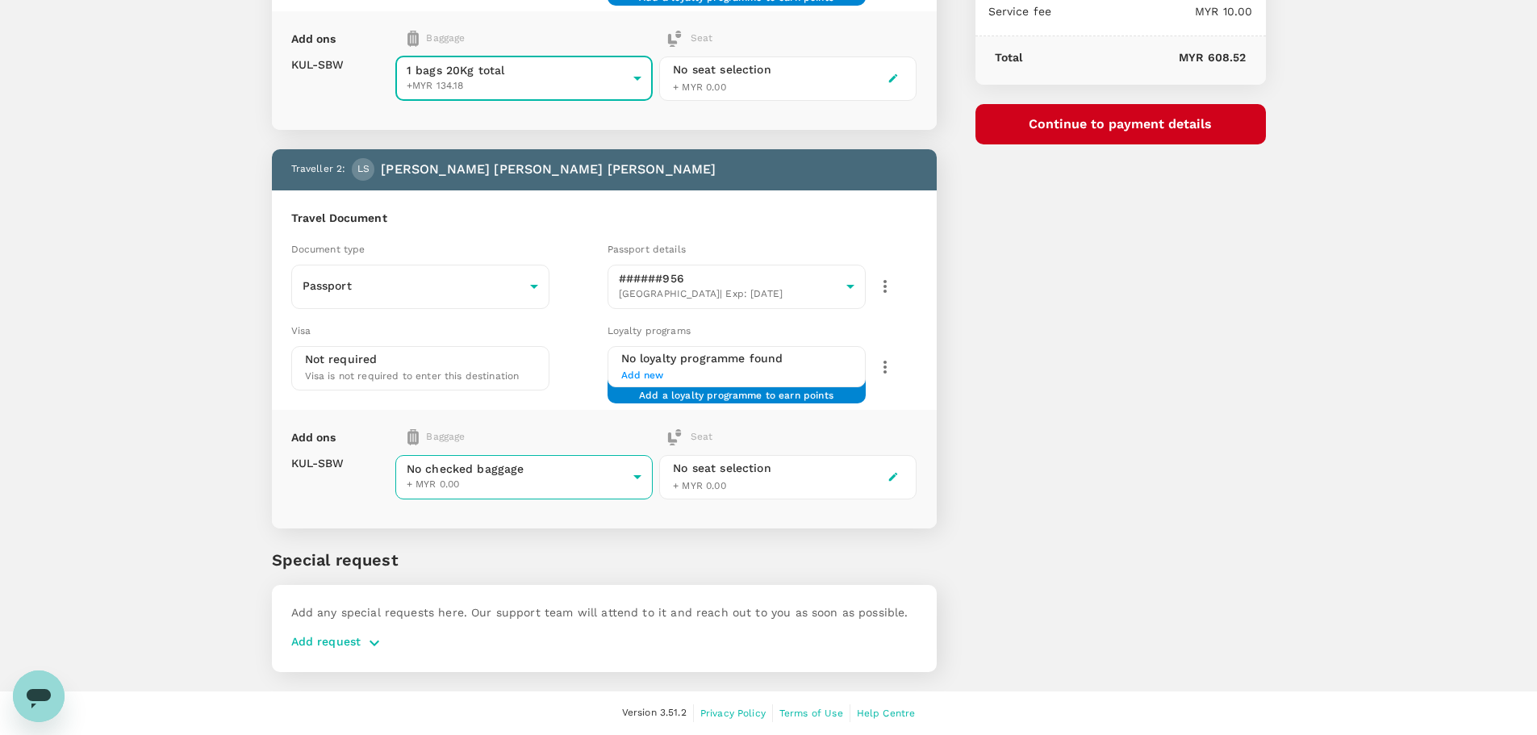
click at [502, 471] on body "Back to flight results Flight review Traveller(s) Traveller 1 : [PERSON_NAME] […" at bounding box center [768, 197] width 1537 height 1076
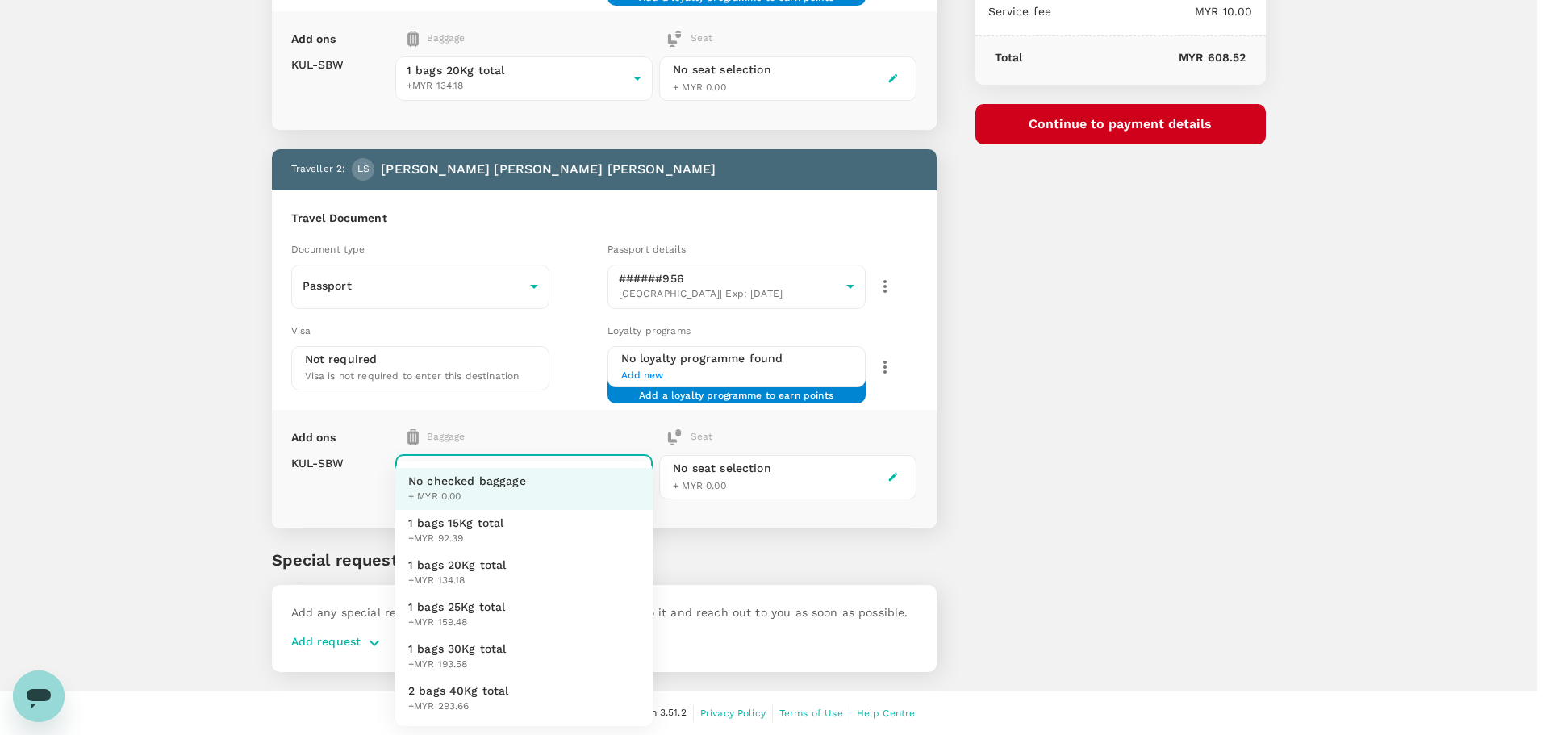
click at [483, 564] on span "1 bags 20Kg total" at bounding box center [457, 565] width 98 height 16
type input "2 - 134.18"
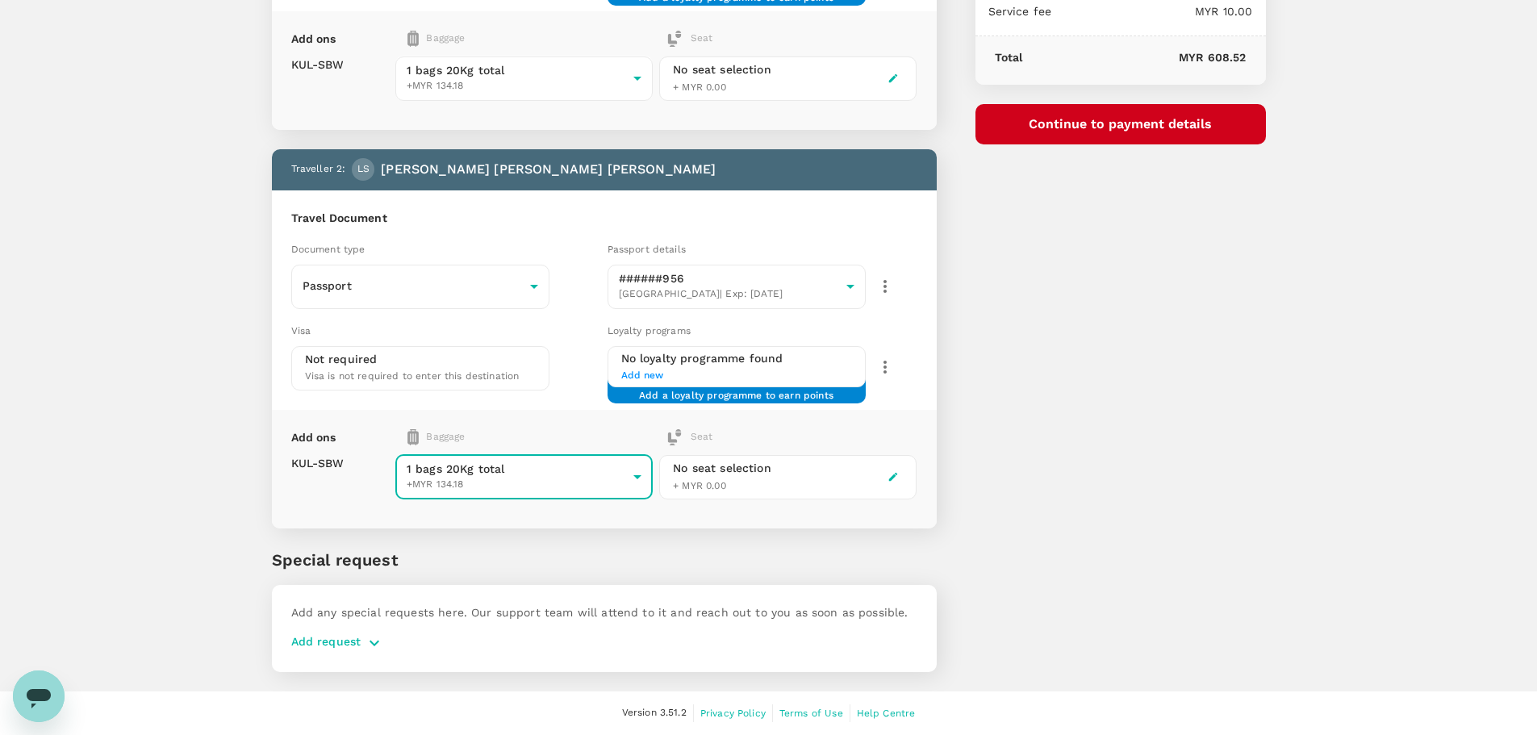
click at [1065, 486] on div "You've selected [DATE] 19:00 21:05 KUL Direct , 2h 5min SBW View flight details…" at bounding box center [1100, 186] width 329 height 1010
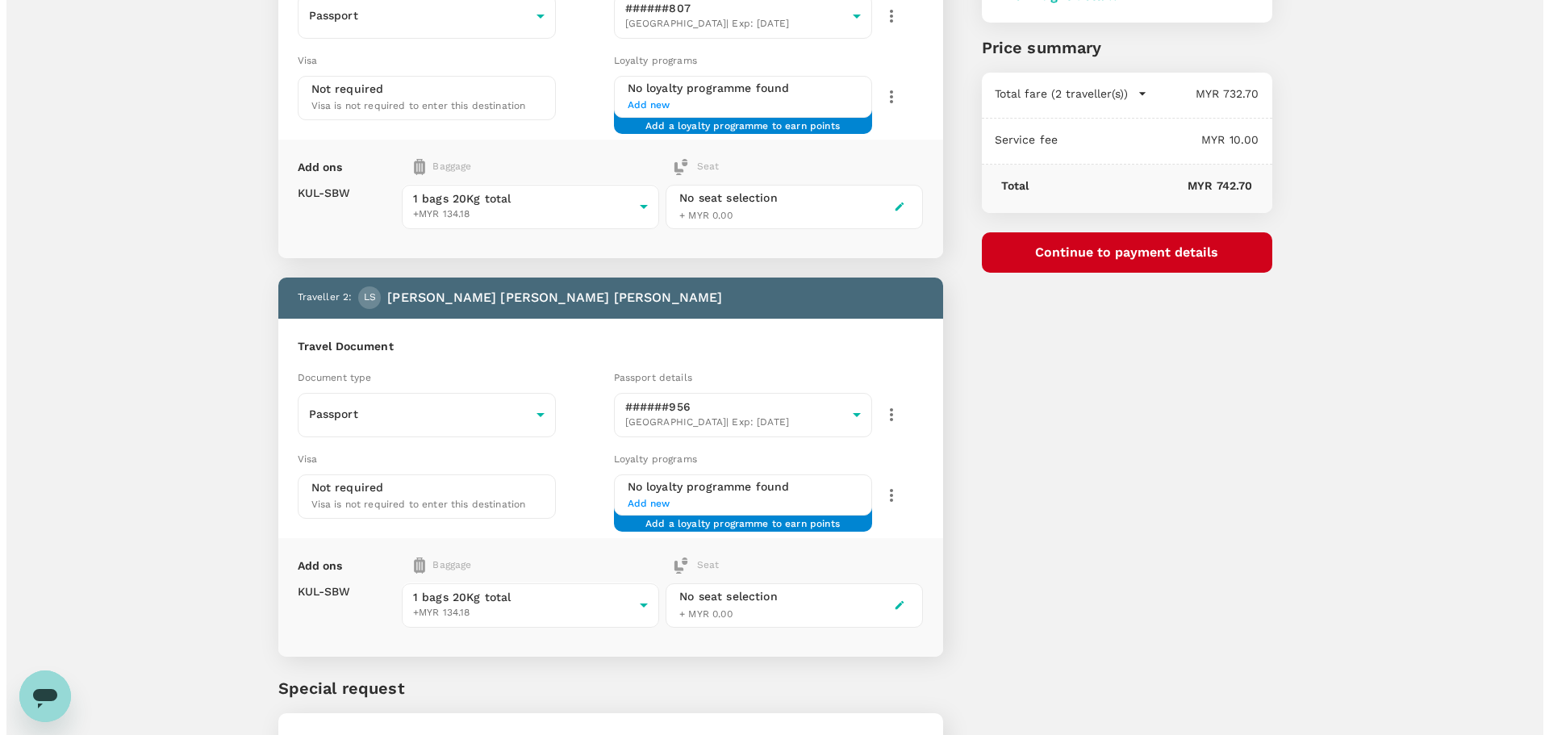
scroll to position [0, 0]
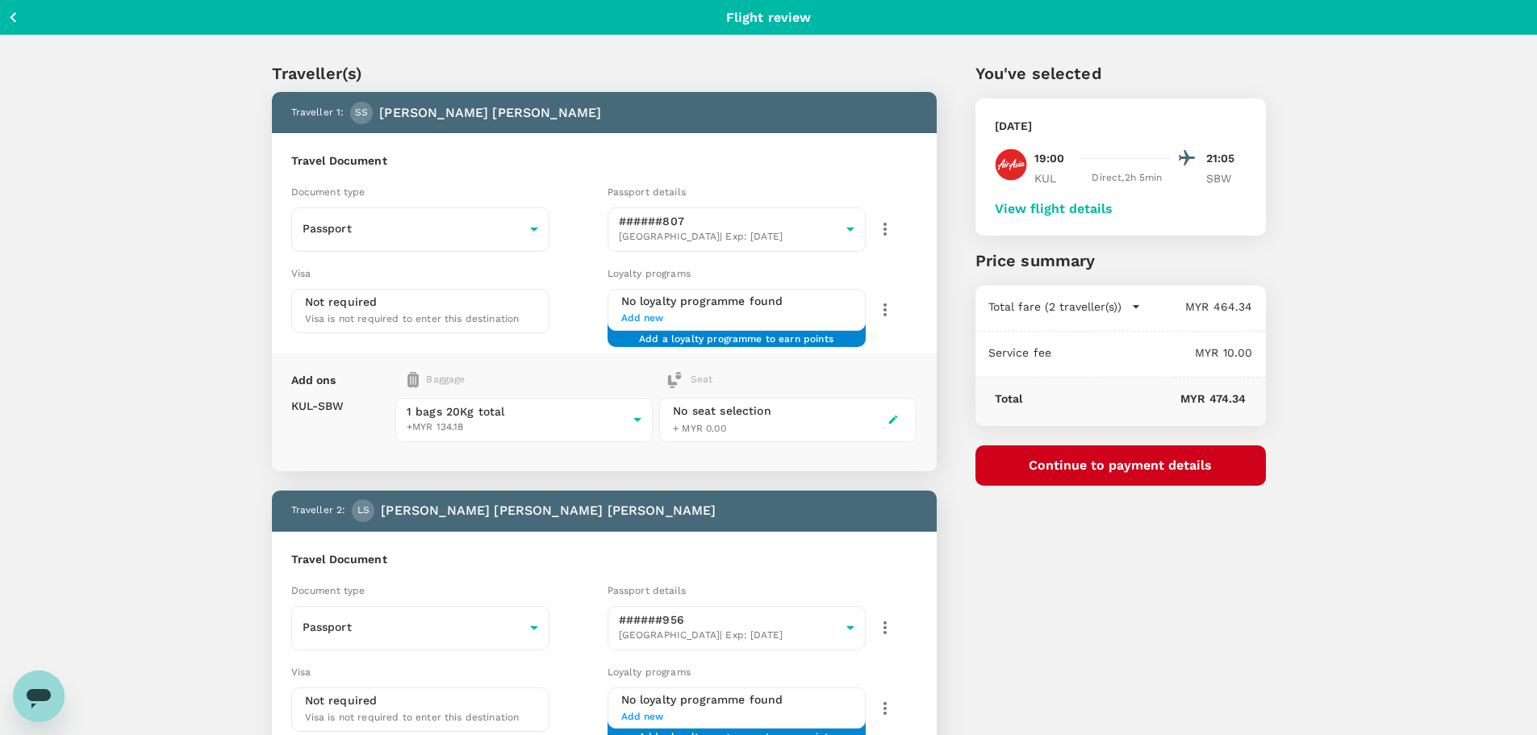
click at [1111, 467] on button "Continue to payment details" at bounding box center [1120, 465] width 290 height 40
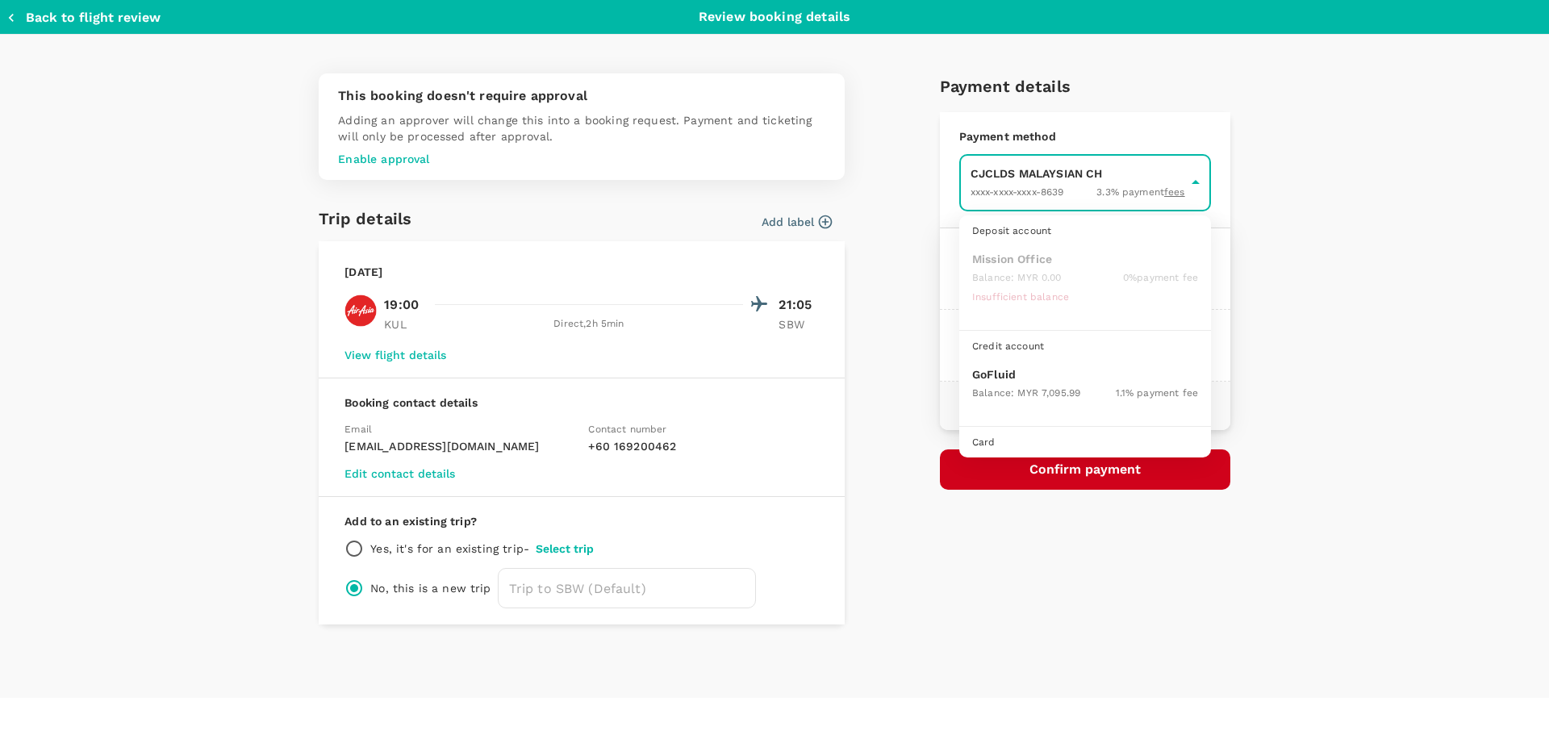
click at [1032, 189] on body "Back to flight results Flight review Traveller(s) Traveller 1 : [PERSON_NAME] […" at bounding box center [774, 538] width 1549 height 1076
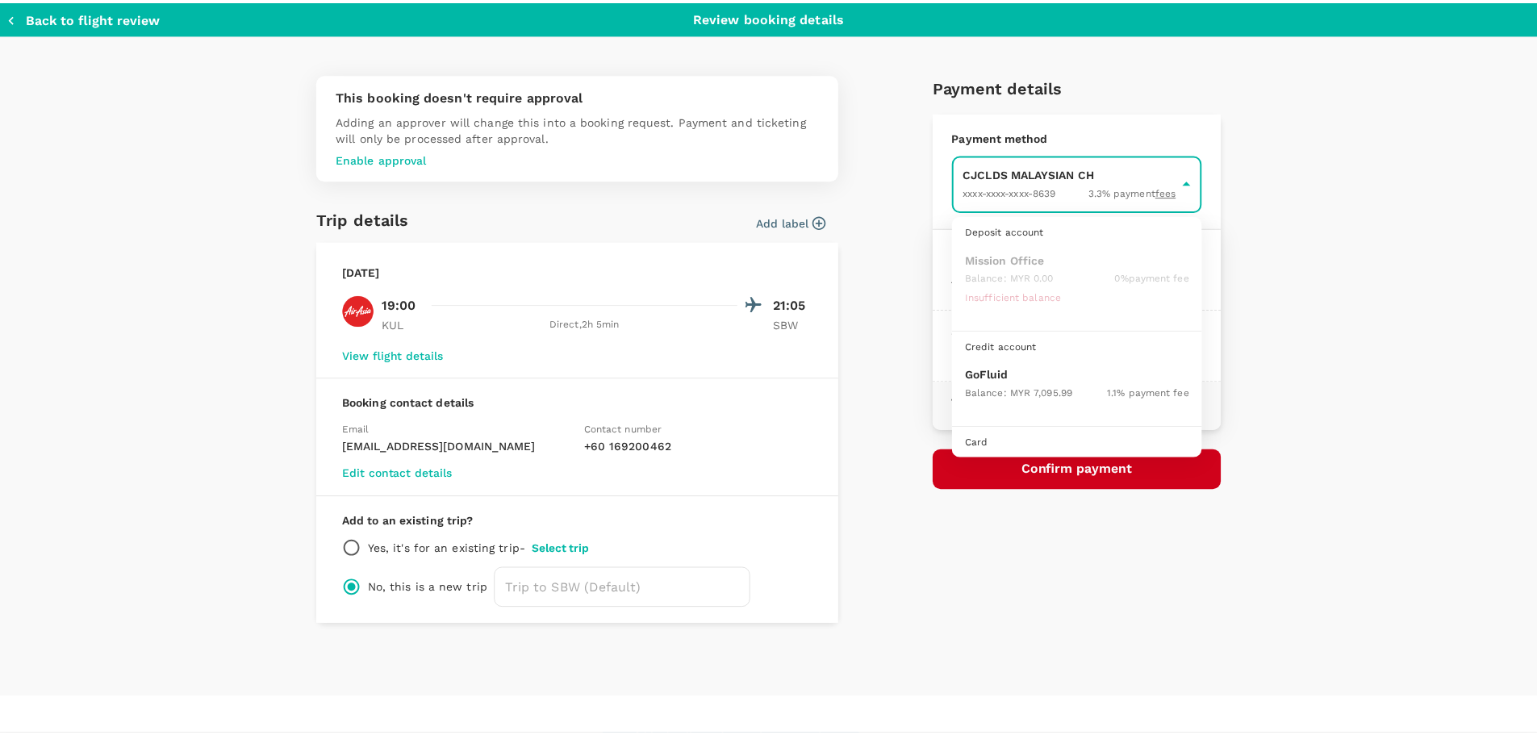
scroll to position [45, 0]
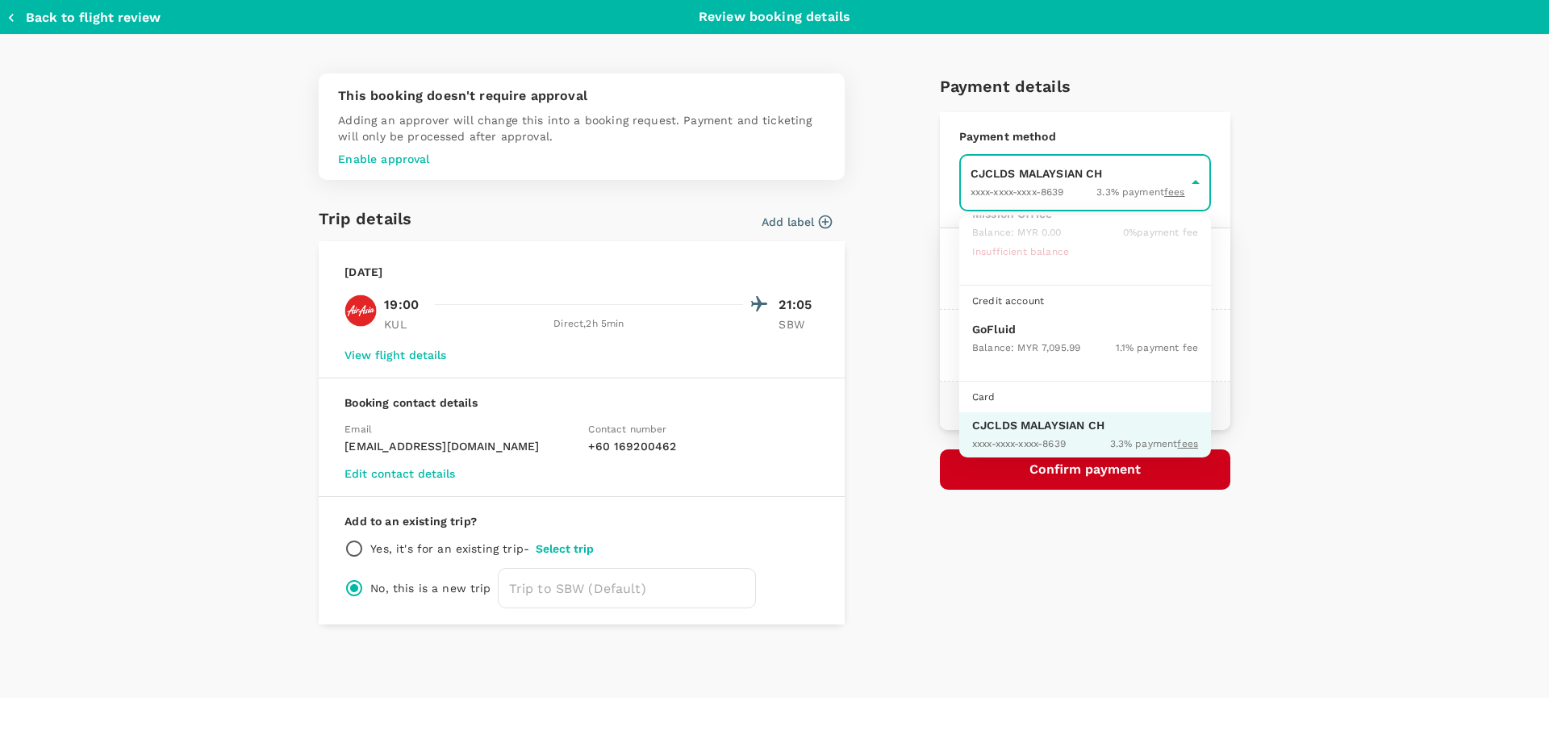
click at [1028, 334] on p "GoFluid" at bounding box center [1085, 329] width 226 height 16
type input "9b357727-6904-47bd-a44e-9a56bf7dfc7a"
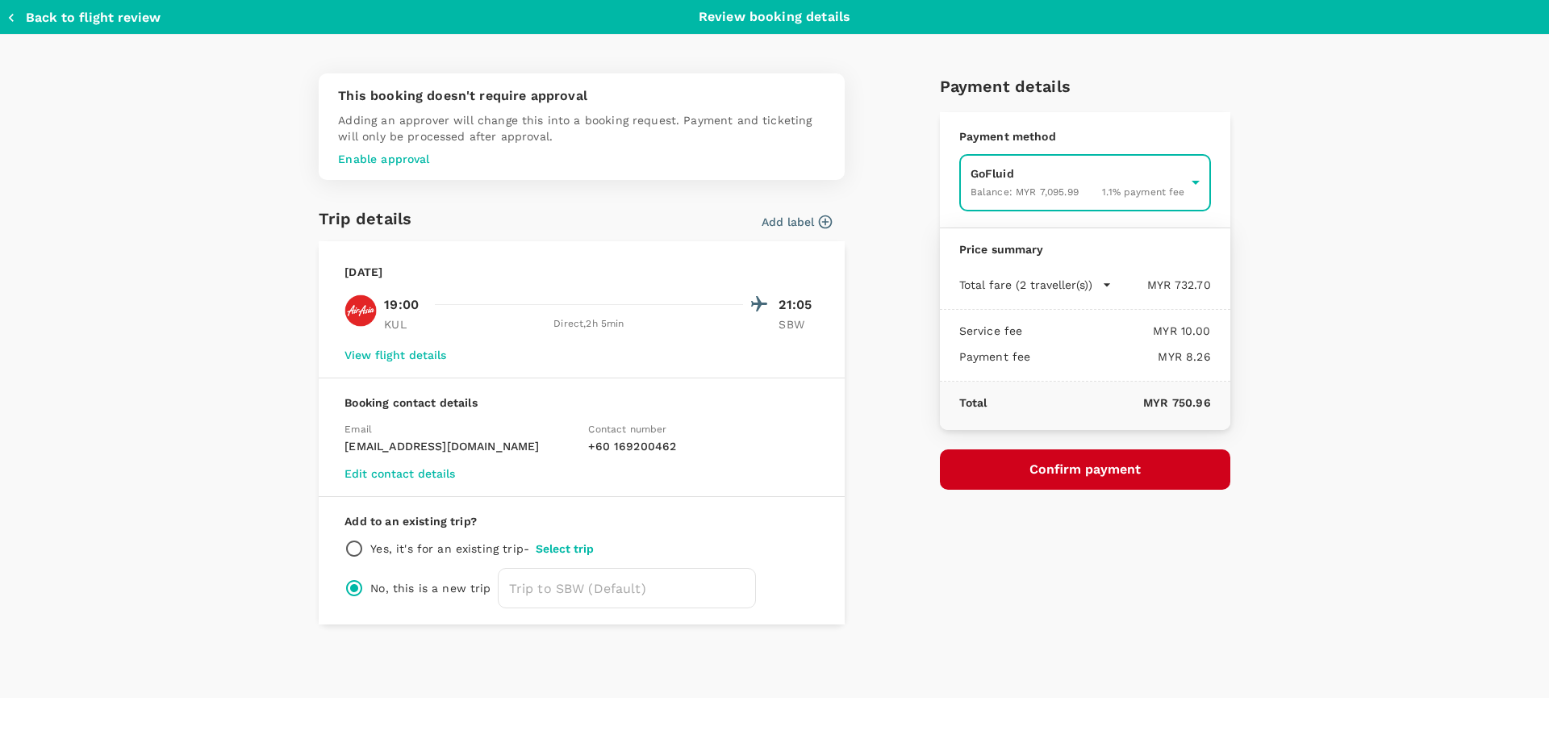
click at [1091, 472] on button "Confirm payment" at bounding box center [1085, 469] width 290 height 40
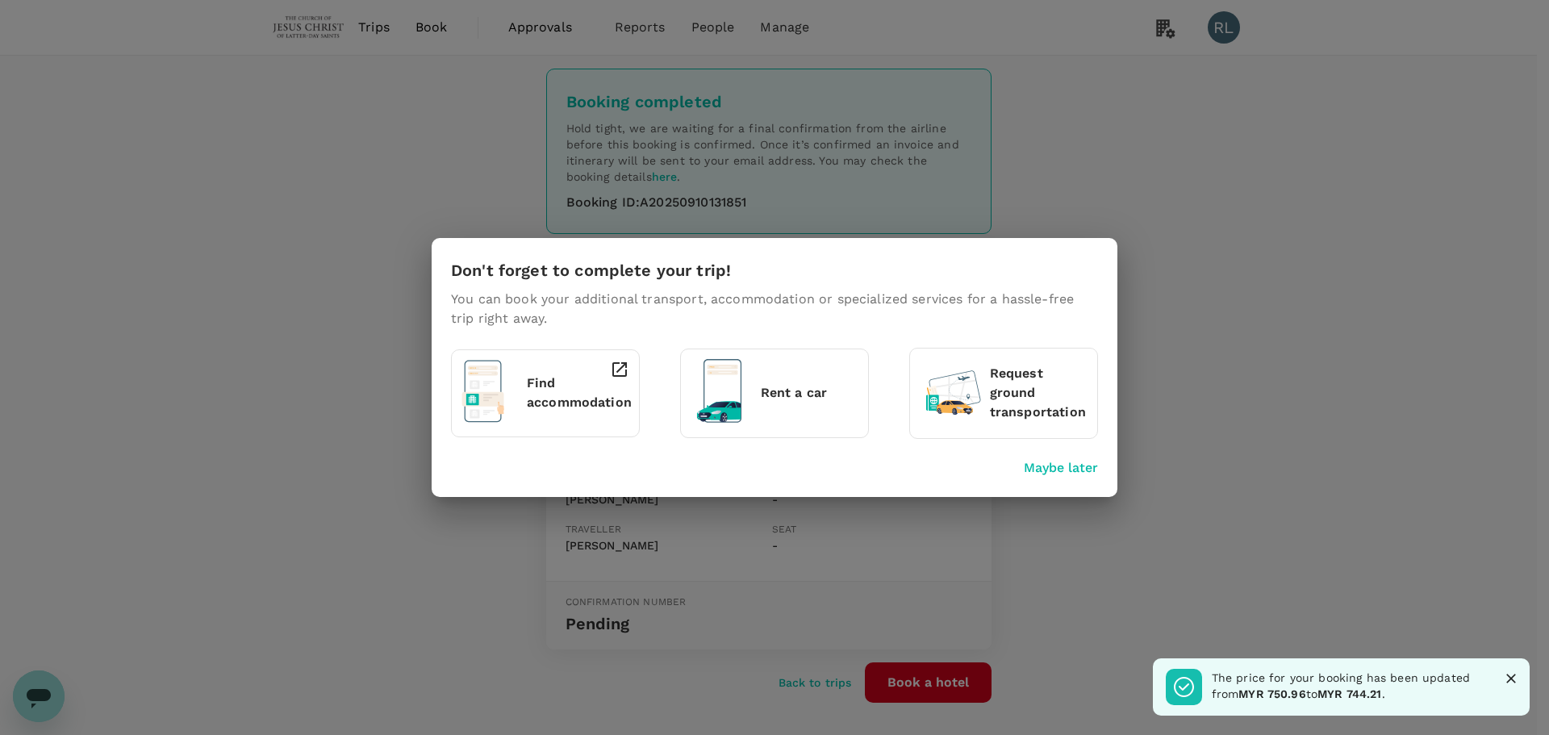
click at [1265, 502] on div "Don't forget to complete your trip! You can book your additional transport, acc…" at bounding box center [774, 367] width 1549 height 735
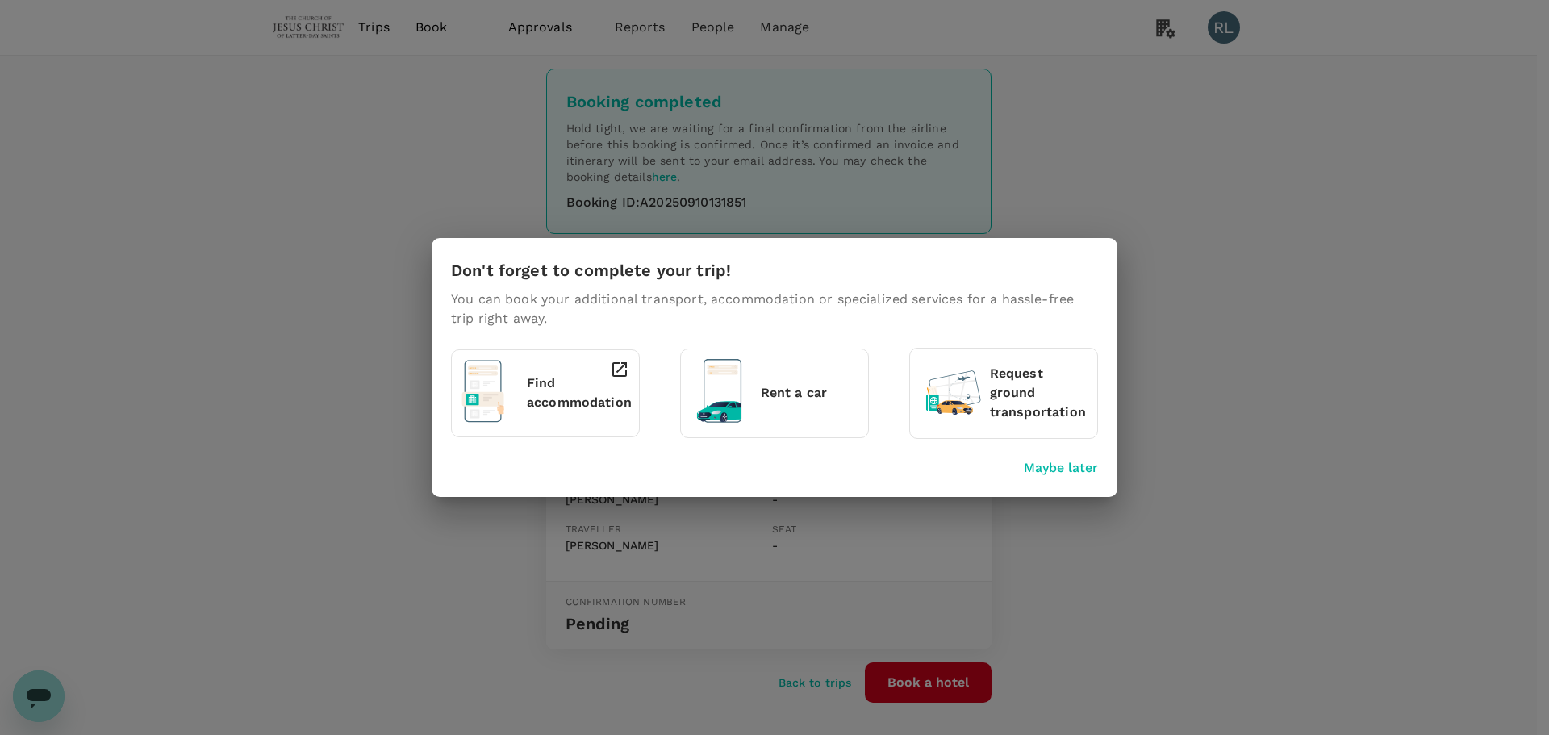
click at [1062, 469] on p "Maybe later" at bounding box center [1061, 467] width 74 height 19
